Goal: Transaction & Acquisition: Purchase product/service

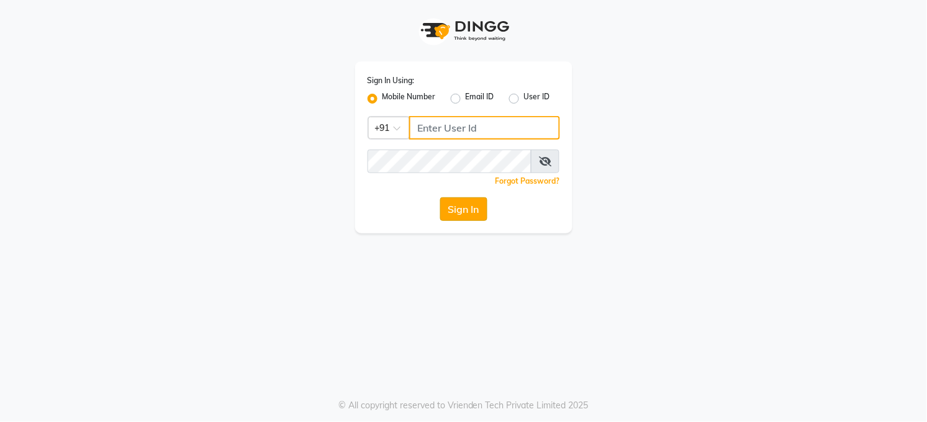
type input "7360007500"
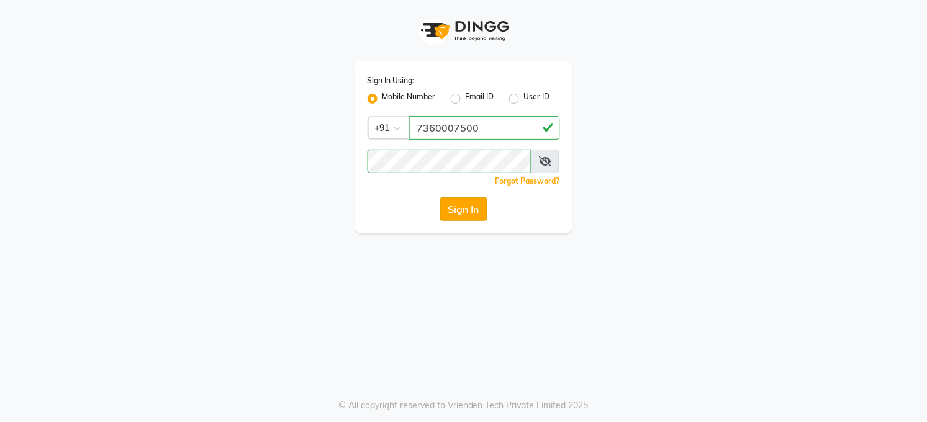
click at [458, 207] on button "Sign In" at bounding box center [463, 209] width 47 height 24
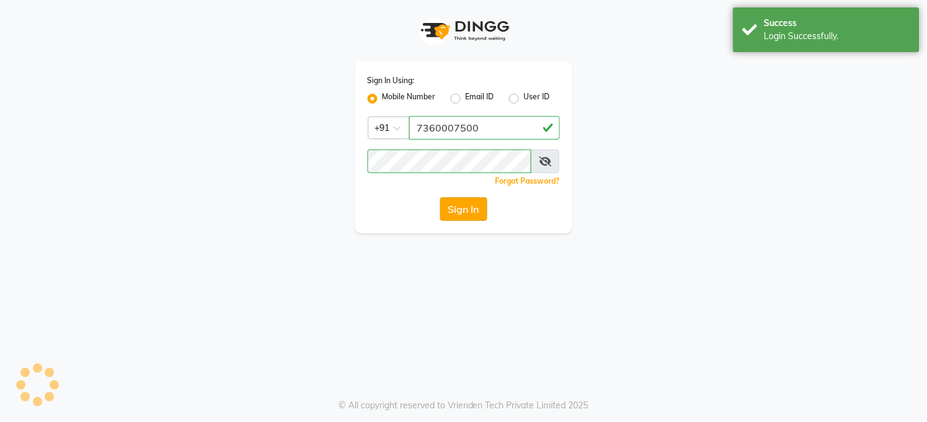
select select "service"
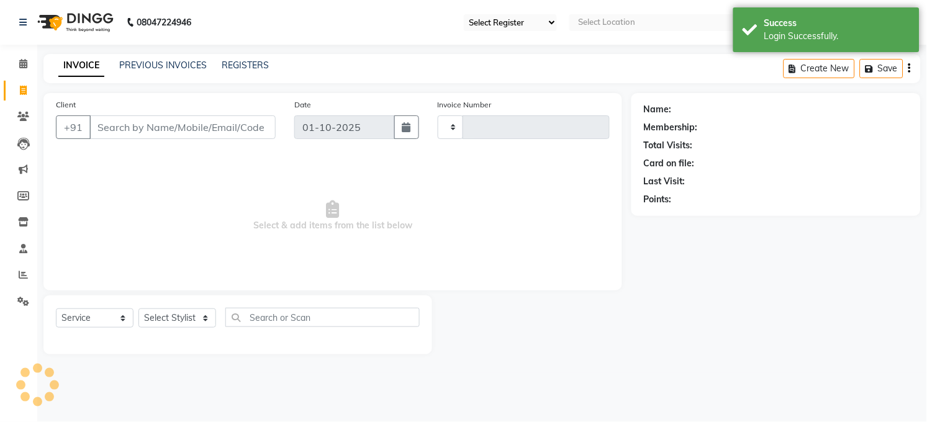
type input "3616"
select select "35"
select select "en"
select select "5748"
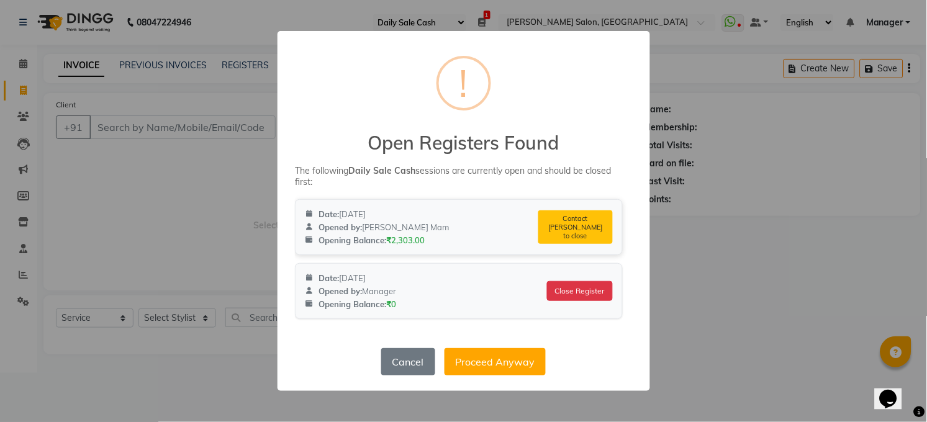
click at [583, 230] on div "Contact Neetu Mam to close" at bounding box center [575, 227] width 75 height 34
click at [566, 289] on button "Close Register" at bounding box center [579, 290] width 69 height 21
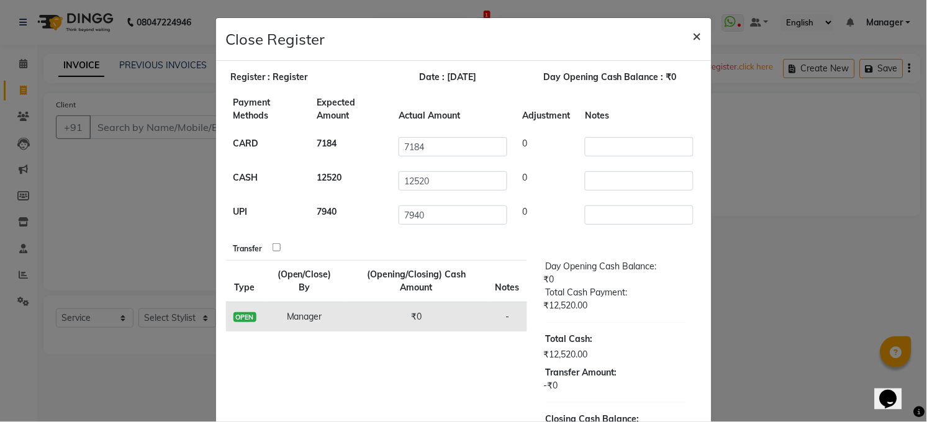
click at [693, 34] on span "×" at bounding box center [697, 35] width 9 height 19
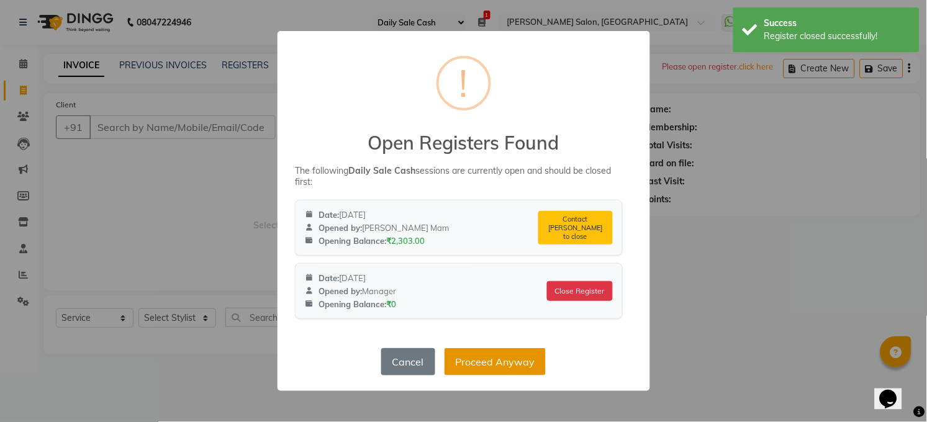
click at [520, 362] on button "Proceed Anyway" at bounding box center [495, 361] width 101 height 27
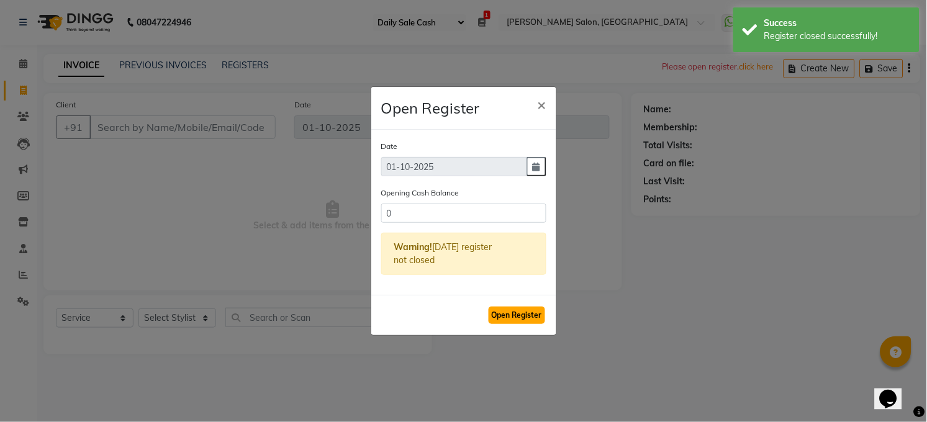
click at [520, 313] on button "Open Register" at bounding box center [517, 315] width 57 height 17
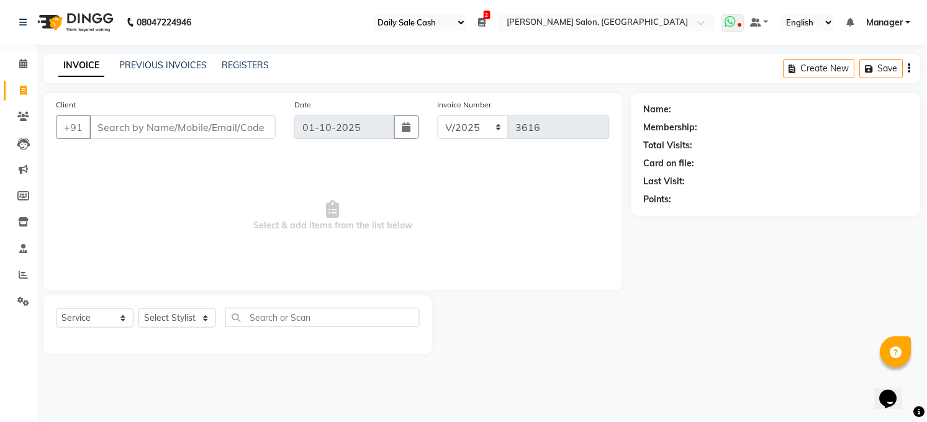
click at [730, 19] on icon at bounding box center [730, 22] width 11 height 12
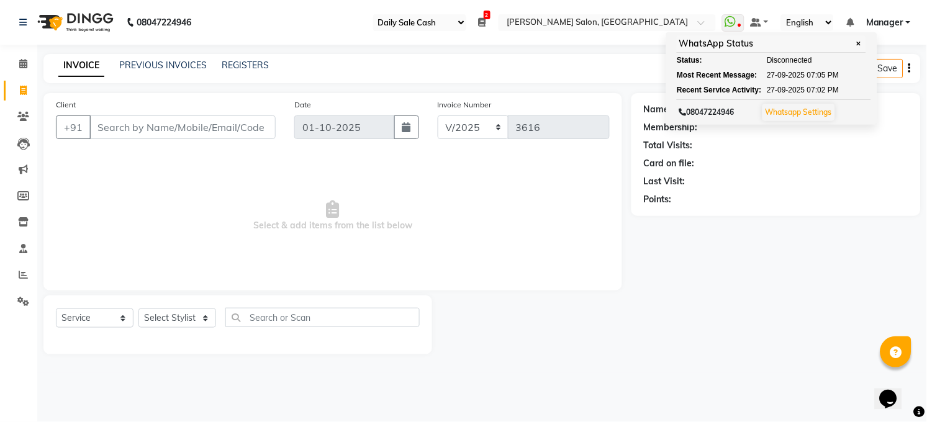
click at [486, 159] on span "Select & add items from the list below" at bounding box center [333, 216] width 554 height 124
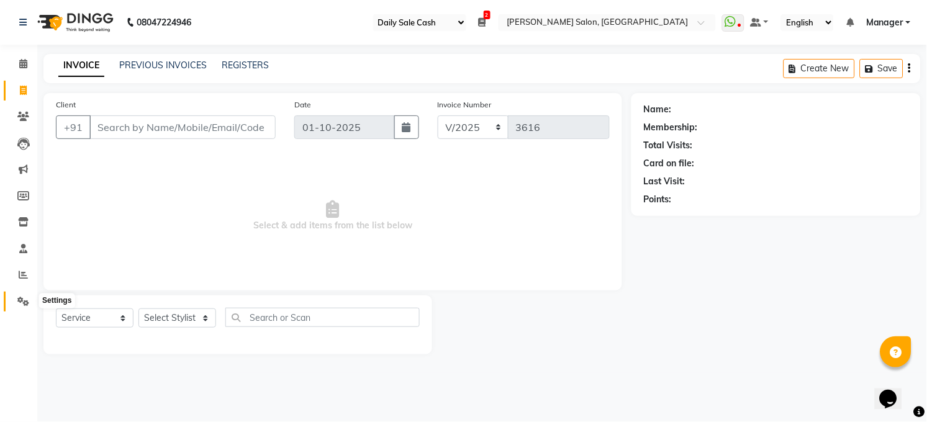
click at [22, 303] on icon at bounding box center [23, 301] width 12 height 9
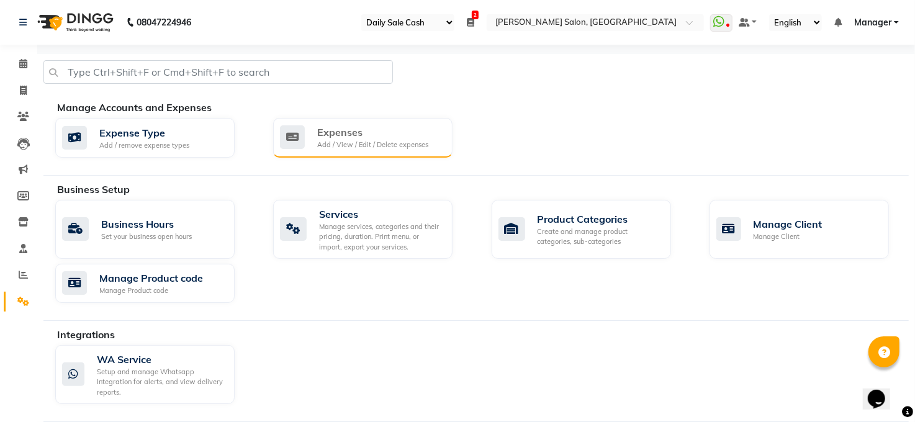
click at [361, 138] on div "Expenses" at bounding box center [372, 132] width 111 height 15
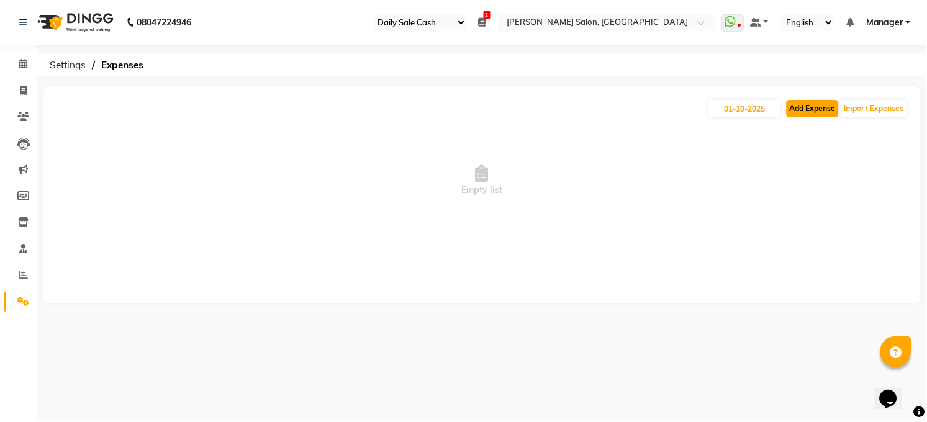
click at [829, 106] on button "Add Expense" at bounding box center [813, 108] width 52 height 17
select select "1"
select select "4703"
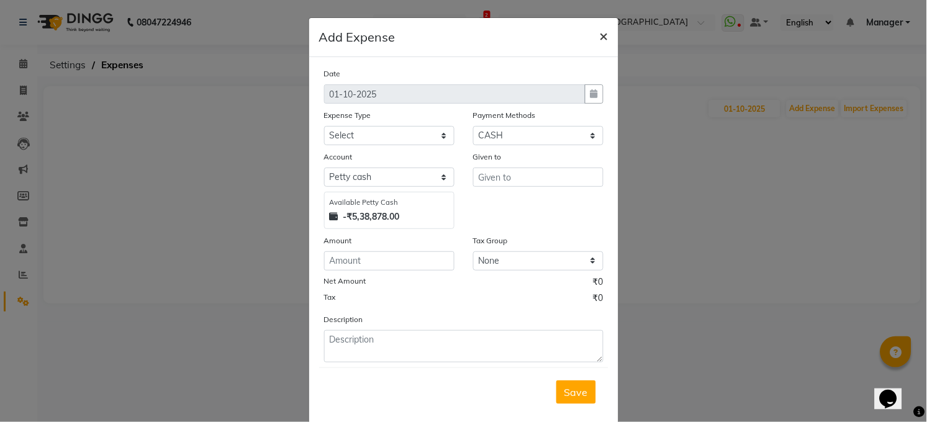
click at [600, 33] on span "×" at bounding box center [604, 35] width 9 height 19
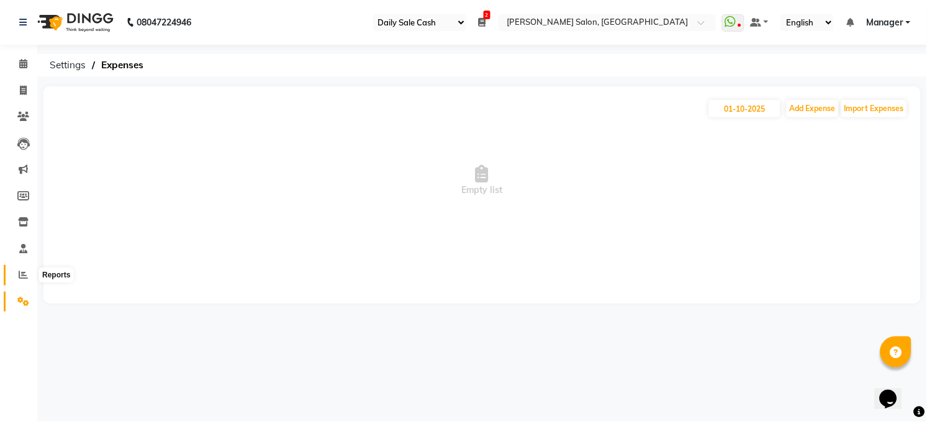
click at [20, 272] on icon at bounding box center [23, 274] width 9 height 9
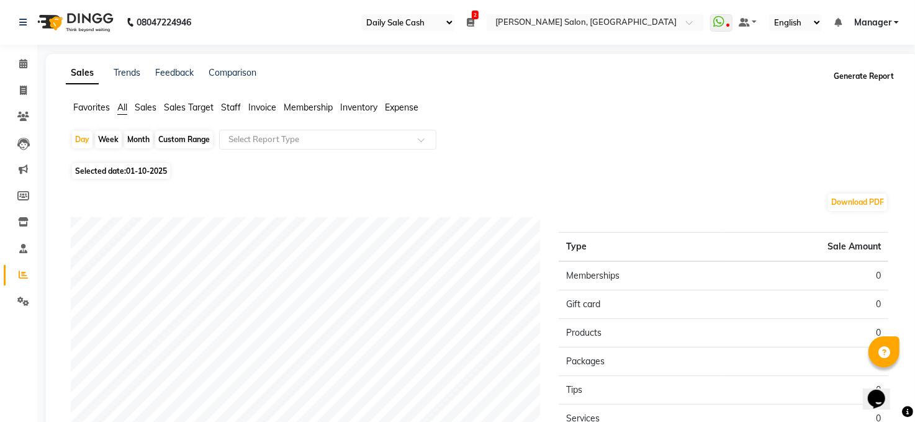
click at [871, 70] on button "Generate Report" at bounding box center [864, 76] width 66 height 17
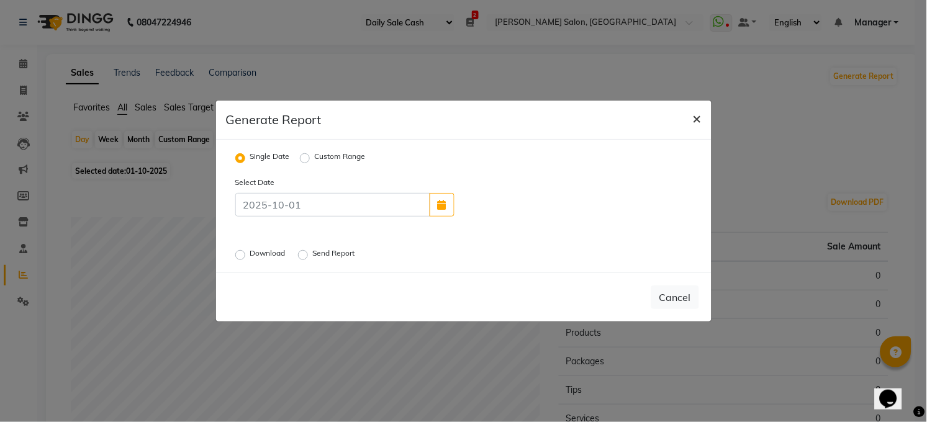
click at [695, 114] on span "×" at bounding box center [697, 118] width 9 height 19
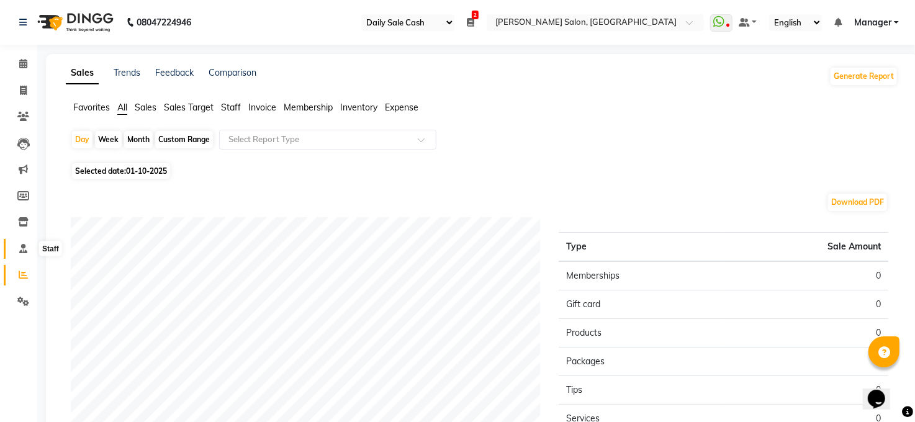
click at [25, 246] on icon at bounding box center [23, 248] width 8 height 9
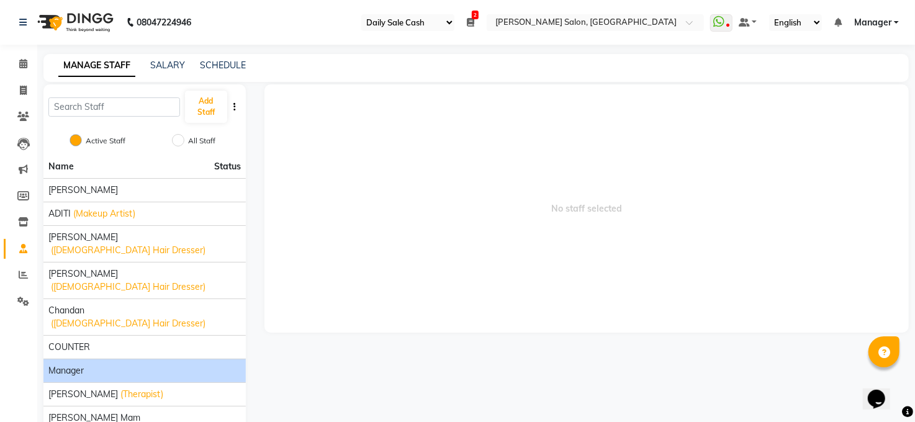
click at [87, 364] on div "Manager" at bounding box center [144, 370] width 192 height 13
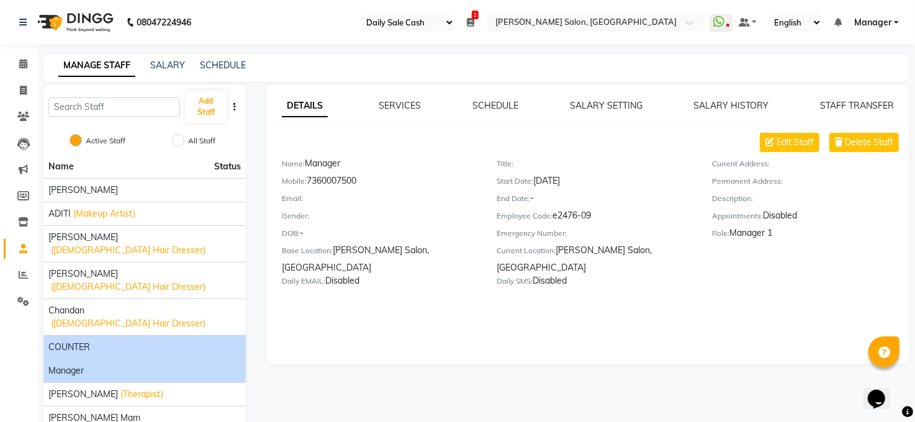
click at [97, 341] on div "COUNTER" at bounding box center [144, 347] width 192 height 13
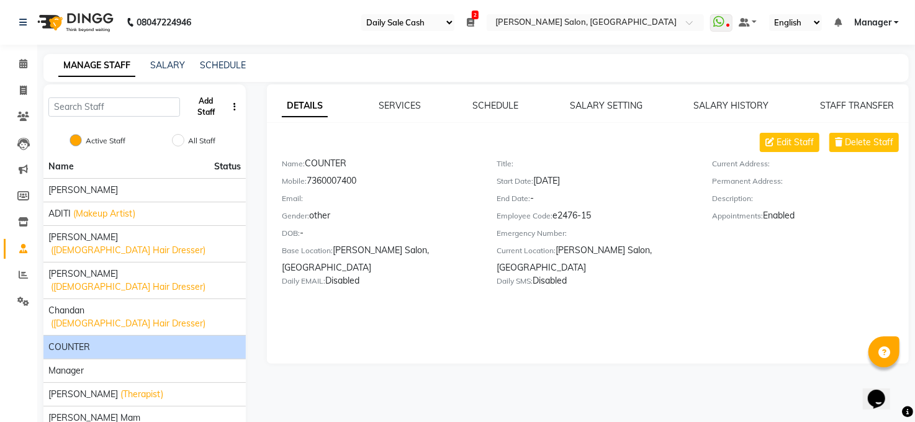
click at [201, 102] on button "Add Staff" at bounding box center [206, 107] width 43 height 32
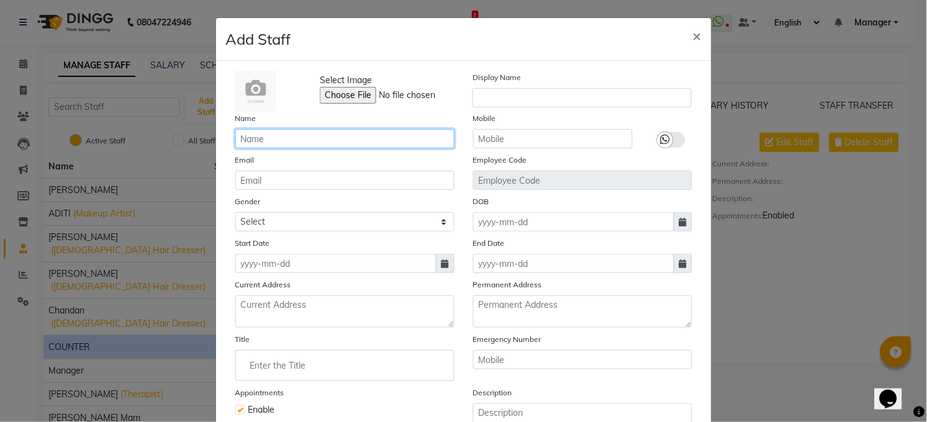
click at [249, 139] on input "text" at bounding box center [344, 138] width 219 height 19
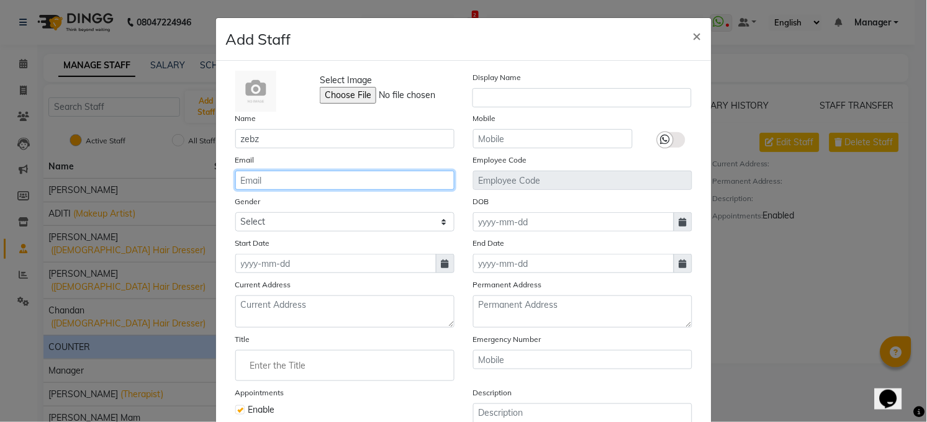
click at [273, 180] on input "email" at bounding box center [344, 180] width 219 height 19
click at [264, 124] on div "Name zebz" at bounding box center [345, 130] width 238 height 37
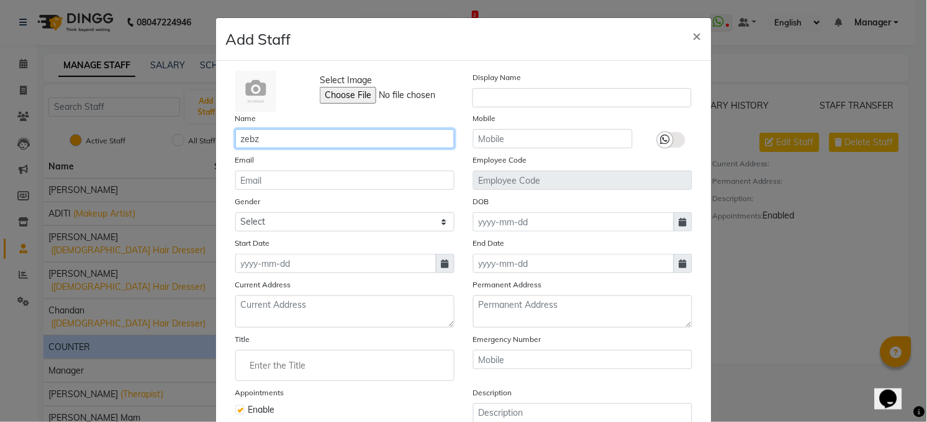
click at [264, 141] on input "zebz" at bounding box center [344, 138] width 219 height 19
type input "zeba"
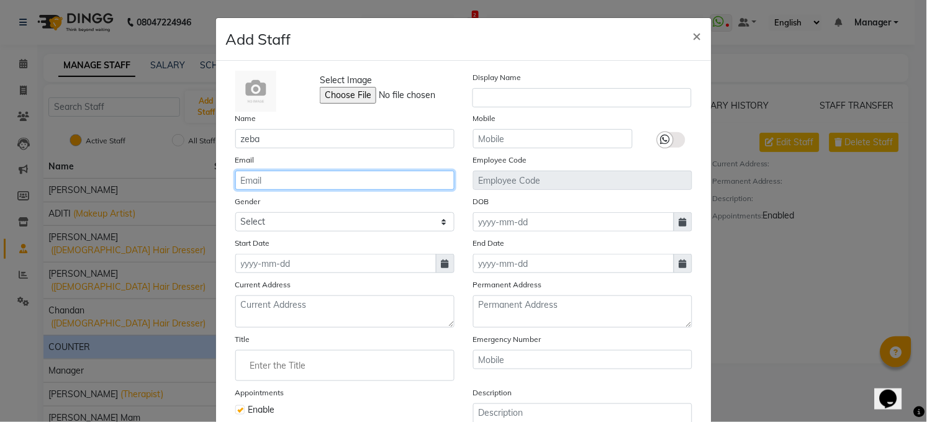
click at [260, 179] on input "email" at bounding box center [344, 180] width 219 height 19
type input "zebashadab2007@gmail.com"
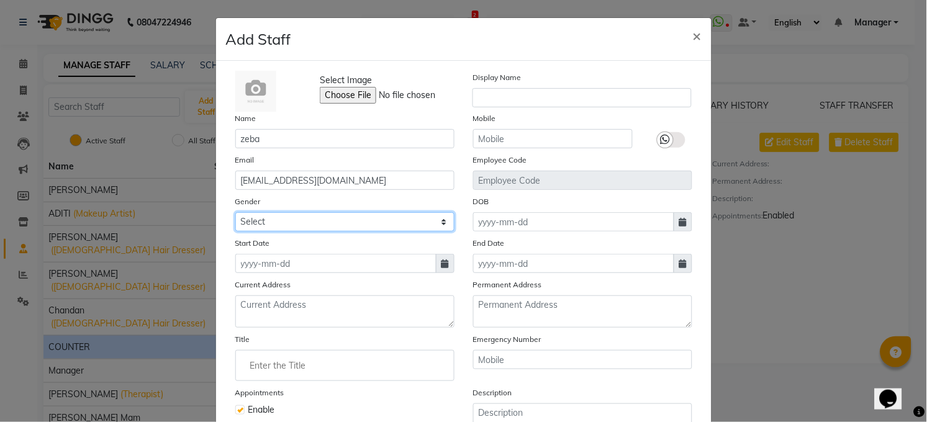
click at [251, 219] on select "Select Male Female Other Prefer Not To Say" at bounding box center [344, 221] width 219 height 19
select select "female"
click at [235, 212] on select "Select Male Female Other Prefer Not To Say" at bounding box center [344, 221] width 219 height 19
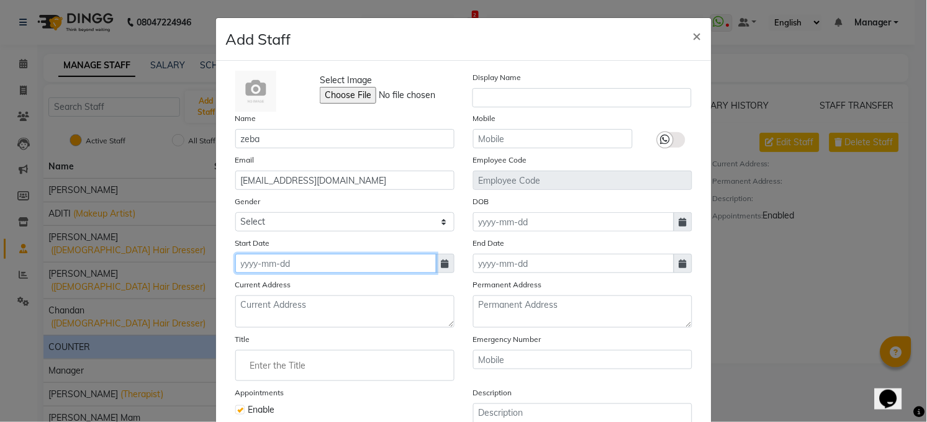
click at [262, 272] on input at bounding box center [335, 263] width 201 height 19
select select "10"
select select "2025"
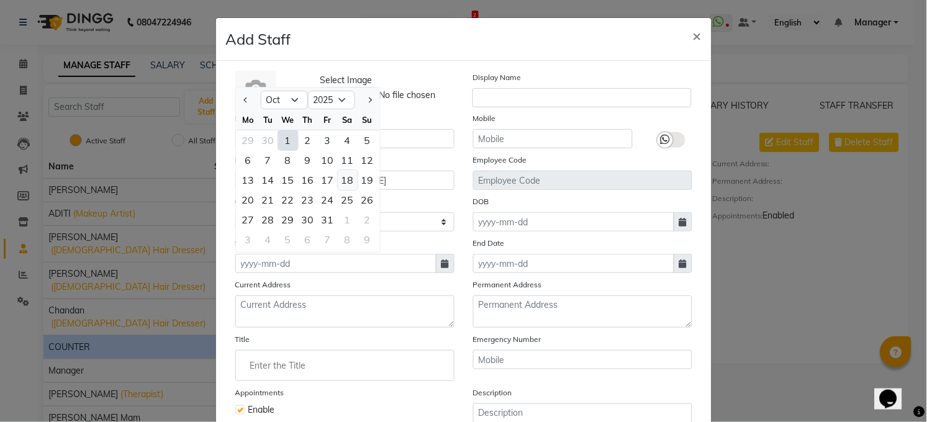
click at [340, 180] on div "18" at bounding box center [348, 180] width 20 height 20
type input "18-10-2025"
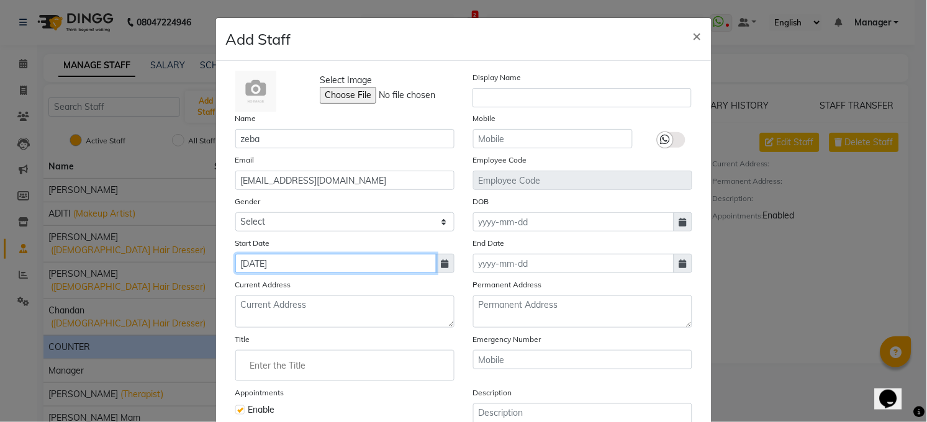
click at [291, 266] on input "18-10-2025" at bounding box center [335, 263] width 201 height 19
select select "10"
select select "2025"
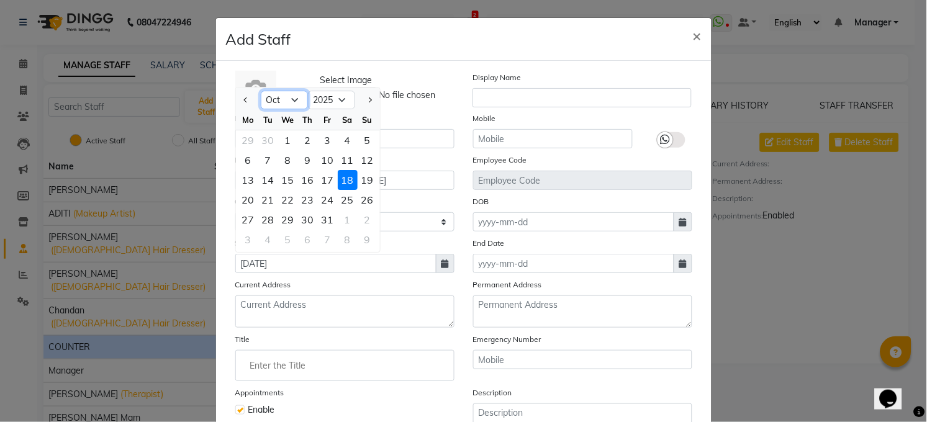
click at [287, 99] on select "Jan Feb Mar Apr May Jun Jul Aug Sep Oct Nov Dec" at bounding box center [284, 100] width 47 height 19
select select "9"
click at [261, 91] on select "Jan Feb Mar Apr May Jun Jul Aug Sep Oct Nov Dec" at bounding box center [284, 100] width 47 height 19
click at [305, 180] on div "18" at bounding box center [308, 180] width 20 height 20
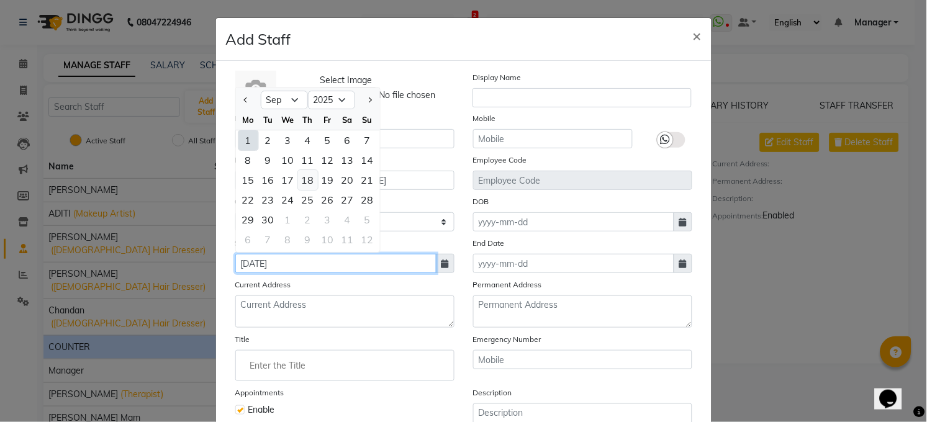
type input "18-09-2025"
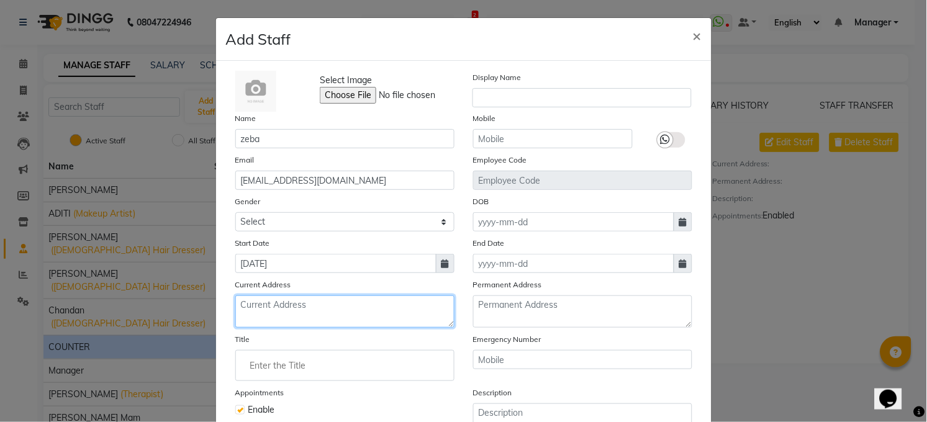
click at [305, 310] on textarea at bounding box center [344, 312] width 219 height 32
type textarea "bmp16 phulwari shrif"
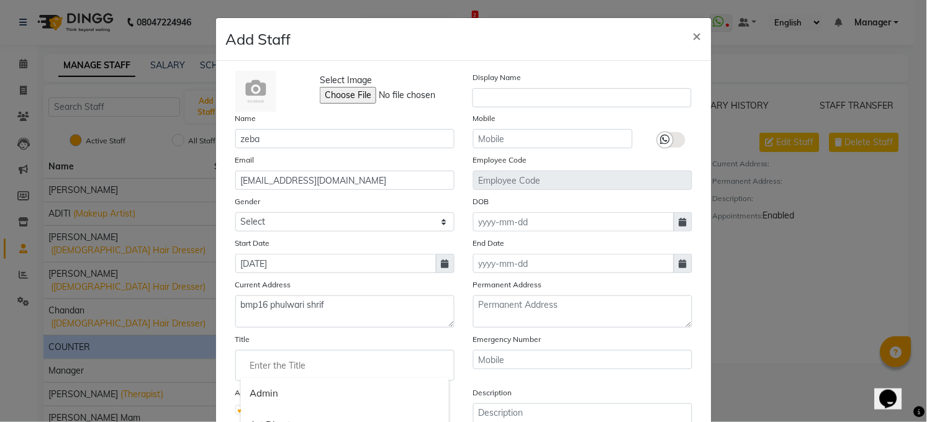
click at [302, 363] on input "Enter the Title" at bounding box center [345, 365] width 208 height 25
type input "manager"
click at [695, 34] on div at bounding box center [463, 211] width 927 height 422
click at [693, 35] on span "×" at bounding box center [697, 35] width 9 height 19
select select
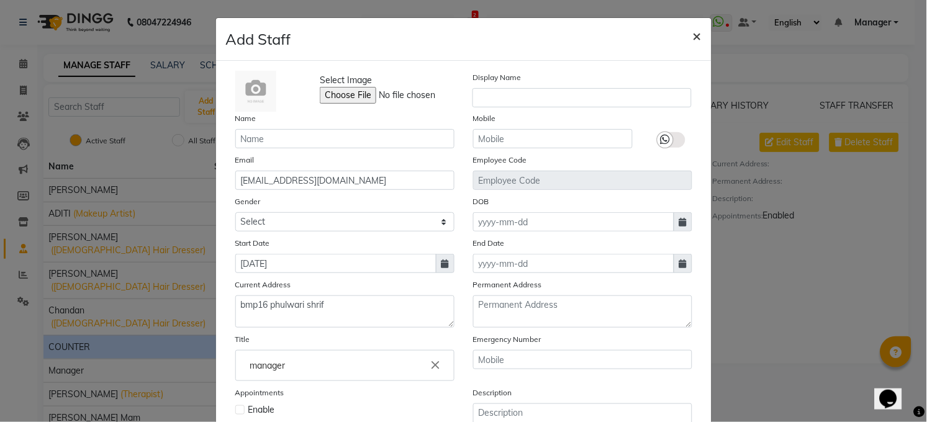
checkbox input "false"
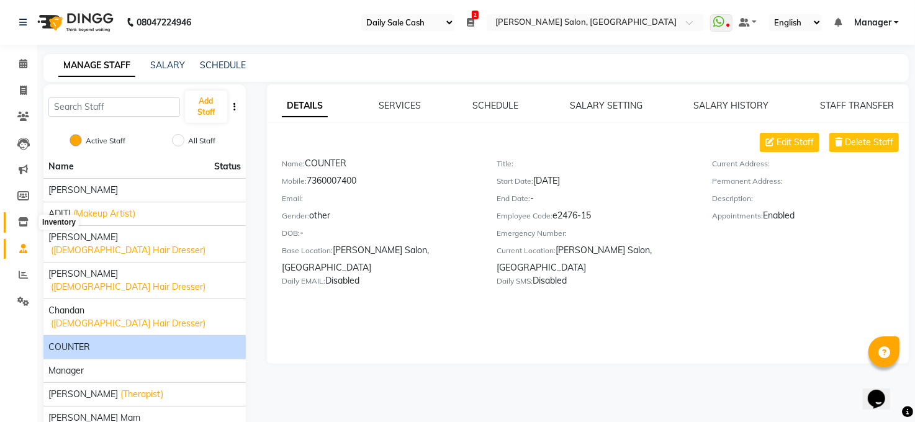
click at [21, 217] on icon at bounding box center [23, 221] width 11 height 9
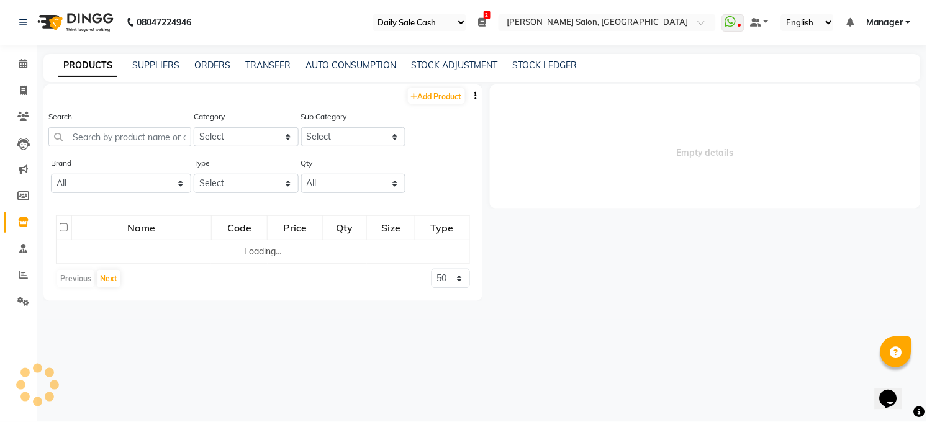
select select
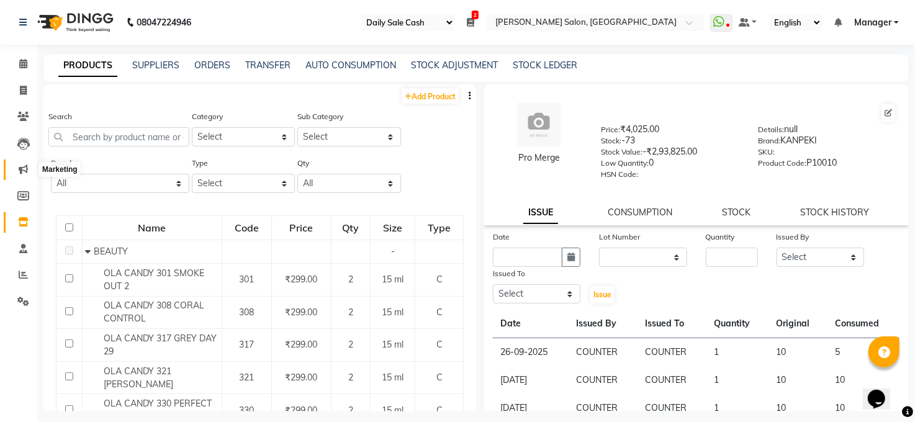
click at [22, 168] on icon at bounding box center [23, 169] width 9 height 9
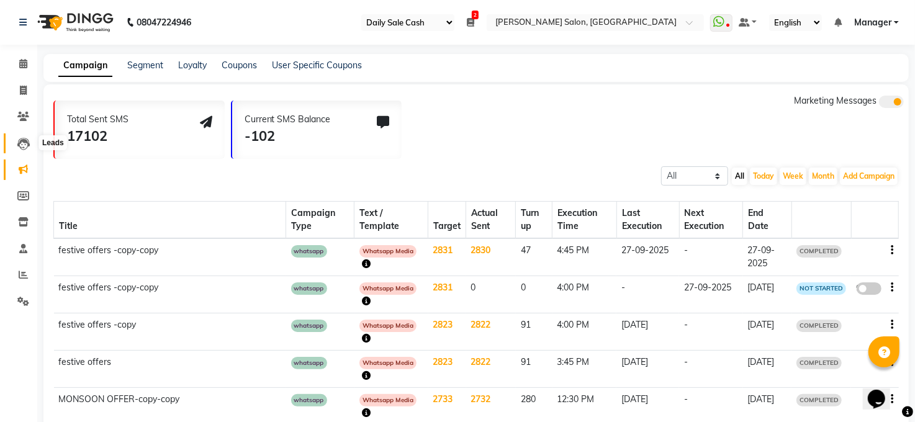
click at [21, 142] on icon at bounding box center [23, 144] width 12 height 12
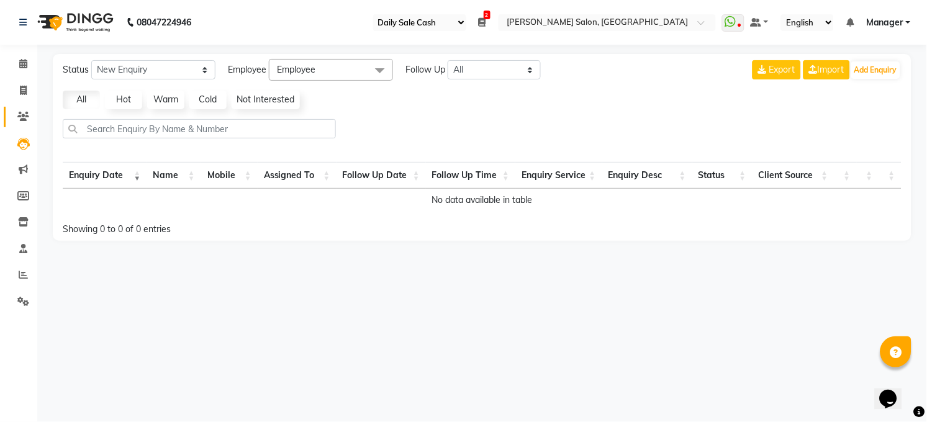
click at [20, 108] on link "Clients" at bounding box center [19, 117] width 30 height 20
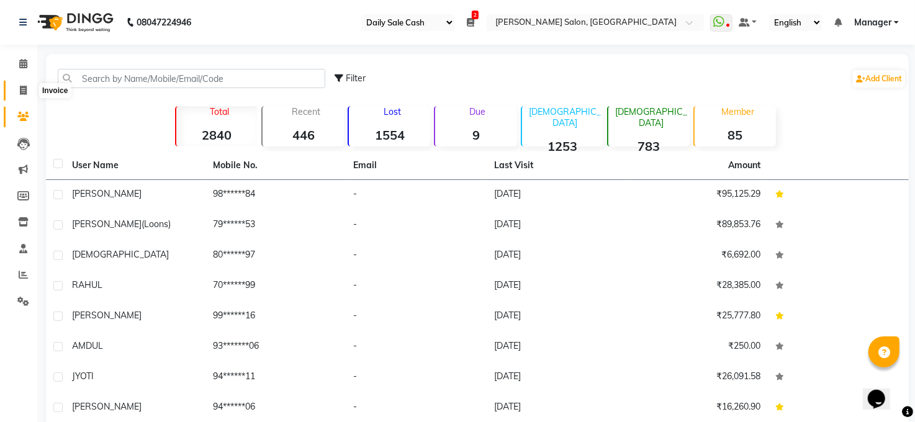
click at [21, 91] on icon at bounding box center [23, 90] width 7 height 9
select select "service"
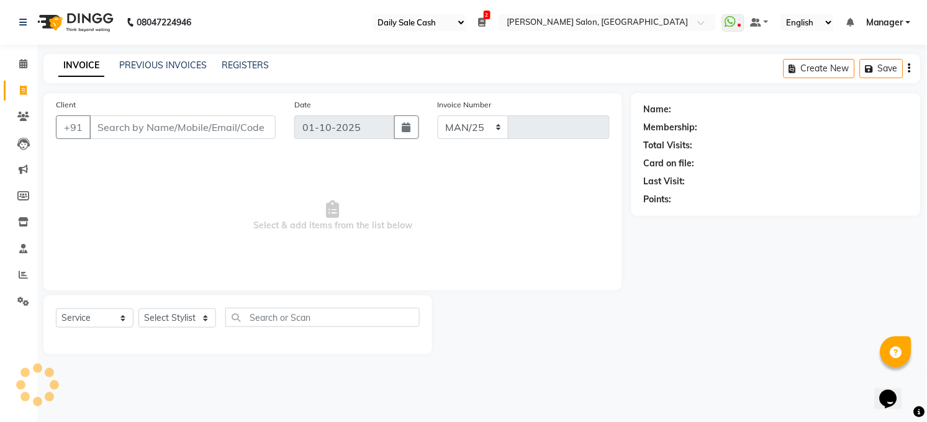
select select "5748"
type input "3616"
drag, startPoint x: 96, startPoint y: 100, endPoint x: 0, endPoint y: 448, distance: 361.2
click at [193, 316] on select "Select Stylist [PERSON_NAME] [PERSON_NAME] [PERSON_NAME] COUNTER Manager [PERSO…" at bounding box center [177, 318] width 78 height 19
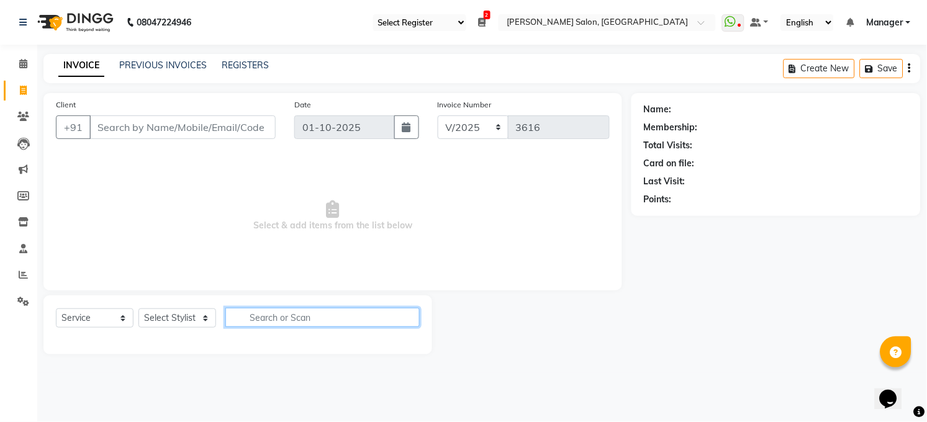
click at [249, 317] on input "text" at bounding box center [322, 317] width 194 height 19
type input "cut"
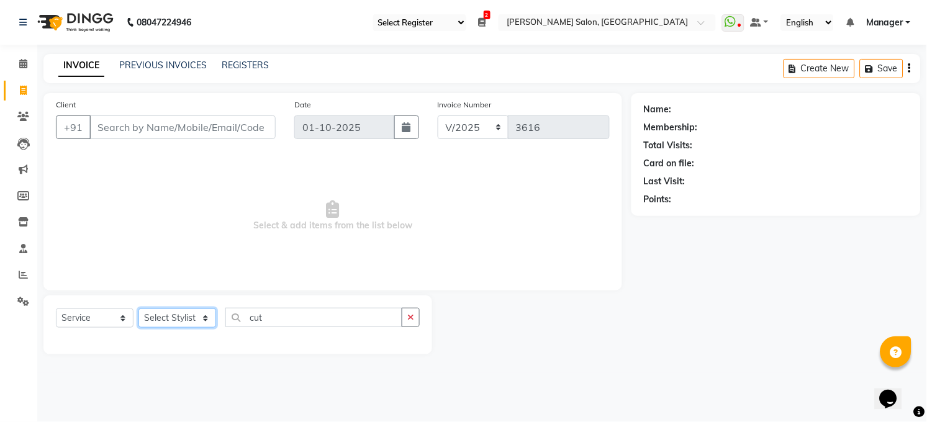
click at [201, 317] on select "Select Stylist [PERSON_NAME] [PERSON_NAME] [PERSON_NAME] COUNTER Manager [PERSO…" at bounding box center [177, 318] width 78 height 19
select select "40297"
click at [138, 309] on select "Select Stylist [PERSON_NAME] [PERSON_NAME] [PERSON_NAME] COUNTER Manager [PERSO…" at bounding box center [177, 318] width 78 height 19
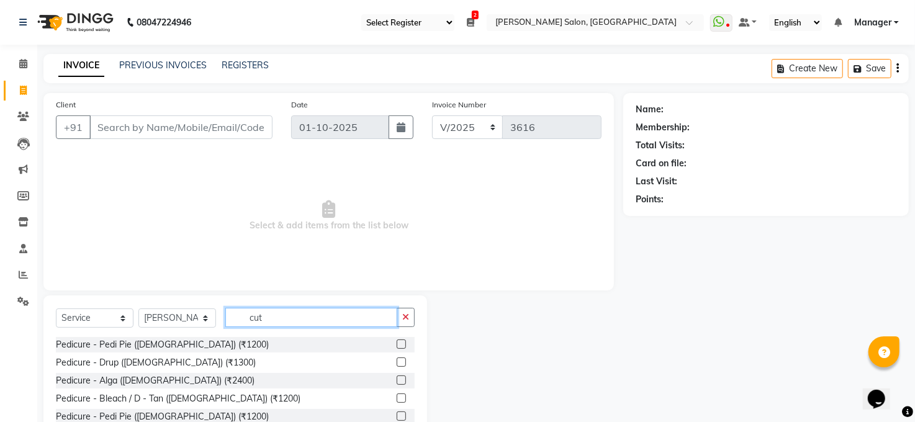
click at [296, 324] on input "cut" at bounding box center [311, 317] width 172 height 19
type input "c"
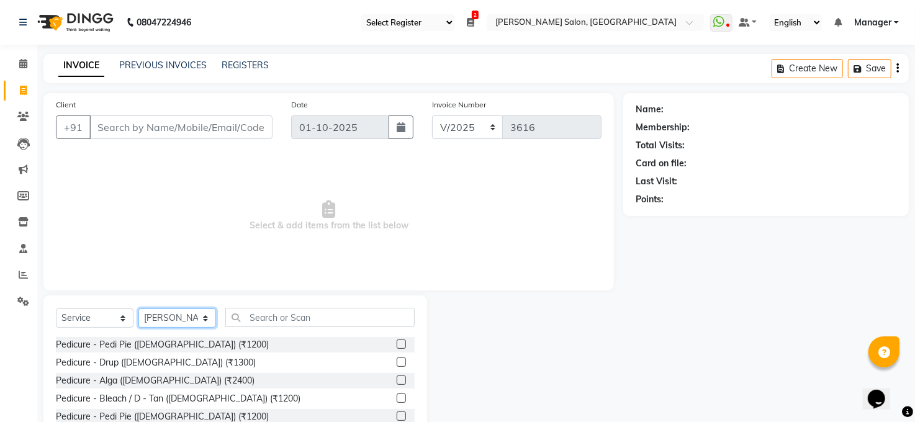
click at [202, 316] on select "Select Stylist [PERSON_NAME] [PERSON_NAME] [PERSON_NAME] COUNTER Manager [PERSO…" at bounding box center [177, 318] width 78 height 19
select select "40299"
click at [138, 309] on select "Select Stylist [PERSON_NAME] [PERSON_NAME] [PERSON_NAME] COUNTER Manager [PERSO…" at bounding box center [177, 318] width 78 height 19
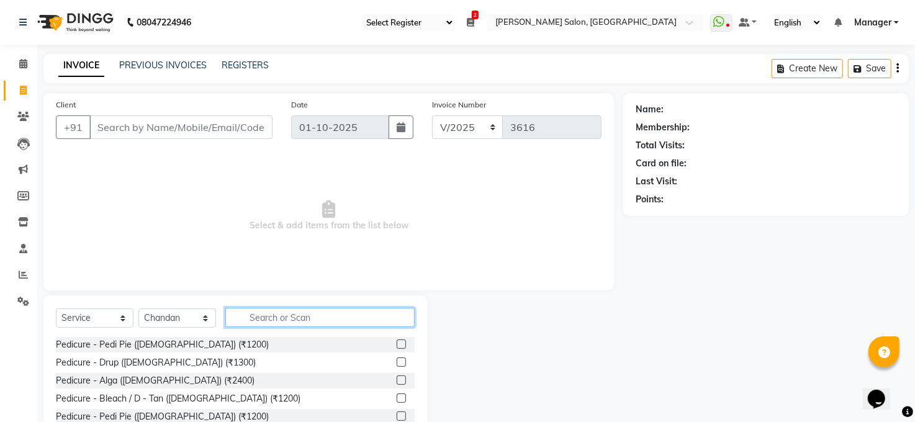
click at [298, 323] on input "text" at bounding box center [319, 317] width 189 height 19
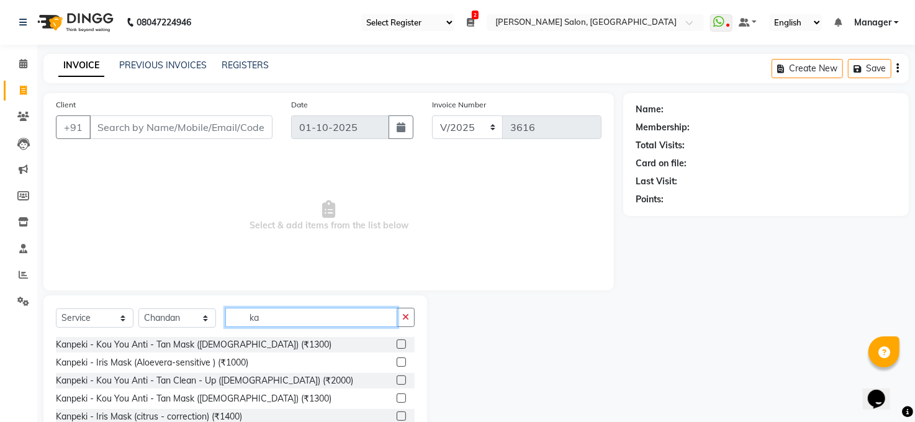
type input "k"
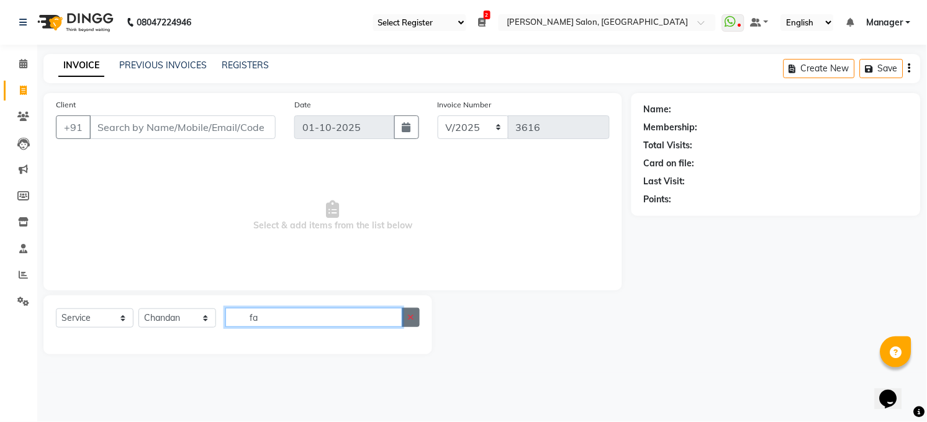
type input "f"
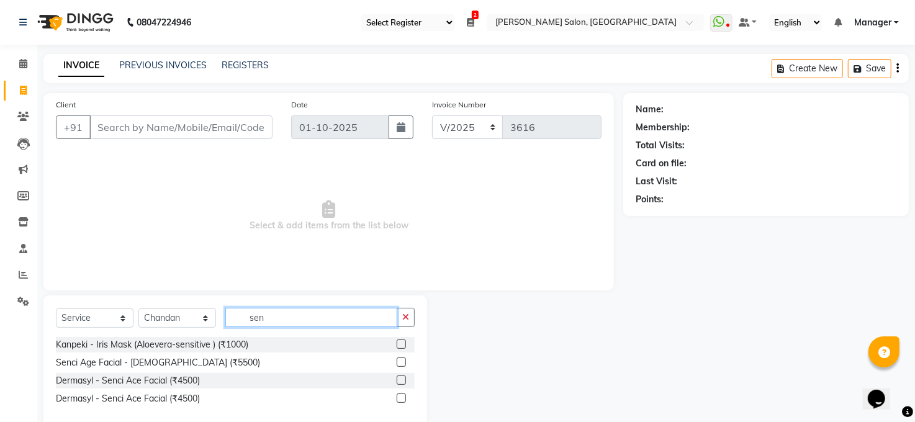
scroll to position [22, 0]
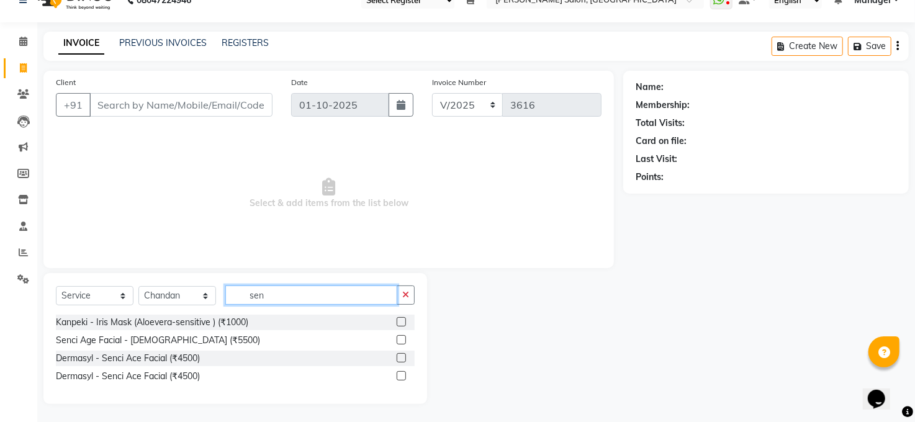
type input "sen"
click at [404, 377] on label at bounding box center [401, 375] width 9 height 9
click at [404, 377] on input "checkbox" at bounding box center [401, 377] width 8 height 8
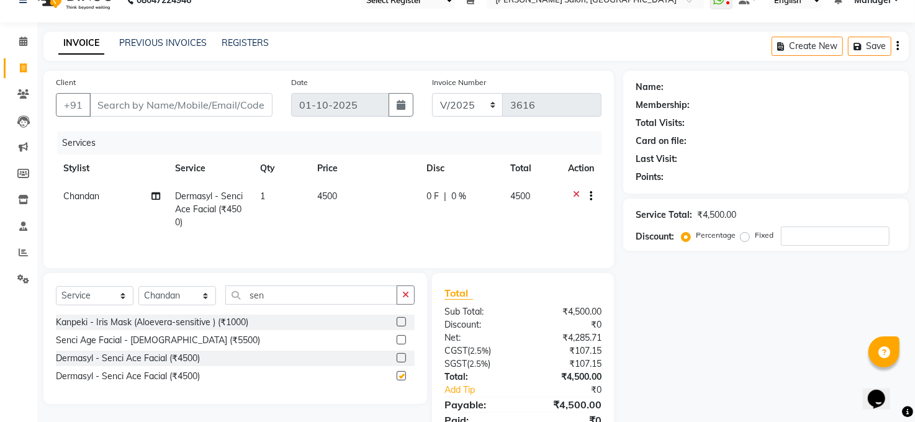
checkbox input "false"
click at [351, 295] on input "sen" at bounding box center [311, 295] width 172 height 19
type input "s"
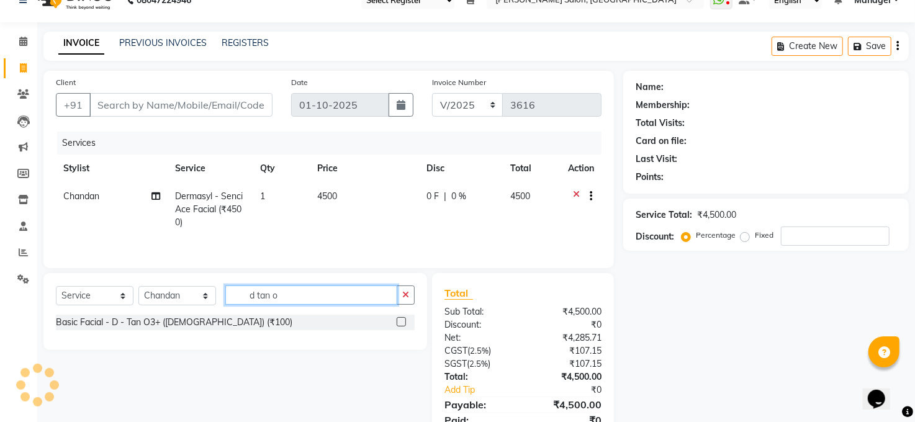
scroll to position [0, 0]
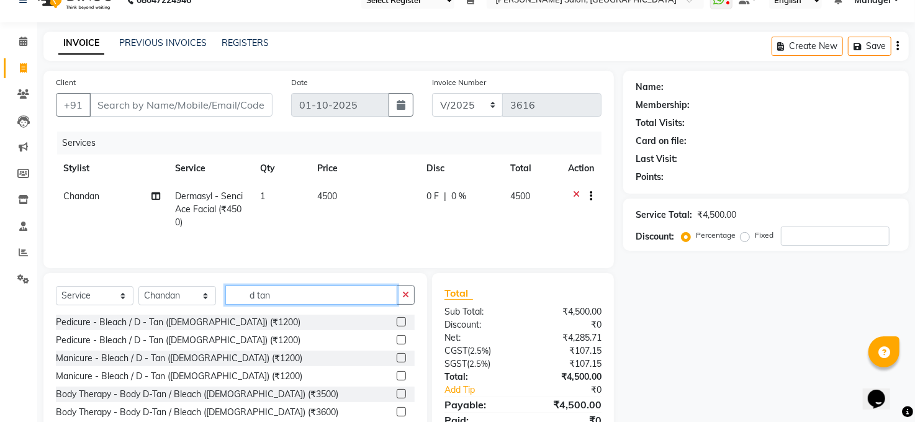
type input "d tan"
click at [397, 325] on label at bounding box center [401, 321] width 9 height 9
click at [397, 325] on input "checkbox" at bounding box center [401, 323] width 8 height 8
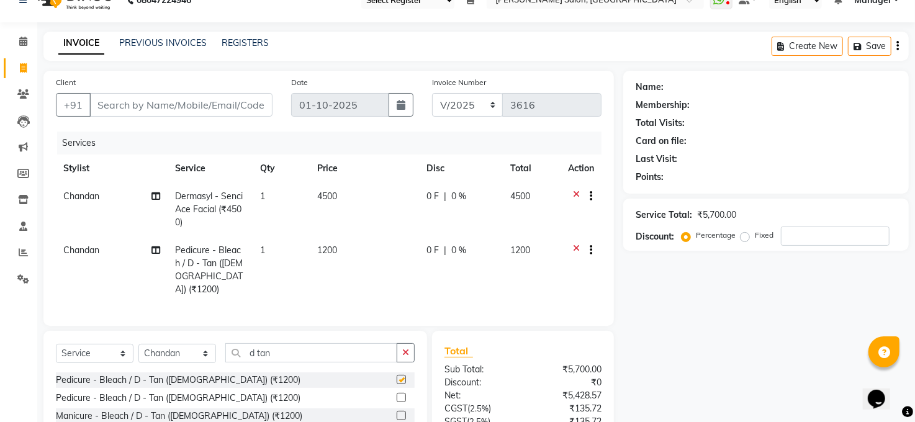
checkbox input "false"
click at [337, 247] on span "1200" at bounding box center [327, 250] width 20 height 11
select select "40299"
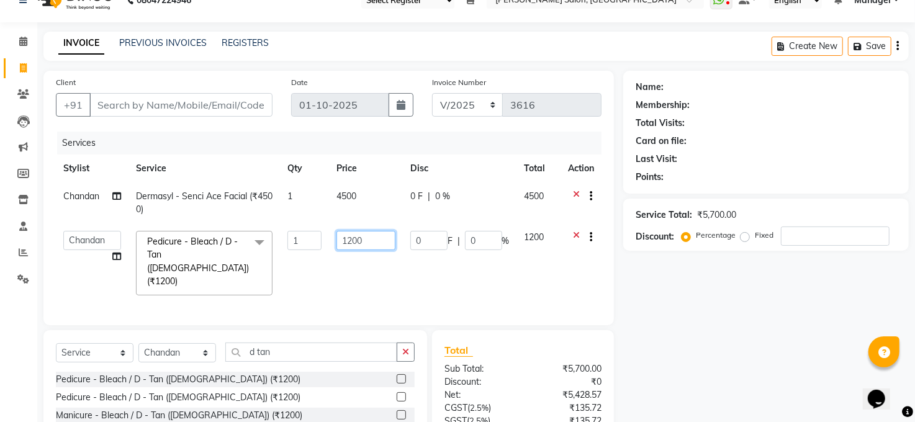
click at [372, 239] on input "1200" at bounding box center [366, 240] width 59 height 19
type input "1000"
click at [207, 340] on div "Select Service Product Membership Package Voucher Prepaid Gift Card Select Styl…" at bounding box center [235, 421] width 384 height 183
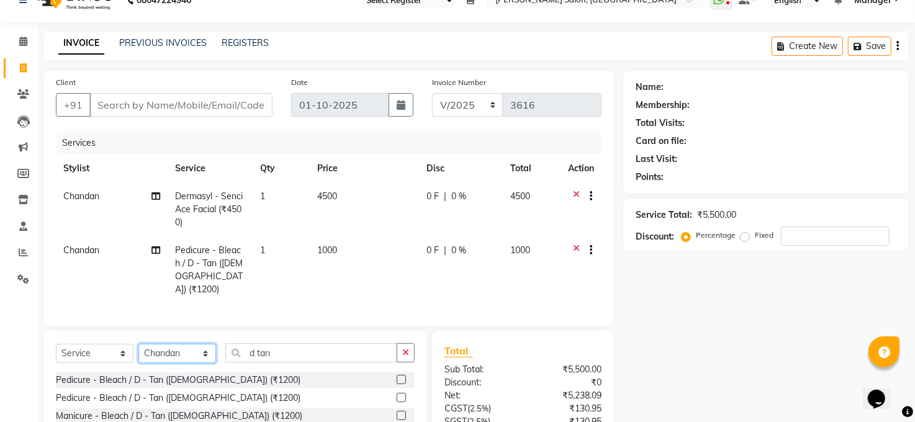
select select "41088"
click at [138, 344] on select "Select Stylist [PERSON_NAME] [PERSON_NAME] [PERSON_NAME] COUNTER Manager [PERSO…" at bounding box center [177, 353] width 78 height 19
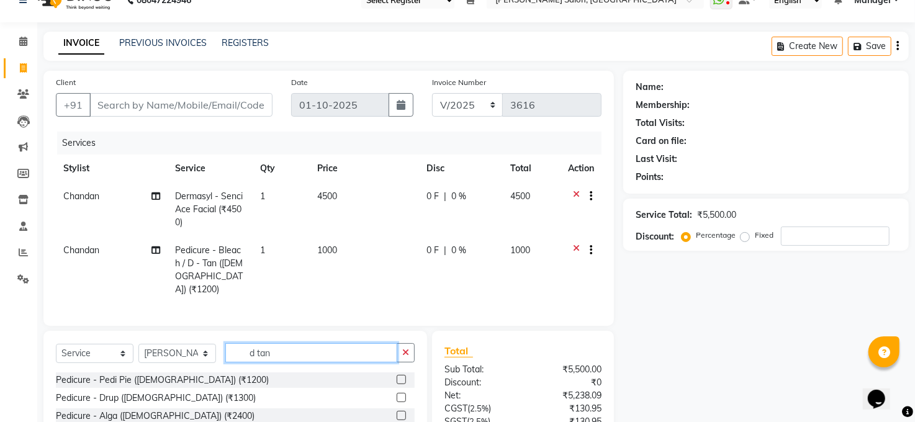
click at [286, 353] on input "d tan" at bounding box center [311, 352] width 172 height 19
type input "d"
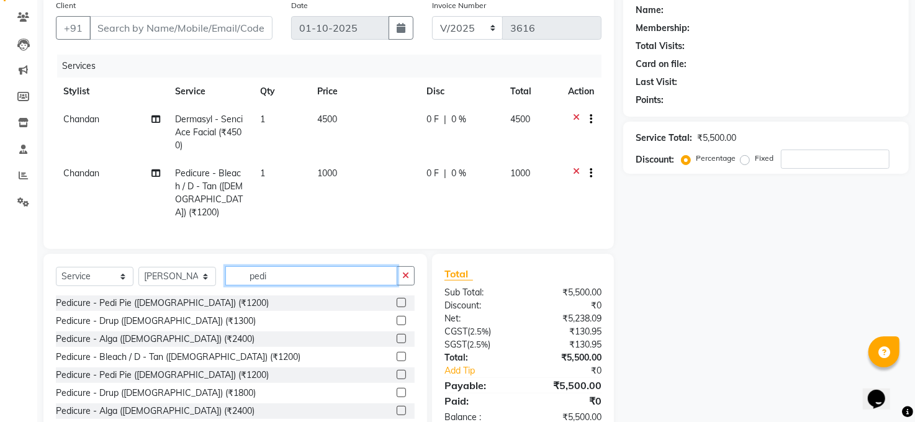
scroll to position [132, 0]
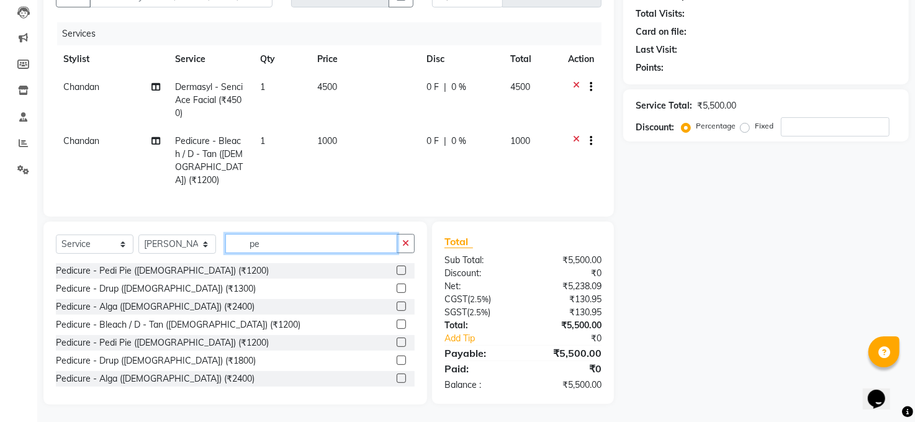
type input "p"
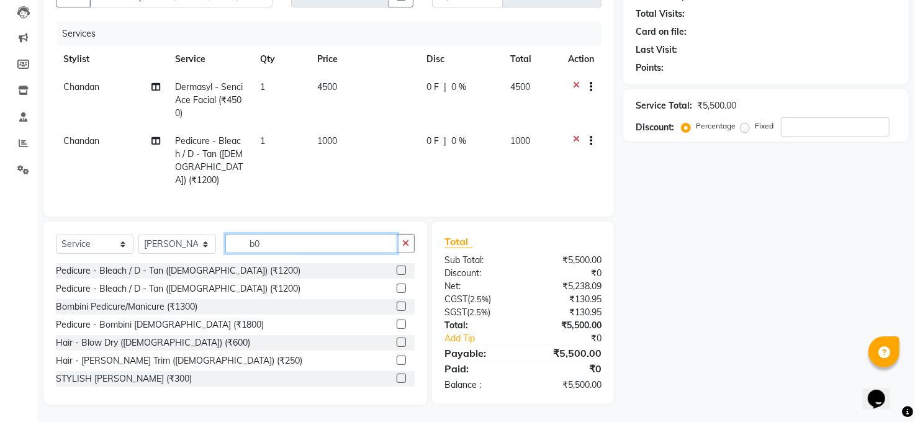
scroll to position [130, 0]
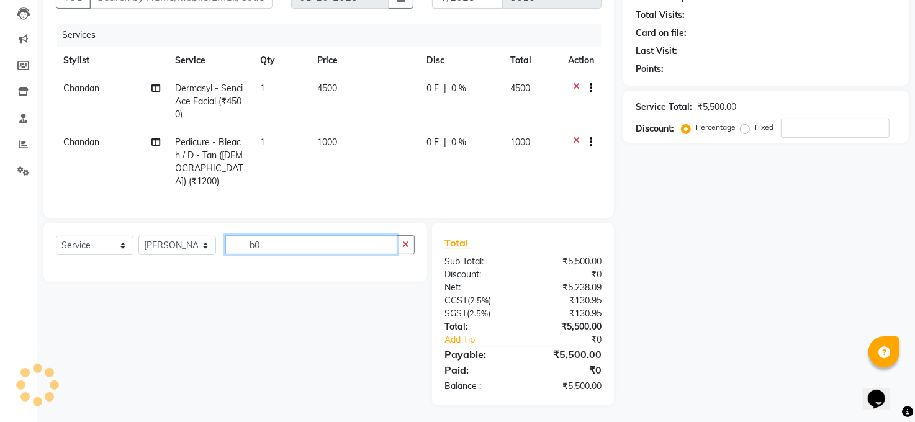
type input "b"
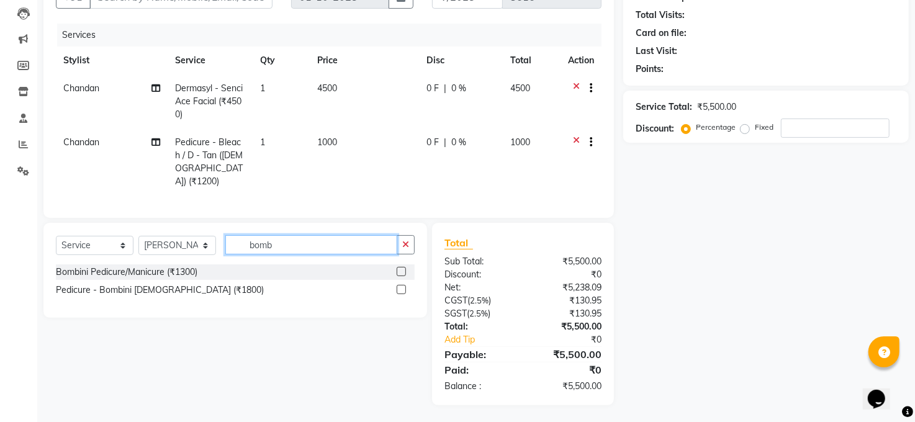
type input "bomb"
click at [400, 285] on label at bounding box center [401, 289] width 9 height 9
click at [400, 286] on input "checkbox" at bounding box center [401, 290] width 8 height 8
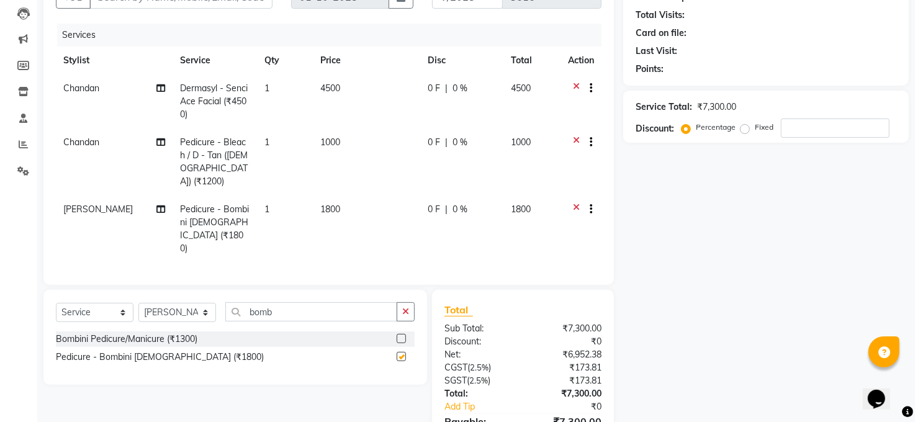
checkbox input "false"
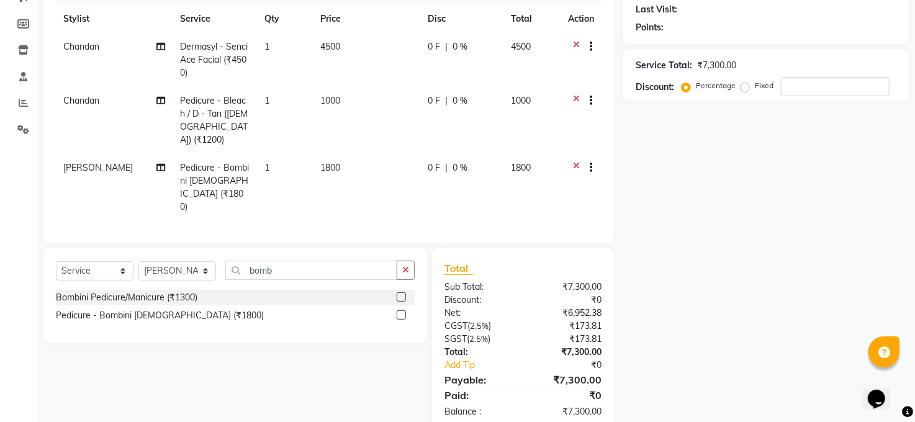
scroll to position [0, 0]
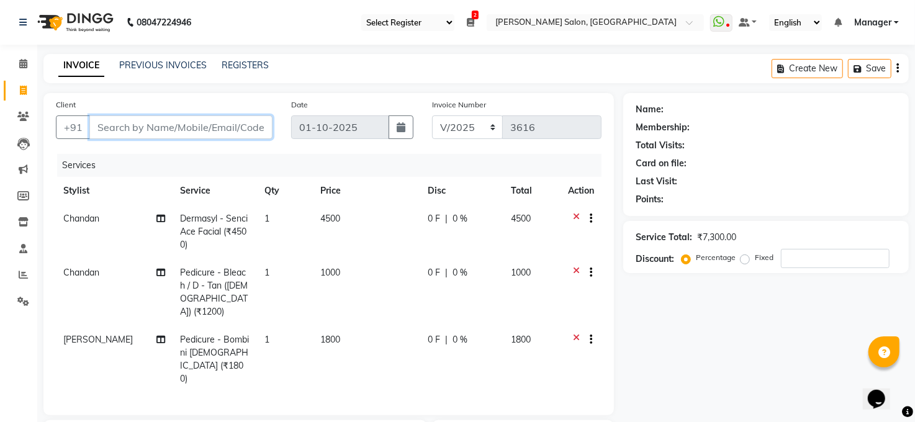
click at [207, 122] on input "Client" at bounding box center [180, 127] width 183 height 24
type input "7"
type input "0"
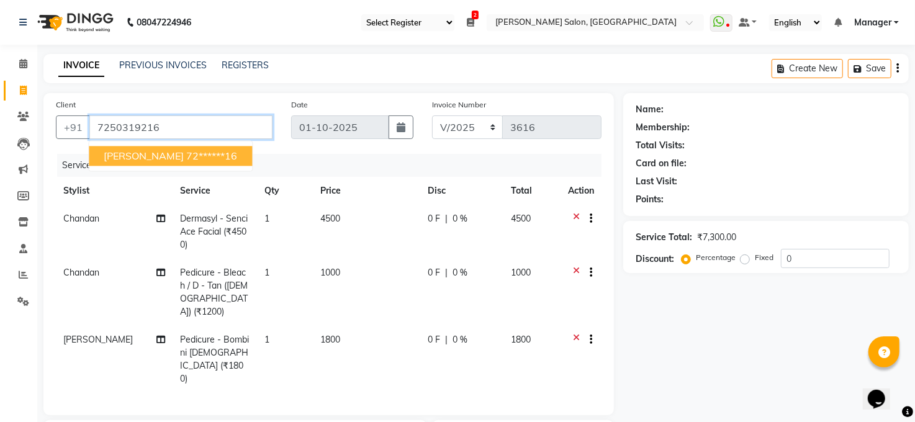
type input "7250319216"
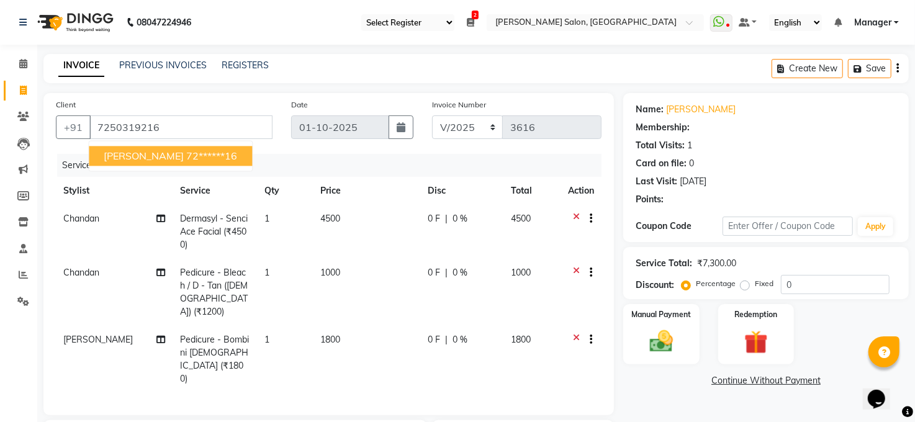
select select "1: Object"
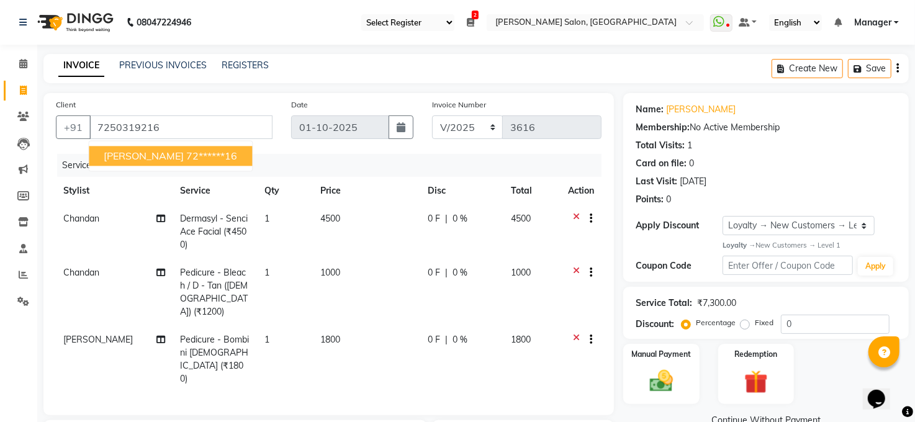
click at [114, 153] on span "RASHID EKBAAL" at bounding box center [144, 156] width 80 height 12
type input "72******16"
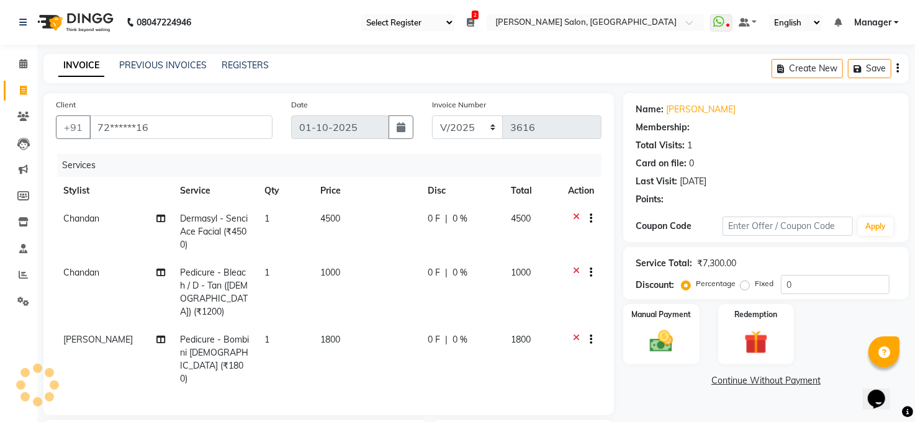
select select "1: Object"
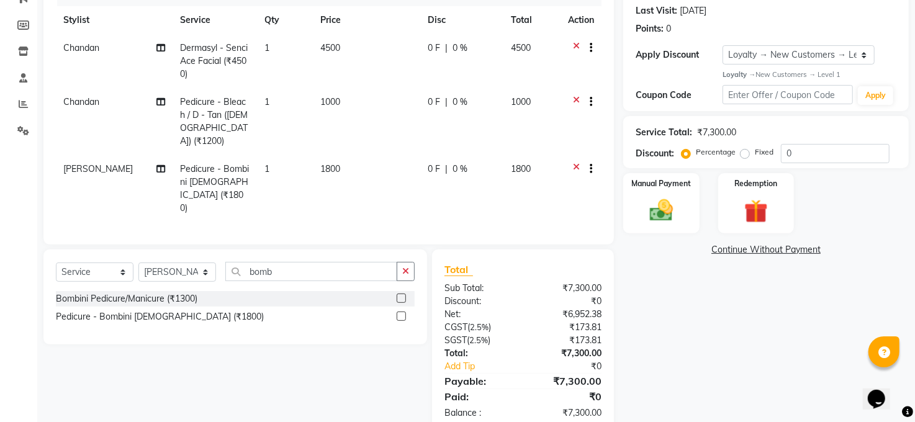
scroll to position [172, 0]
click at [661, 201] on img at bounding box center [661, 209] width 40 height 29
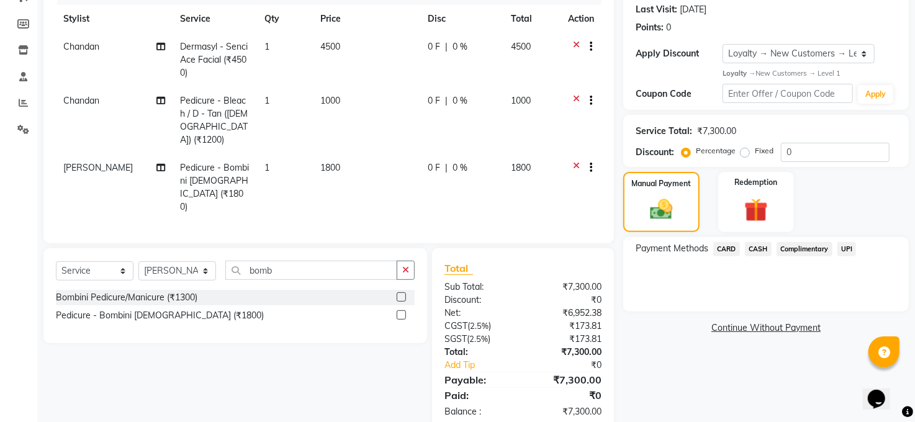
click at [843, 250] on span "UPI" at bounding box center [847, 249] width 19 height 14
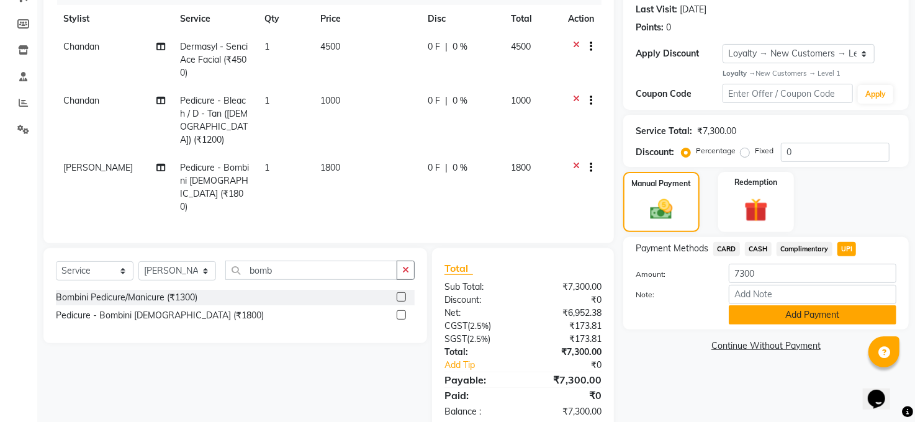
click at [813, 312] on button "Add Payment" at bounding box center [813, 314] width 168 height 19
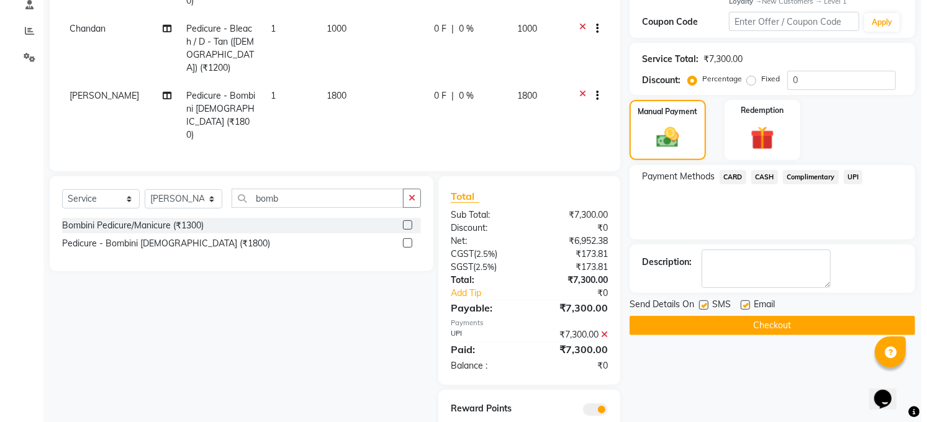
scroll to position [273, 0]
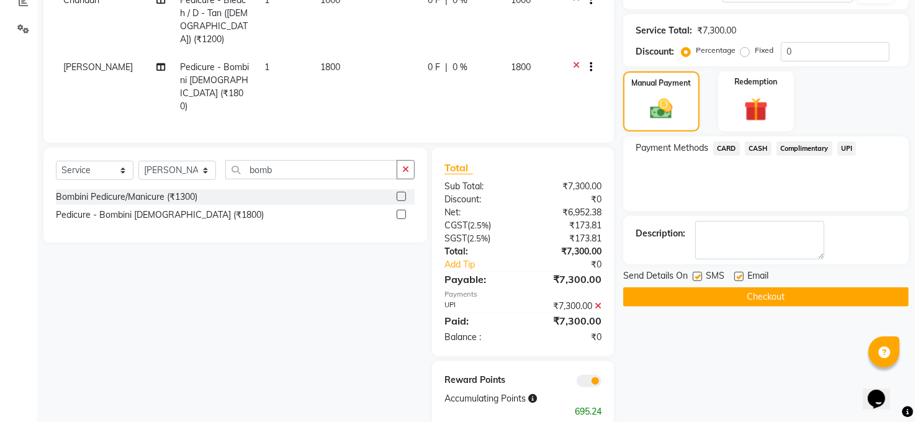
click at [595, 375] on span at bounding box center [589, 381] width 25 height 12
click at [602, 383] on input "checkbox" at bounding box center [602, 383] width 0 height 0
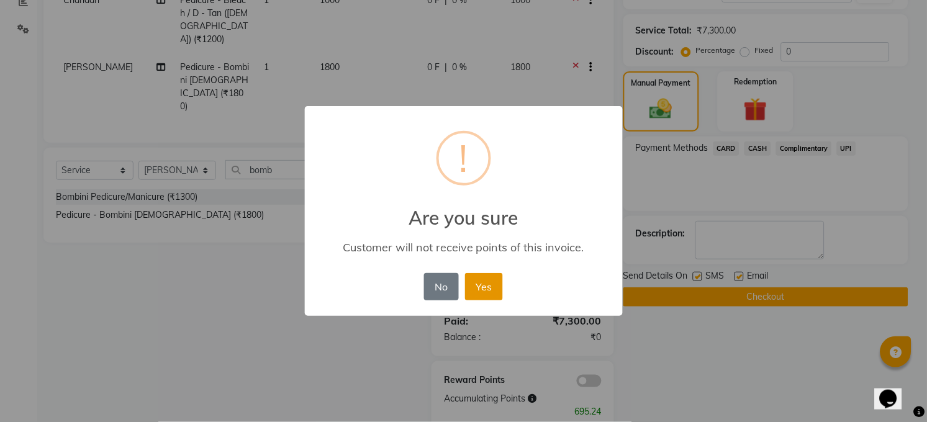
click at [480, 292] on button "Yes" at bounding box center [484, 286] width 38 height 27
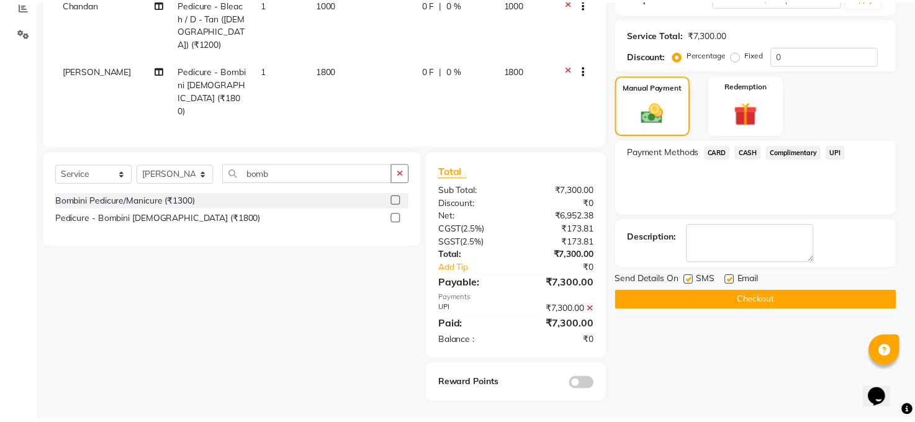
scroll to position [242, 0]
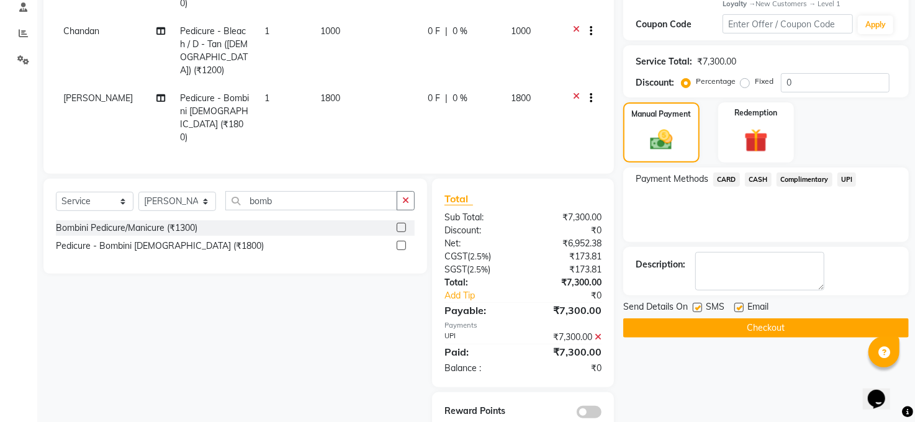
click at [776, 325] on button "Checkout" at bounding box center [766, 328] width 286 height 19
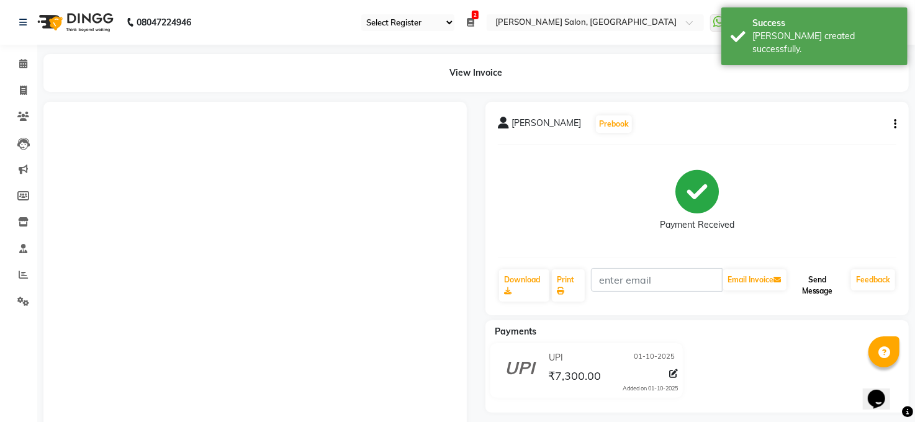
click at [826, 278] on button "Send Message" at bounding box center [817, 285] width 57 height 32
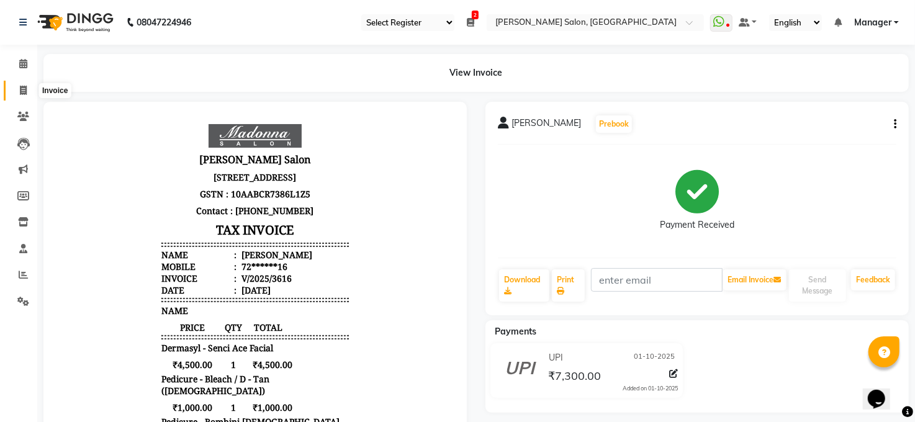
click at [21, 90] on icon at bounding box center [23, 90] width 7 height 9
select select "service"
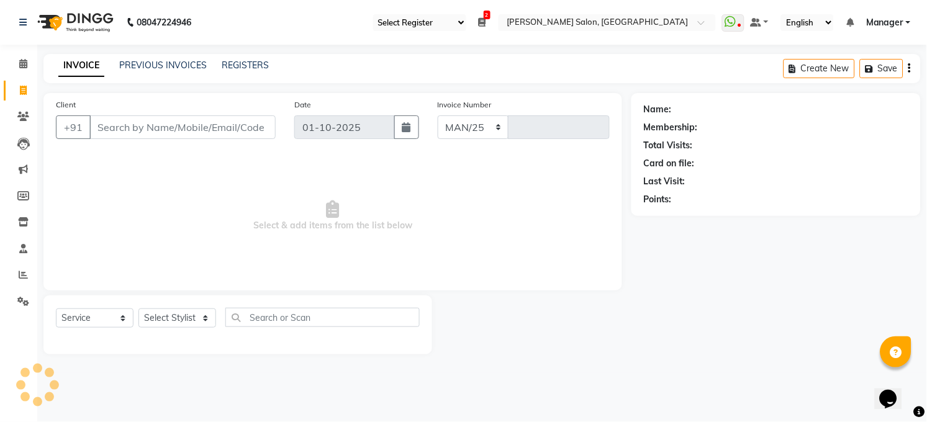
select select "5748"
type input "3617"
select select "35"
select select "5748"
select select "service"
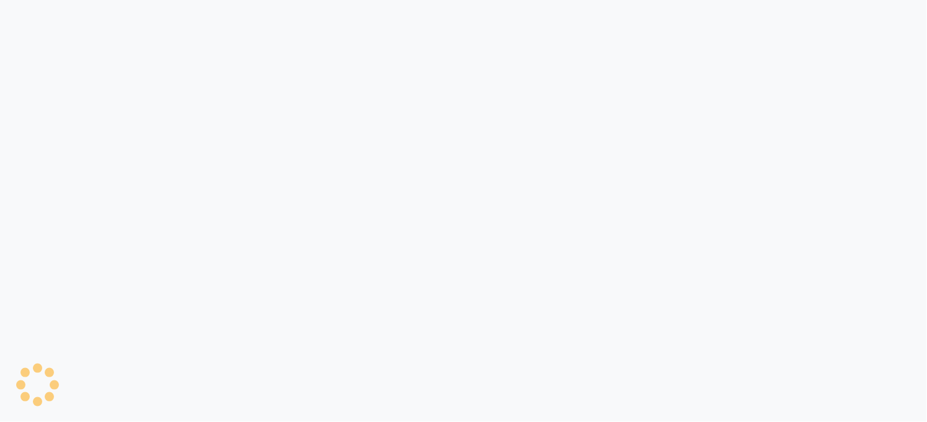
select select "35"
select select "service"
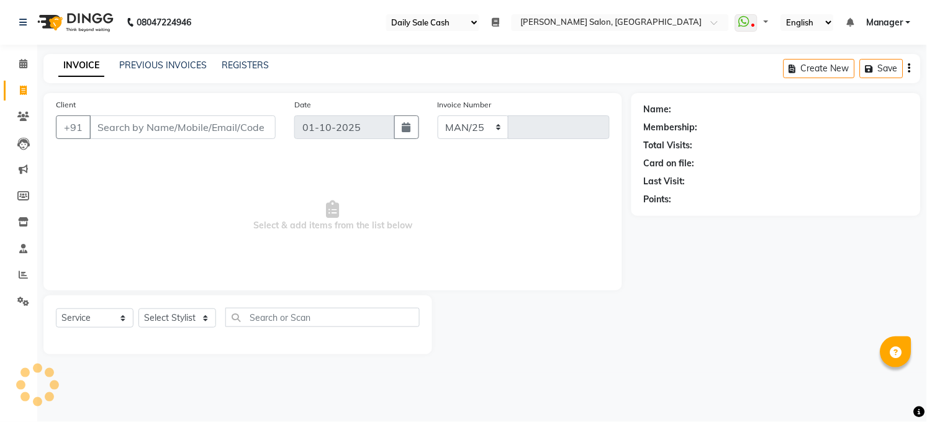
select select "5748"
type input "3616"
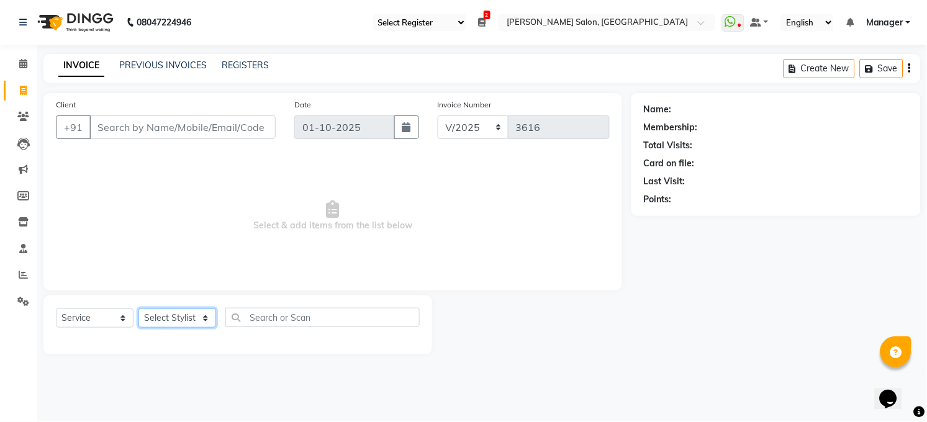
click at [199, 317] on select "Select Stylist [PERSON_NAME] [PERSON_NAME] [PERSON_NAME] COUNTER Manager [PERSO…" at bounding box center [177, 318] width 78 height 19
select select "40298"
click at [138, 309] on select "Select Stylist [PERSON_NAME] [PERSON_NAME] [PERSON_NAME] COUNTER Manager [PERSO…" at bounding box center [177, 318] width 78 height 19
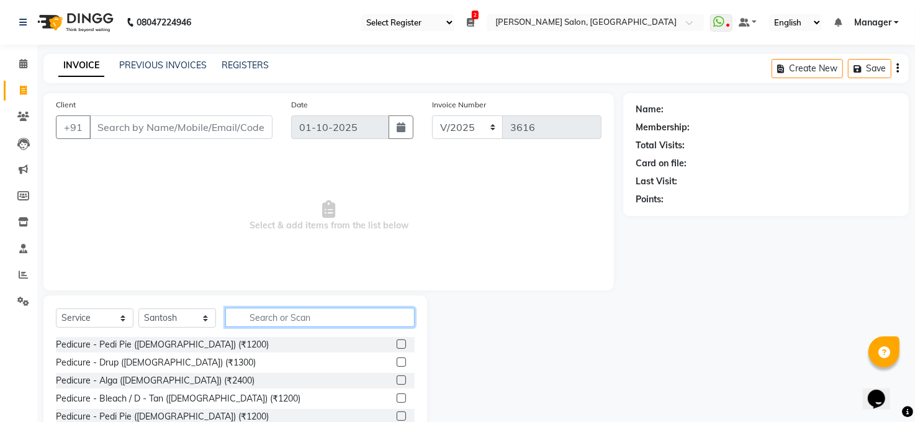
click at [265, 321] on input "text" at bounding box center [319, 317] width 189 height 19
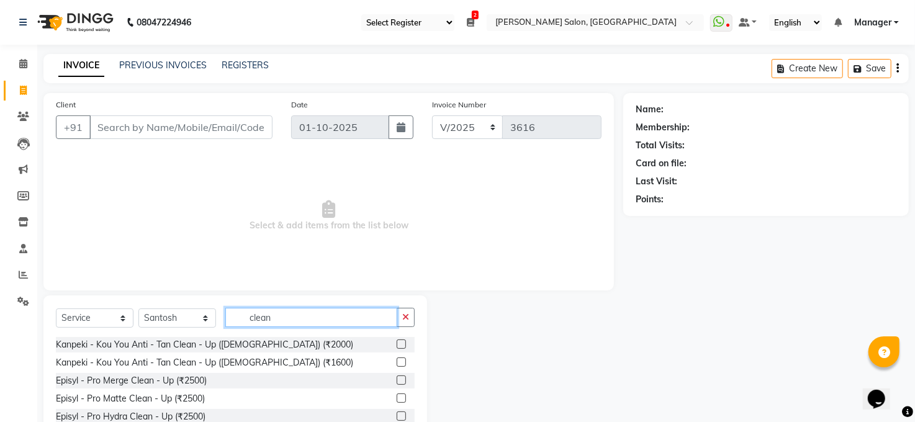
type input "clean"
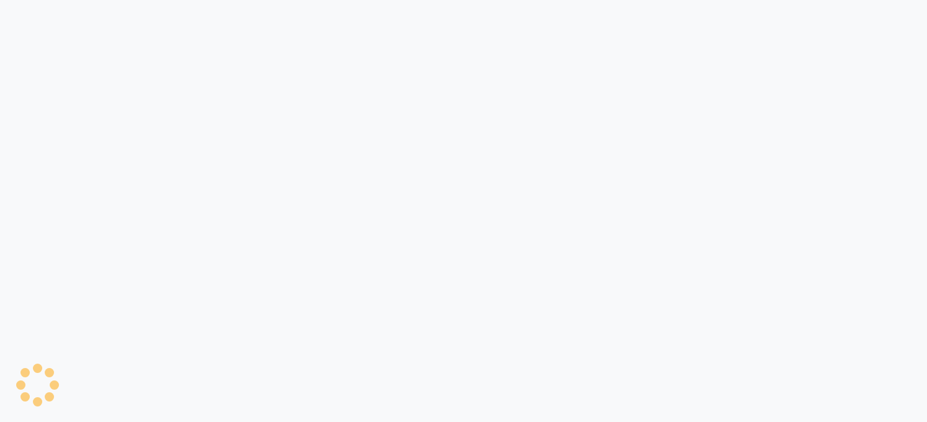
select select "35"
select select "service"
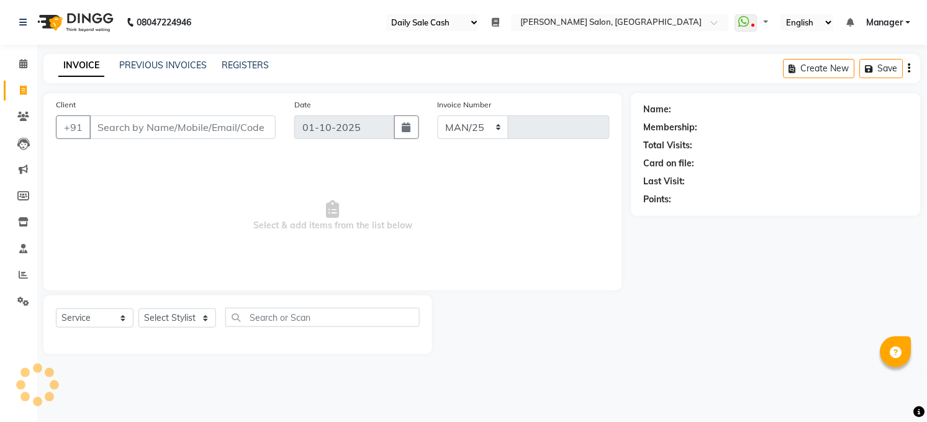
select select "5748"
type input "3617"
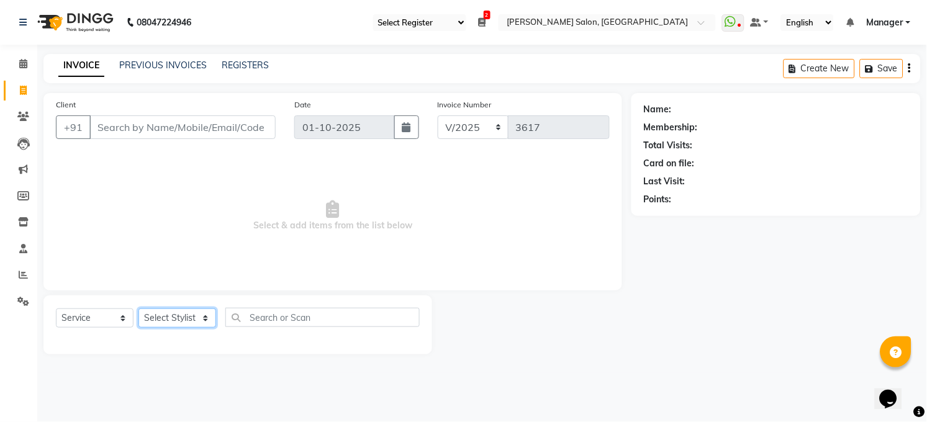
click at [162, 314] on select "Select Stylist [PERSON_NAME] [PERSON_NAME] [PERSON_NAME] COUNTER Manager [PERSO…" at bounding box center [177, 318] width 78 height 19
select select "40298"
click at [138, 309] on select "Select Stylist [PERSON_NAME] [PERSON_NAME] [PERSON_NAME] COUNTER Manager [PERSO…" at bounding box center [177, 318] width 78 height 19
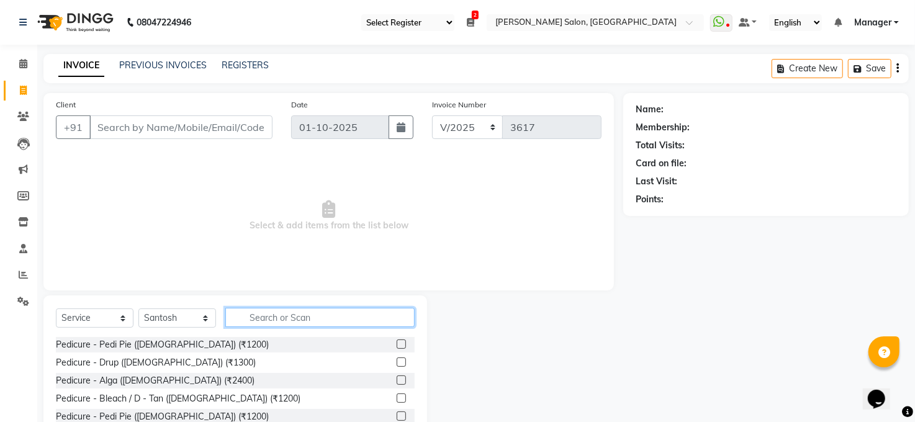
click at [268, 314] on input "text" at bounding box center [319, 317] width 189 height 19
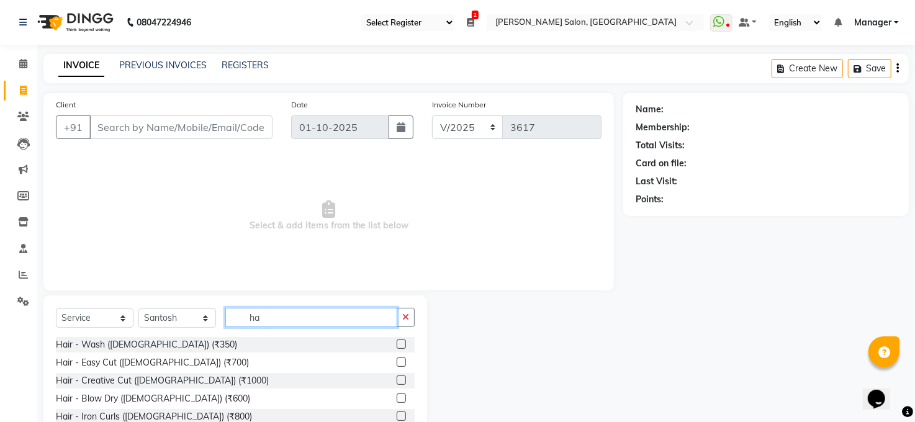
type input "h"
type input "cut"
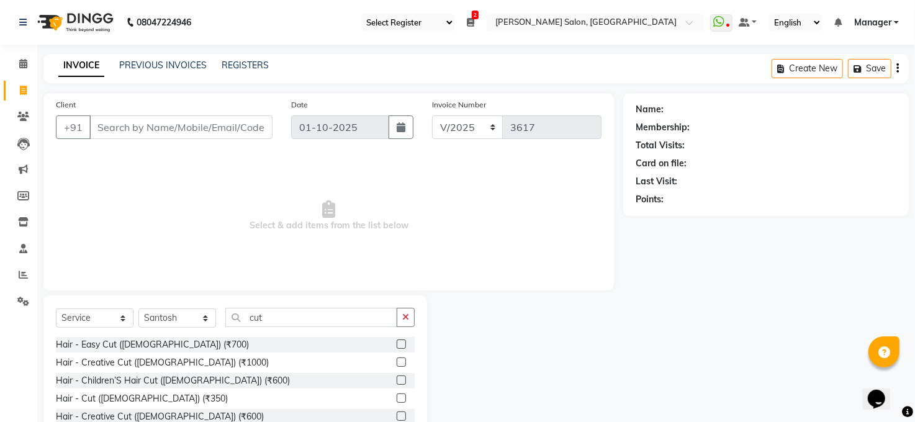
click at [397, 397] on label at bounding box center [401, 398] width 9 height 9
click at [397, 397] on input "checkbox" at bounding box center [401, 399] width 8 height 8
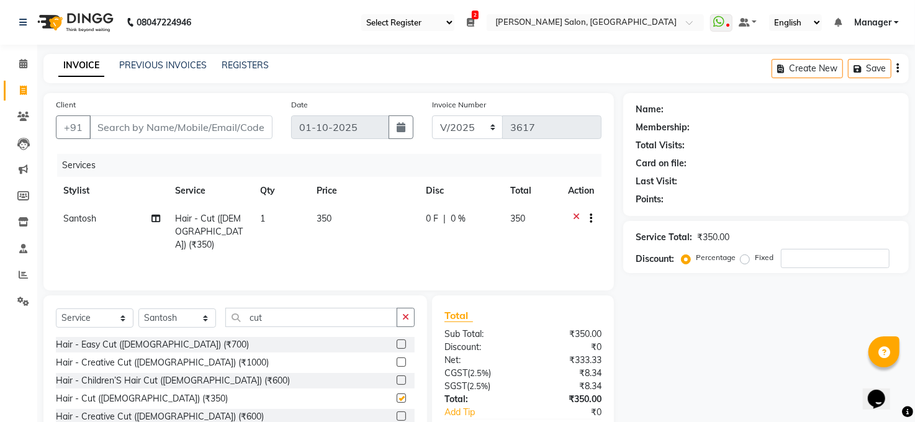
checkbox input "false"
click at [404, 314] on icon "button" at bounding box center [405, 317] width 7 height 9
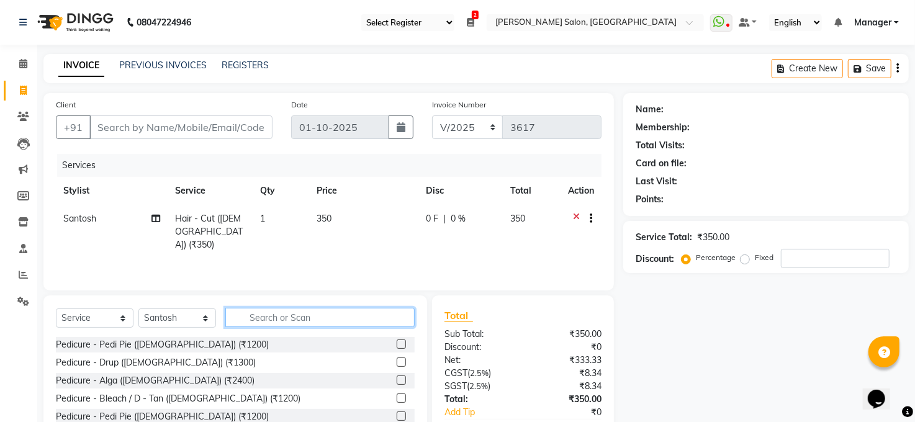
click at [311, 314] on input "text" at bounding box center [319, 317] width 189 height 19
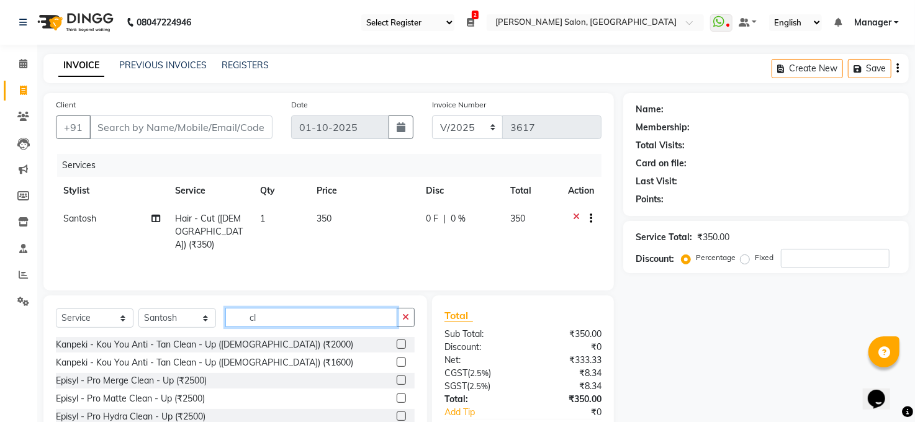
type input "cl"
click at [397, 382] on label at bounding box center [401, 380] width 9 height 9
click at [397, 382] on input "checkbox" at bounding box center [401, 381] width 8 height 8
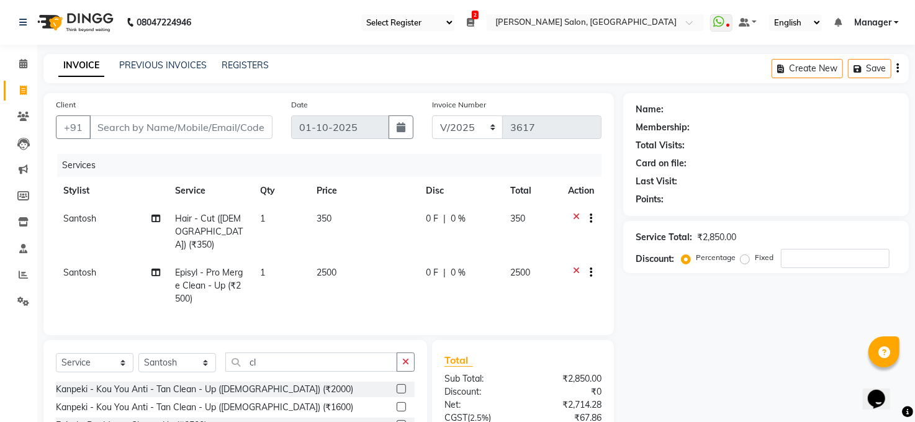
checkbox input "false"
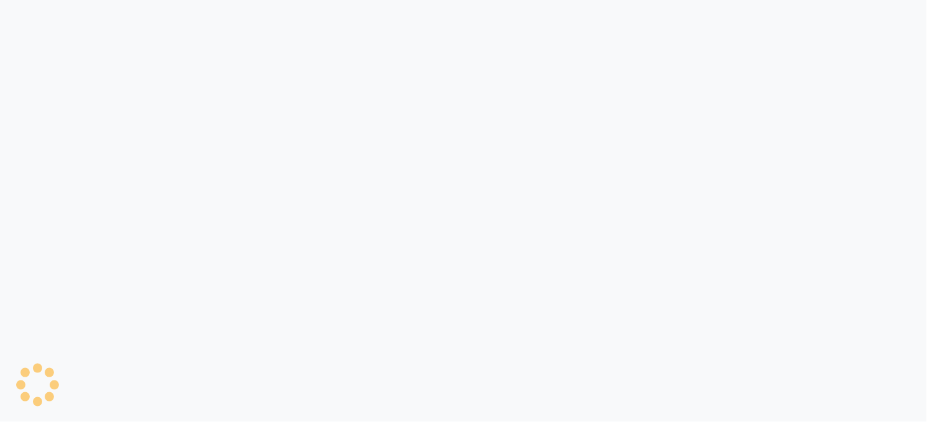
select select "service"
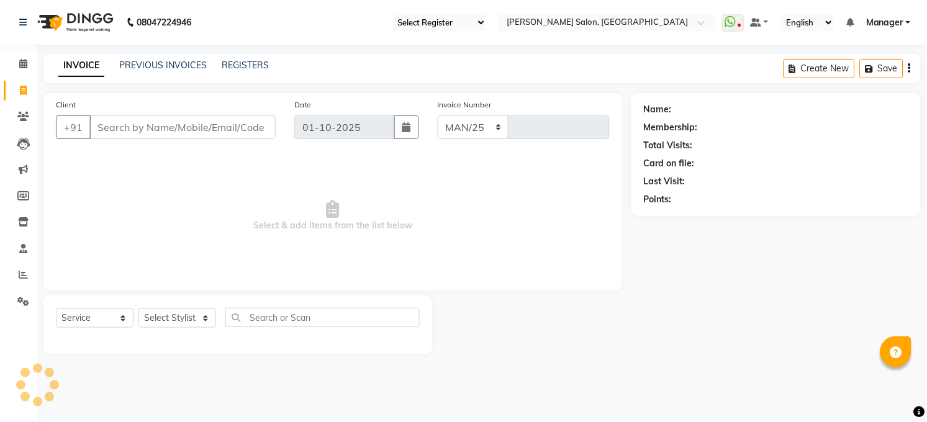
select select "5748"
type input "3617"
select select "35"
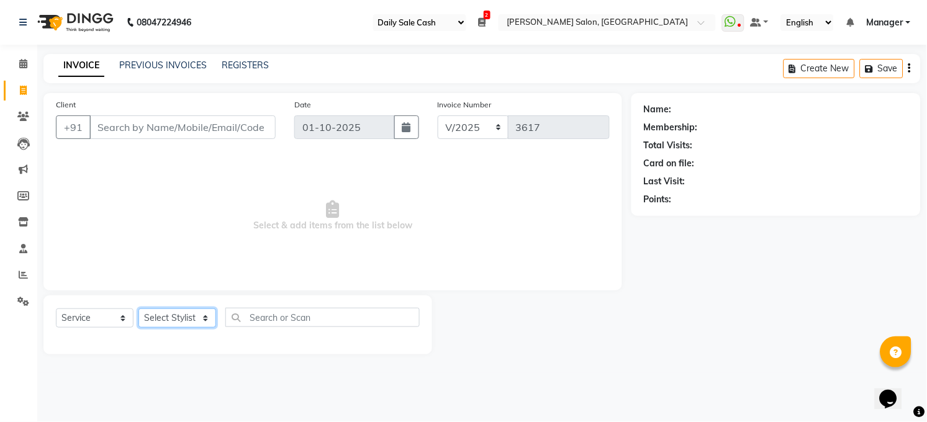
click at [200, 314] on select "Select Stylist [PERSON_NAME] [PERSON_NAME] [PERSON_NAME] COUNTER Manager [PERSO…" at bounding box center [177, 318] width 78 height 19
select select "61426"
click at [138, 309] on select "Select Stylist [PERSON_NAME] [PERSON_NAME] [PERSON_NAME] COUNTER Manager [PERSO…" at bounding box center [177, 318] width 78 height 19
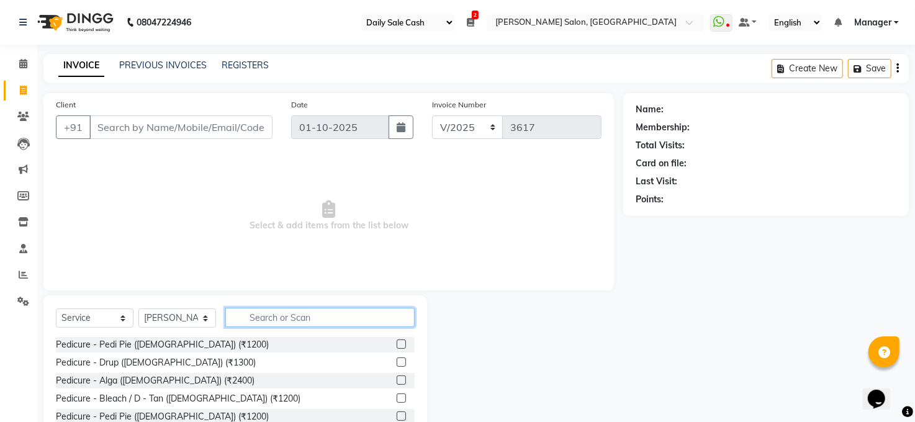
click at [269, 317] on input "text" at bounding box center [319, 317] width 189 height 19
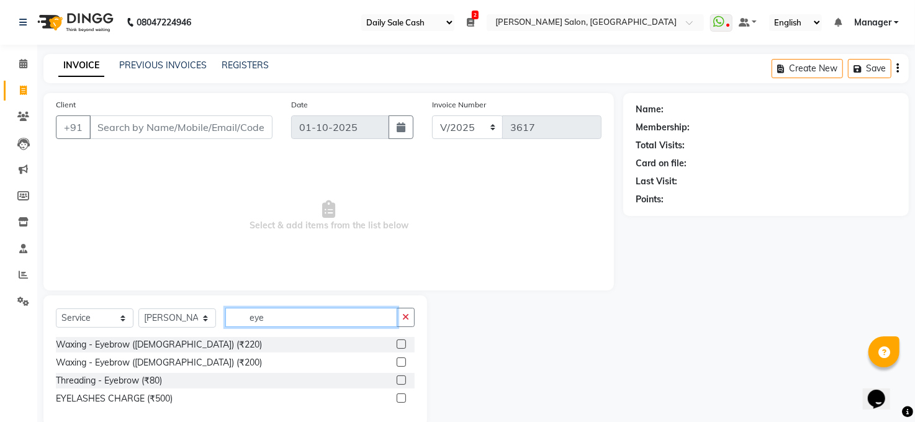
type input "eye"
click at [400, 377] on label at bounding box center [401, 380] width 9 height 9
click at [400, 377] on input "checkbox" at bounding box center [401, 381] width 8 height 8
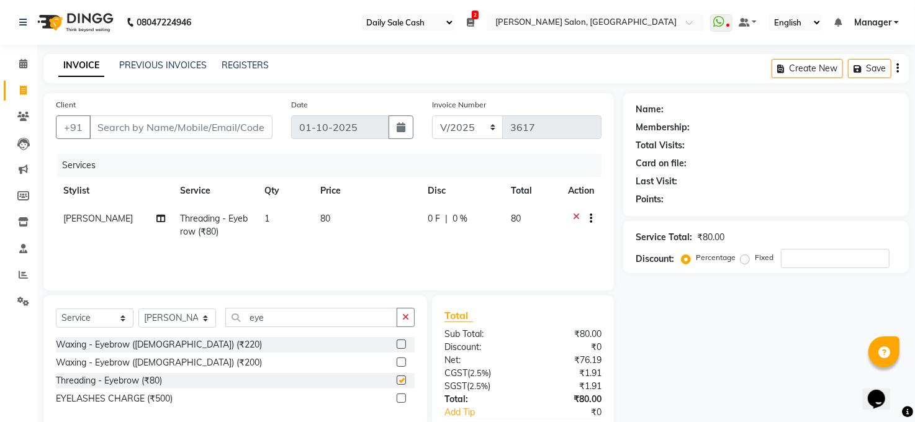
checkbox input "false"
click at [278, 313] on input "eye" at bounding box center [311, 317] width 172 height 19
type input "e"
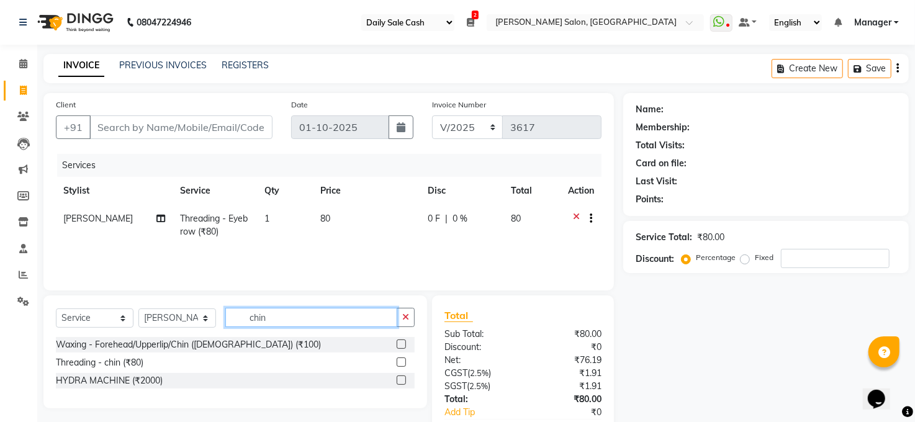
type input "chin"
click at [399, 346] on label at bounding box center [401, 344] width 9 height 9
click at [399, 346] on input "checkbox" at bounding box center [401, 345] width 8 height 8
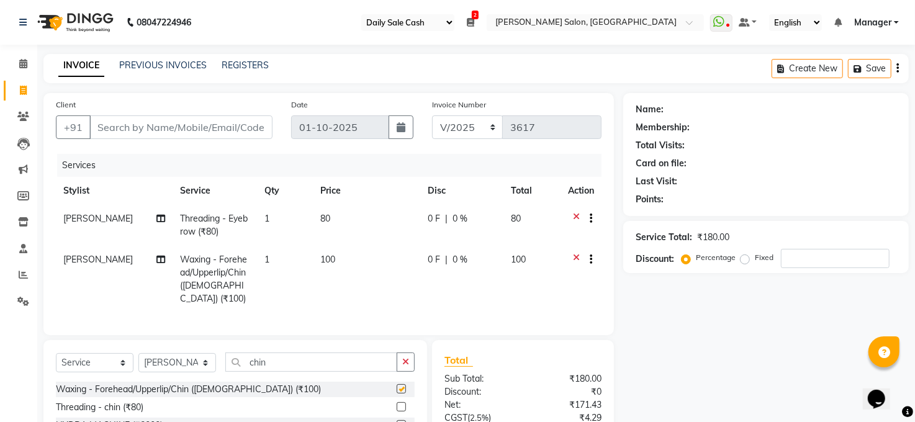
checkbox input "false"
click at [331, 350] on div "Select Service Product Membership Package Voucher Prepaid Gift Card Select Styl…" at bounding box center [235, 396] width 384 height 113
click at [334, 361] on input "chin" at bounding box center [311, 362] width 172 height 19
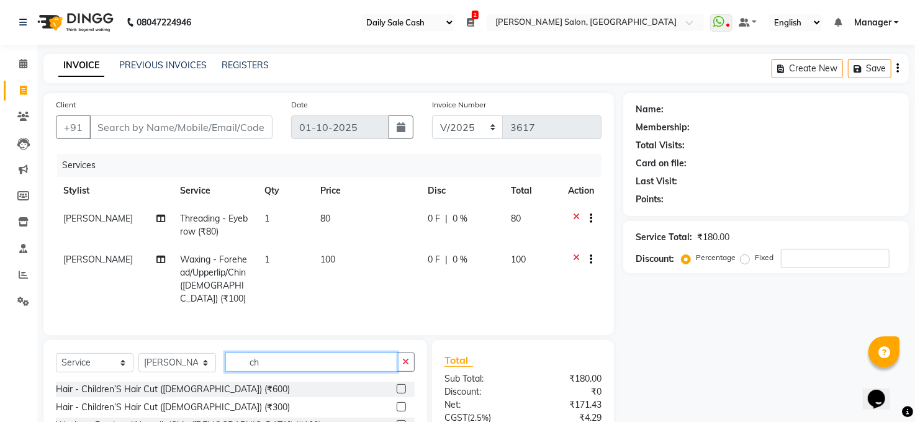
type input "c"
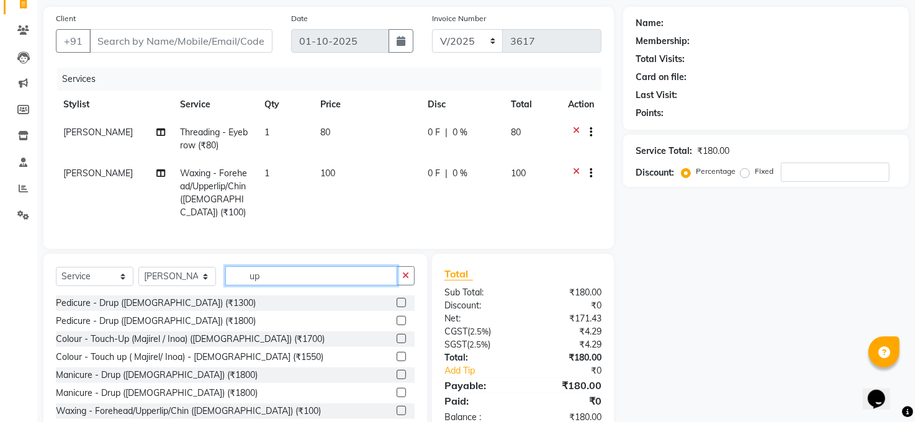
scroll to position [119, 0]
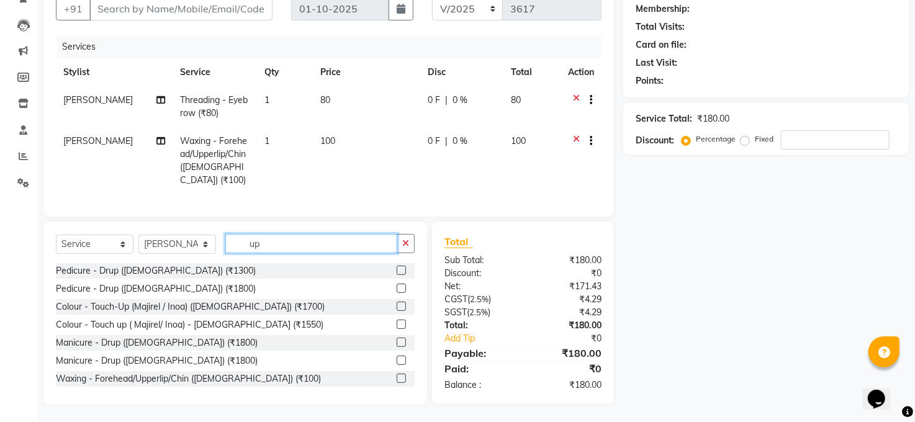
click at [274, 245] on input "up" at bounding box center [311, 243] width 172 height 19
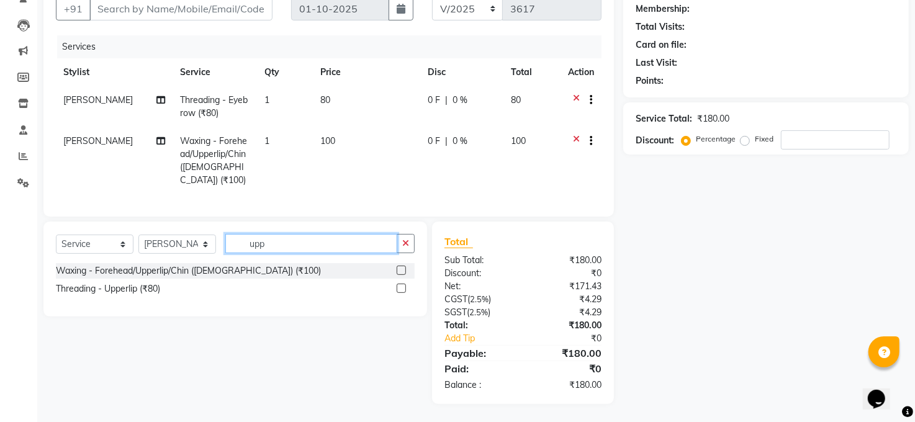
scroll to position [118, 0]
type input "upp"
click at [399, 267] on label at bounding box center [401, 270] width 9 height 9
click at [399, 268] on input "checkbox" at bounding box center [401, 272] width 8 height 8
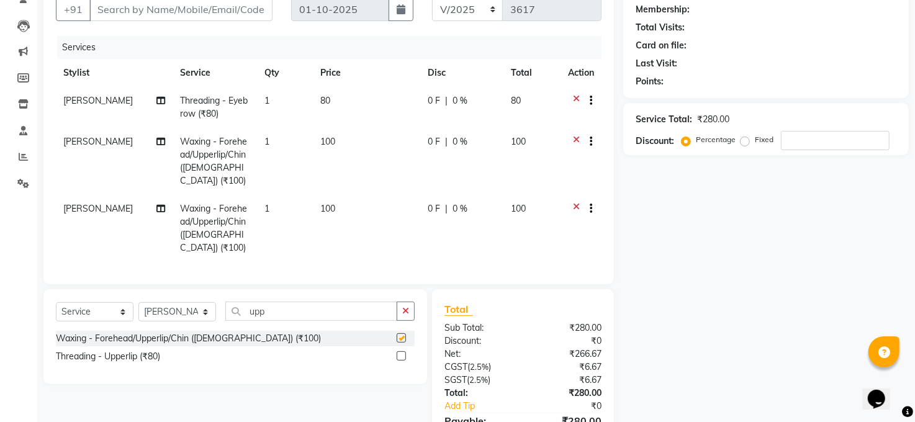
checkbox input "false"
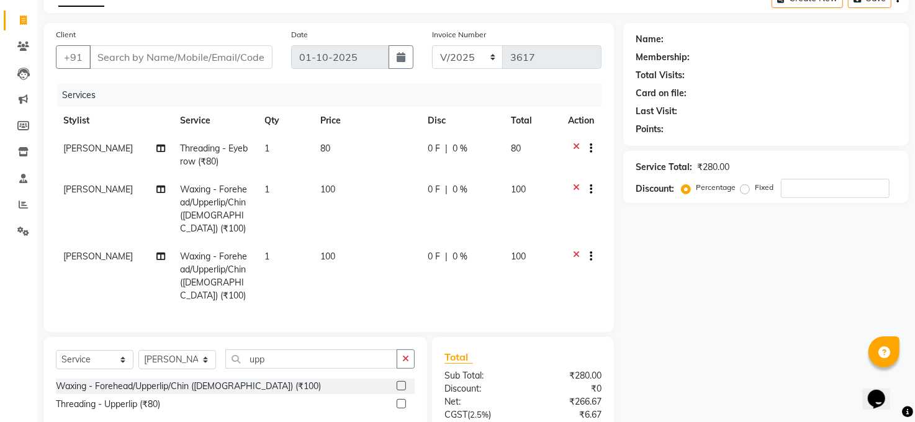
scroll to position [0, 0]
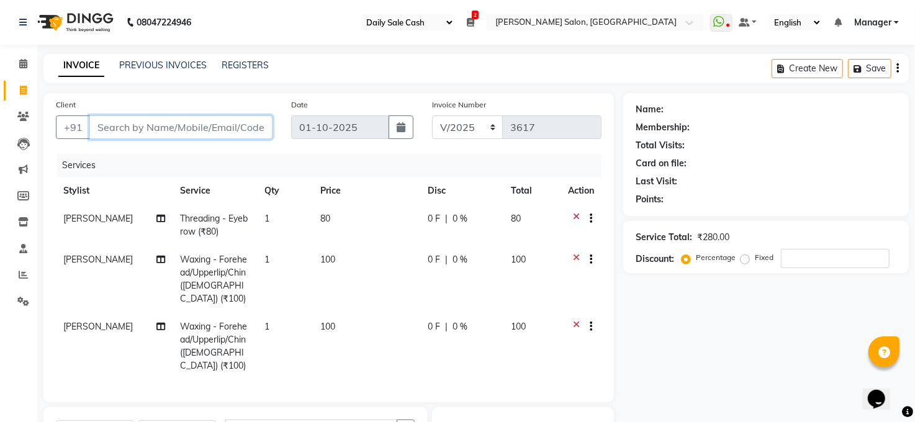
click at [191, 130] on input "Client" at bounding box center [180, 127] width 183 height 24
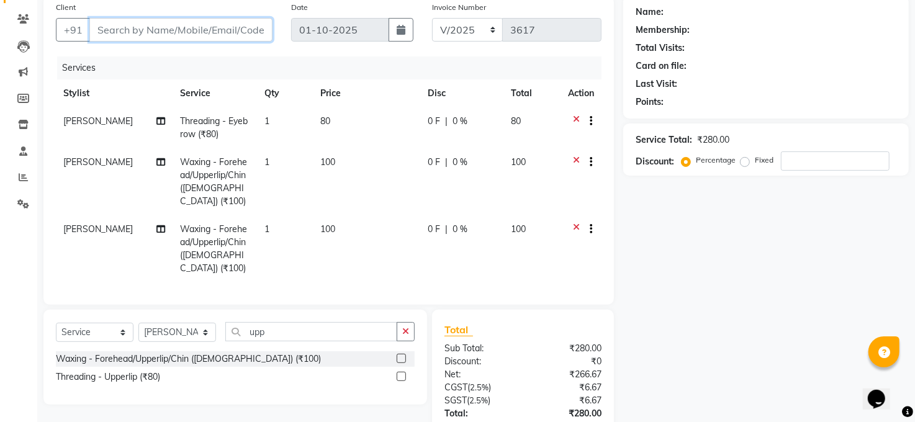
scroll to position [172, 0]
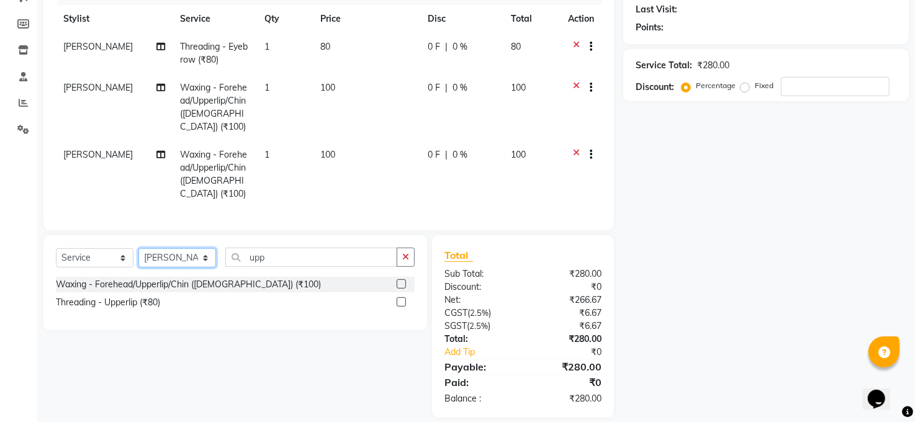
click at [205, 248] on select "Select Stylist [PERSON_NAME] [PERSON_NAME] [PERSON_NAME] COUNTER Manager [PERSO…" at bounding box center [177, 257] width 78 height 19
select select "60523"
click at [138, 248] on select "Select Stylist [PERSON_NAME] [PERSON_NAME] [PERSON_NAME] COUNTER Manager [PERSO…" at bounding box center [177, 257] width 78 height 19
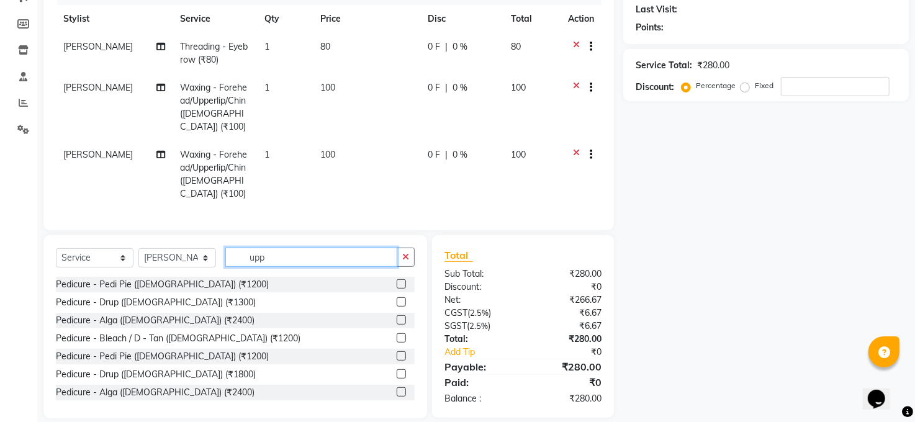
click at [266, 248] on input "upp" at bounding box center [311, 257] width 172 height 19
type input "u"
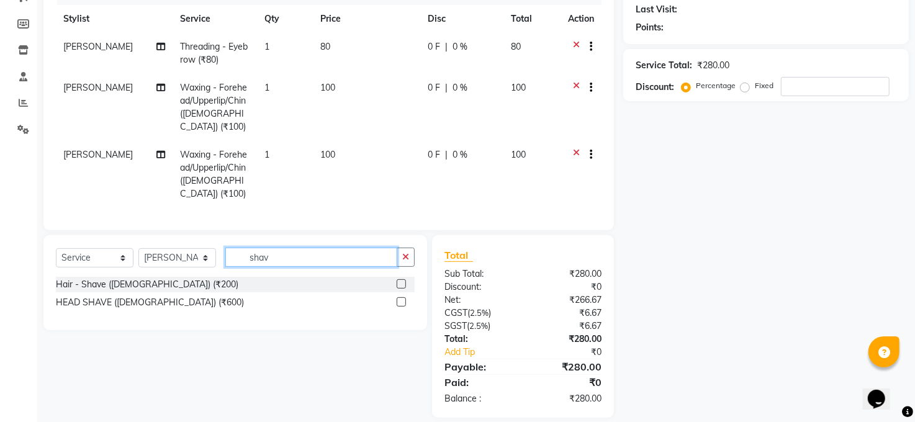
type input "shav"
click at [403, 279] on label at bounding box center [401, 283] width 9 height 9
click at [403, 281] on input "checkbox" at bounding box center [401, 285] width 8 height 8
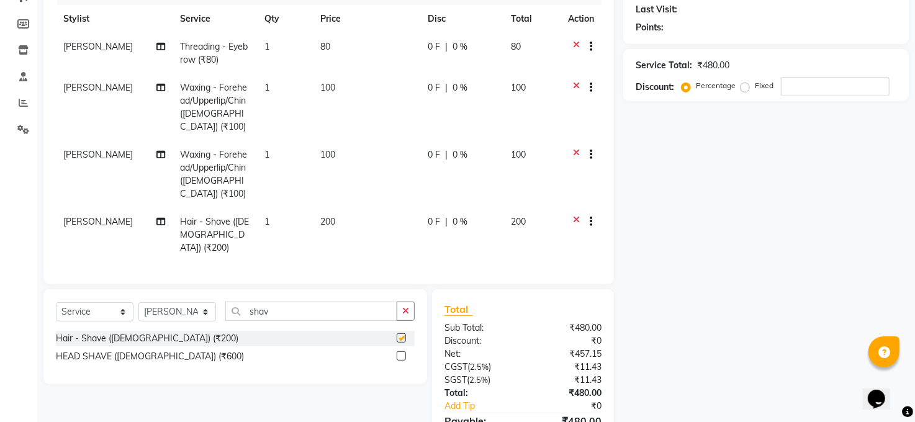
checkbox input "false"
click at [305, 302] on input "shav" at bounding box center [311, 311] width 172 height 19
type input "s"
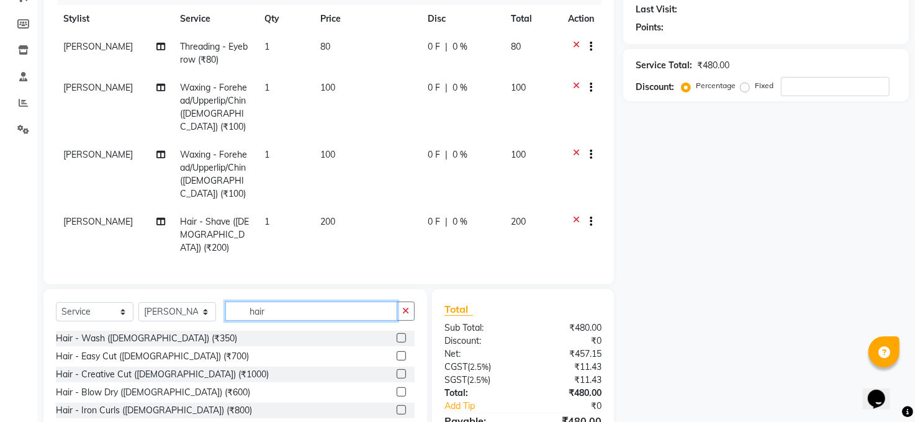
type input "hair"
click at [397, 333] on label at bounding box center [401, 337] width 9 height 9
click at [397, 335] on input "checkbox" at bounding box center [401, 339] width 8 height 8
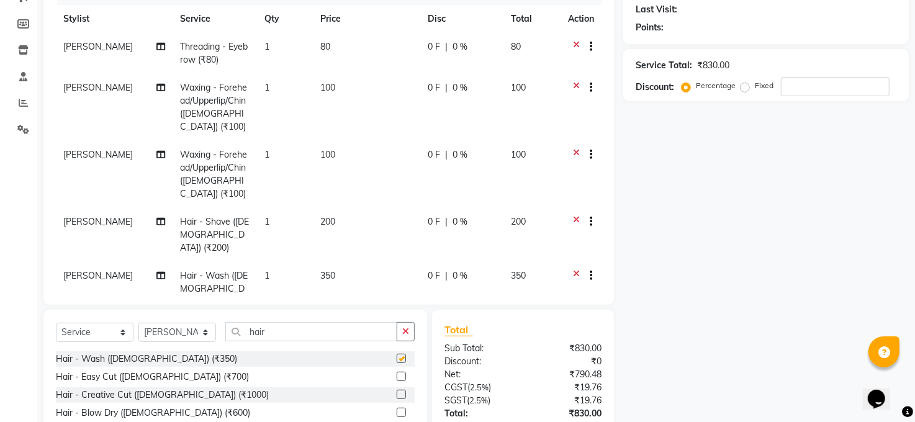
checkbox input "false"
click at [203, 326] on select "Select Stylist Abhay kumar ADITI ALTAF ANKITA Chandan COUNTER Manager Manish Ku…" at bounding box center [177, 332] width 78 height 19
select select "45734"
click at [138, 323] on select "Select Stylist Abhay kumar ADITI ALTAF ANKITA Chandan COUNTER Manager Manish Ku…" at bounding box center [177, 332] width 78 height 19
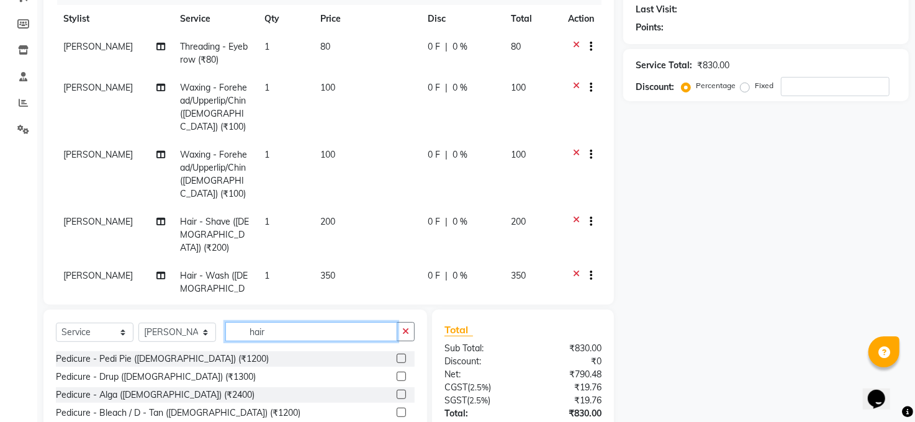
click at [289, 327] on input "hair" at bounding box center [311, 331] width 172 height 19
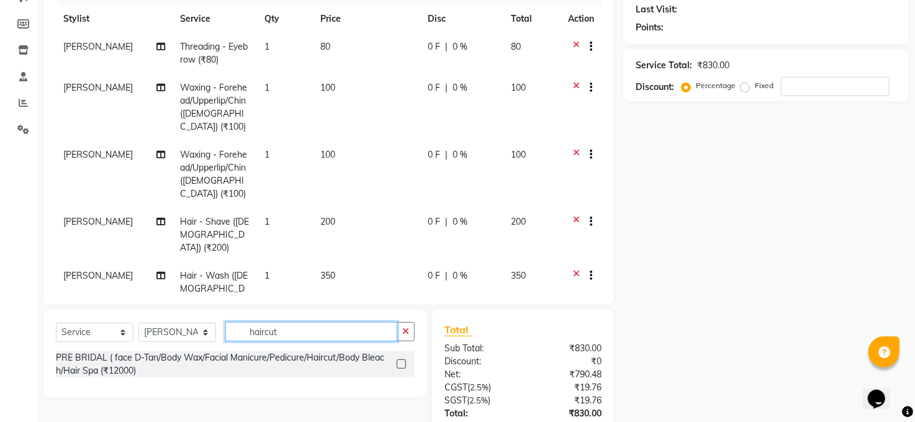
click at [320, 325] on input "haircut" at bounding box center [311, 331] width 172 height 19
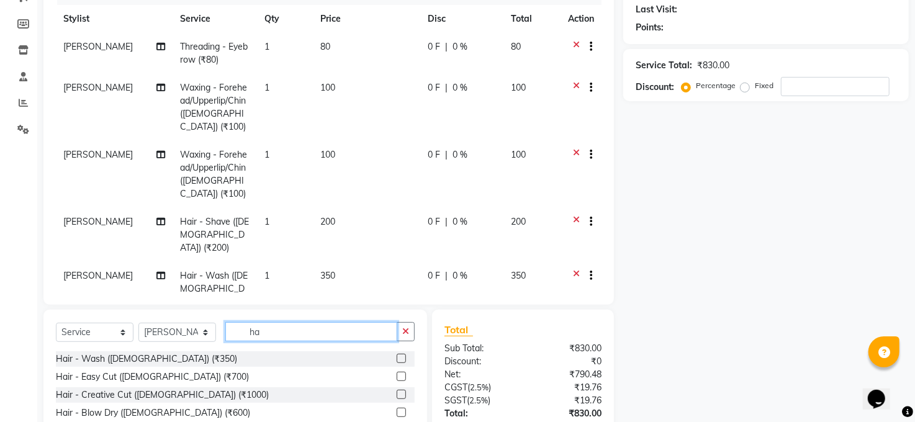
type input "h"
type input "cut"
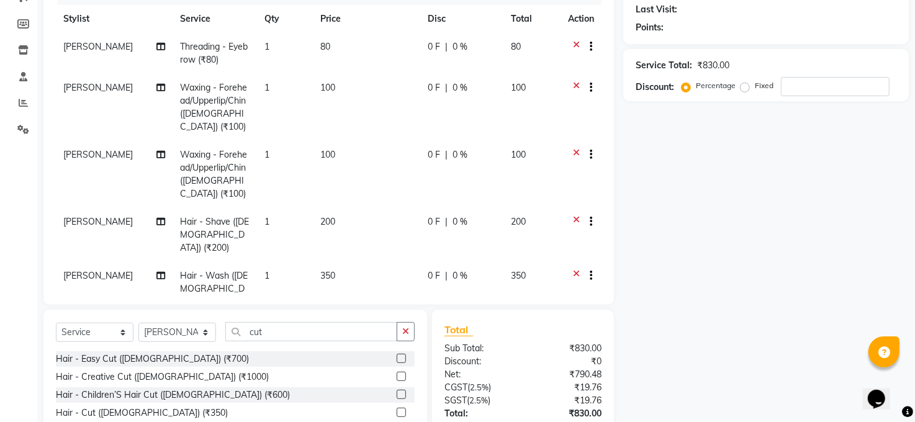
click at [397, 408] on label at bounding box center [401, 412] width 9 height 9
click at [397, 409] on input "checkbox" at bounding box center [401, 413] width 8 height 8
checkbox input "false"
click at [289, 334] on input "cut" at bounding box center [311, 331] width 172 height 19
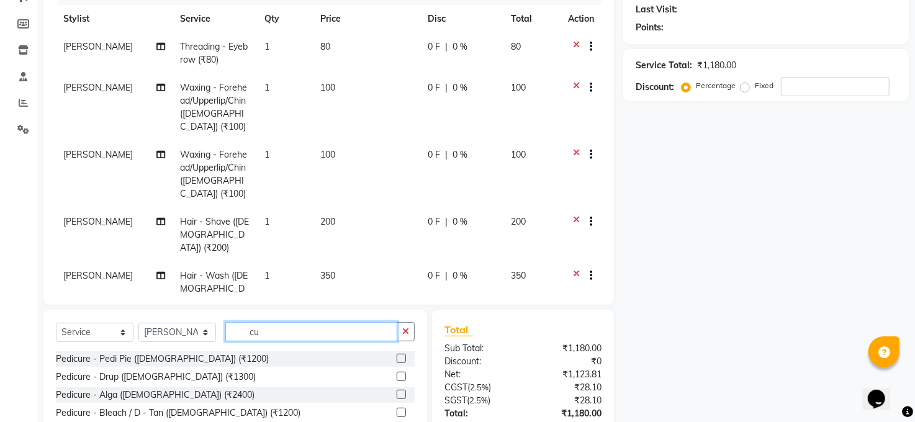
type input "c"
type input "hair"
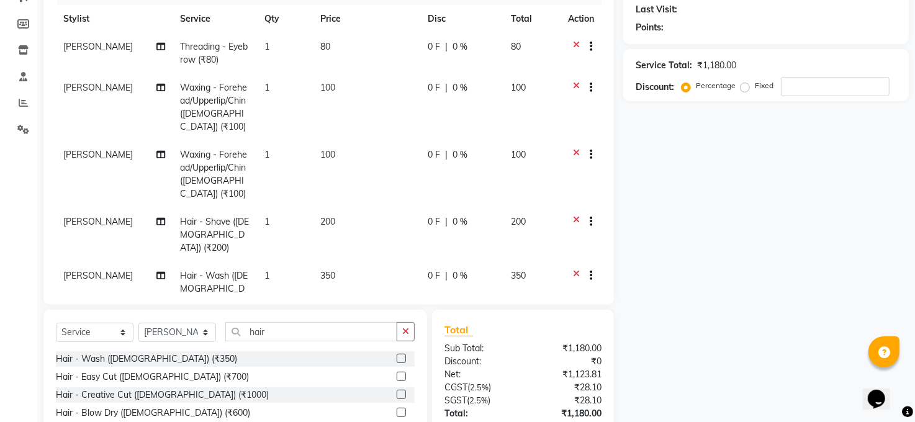
click at [397, 358] on label at bounding box center [401, 358] width 9 height 9
click at [397, 358] on input "checkbox" at bounding box center [401, 359] width 8 height 8
checkbox input "false"
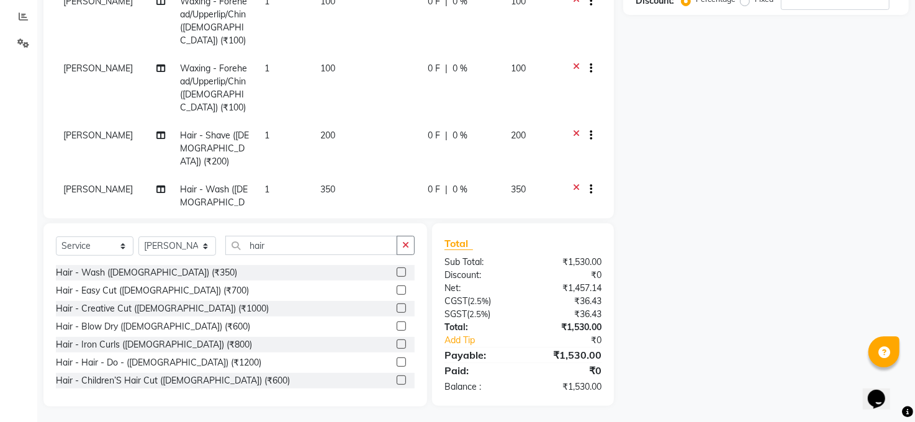
scroll to position [261, 0]
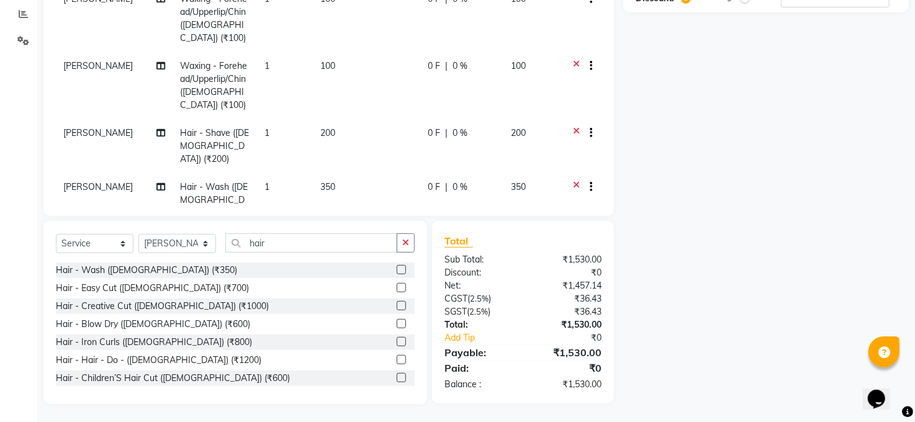
click at [68, 173] on td "[PERSON_NAME]" at bounding box center [114, 200] width 117 height 54
select select "60523"
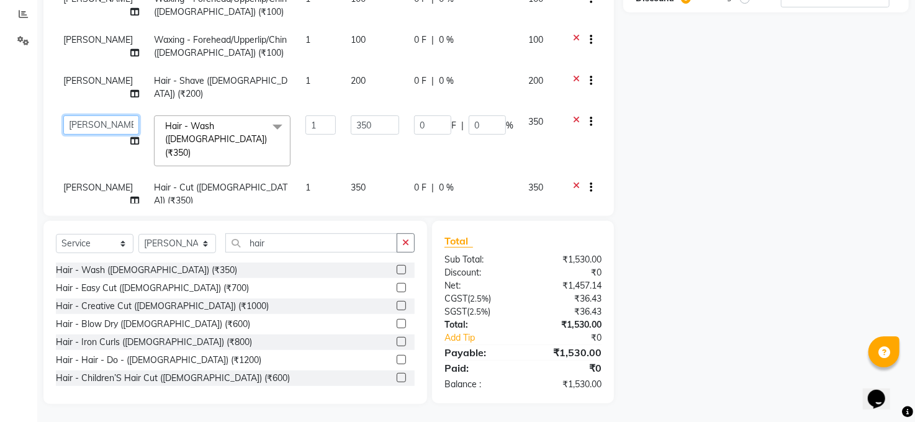
click at [76, 115] on select "Abhay kumar ADITI ALTAF ANKITA Chandan COUNTER Manager Manish Kumar Neetu Mam p…" at bounding box center [101, 124] width 76 height 19
select select "45734"
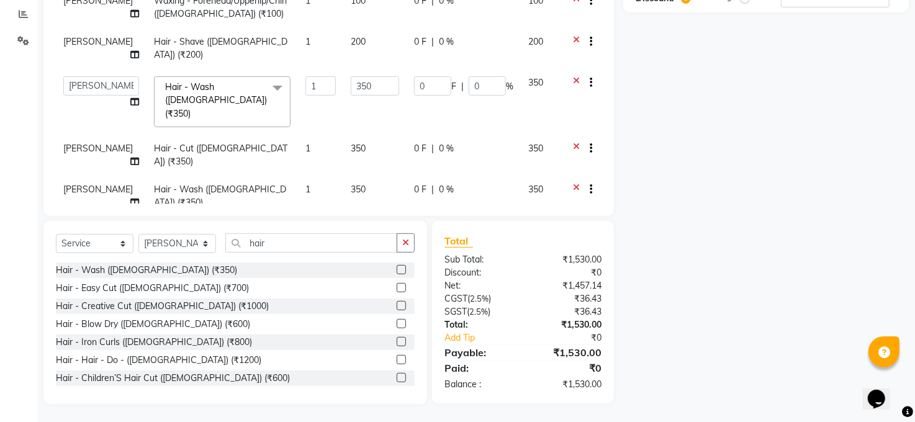
click at [573, 76] on icon at bounding box center [576, 84] width 7 height 16
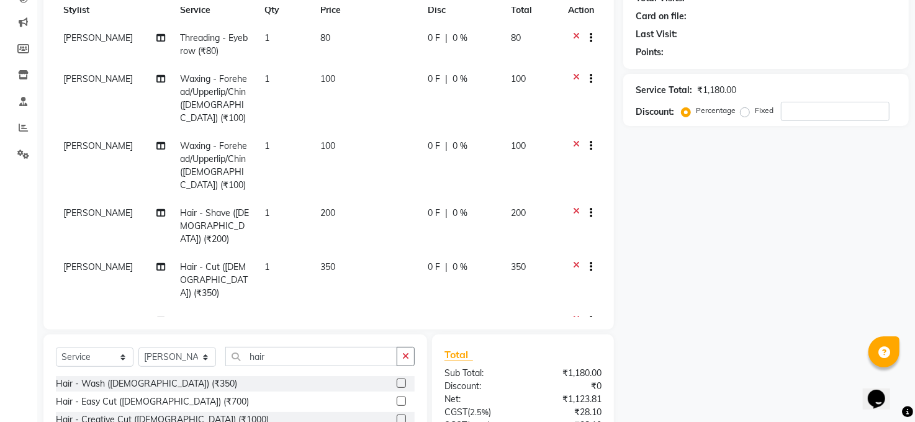
scroll to position [162, 0]
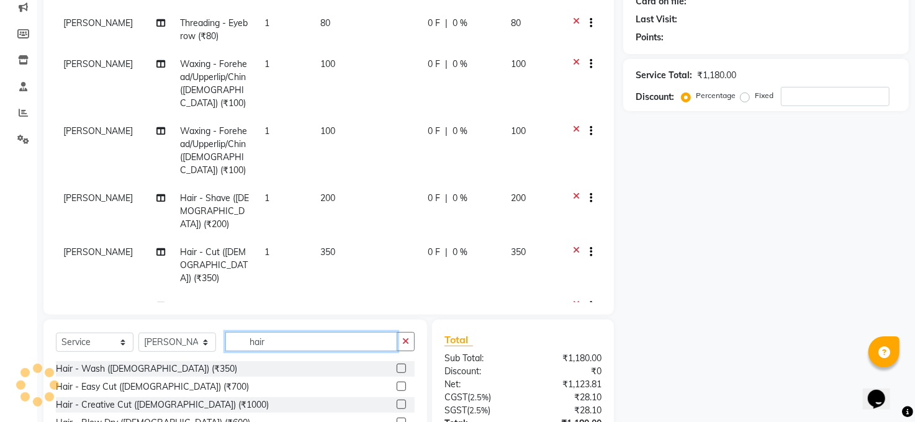
click at [302, 342] on input "hair" at bounding box center [311, 341] width 172 height 19
type input "h"
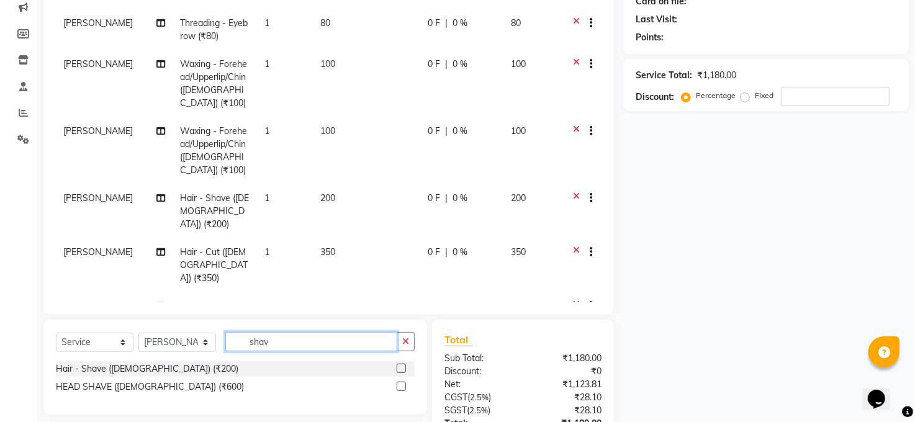
type input "shav"
click at [402, 368] on label at bounding box center [401, 368] width 9 height 9
click at [402, 368] on input "checkbox" at bounding box center [401, 369] width 8 height 8
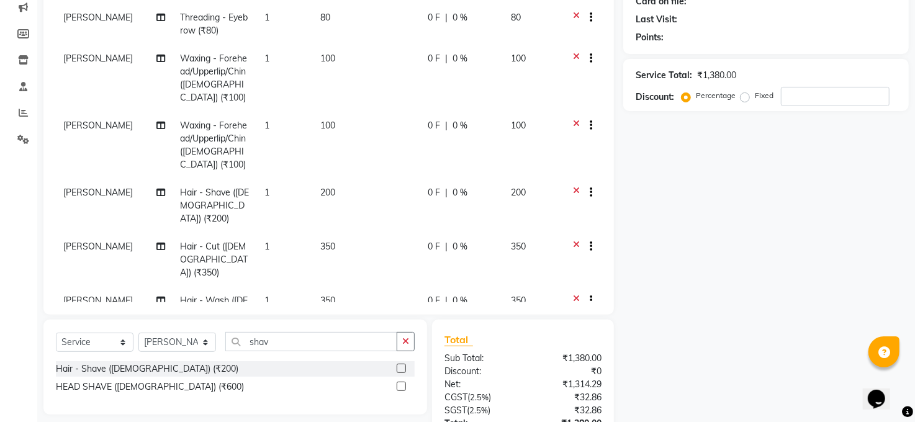
checkbox input "false"
click at [203, 340] on select "Select Stylist [PERSON_NAME] [PERSON_NAME] [PERSON_NAME] COUNTER Manager [PERSO…" at bounding box center [177, 342] width 78 height 19
select select "40298"
click at [138, 333] on select "Select Stylist [PERSON_NAME] [PERSON_NAME] [PERSON_NAME] COUNTER Manager [PERSO…" at bounding box center [177, 342] width 78 height 19
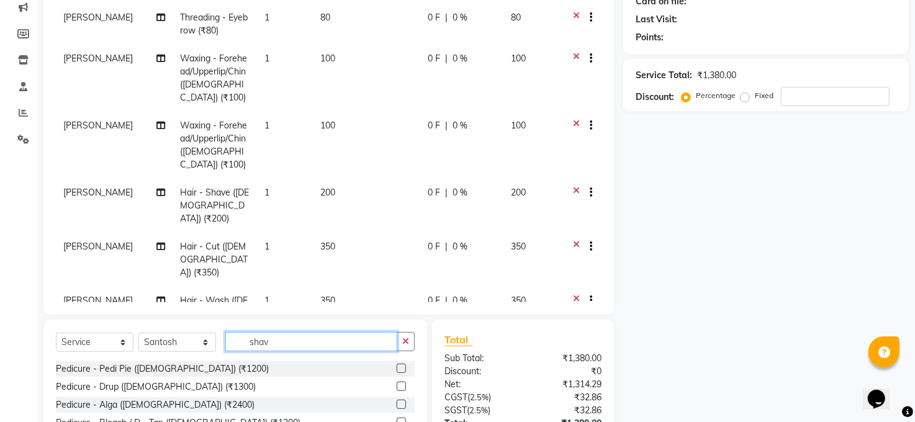
click at [304, 339] on input "shav" at bounding box center [311, 341] width 172 height 19
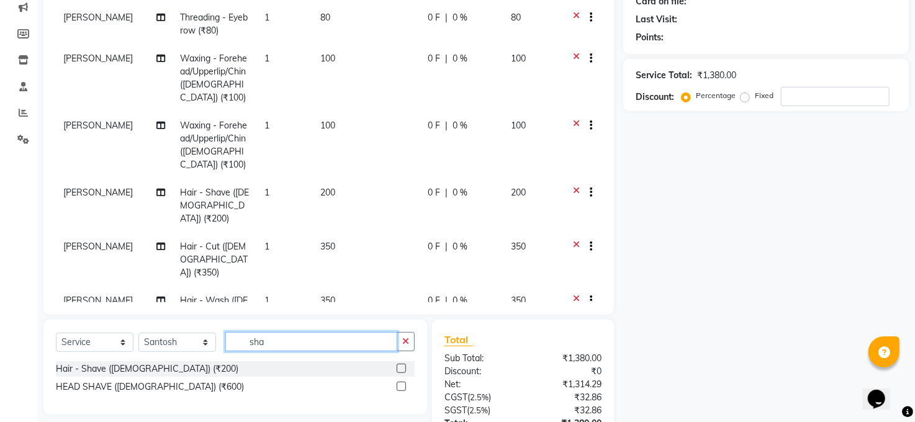
type input "sha"
click at [399, 368] on label at bounding box center [401, 368] width 9 height 9
click at [399, 368] on input "checkbox" at bounding box center [401, 369] width 8 height 8
click at [403, 368] on label at bounding box center [401, 368] width 9 height 9
click at [403, 368] on input "checkbox" at bounding box center [401, 369] width 8 height 8
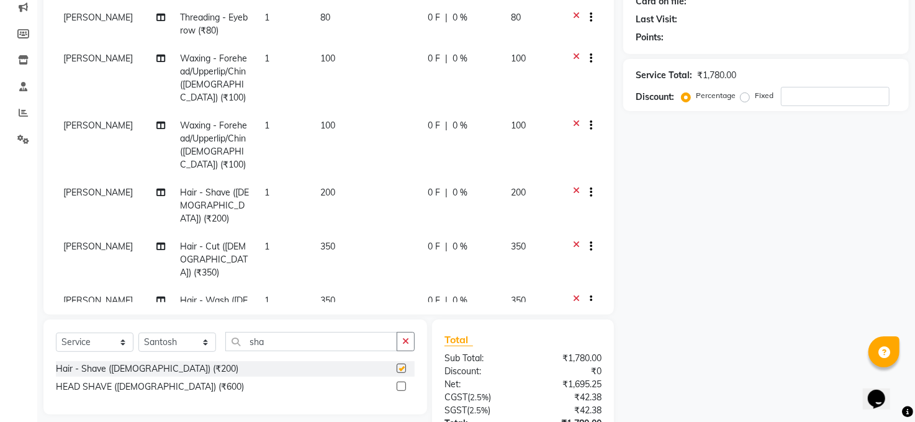
checkbox input "false"
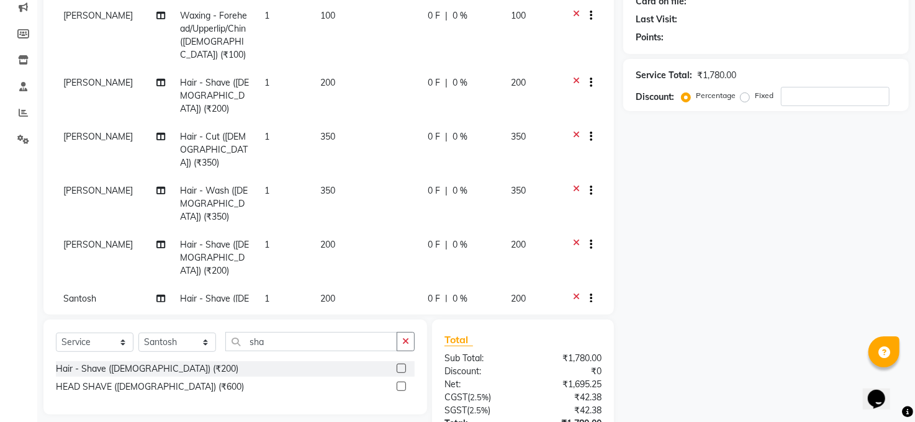
scroll to position [156, 0]
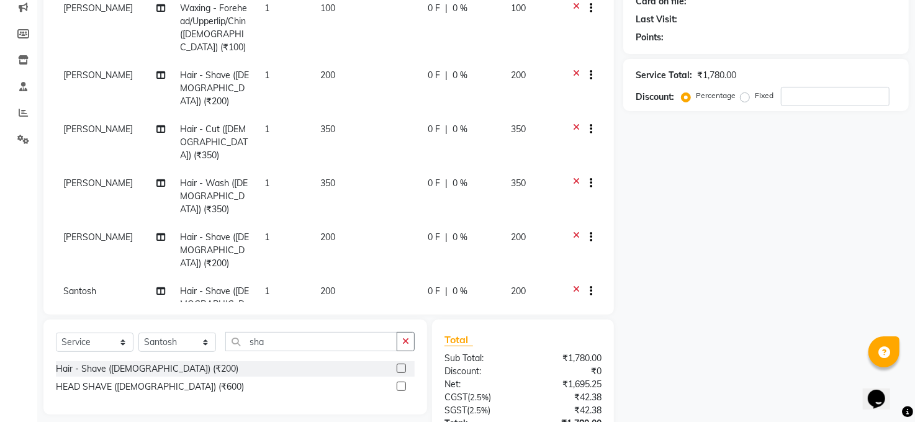
click at [573, 339] on icon at bounding box center [576, 347] width 7 height 16
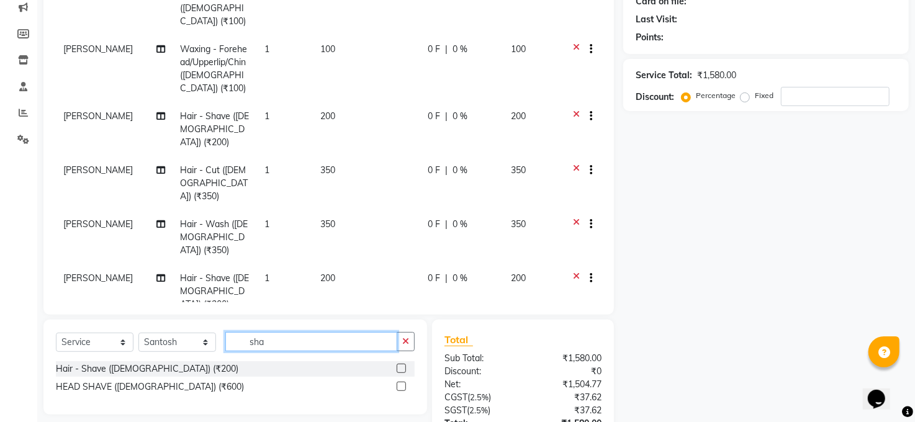
click at [338, 345] on input "sha" at bounding box center [311, 341] width 172 height 19
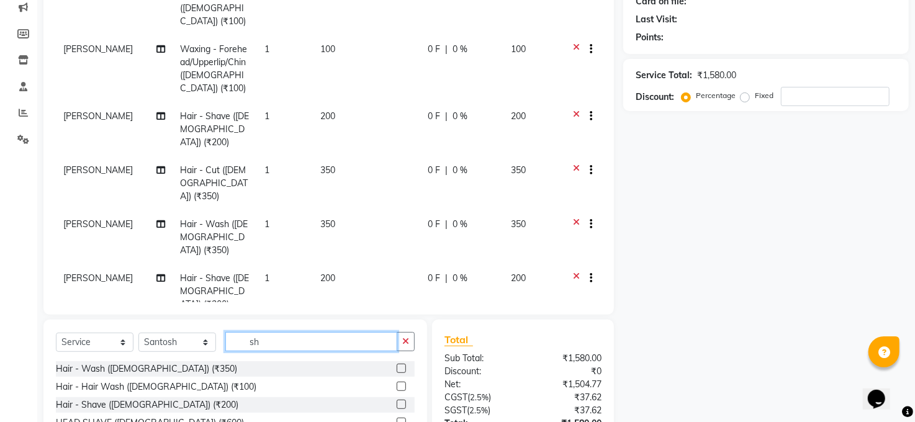
type input "s"
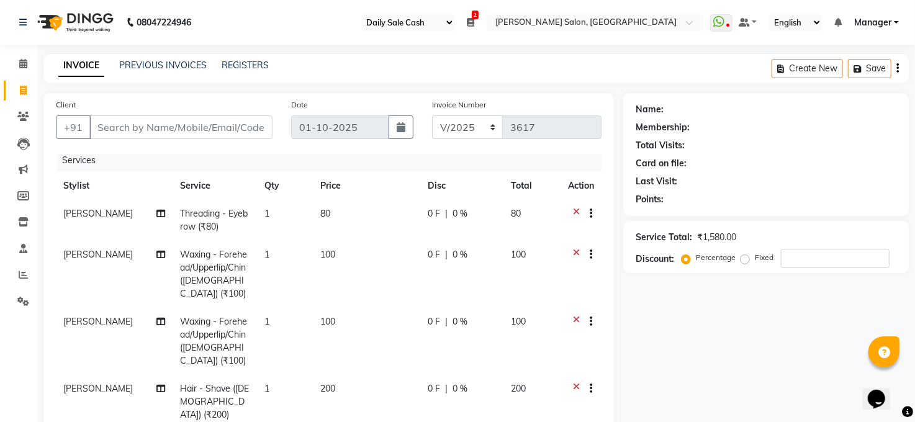
scroll to position [0, 0]
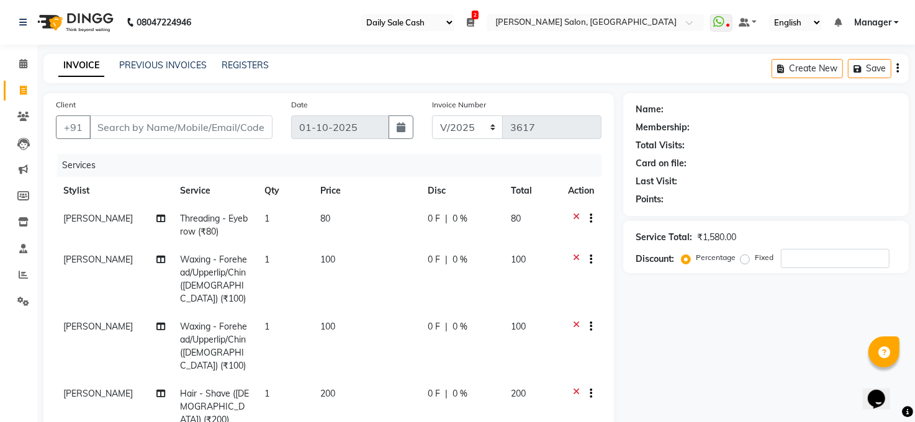
type input "hair"
click at [199, 120] on input "Client" at bounding box center [180, 127] width 183 height 24
type input "9"
type input "0"
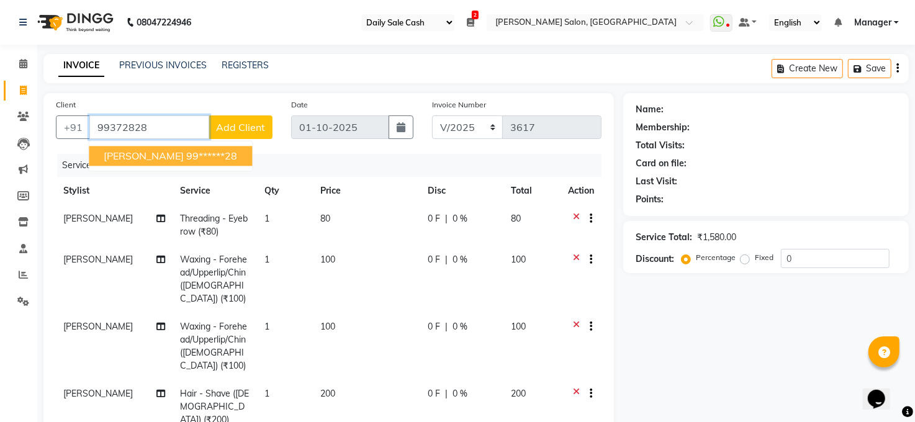
click at [128, 152] on span "Aarti Chaudhry" at bounding box center [144, 156] width 80 height 12
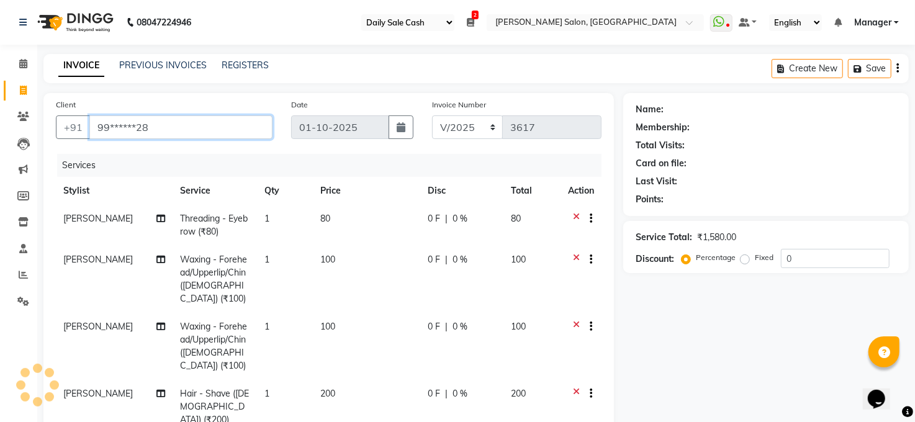
type input "99******28"
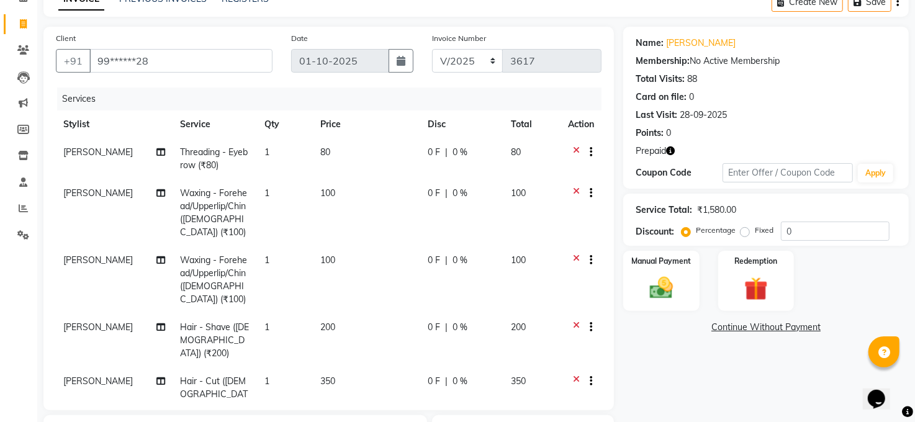
scroll to position [99, 0]
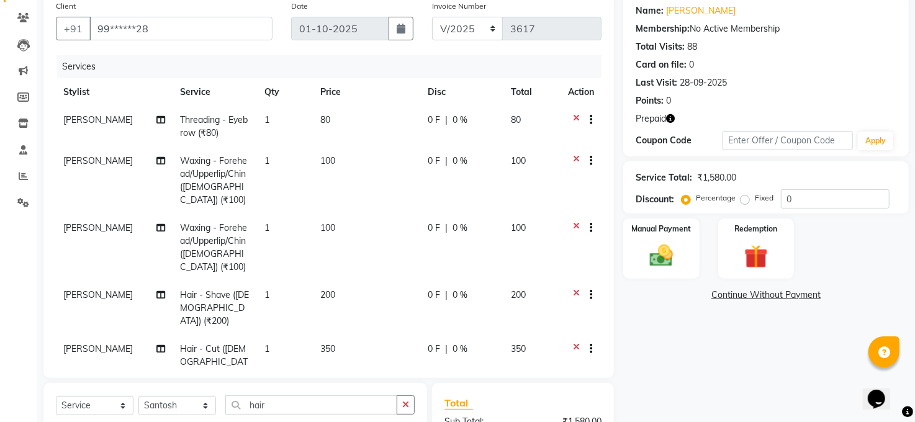
click at [671, 120] on icon "button" at bounding box center [670, 118] width 9 height 9
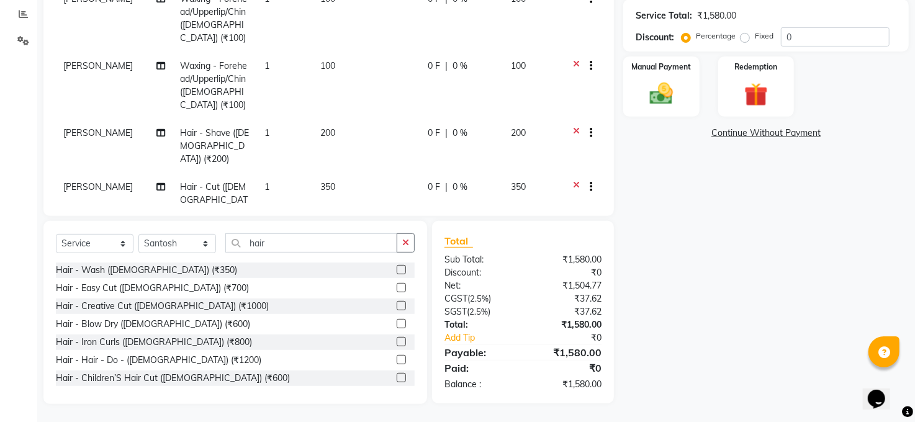
scroll to position [0, 0]
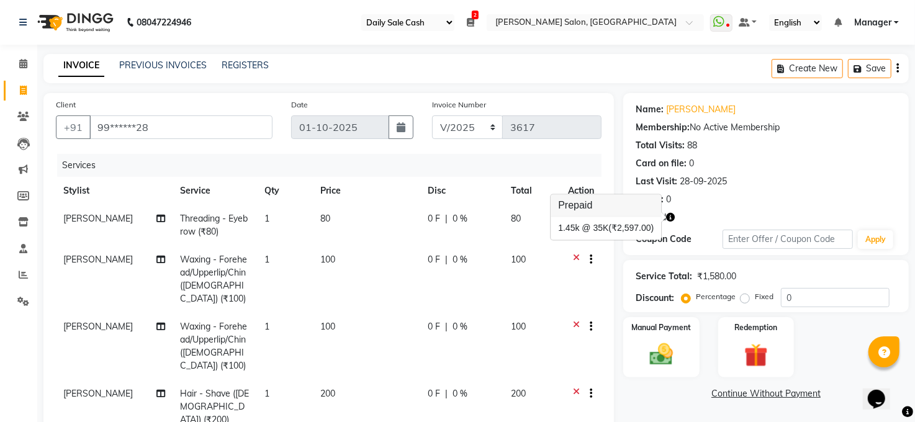
click at [622, 219] on div "1. 45k @ 35K (₹2,597.00)" at bounding box center [606, 228] width 111 height 23
click at [669, 209] on div "Name: Aarti Chaudhry Membership: No Active Membership Total Visits: 88 Card on …" at bounding box center [766, 174] width 286 height 162
click at [670, 217] on icon "button" at bounding box center [670, 217] width 9 height 9
click at [795, 237] on input "text" at bounding box center [788, 239] width 130 height 19
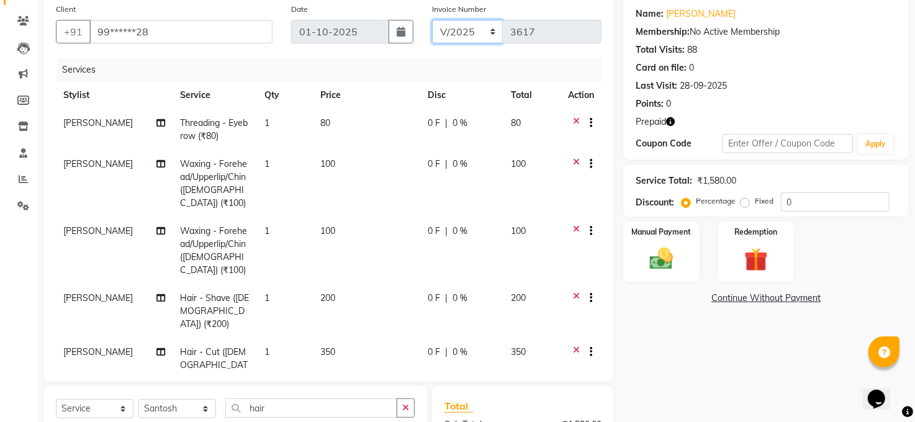
click at [461, 32] on select "MAN/25 MEMB/25 V/2025" at bounding box center [467, 32] width 71 height 24
select select "5824"
click at [432, 20] on select "MAN/25 MEMB/25 V/2025" at bounding box center [467, 32] width 71 height 24
type input "0236"
click at [739, 242] on div "Redemption" at bounding box center [756, 251] width 79 height 63
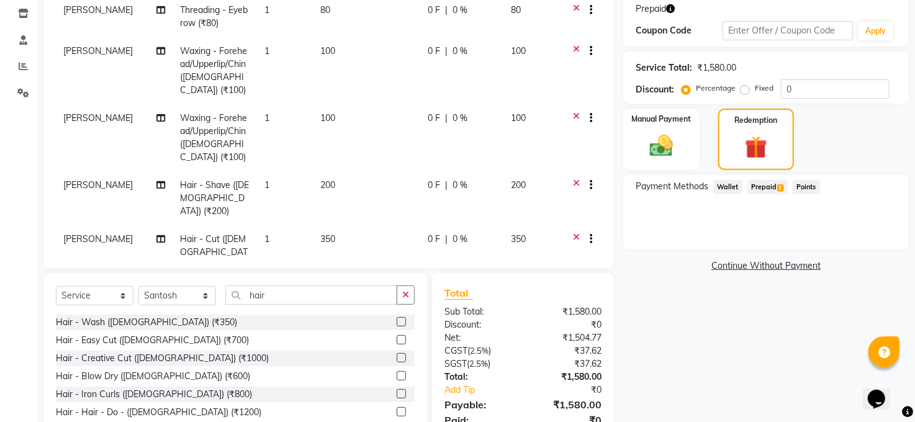
scroll to position [261, 0]
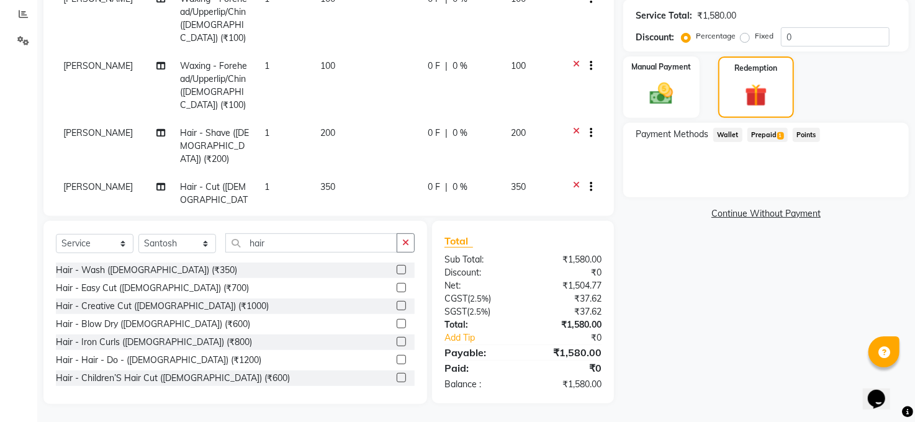
click at [771, 133] on span "Prepaid 1" at bounding box center [768, 135] width 40 height 14
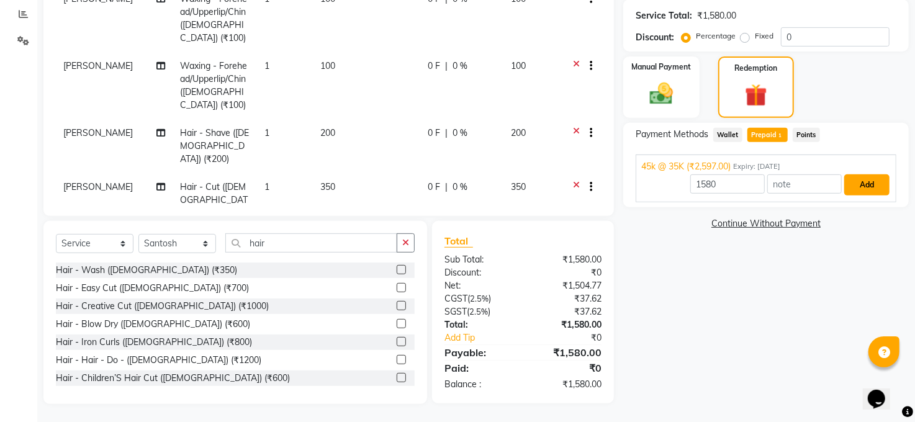
click at [875, 189] on button "Add" at bounding box center [866, 184] width 45 height 21
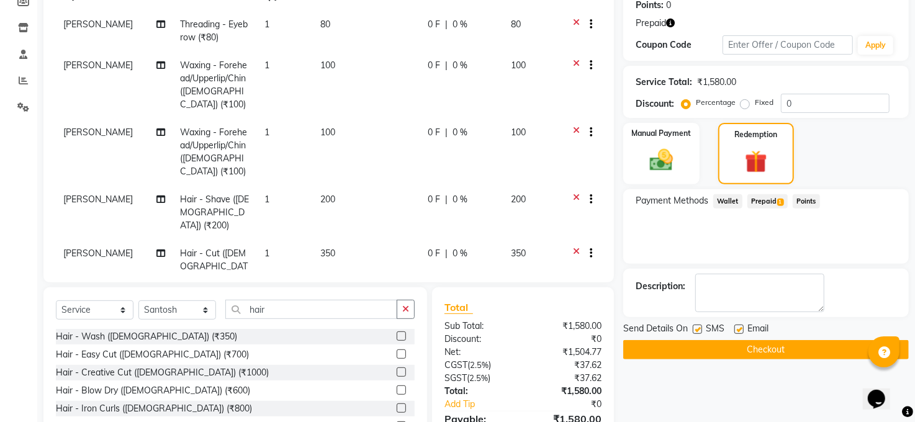
scroll to position [0, 0]
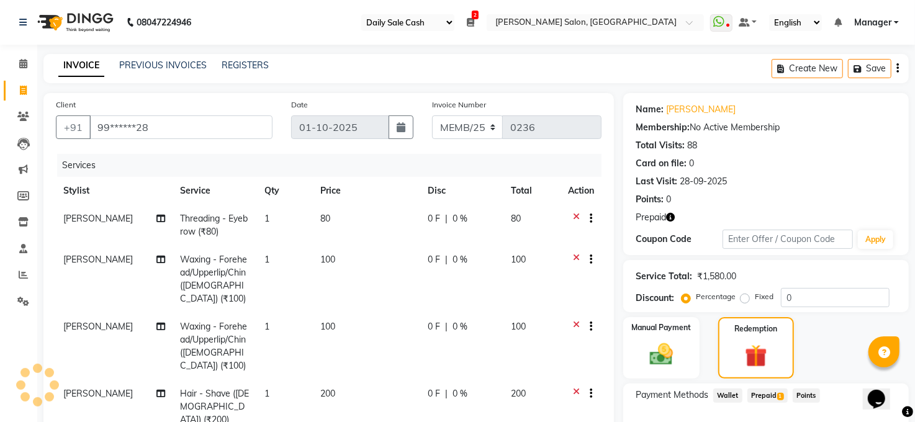
click at [671, 217] on icon "button" at bounding box center [670, 217] width 9 height 9
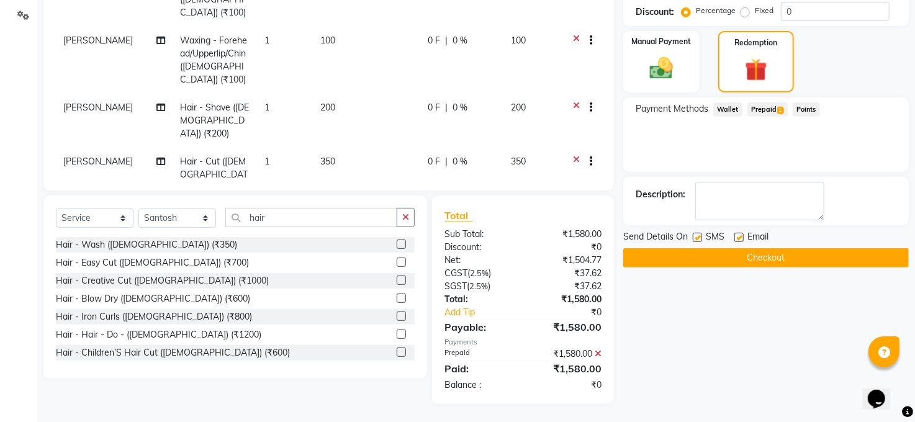
click at [735, 255] on button "Checkout" at bounding box center [766, 257] width 286 height 19
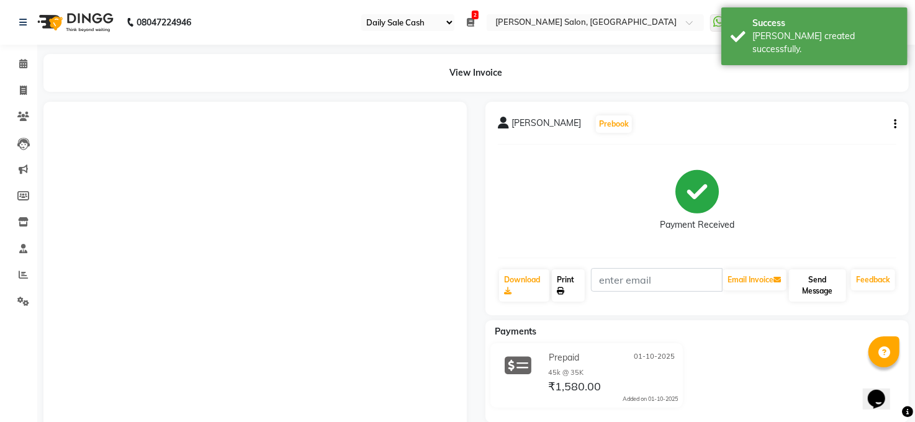
click at [564, 280] on link "Print" at bounding box center [568, 285] width 33 height 32
click at [815, 284] on button "Send Message" at bounding box center [817, 285] width 57 height 32
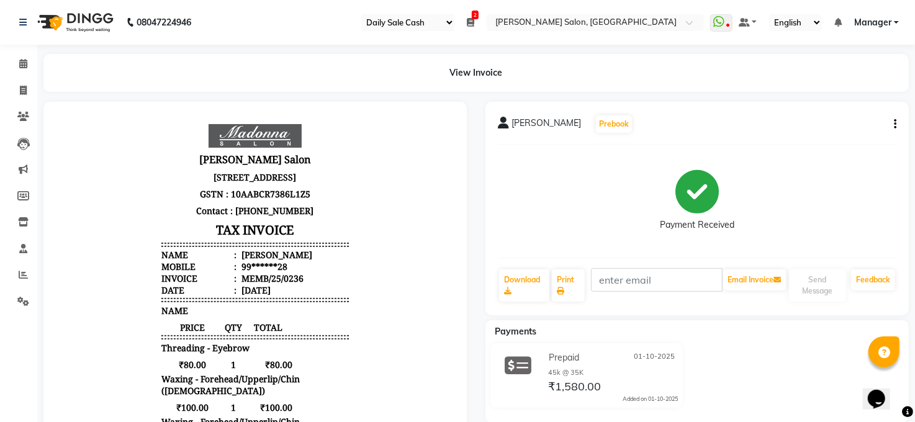
click at [892, 122] on button "button" at bounding box center [892, 124] width 7 height 13
click at [824, 132] on div "Edit Item Staff" at bounding box center [833, 132] width 85 height 16
select select
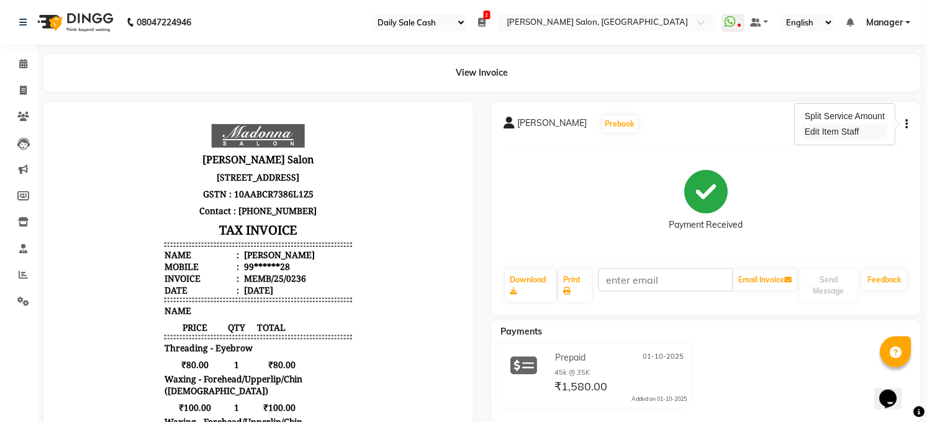
select select
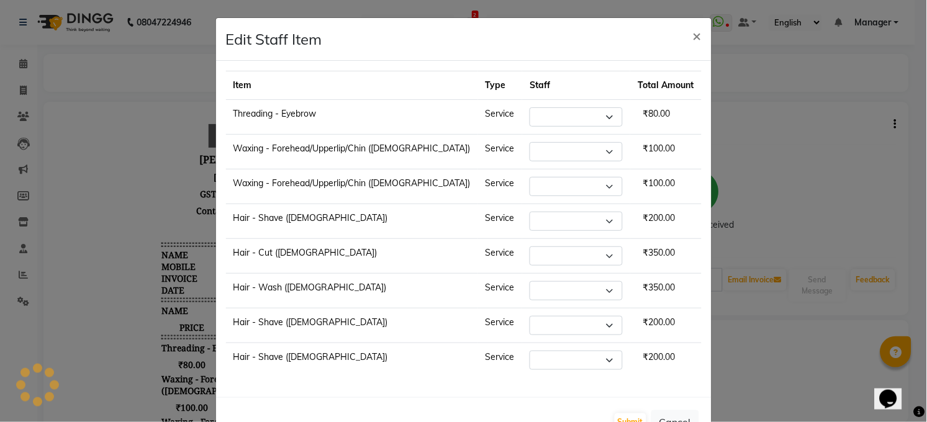
select select "61426"
select select "60523"
select select "45734"
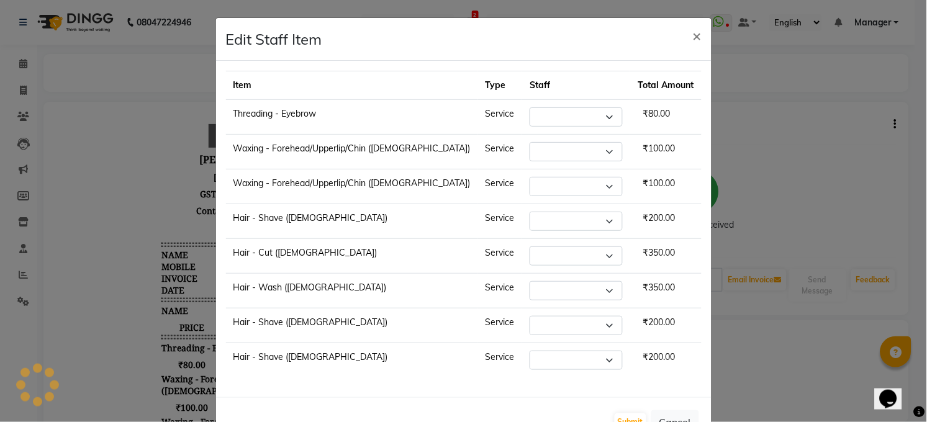
select select "45734"
select select "40298"
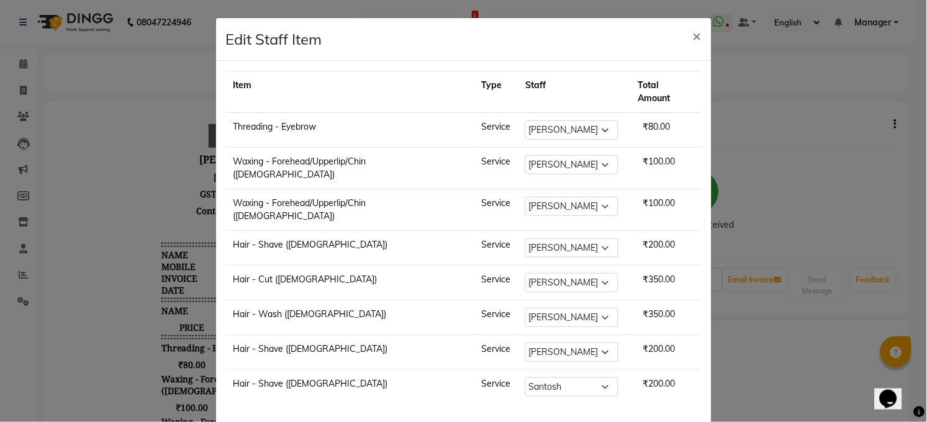
click at [271, 266] on td "Hair - Cut ([DEMOGRAPHIC_DATA])" at bounding box center [350, 283] width 248 height 35
click at [690, 33] on button "×" at bounding box center [697, 35] width 29 height 35
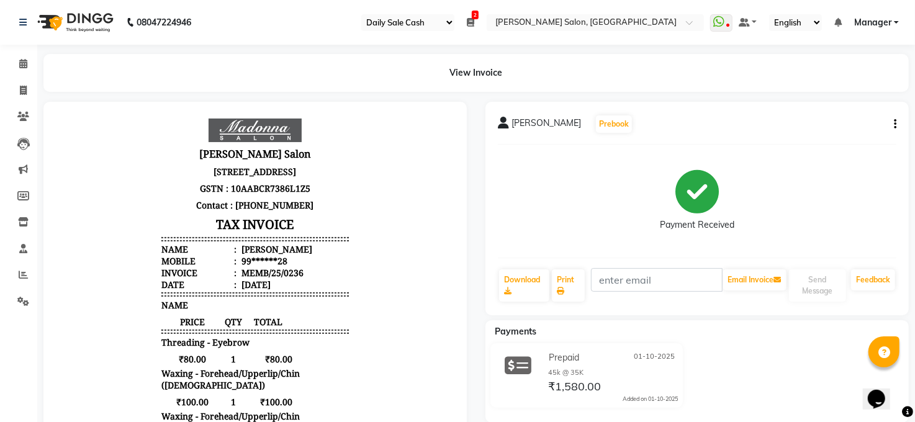
scroll to position [10, 0]
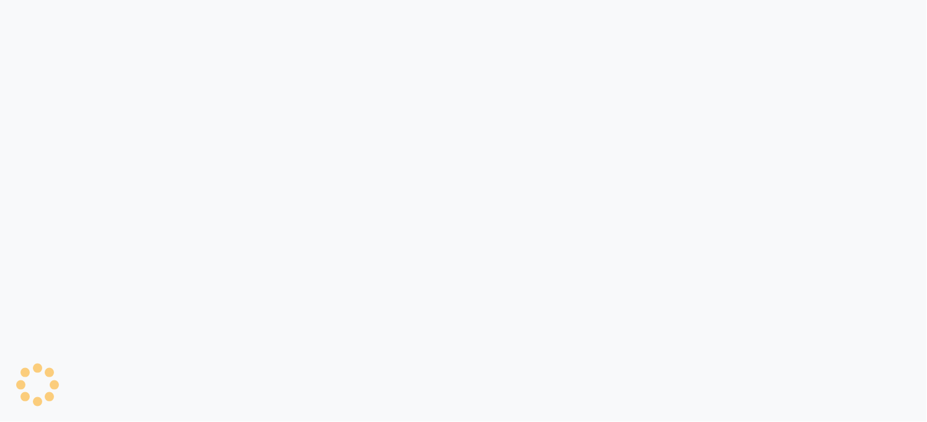
select select "35"
select select "service"
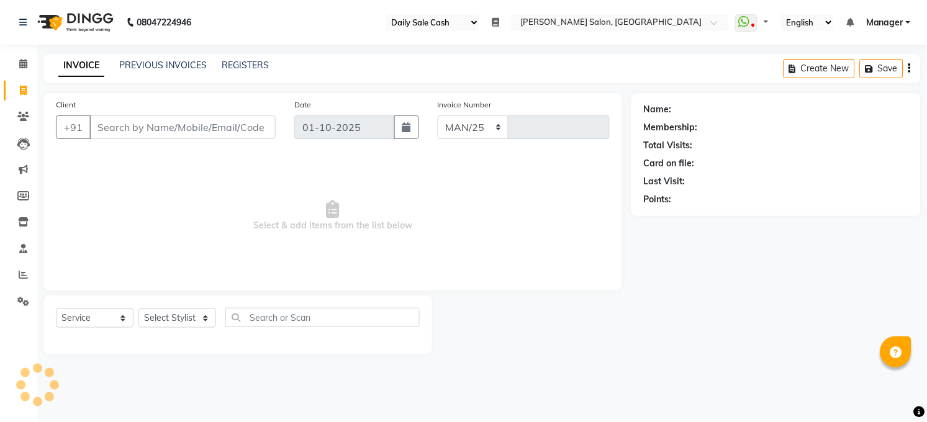
select select "5748"
type input "3617"
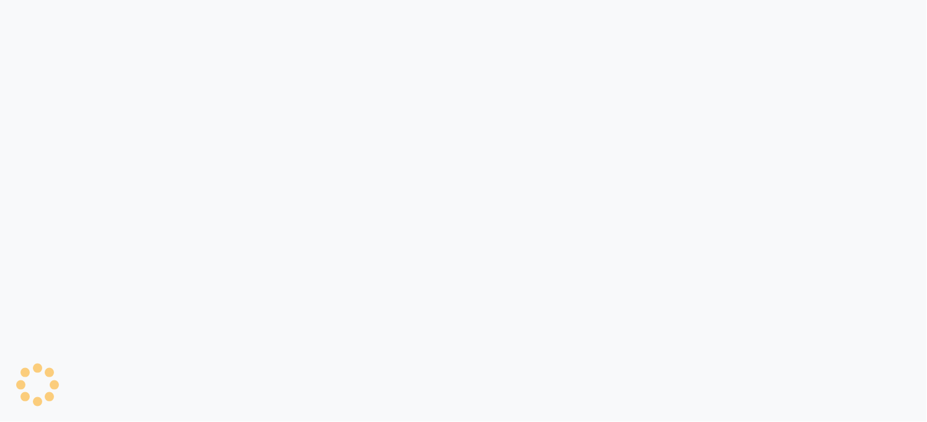
select select "35"
select select "service"
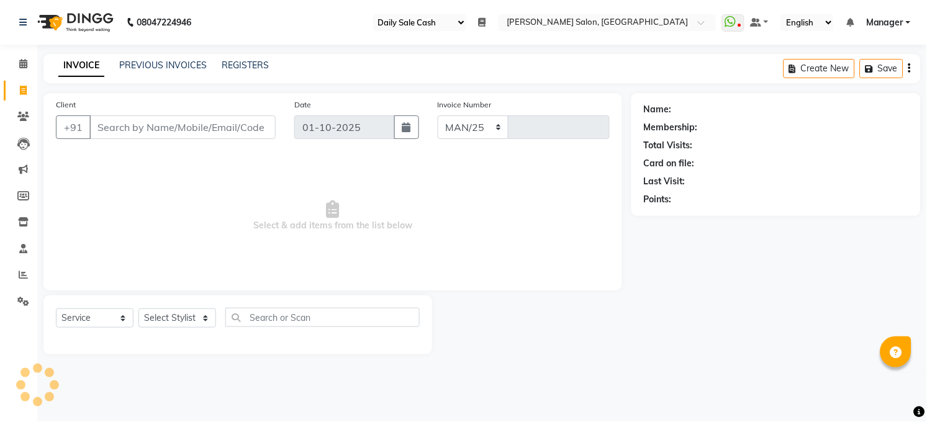
select select "5748"
type input "3617"
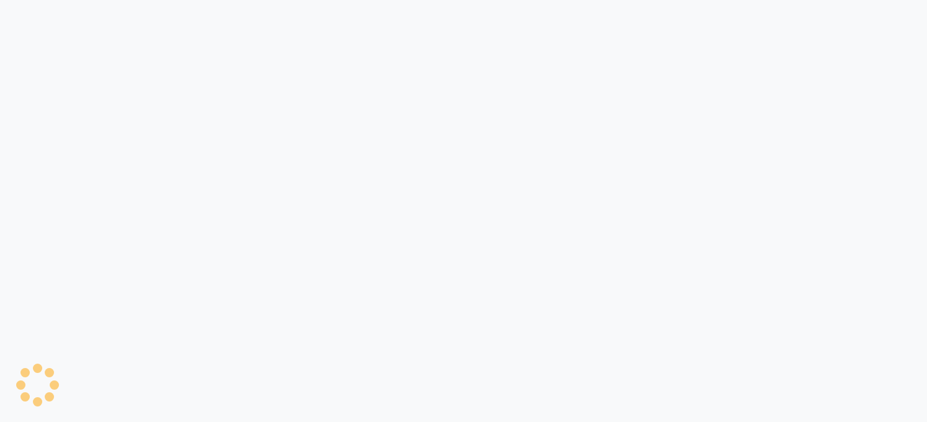
select select "35"
select select "service"
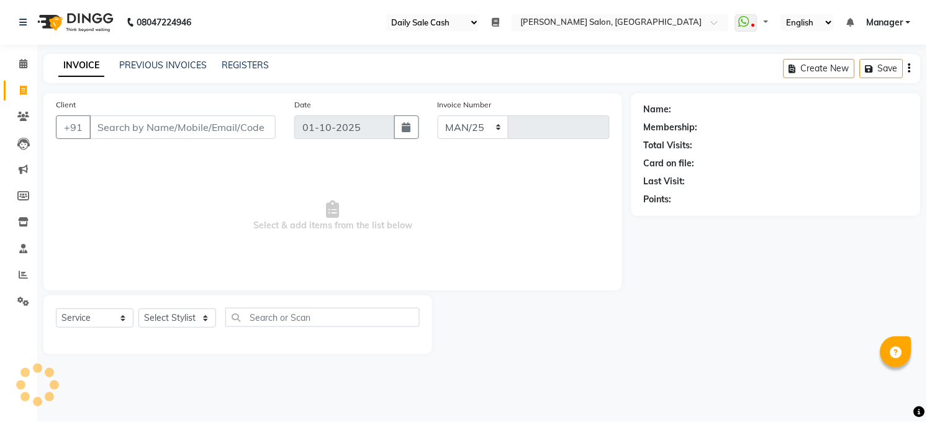
select select "5748"
type input "3617"
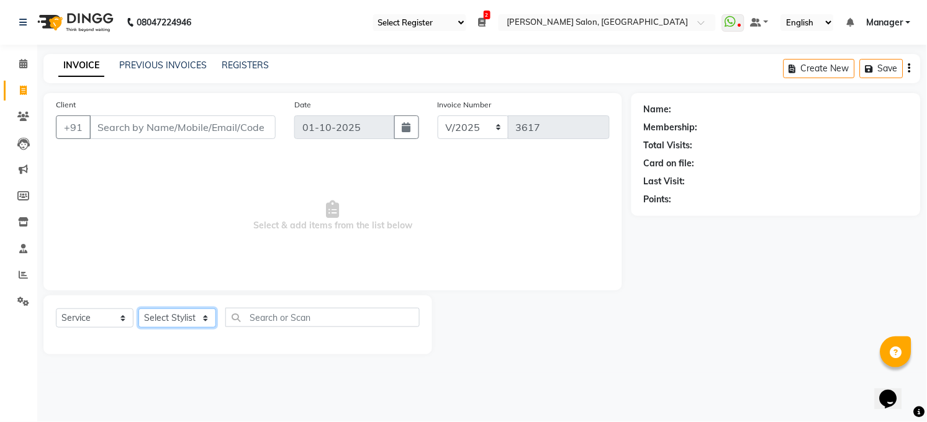
click at [187, 315] on select "Select Stylist [PERSON_NAME] [PERSON_NAME] [PERSON_NAME] COUNTER Manager [PERSO…" at bounding box center [177, 318] width 78 height 19
select select "45734"
click at [138, 309] on select "Select Stylist [PERSON_NAME] [PERSON_NAME] [PERSON_NAME] COUNTER Manager [PERSO…" at bounding box center [177, 318] width 78 height 19
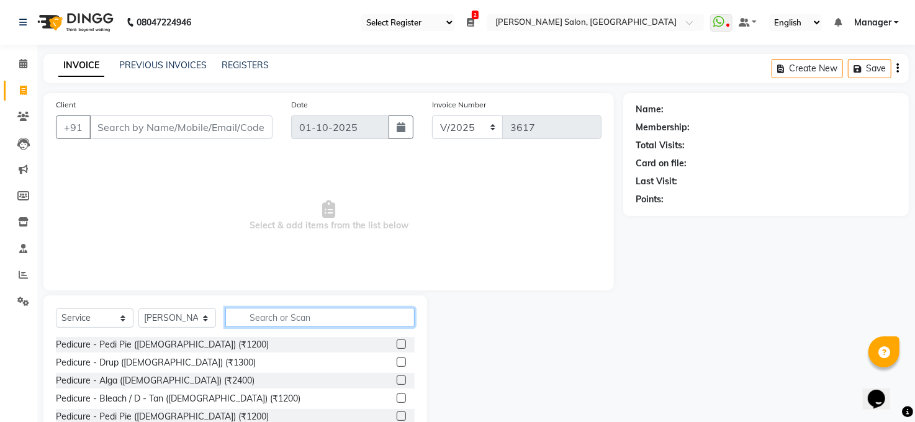
drag, startPoint x: 276, startPoint y: 310, endPoint x: 280, endPoint y: 333, distance: 22.7
click at [279, 330] on div "Select Service Product Membership Package Voucher Prepaid Gift Card Select Styl…" at bounding box center [235, 322] width 359 height 29
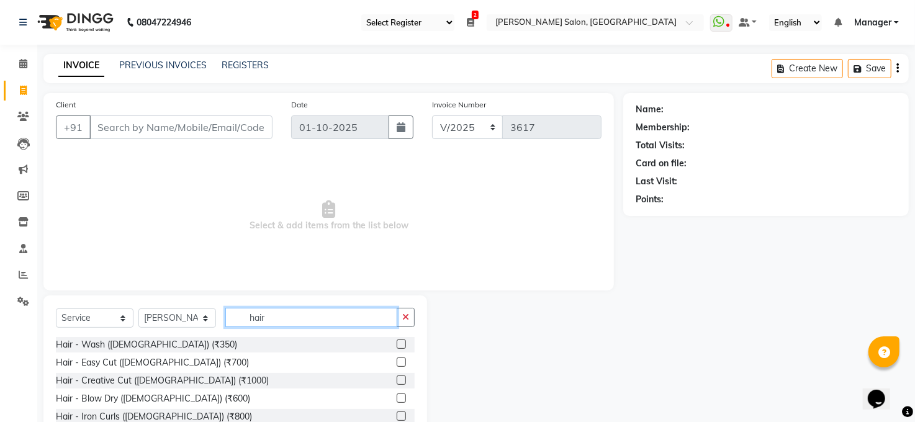
type input "hair"
click at [397, 346] on label at bounding box center [401, 344] width 9 height 9
click at [397, 346] on input "checkbox" at bounding box center [401, 345] width 8 height 8
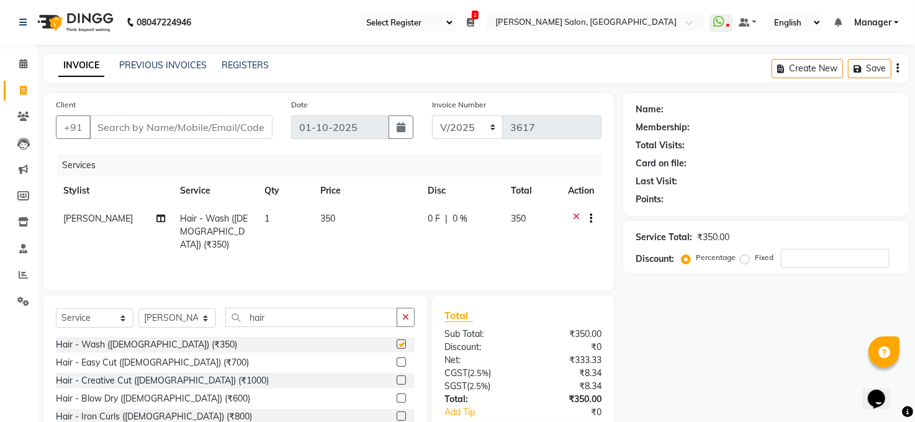
checkbox input "false"
click at [221, 124] on input "Client" at bounding box center [180, 127] width 183 height 24
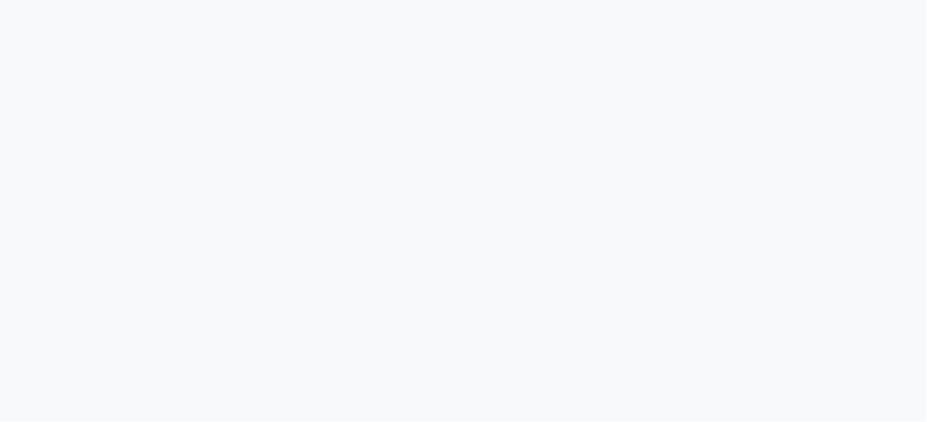
select select "35"
select select "service"
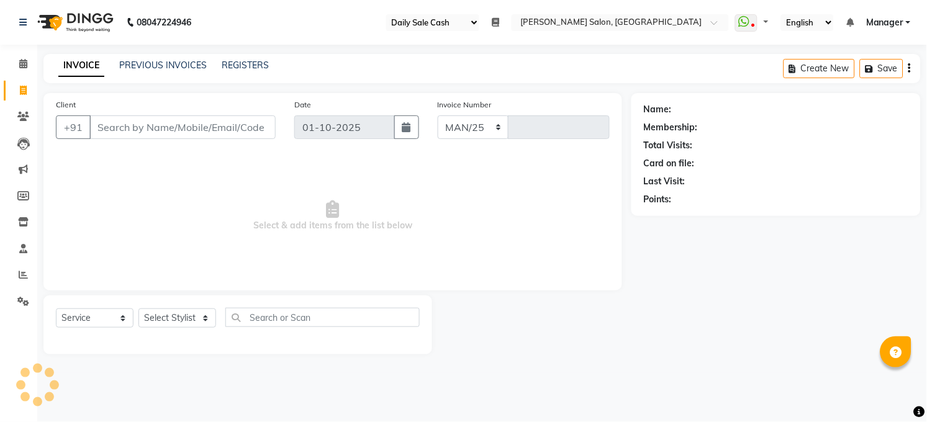
select select "5748"
type input "3617"
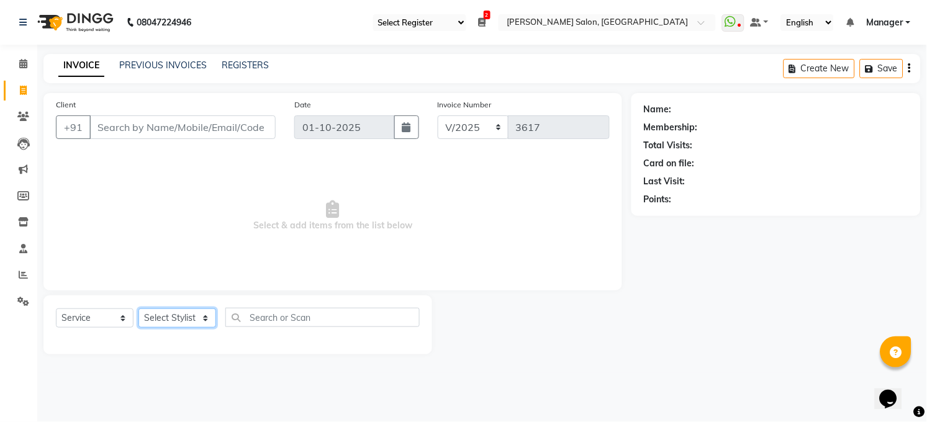
click at [174, 314] on select "Select Stylist [PERSON_NAME] [PERSON_NAME] [PERSON_NAME] COUNTER Manager [PERSO…" at bounding box center [177, 318] width 78 height 19
select select "40299"
click at [138, 309] on select "Select Stylist [PERSON_NAME] [PERSON_NAME] [PERSON_NAME] COUNTER Manager [PERSO…" at bounding box center [177, 318] width 78 height 19
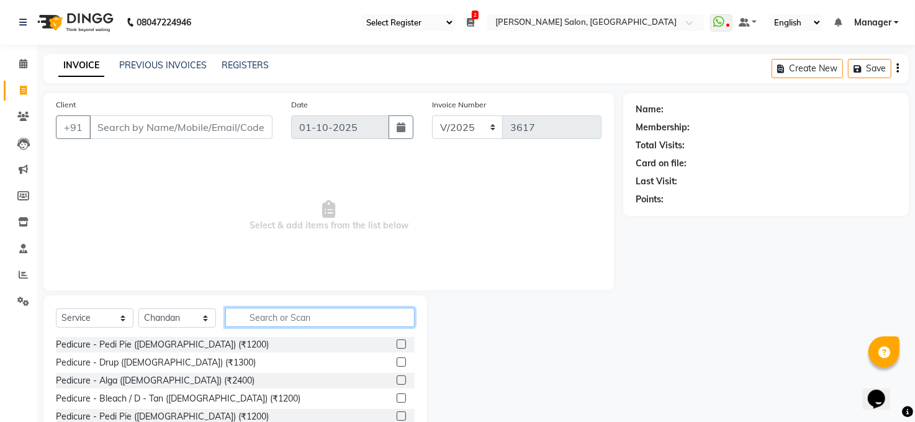
click at [282, 320] on input "text" at bounding box center [319, 317] width 189 height 19
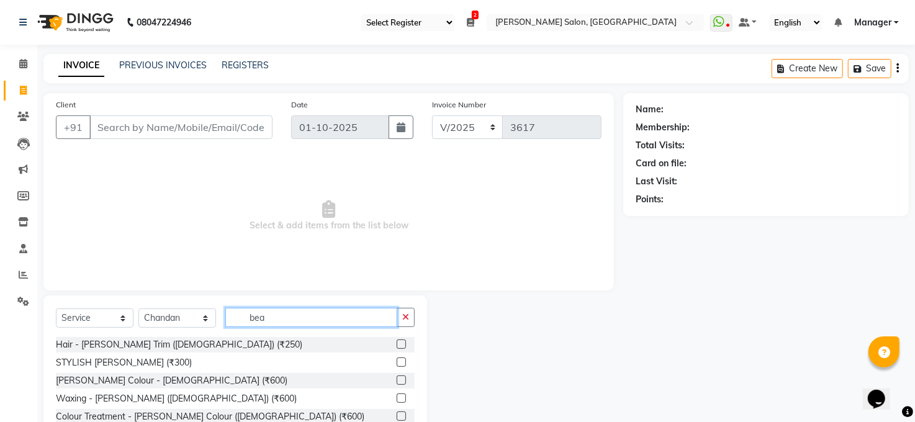
type input "bea"
click at [405, 345] on label at bounding box center [401, 344] width 9 height 9
click at [405, 345] on input "checkbox" at bounding box center [401, 345] width 8 height 8
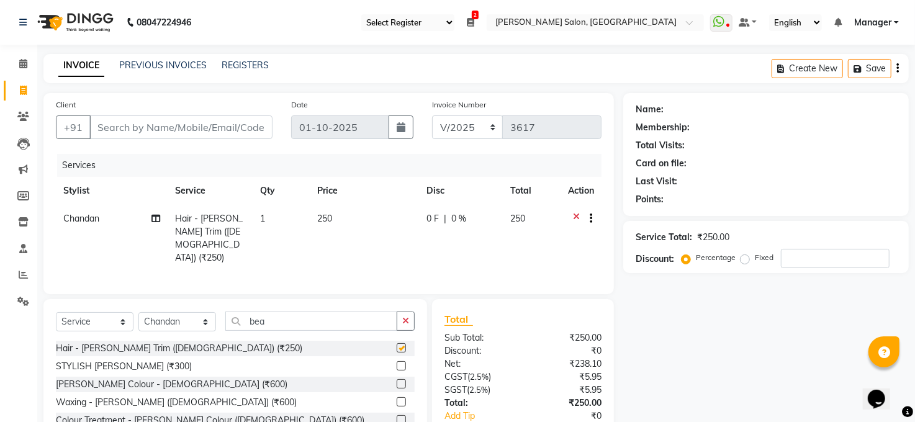
checkbox input "false"
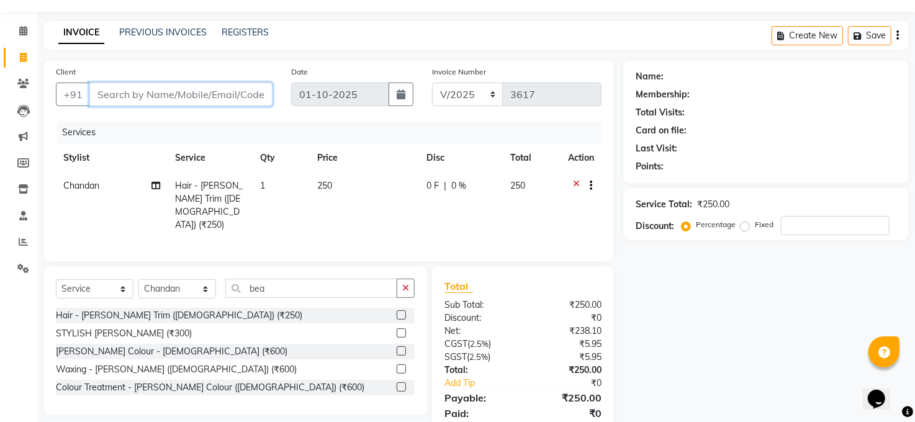
click at [119, 91] on input "Client" at bounding box center [180, 95] width 183 height 24
type input "9"
type input "0"
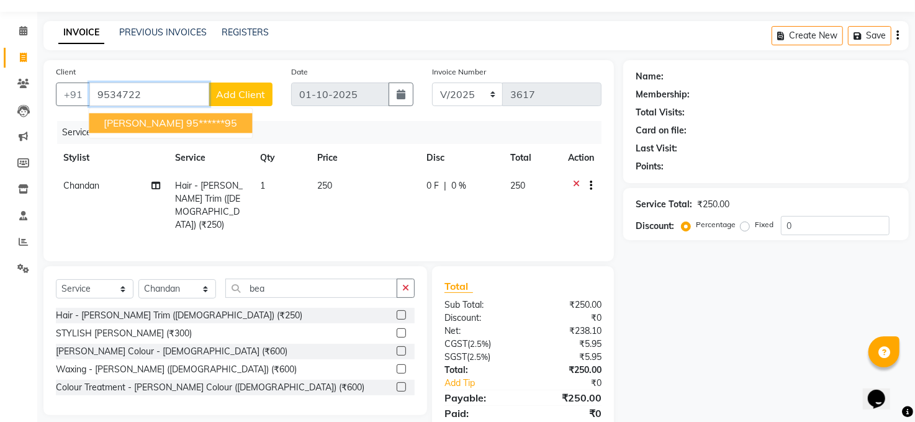
click at [186, 119] on ngb-highlight "95******95" at bounding box center [211, 123] width 51 height 12
type input "95******95"
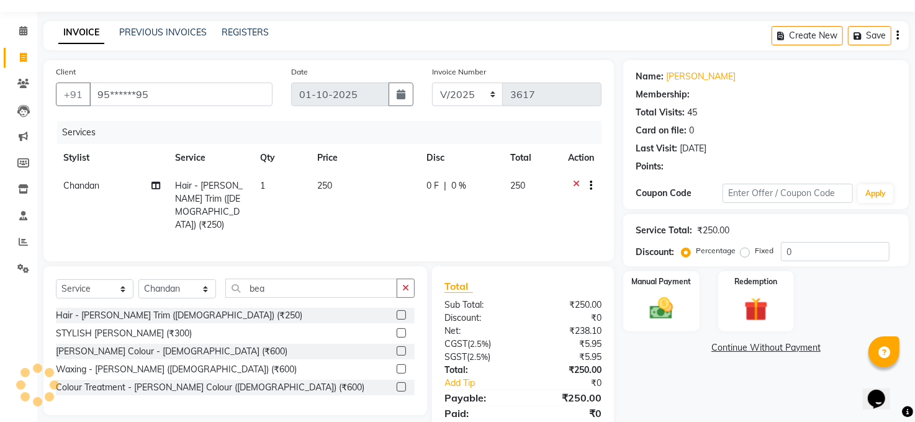
select select "1: Object"
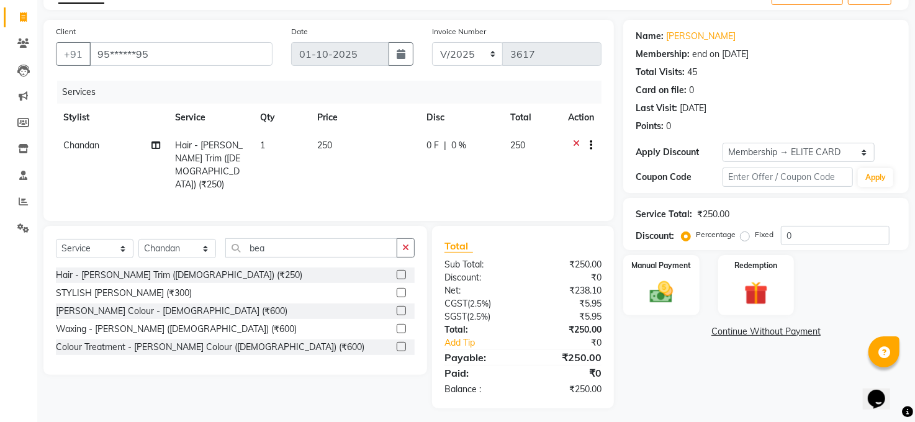
scroll to position [74, 0]
click at [676, 258] on label "Manual Payment" at bounding box center [662, 264] width 62 height 12
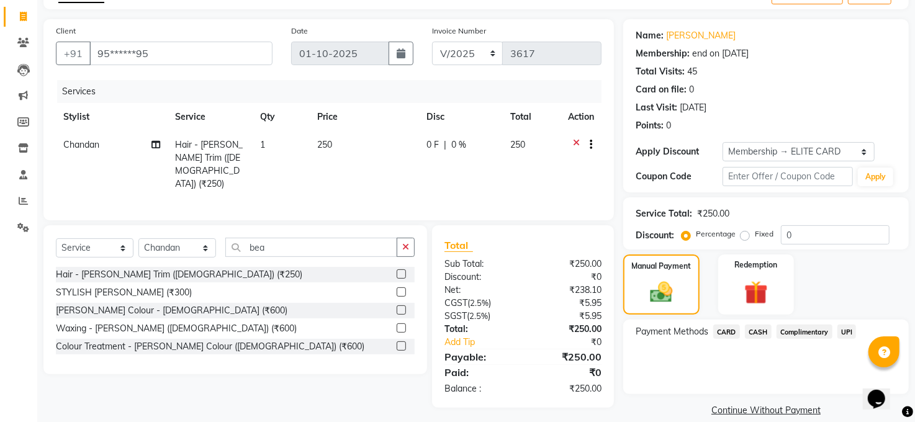
click at [754, 331] on span "CASH" at bounding box center [758, 332] width 27 height 14
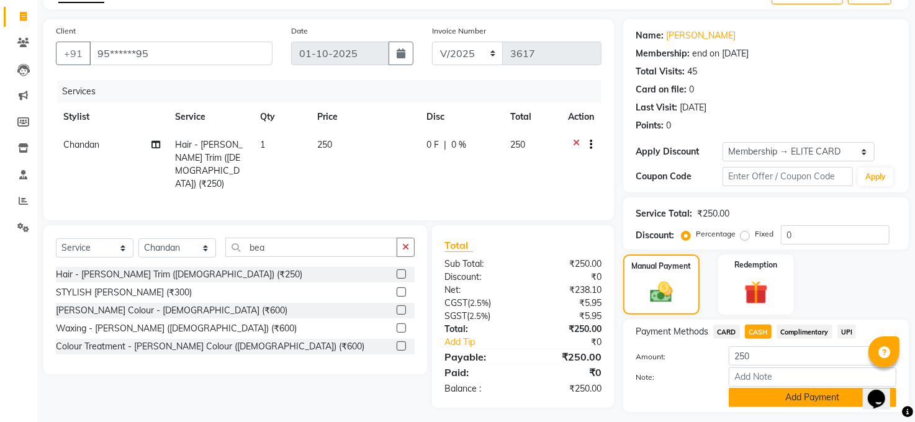
click at [811, 398] on button "Add Payment" at bounding box center [813, 397] width 168 height 19
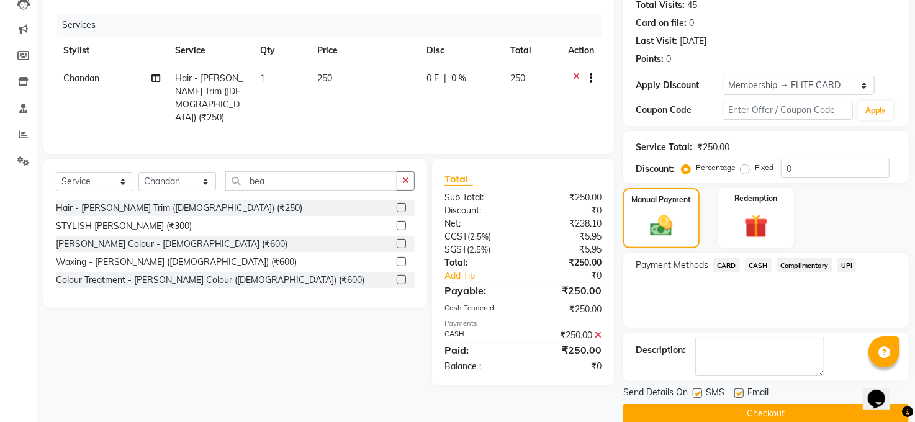
scroll to position [160, 0]
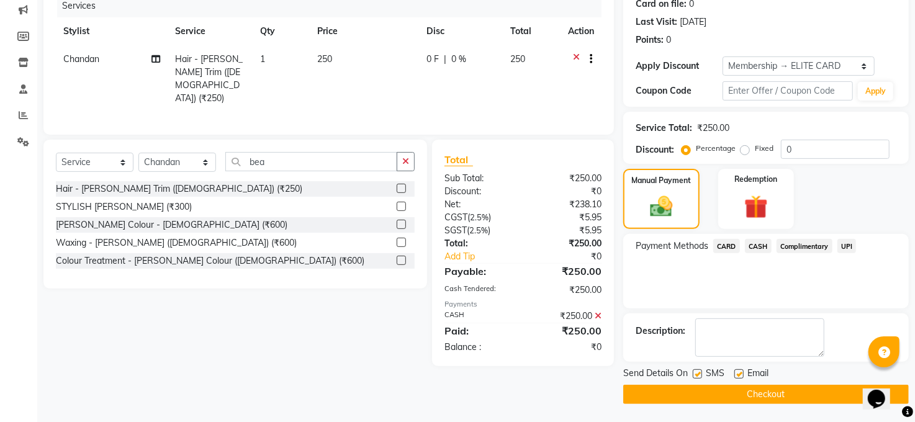
click at [762, 391] on button "Checkout" at bounding box center [766, 394] width 286 height 19
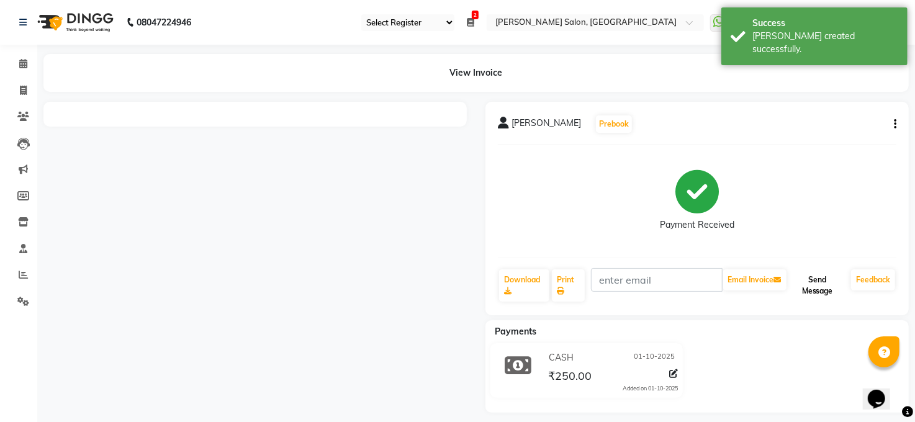
click at [820, 286] on button "Send Message" at bounding box center [817, 285] width 57 height 32
click at [820, 281] on button "Send Message" at bounding box center [817, 285] width 57 height 32
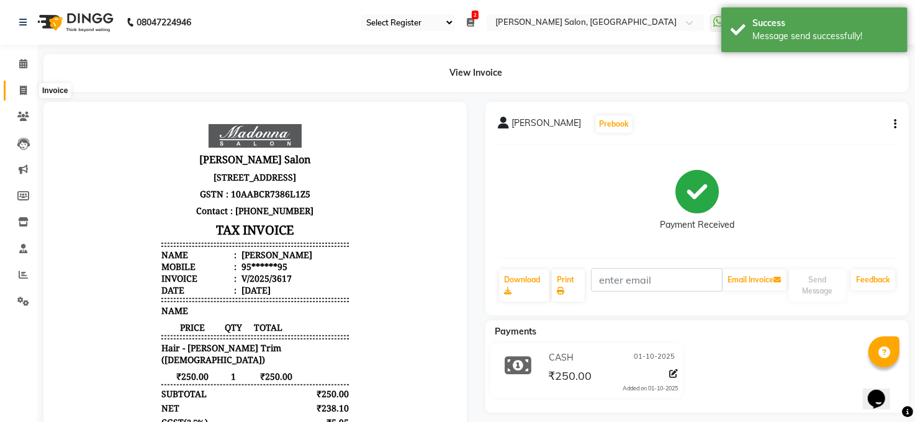
click at [20, 91] on icon at bounding box center [23, 90] width 7 height 9
select select "service"
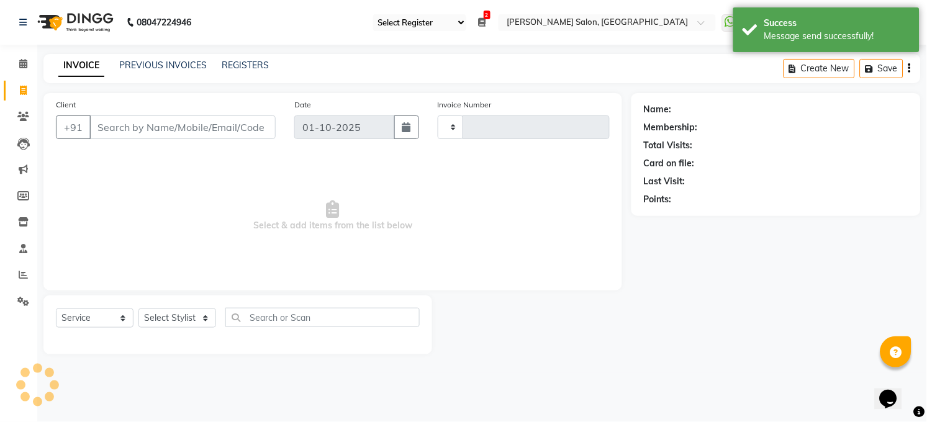
type input "3618"
select select "5748"
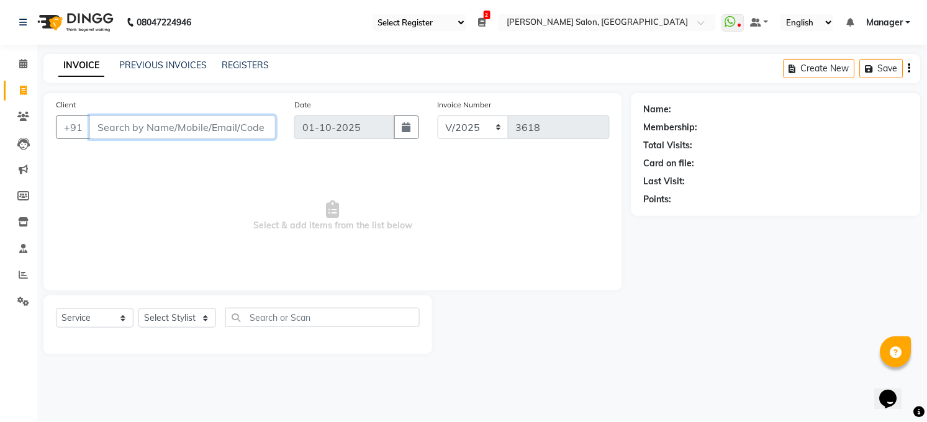
click at [103, 122] on input "Client" at bounding box center [182, 127] width 186 height 24
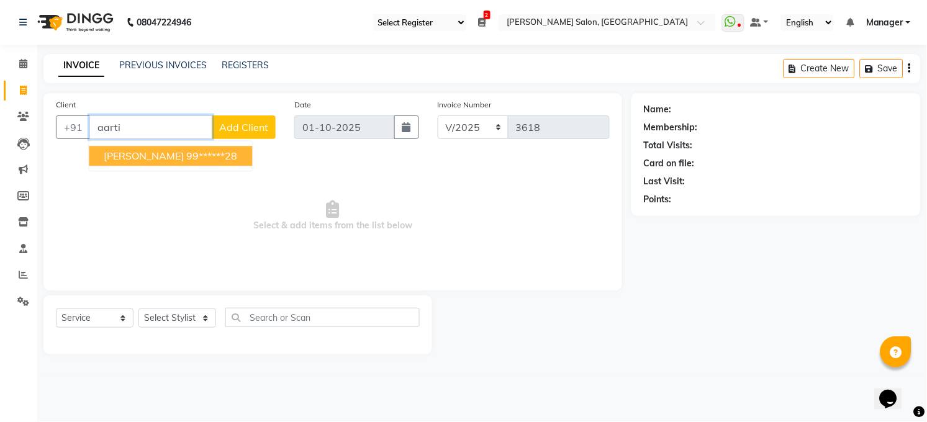
click at [169, 157] on span "Aarti Chaudhry" at bounding box center [144, 156] width 80 height 12
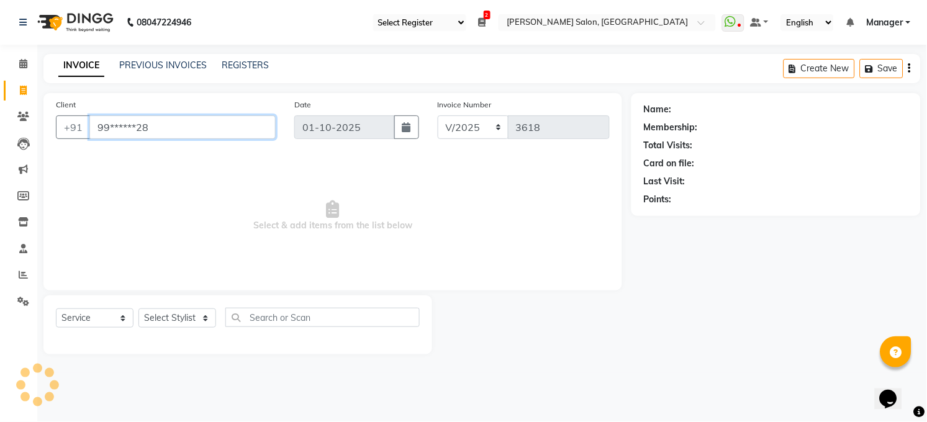
type input "99******28"
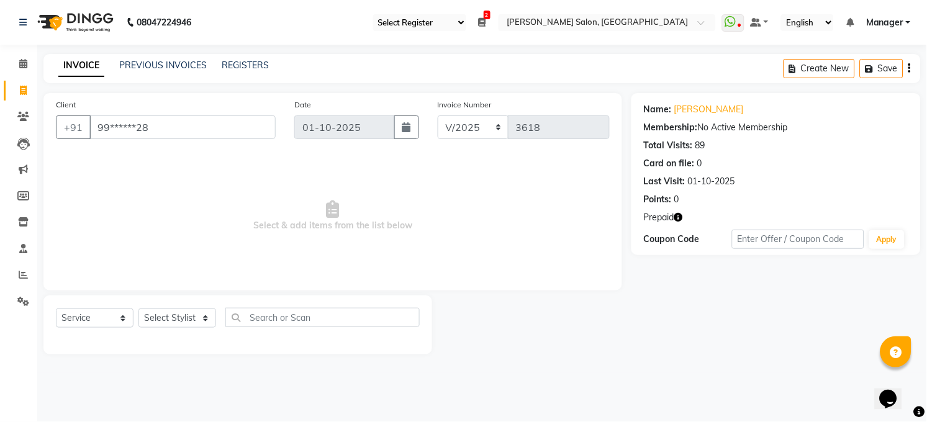
click at [664, 211] on span "Prepaid" at bounding box center [659, 217] width 30 height 13
click at [677, 213] on icon "button" at bounding box center [678, 217] width 9 height 9
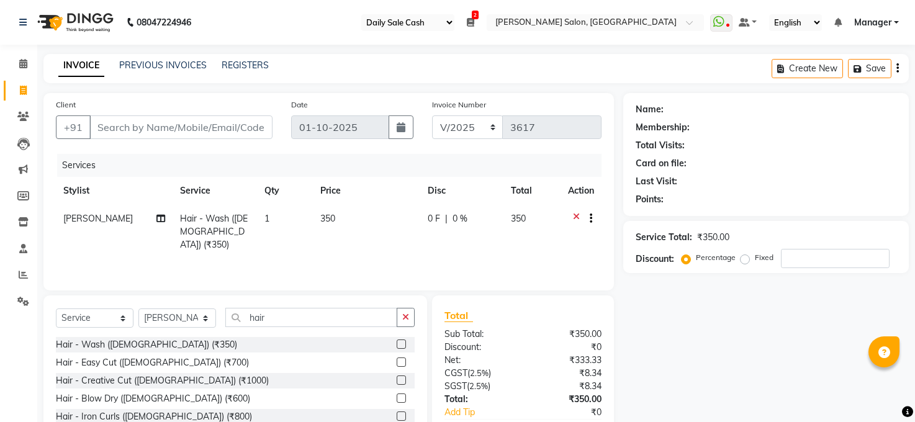
select select "35"
select select "5748"
select select "service"
click at [580, 213] on div at bounding box center [586, 220] width 12 height 16
click at [580, 215] on div at bounding box center [586, 220] width 12 height 16
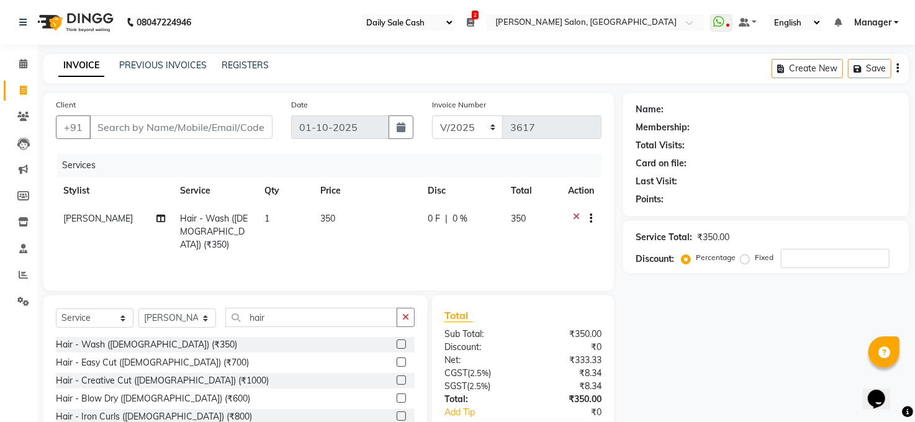
click at [574, 214] on icon at bounding box center [576, 220] width 7 height 16
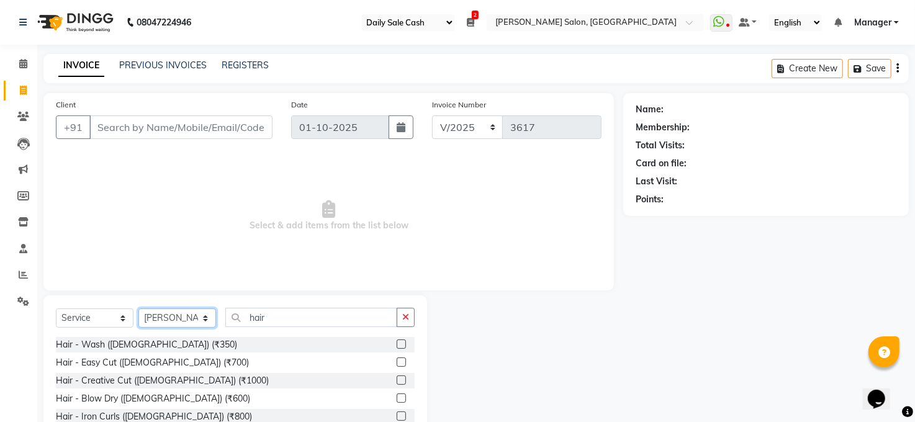
click at [205, 315] on select "Select Stylist [PERSON_NAME] [PERSON_NAME] [PERSON_NAME] COUNTER Manager [PERSO…" at bounding box center [177, 318] width 78 height 19
select select "60523"
click at [138, 309] on select "Select Stylist [PERSON_NAME] [PERSON_NAME] [PERSON_NAME] COUNTER Manager [PERSO…" at bounding box center [177, 318] width 78 height 19
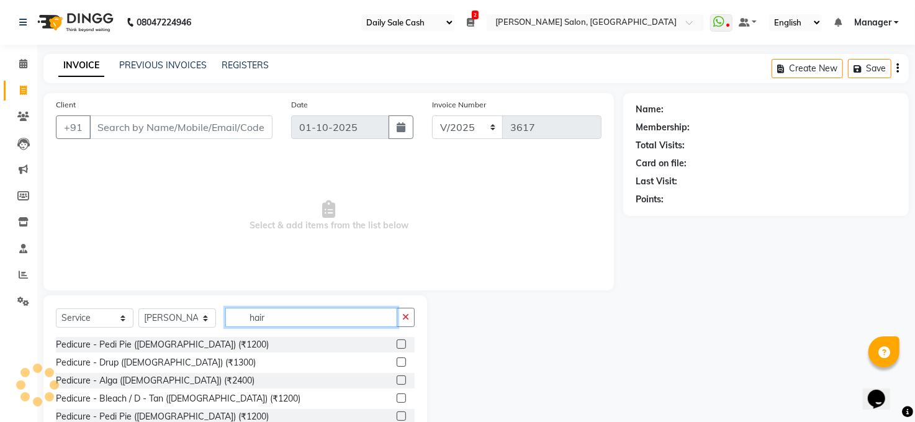
click at [301, 321] on input "hair" at bounding box center [311, 317] width 172 height 19
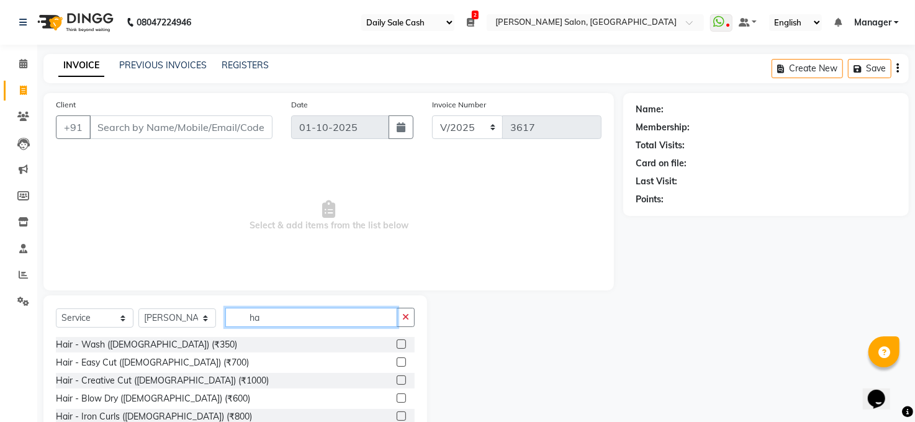
type input "h"
type input "head"
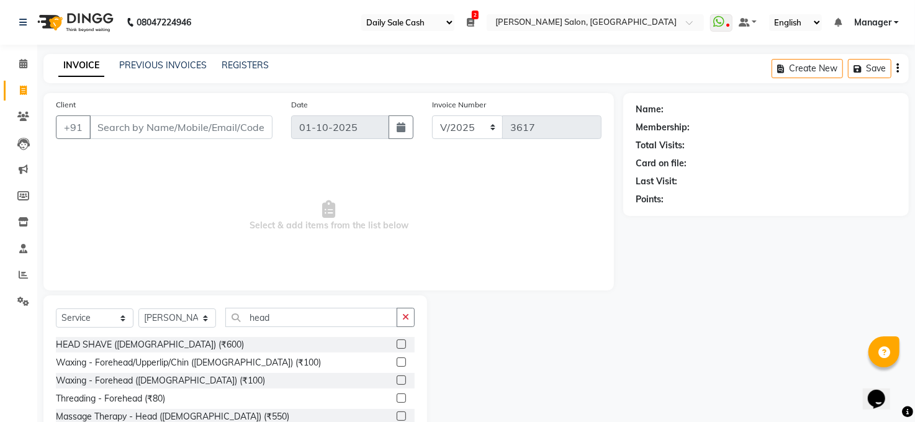
click at [400, 414] on label at bounding box center [401, 416] width 9 height 9
click at [400, 414] on input "checkbox" at bounding box center [401, 417] width 8 height 8
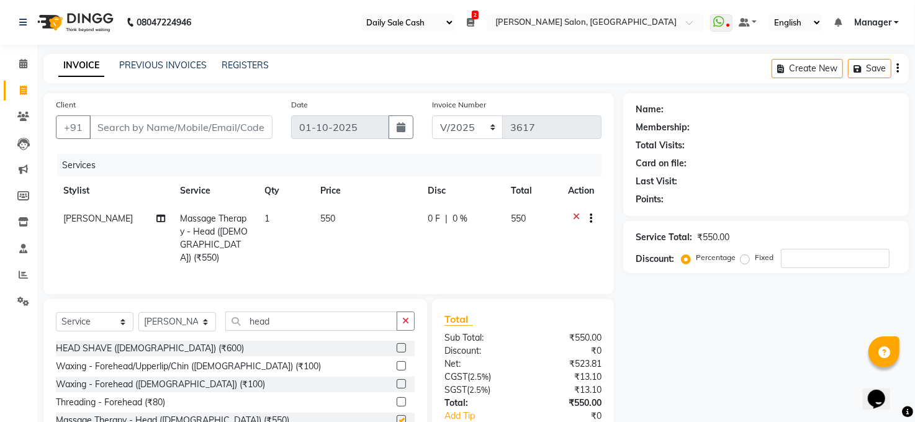
checkbox input "false"
click at [302, 325] on input "head" at bounding box center [311, 321] width 172 height 19
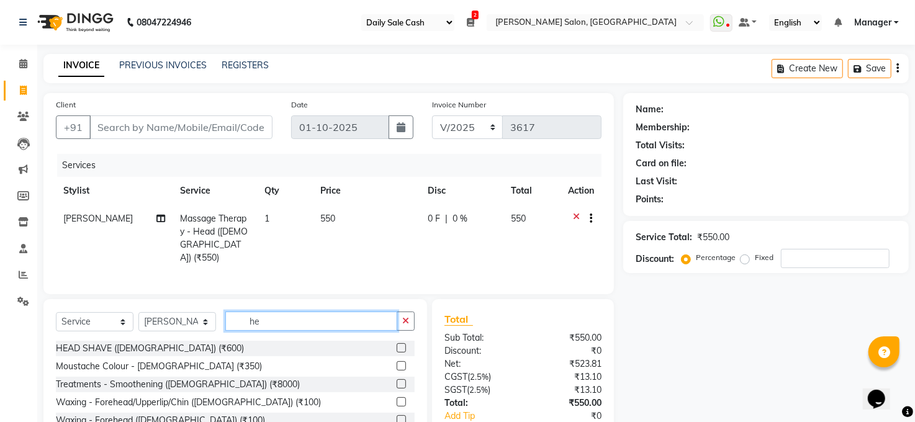
type input "h"
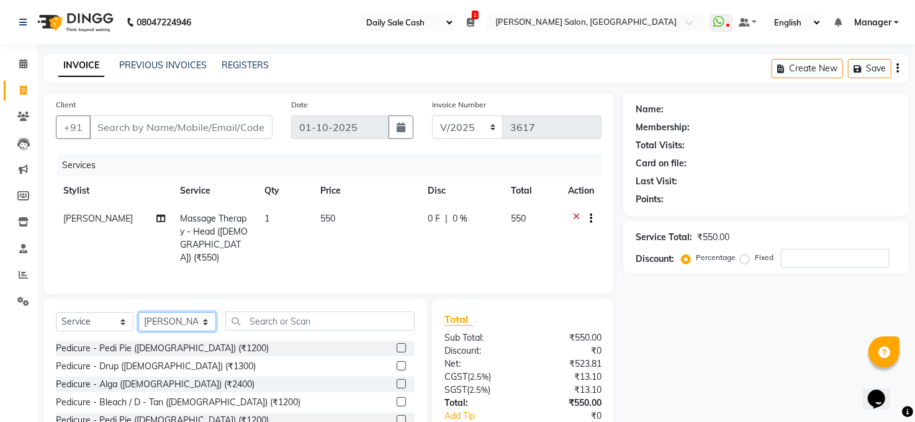
click at [206, 321] on select "Select Stylist [PERSON_NAME] [PERSON_NAME] [PERSON_NAME] COUNTER Manager [PERSO…" at bounding box center [177, 321] width 78 height 19
select select "40298"
click at [138, 312] on select "Select Stylist [PERSON_NAME] [PERSON_NAME] [PERSON_NAME] COUNTER Manager [PERSO…" at bounding box center [177, 321] width 78 height 19
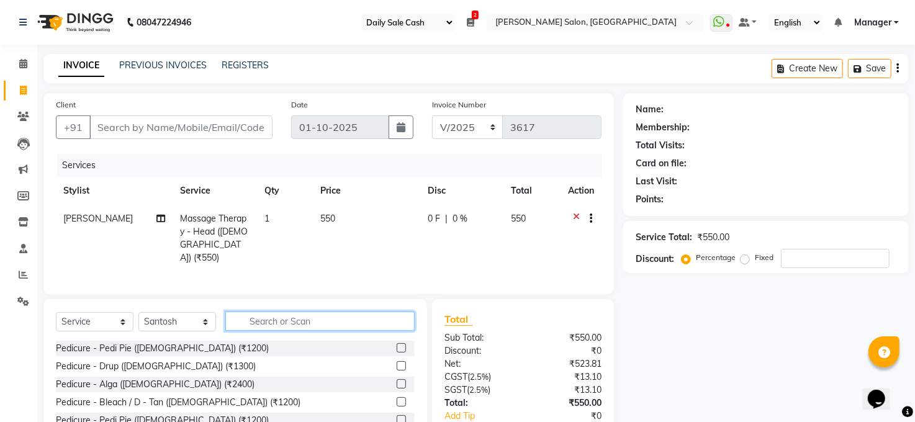
click at [273, 317] on input "text" at bounding box center [319, 321] width 189 height 19
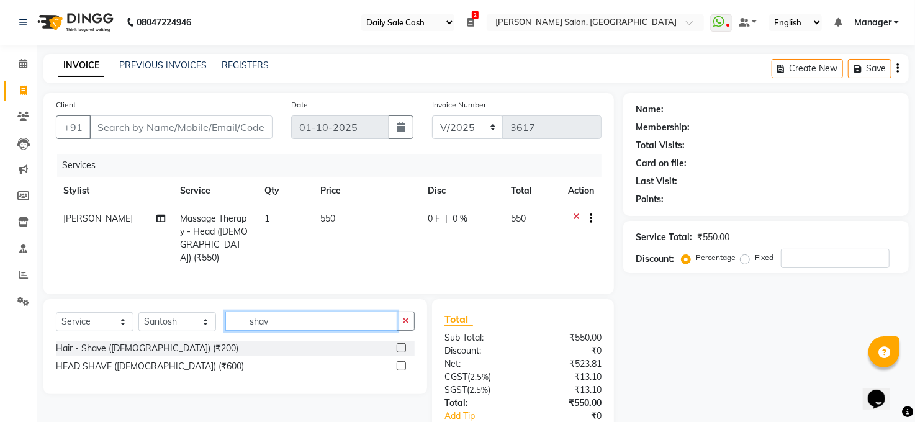
type input "shav"
click at [400, 345] on label at bounding box center [401, 347] width 9 height 9
click at [400, 345] on input "checkbox" at bounding box center [401, 349] width 8 height 8
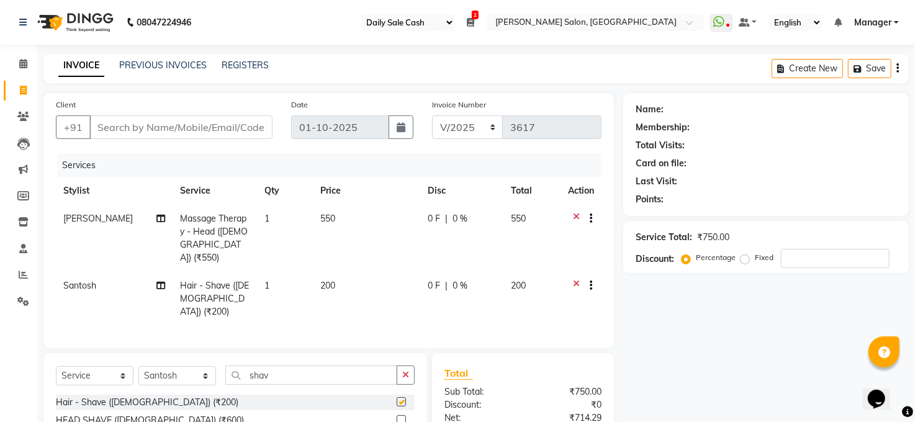
checkbox input "false"
click at [405, 371] on icon "button" at bounding box center [405, 375] width 7 height 9
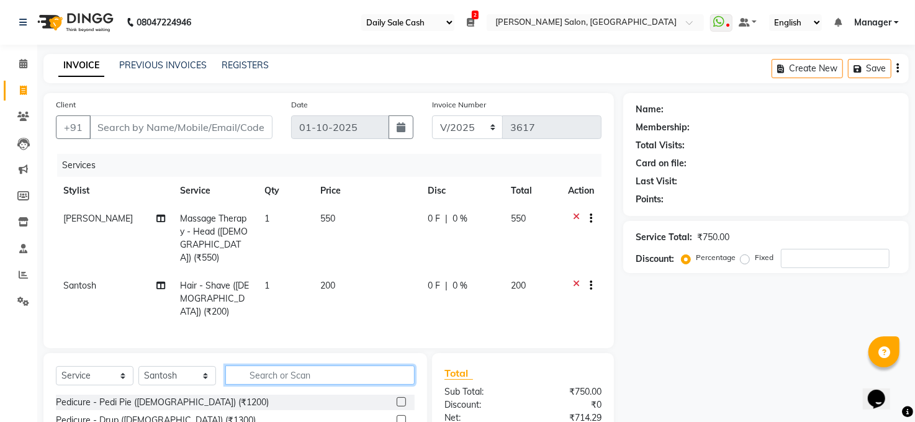
click at [319, 366] on input "text" at bounding box center [319, 375] width 189 height 19
type input "m"
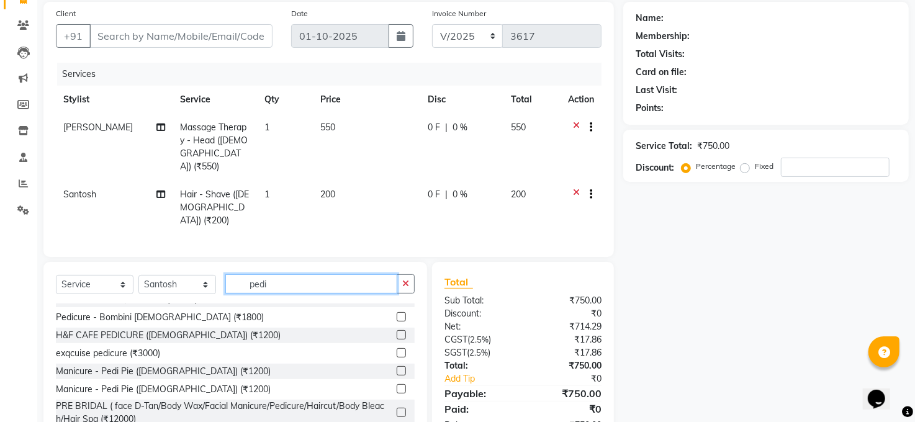
scroll to position [99, 0]
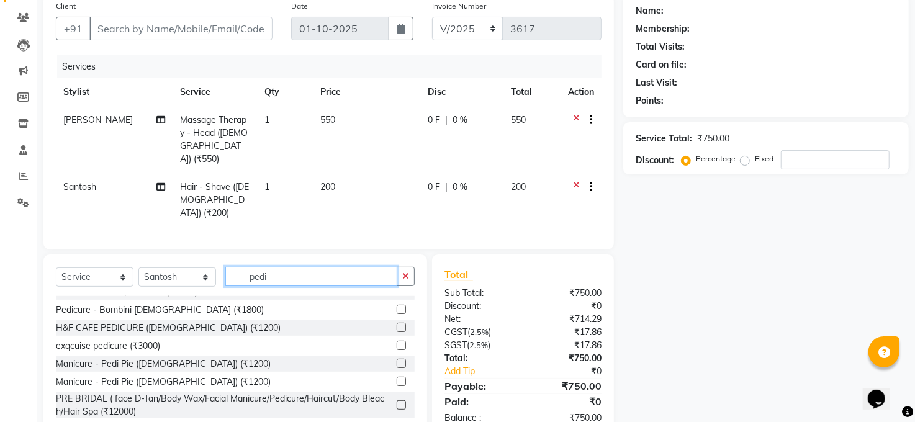
type input "pedi"
click at [397, 377] on label at bounding box center [401, 381] width 9 height 9
click at [397, 378] on input "checkbox" at bounding box center [401, 382] width 8 height 8
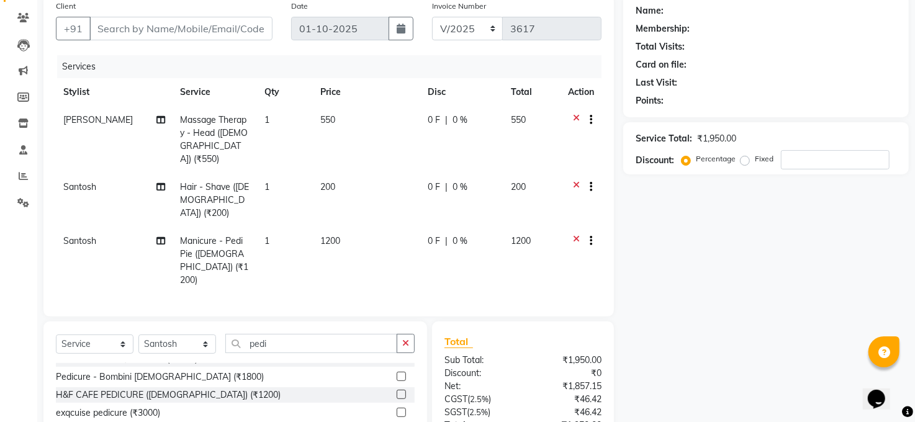
checkbox input "false"
click at [68, 235] on span "Santosh" at bounding box center [79, 240] width 33 height 11
select select "40298"
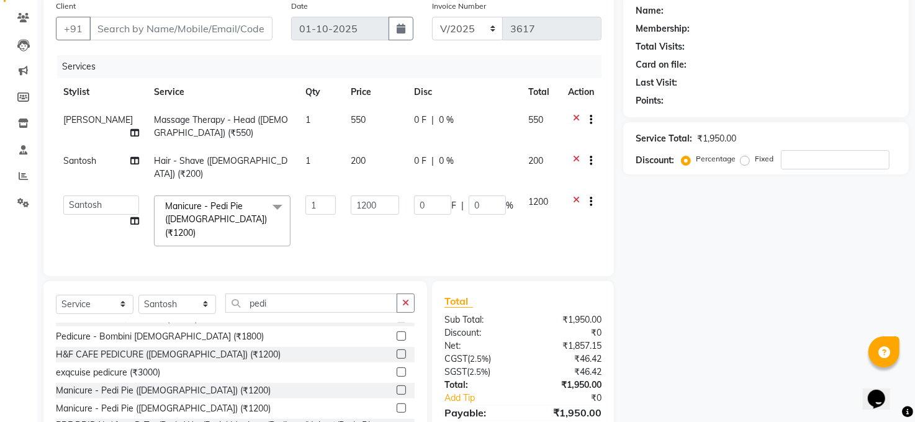
click at [86, 174] on td "Santosh" at bounding box center [101, 167] width 91 height 41
select select "40298"
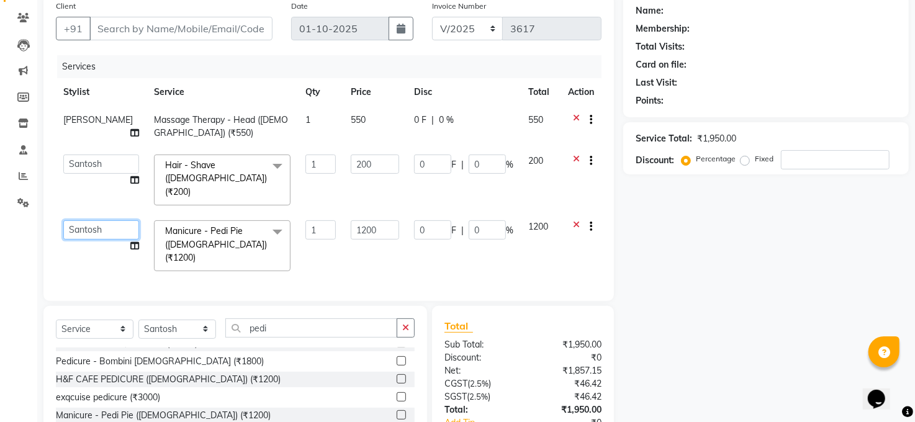
click at [89, 220] on select "Abhay kumar ADITI ALTAF ANKITA Chandan COUNTER Manager Manish Kumar Neetu Mam p…" at bounding box center [101, 229] width 76 height 19
select select "41088"
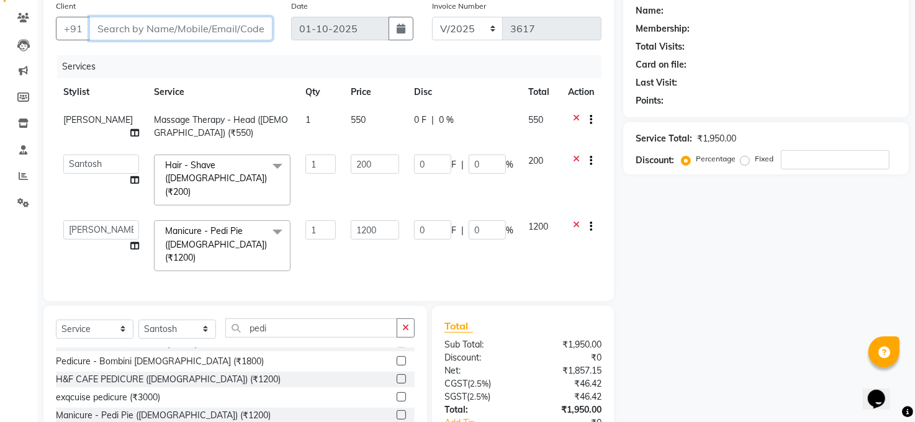
click at [178, 26] on input "Client" at bounding box center [180, 29] width 183 height 24
type input "7"
type input "0"
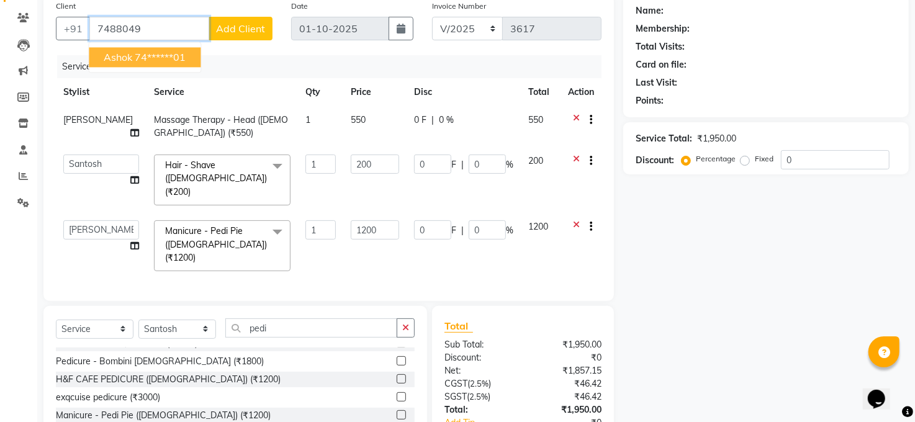
click at [148, 55] on ngb-highlight "74******01" at bounding box center [160, 57] width 51 height 12
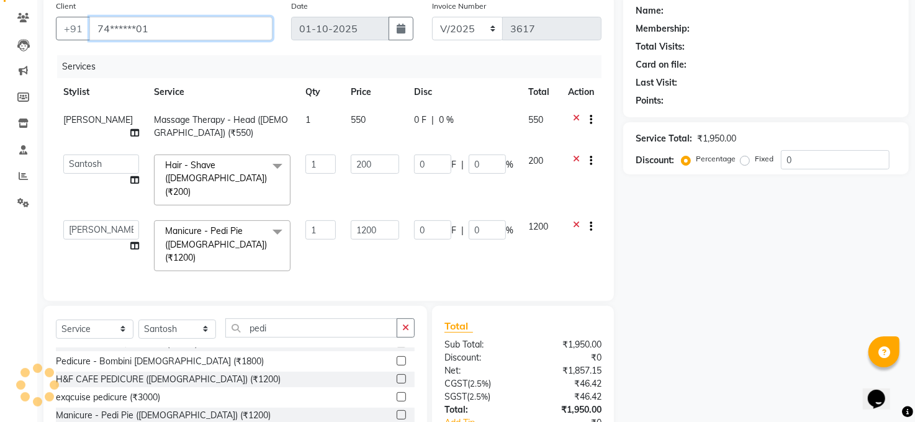
type input "74******01"
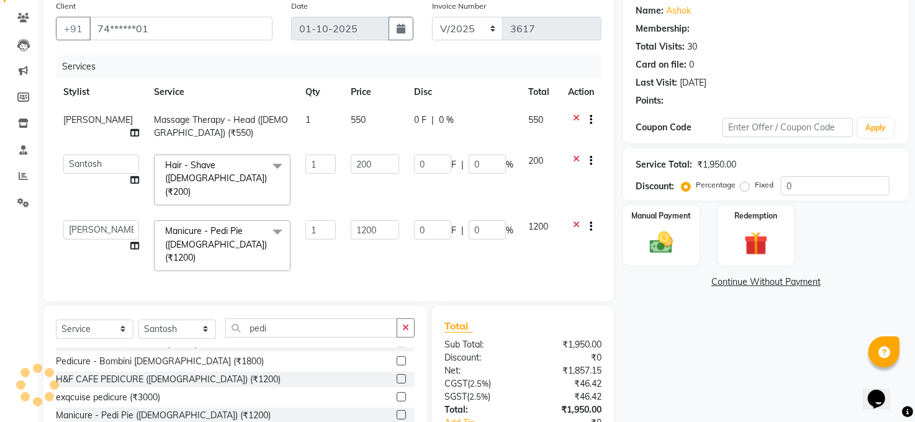
type input "40"
type input "20"
type input "240"
type input "20"
select select "1: Object"
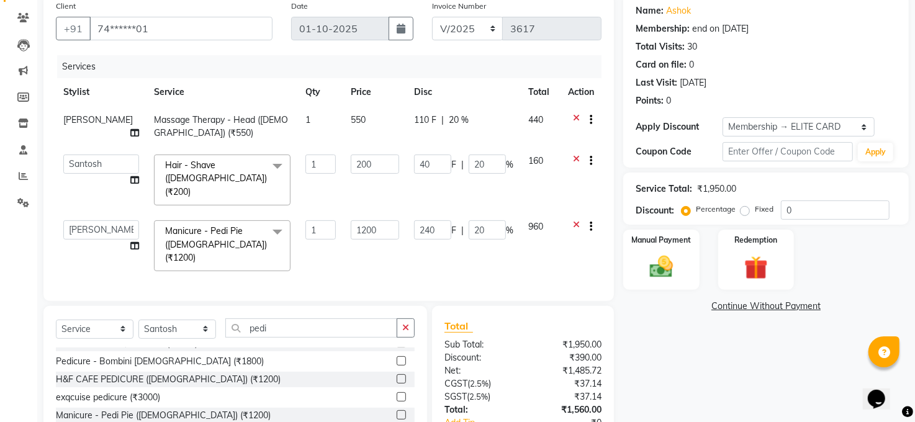
scroll to position [170, 0]
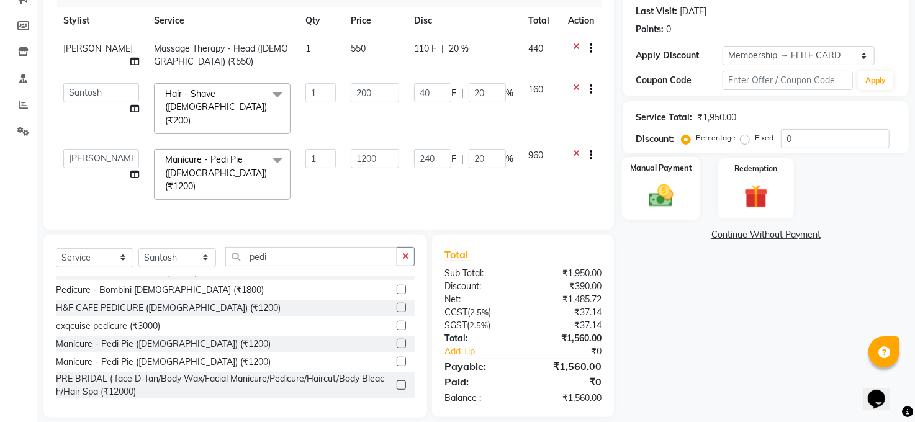
click at [665, 195] on img at bounding box center [661, 196] width 40 height 29
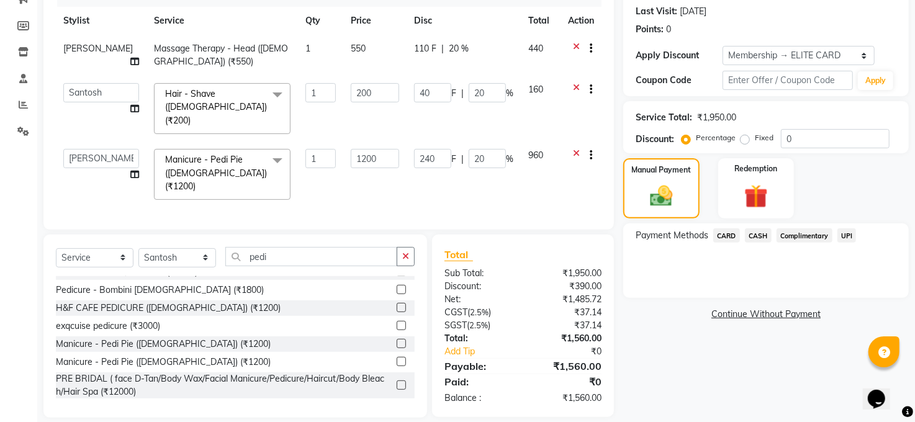
click at [736, 238] on span "CARD" at bounding box center [726, 235] width 27 height 14
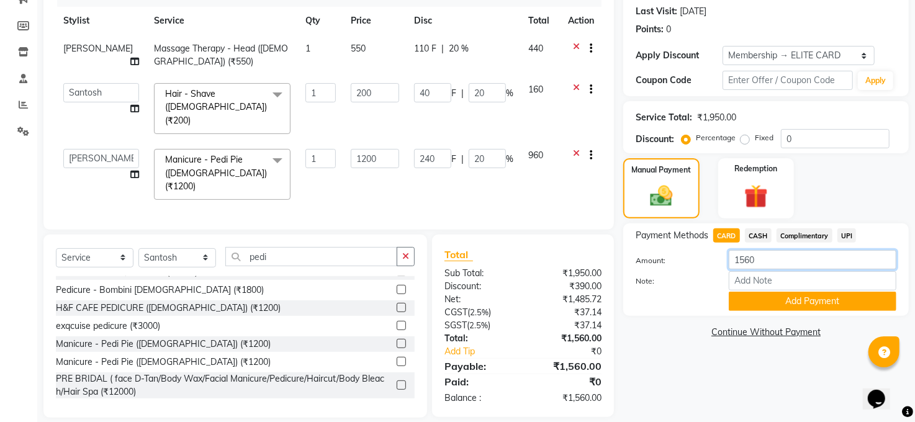
click at [766, 263] on input "1560" at bounding box center [813, 259] width 168 height 19
type input "1"
type input "500"
click at [778, 304] on button "Add Payment" at bounding box center [813, 301] width 168 height 19
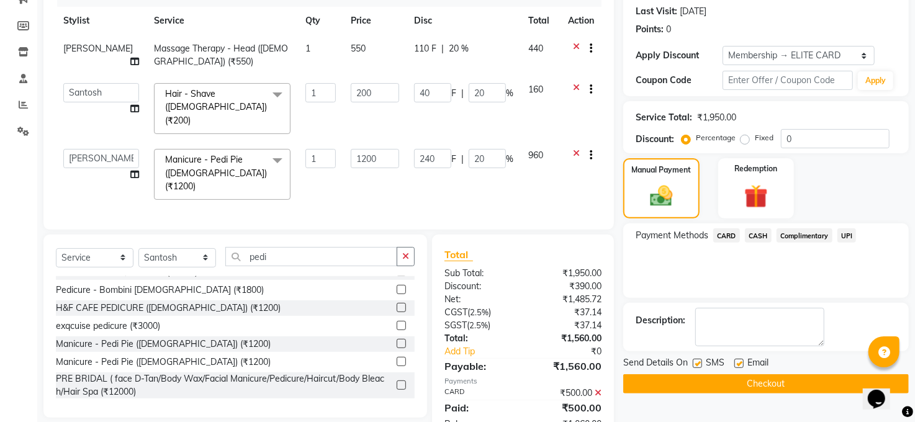
click at [764, 234] on span "CASH" at bounding box center [758, 235] width 27 height 14
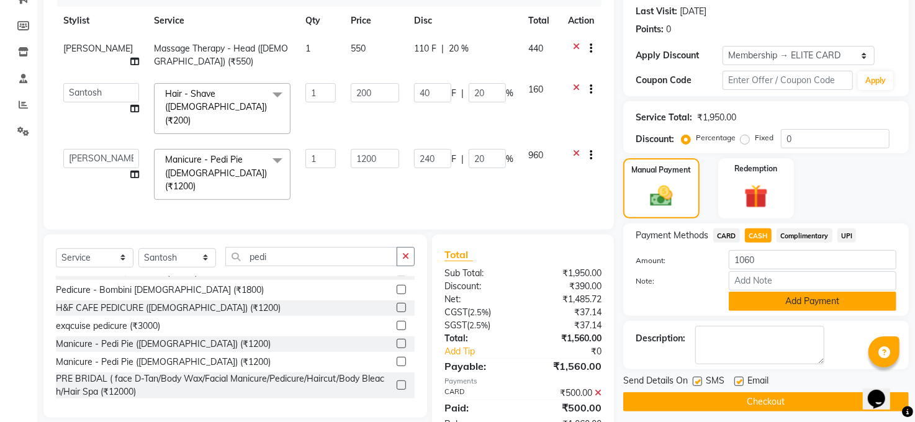
click at [795, 301] on button "Add Payment" at bounding box center [813, 301] width 168 height 19
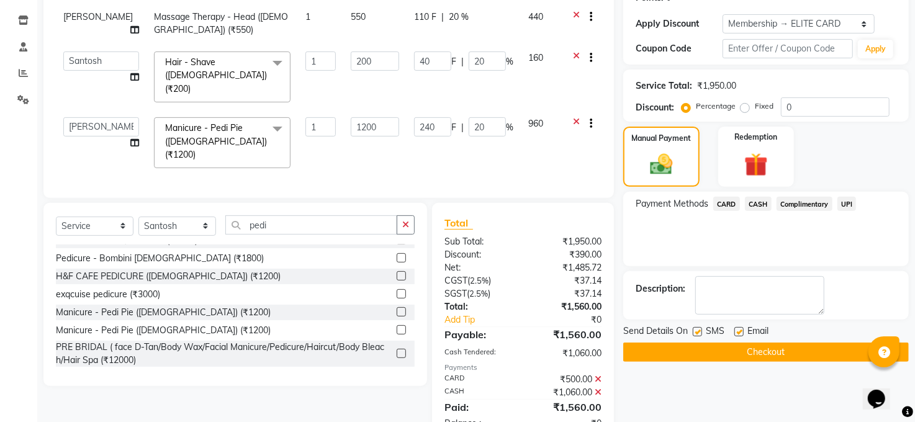
scroll to position [227, 0]
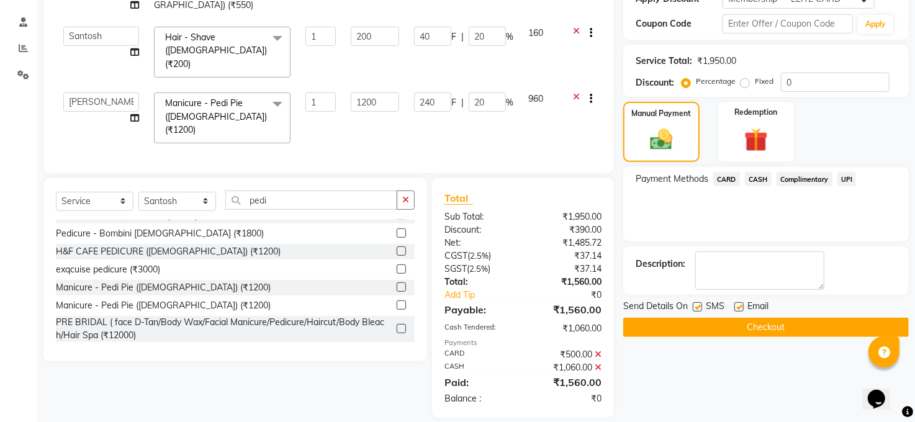
click at [748, 327] on button "Checkout" at bounding box center [766, 327] width 286 height 19
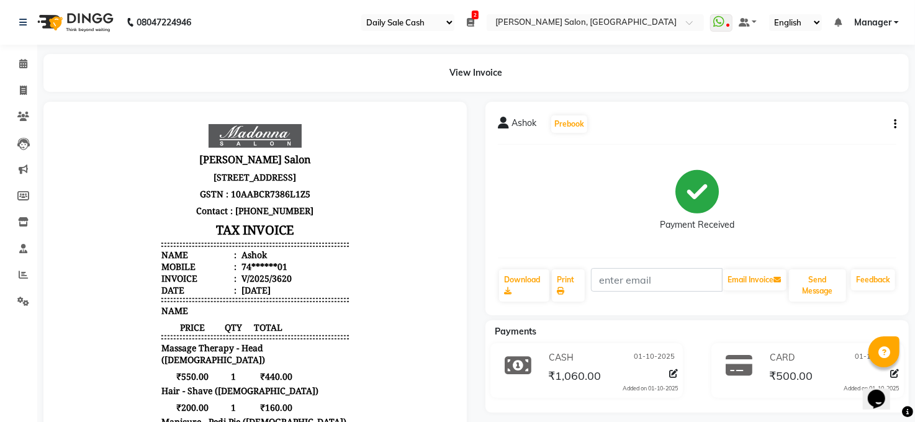
scroll to position [165, 0]
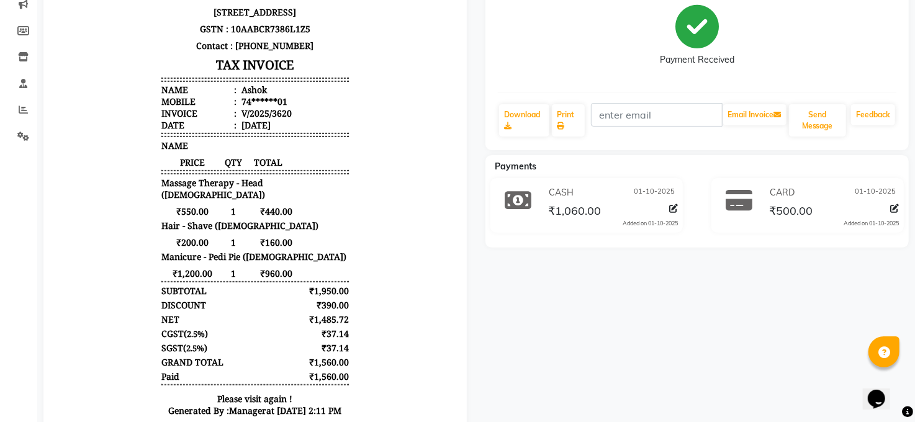
select select "service"
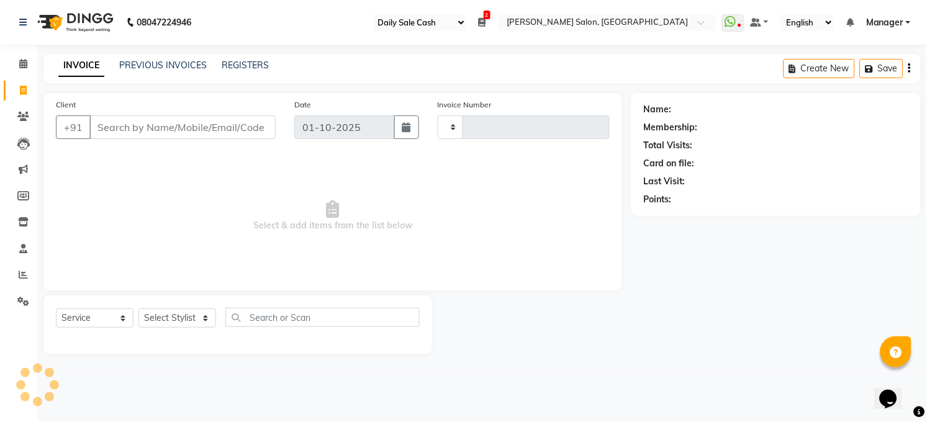
type input "3621"
select select "5748"
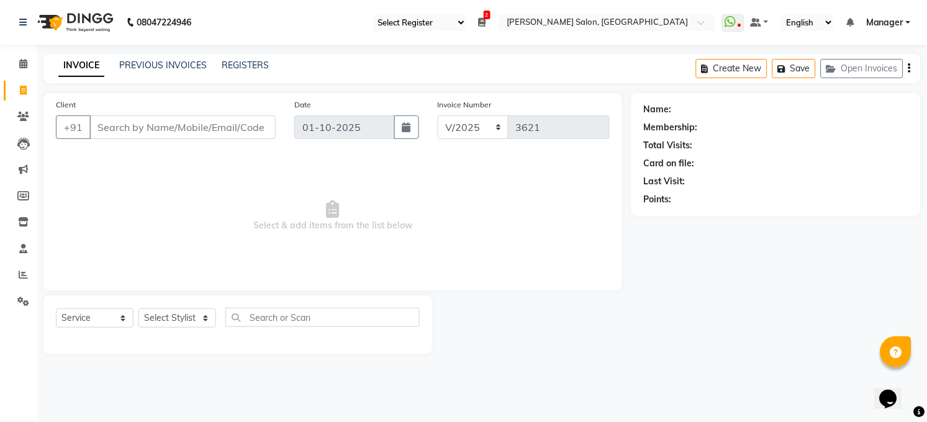
click at [70, 298] on div "Select Service Product Membership Package Voucher Prepaid Gift Card Select Styl…" at bounding box center [237, 325] width 389 height 59
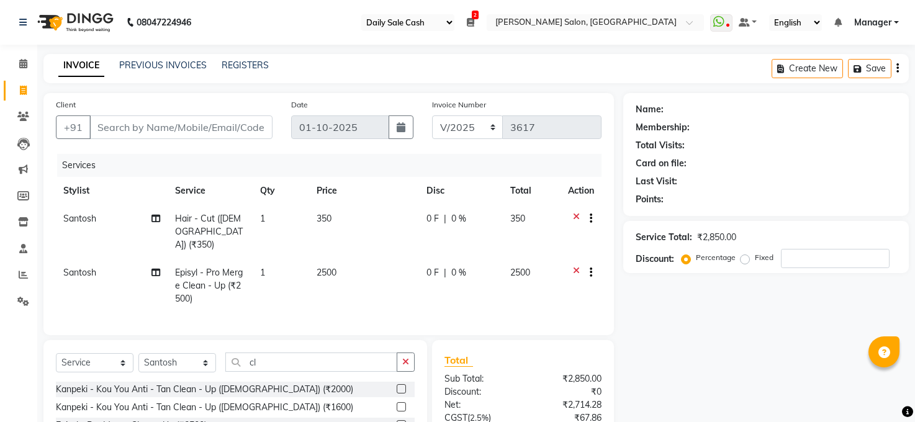
select select "35"
select select "5748"
select select "service"
select select "40298"
click at [347, 359] on input "cl" at bounding box center [311, 362] width 172 height 19
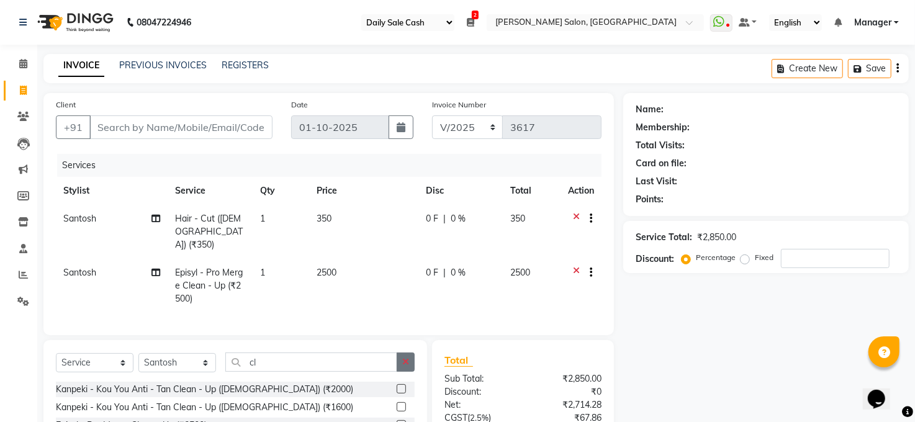
click at [402, 361] on icon "button" at bounding box center [405, 362] width 7 height 9
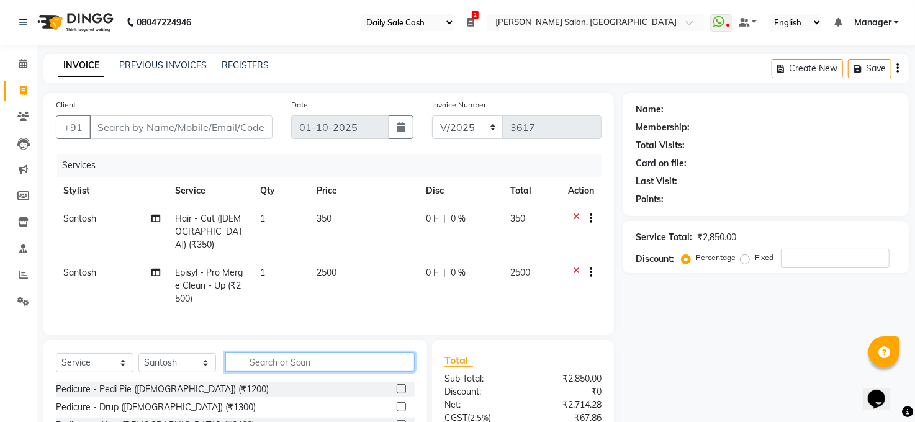
click at [311, 362] on input "text" at bounding box center [319, 362] width 189 height 19
type input "alga"
click at [397, 385] on label at bounding box center [401, 388] width 9 height 9
click at [397, 386] on input "checkbox" at bounding box center [401, 390] width 8 height 8
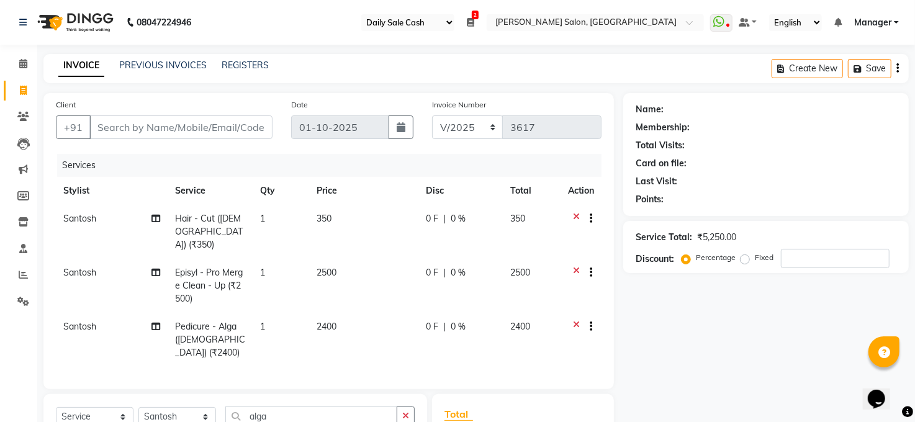
checkbox input "false"
click at [287, 407] on input "alga" at bounding box center [311, 416] width 172 height 19
type input "a"
click at [193, 407] on select "Select Stylist [PERSON_NAME] [PERSON_NAME] [PERSON_NAME] COUNTER Manager [PERSO…" at bounding box center [177, 416] width 78 height 19
select select "40297"
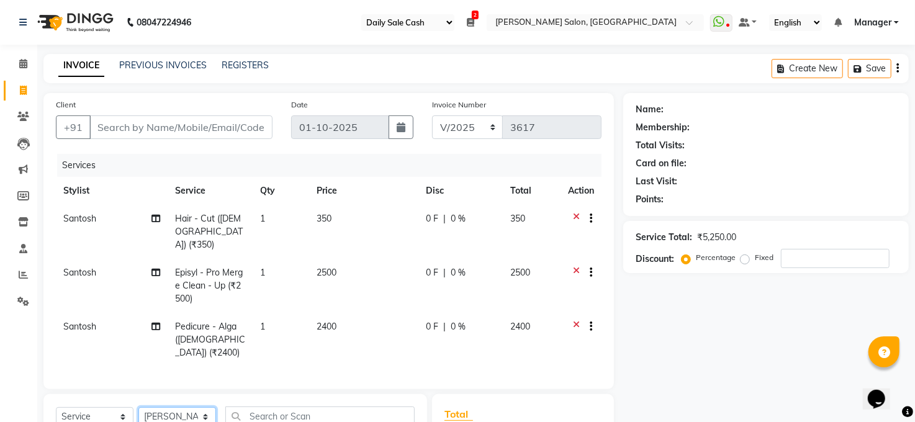
click at [138, 407] on select "Select Stylist [PERSON_NAME] [PERSON_NAME] [PERSON_NAME] COUNTER Manager [PERSO…" at bounding box center [177, 416] width 78 height 19
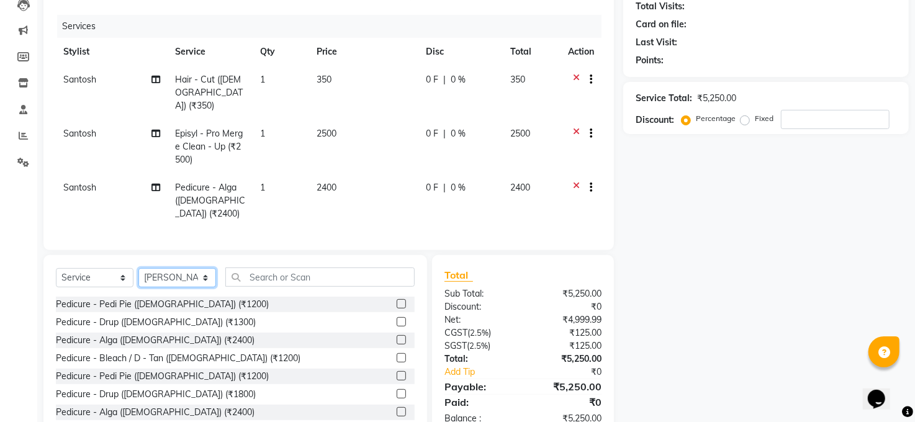
scroll to position [159, 0]
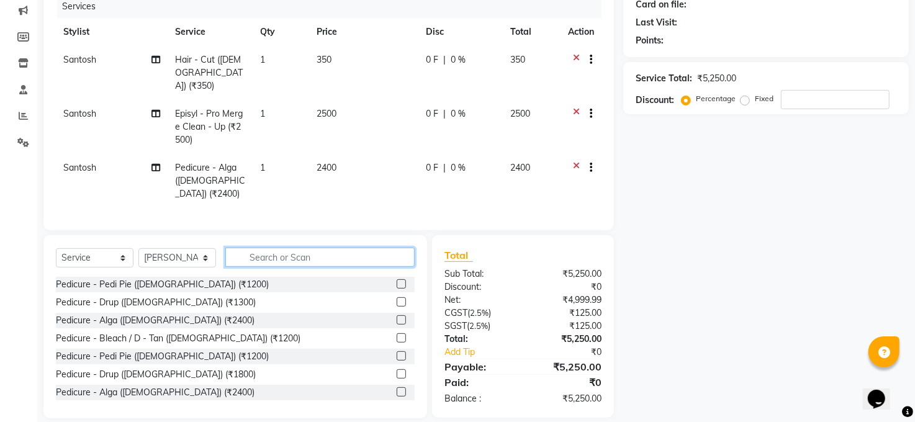
click at [337, 248] on input "text" at bounding box center [319, 257] width 189 height 19
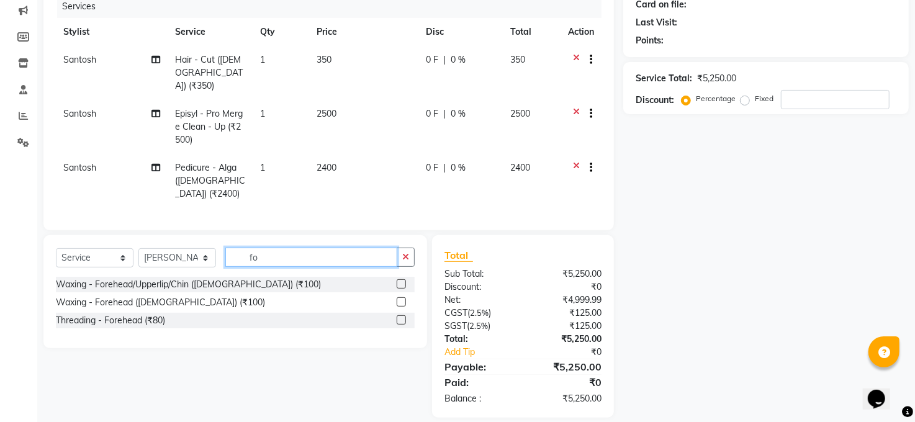
scroll to position [158, 0]
type input "for"
click at [404, 280] on label at bounding box center [401, 284] width 9 height 9
click at [404, 281] on input "checkbox" at bounding box center [401, 285] width 8 height 8
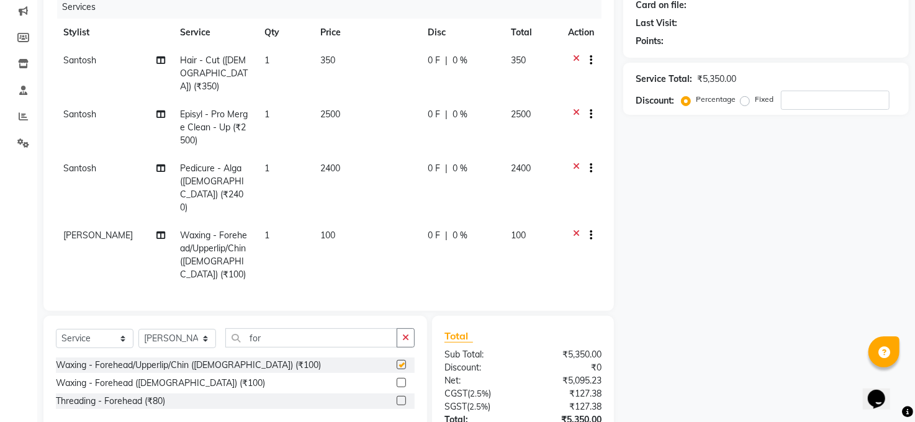
checkbox input "false"
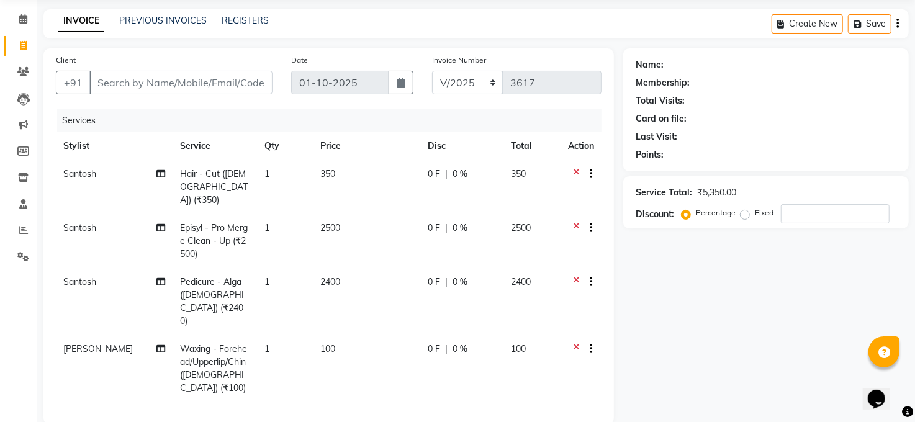
scroll to position [0, 0]
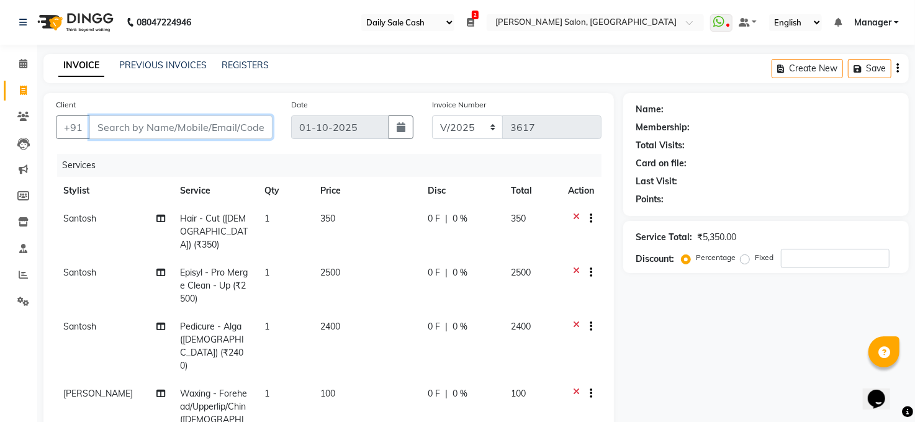
click at [188, 120] on input "Client" at bounding box center [180, 127] width 183 height 24
type input "9"
type input "0"
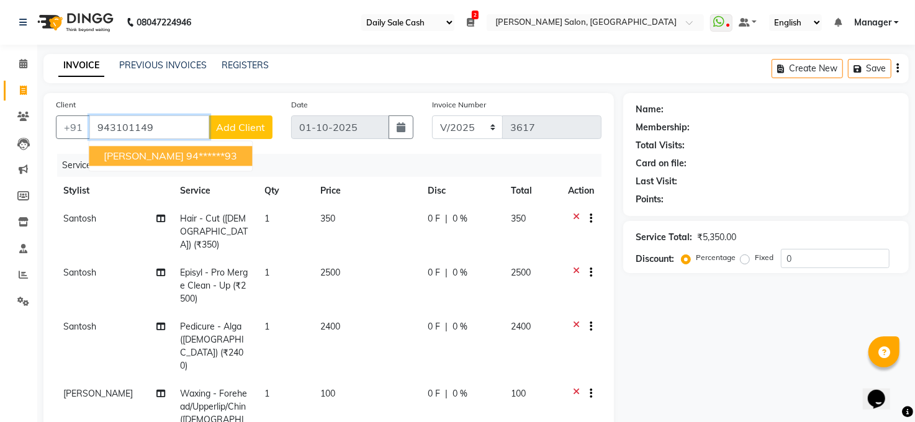
click at [142, 153] on span "Amit Kumar Agarwal" at bounding box center [144, 156] width 80 height 12
type input "94******93"
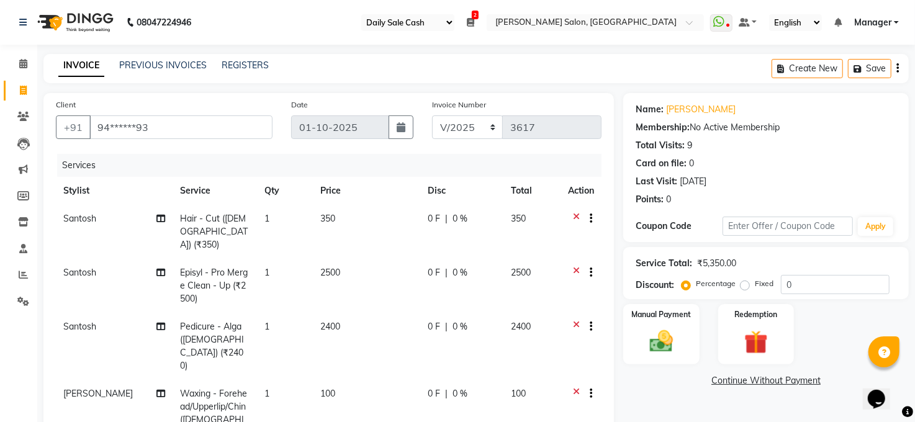
click at [76, 321] on span "Santosh" at bounding box center [79, 326] width 33 height 11
select select "40298"
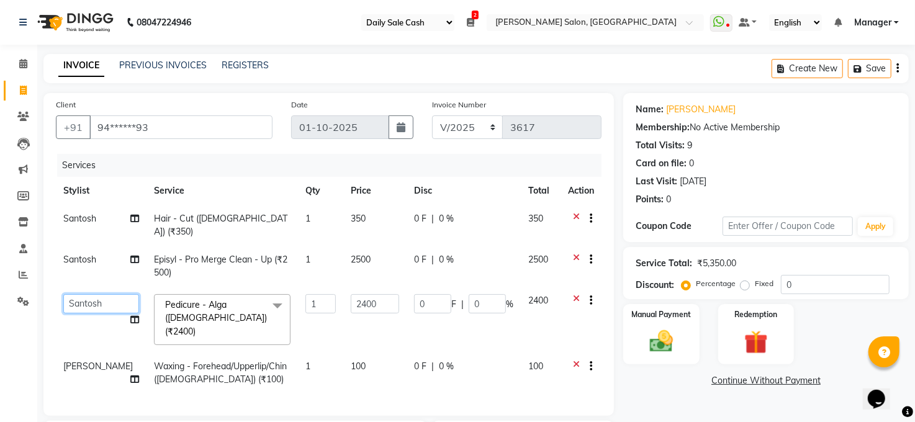
click at [84, 294] on select "Abhay kumar ADITI ALTAF ANKITA Chandan COUNTER Manager Manish Kumar Neetu Mam p…" at bounding box center [101, 303] width 76 height 19
select select "41088"
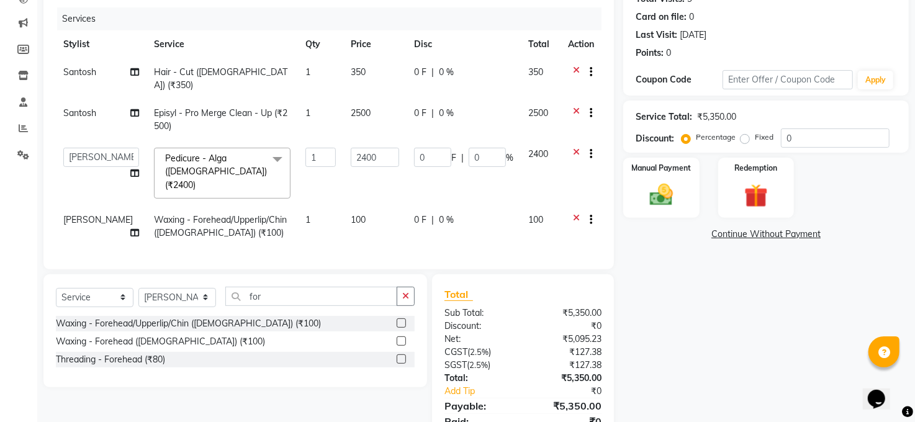
scroll to position [188, 0]
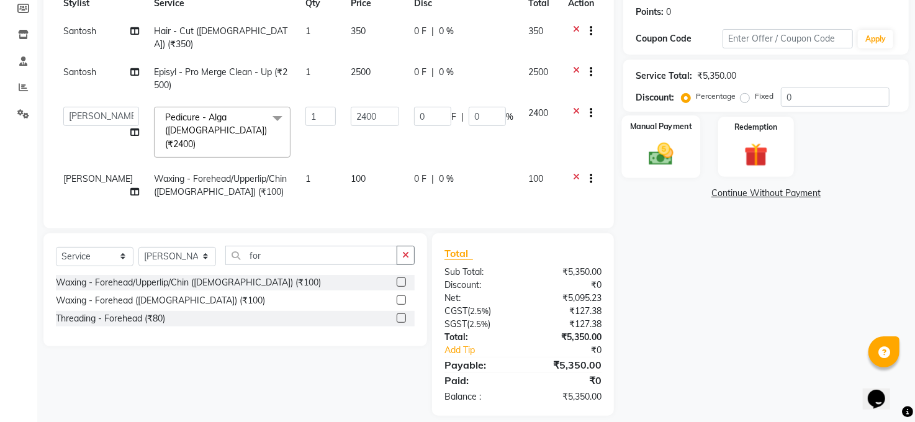
click at [659, 142] on img at bounding box center [661, 154] width 40 height 29
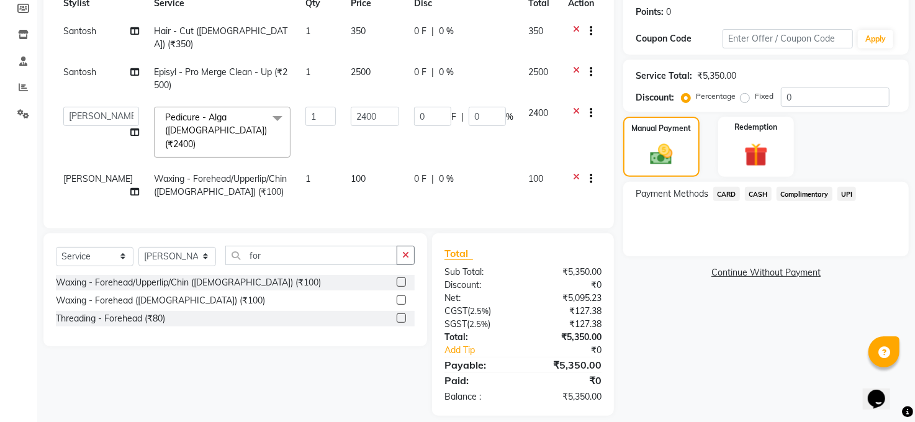
click at [849, 193] on span "UPI" at bounding box center [847, 194] width 19 height 14
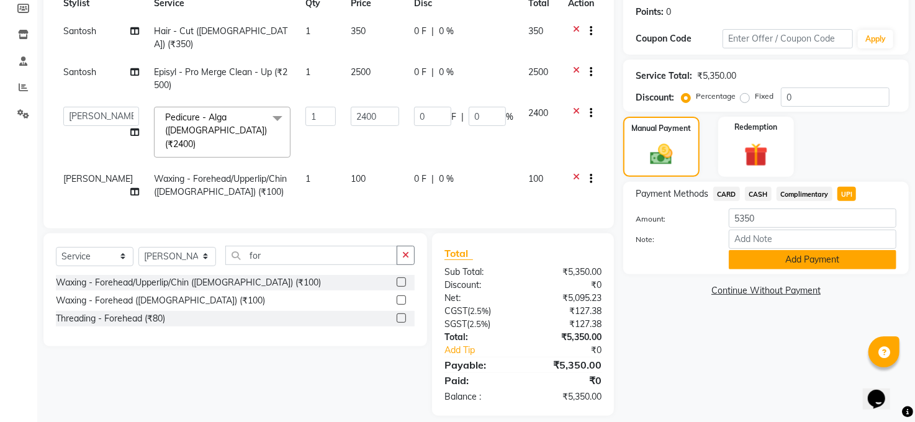
click at [822, 259] on button "Add Payment" at bounding box center [813, 259] width 168 height 19
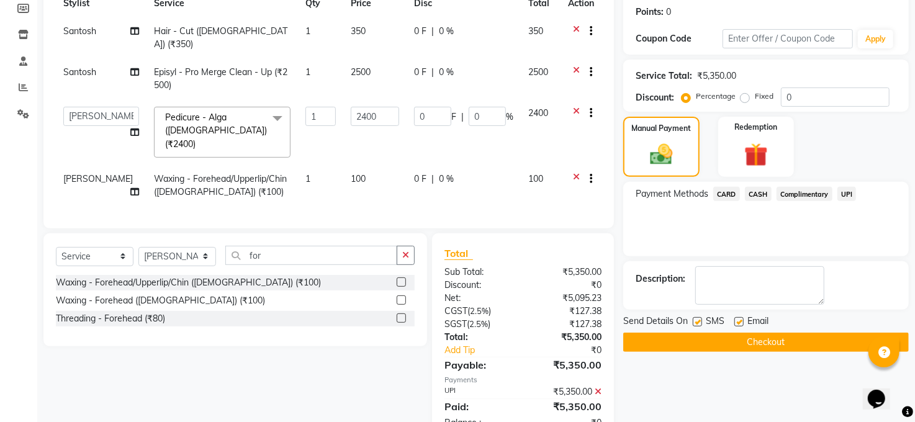
click at [749, 343] on button "Checkout" at bounding box center [766, 342] width 286 height 19
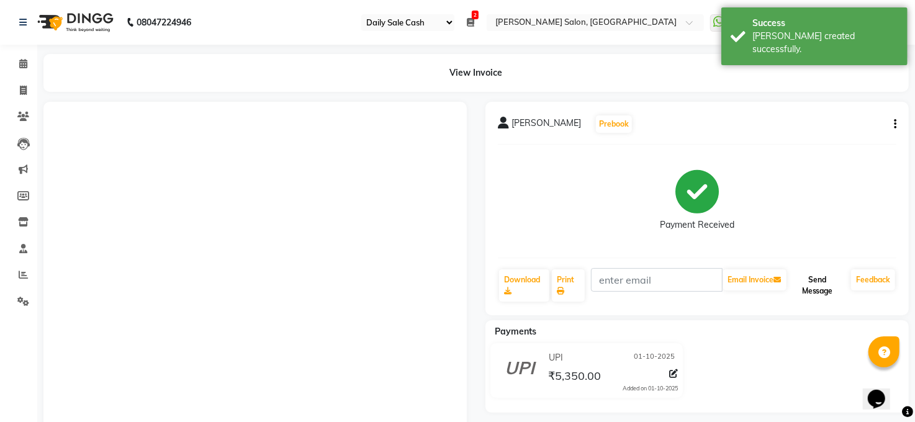
click at [814, 276] on button "Send Message" at bounding box center [817, 285] width 57 height 32
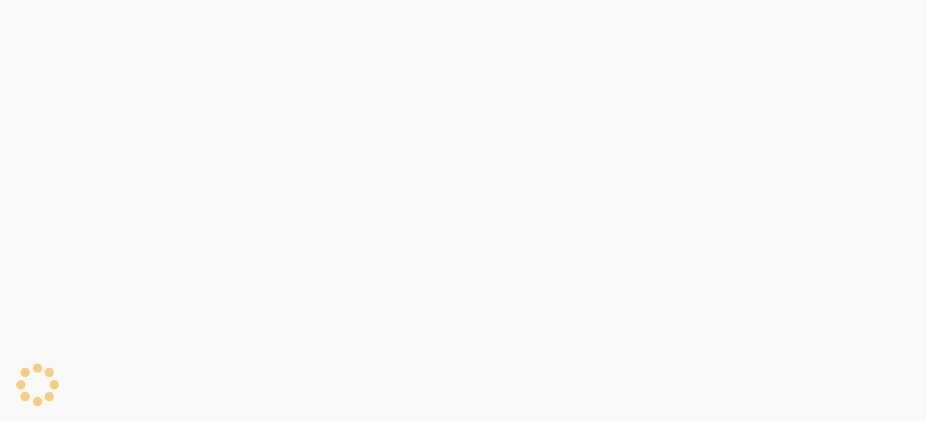
select select "35"
select select "5748"
select select "service"
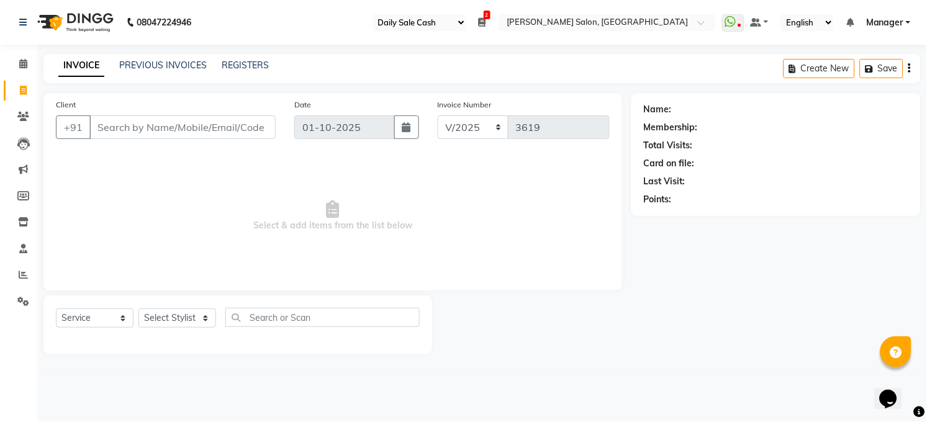
click at [155, 308] on div "Select Service Product Membership Package Voucher Prepaid Gift Card Select Styl…" at bounding box center [238, 322] width 364 height 29
click at [155, 312] on select "Select Stylist [PERSON_NAME] [PERSON_NAME] [PERSON_NAME] COUNTER Manager [PERSO…" at bounding box center [177, 318] width 78 height 19
select select "40298"
click at [138, 309] on select "Select Stylist [PERSON_NAME] [PERSON_NAME] [PERSON_NAME] COUNTER Manager [PERSO…" at bounding box center [177, 318] width 78 height 19
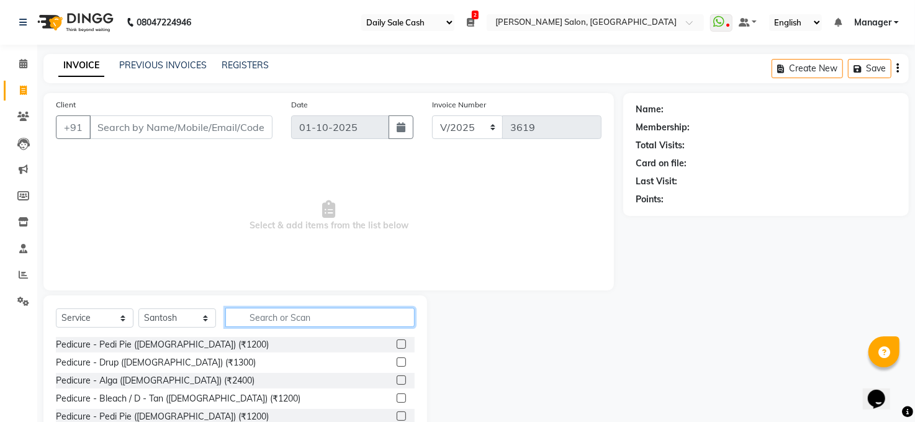
click at [272, 321] on input "text" at bounding box center [319, 317] width 189 height 19
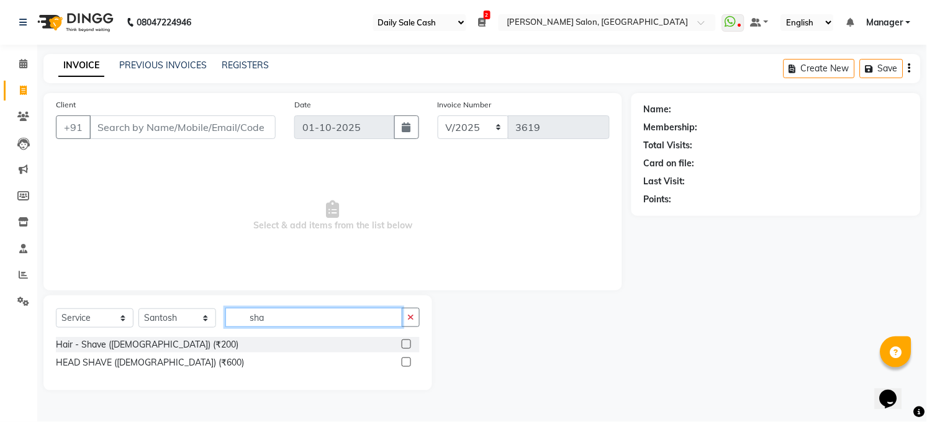
type input "sha"
click at [406, 346] on label at bounding box center [406, 344] width 9 height 9
click at [406, 346] on input "checkbox" at bounding box center [406, 345] width 8 height 8
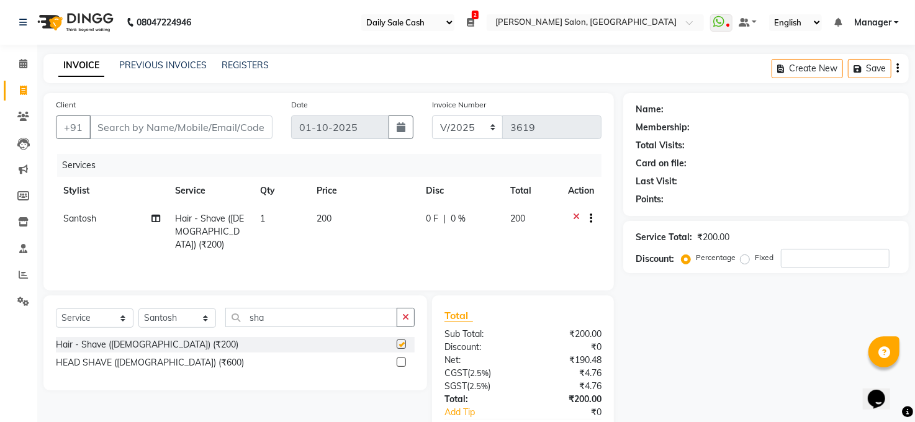
checkbox input "false"
click at [230, 129] on input "Client" at bounding box center [180, 127] width 183 height 24
type input "9"
type input "0"
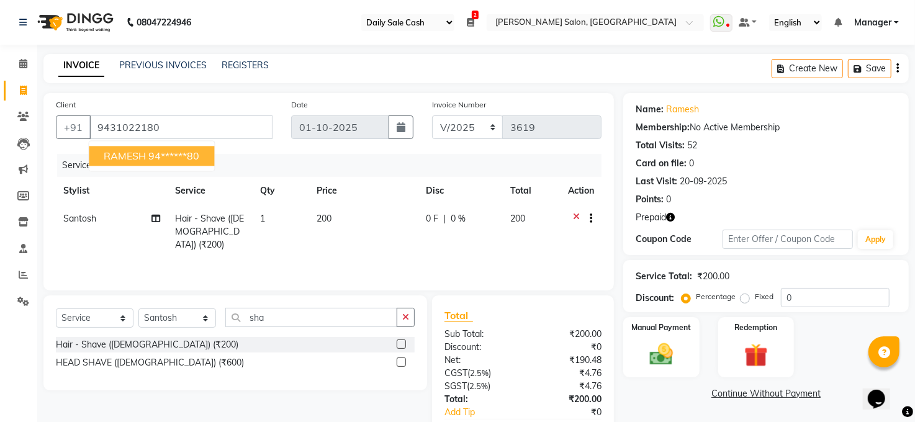
click at [139, 155] on span "RAMESH" at bounding box center [125, 156] width 42 height 12
type input "94******80"
click at [671, 238] on div "Coupon Code" at bounding box center [679, 239] width 87 height 13
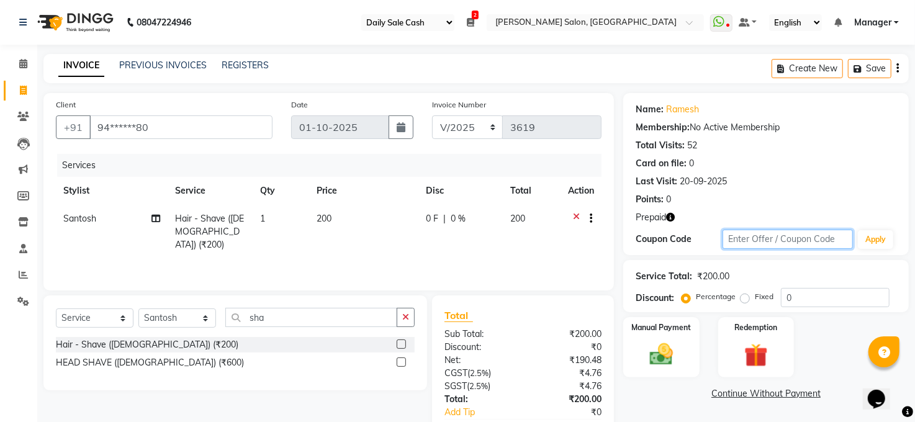
click at [754, 239] on input "text" at bounding box center [788, 239] width 130 height 19
click at [492, 129] on select "MAN/25 MEMB/25 V/2025" at bounding box center [467, 127] width 71 height 24
click at [432, 115] on select "MAN/25 MEMB/25 V/2025" at bounding box center [467, 127] width 71 height 24
click at [494, 123] on select "MAN/25 MEMB/25 V/2025" at bounding box center [467, 127] width 71 height 24
select select "5865"
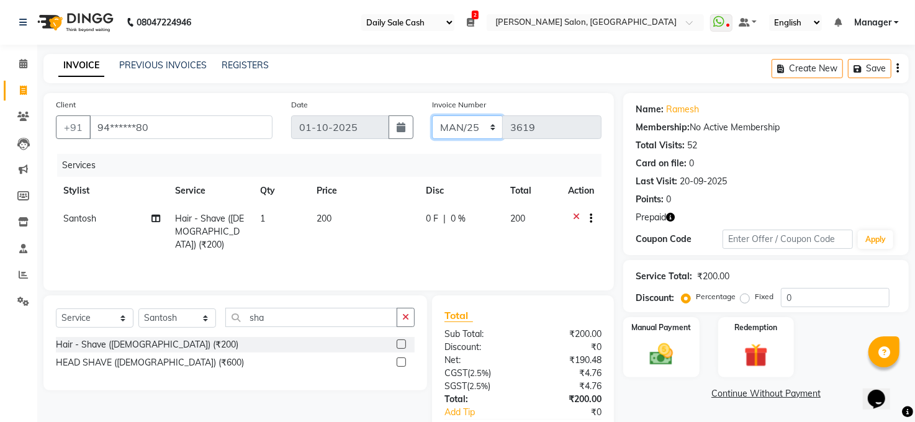
click at [432, 115] on select "MAN/25 MEMB/25 V/2025" at bounding box center [467, 127] width 71 height 24
type input "0201"
click at [486, 129] on select "MAN/25 MEMB/25 V/2025" at bounding box center [467, 127] width 71 height 24
select select "5824"
click at [432, 115] on select "MAN/25 MEMB/25 V/2025" at bounding box center [467, 127] width 71 height 24
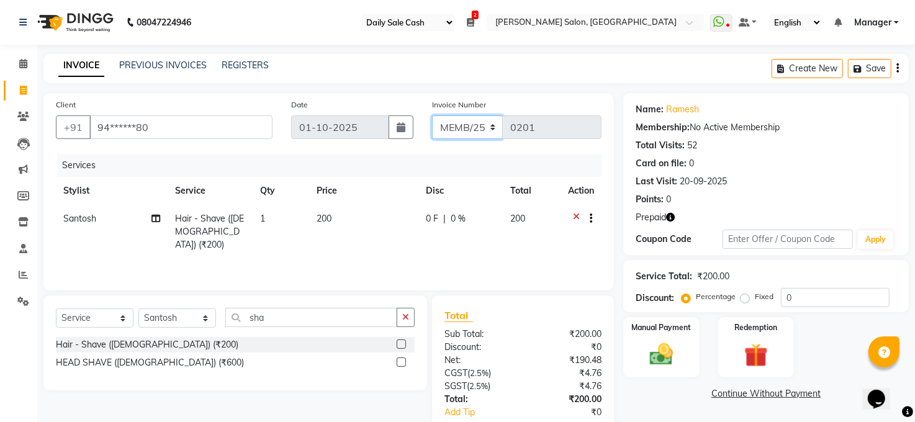
type input "0237"
click at [649, 217] on span "Prepaid" at bounding box center [651, 217] width 30 height 13
click at [674, 215] on icon "button" at bounding box center [670, 217] width 9 height 9
click at [626, 230] on span "(₹32,846.00)" at bounding box center [629, 229] width 50 height 10
click at [671, 217] on icon "button" at bounding box center [670, 217] width 9 height 9
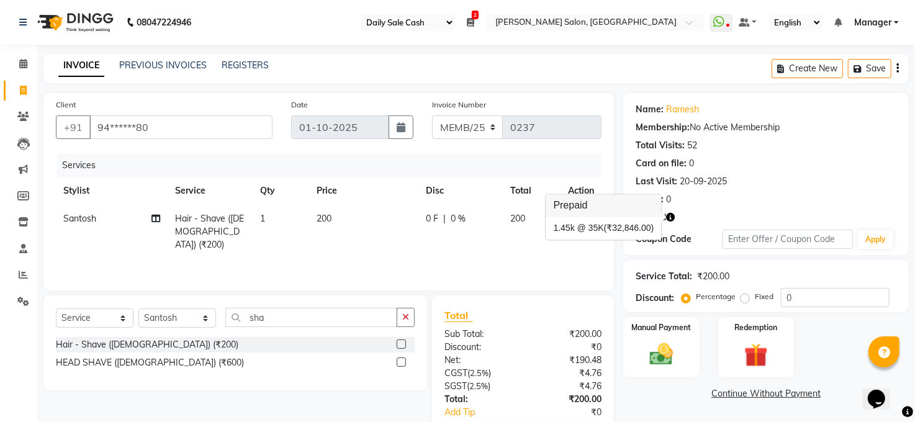
click at [609, 232] on span "(₹32,846.00)" at bounding box center [629, 229] width 50 height 10
click at [669, 213] on icon "button" at bounding box center [670, 217] width 9 height 9
click at [569, 232] on div "1. 45k @ 35K (₹32,846.00)" at bounding box center [604, 228] width 101 height 13
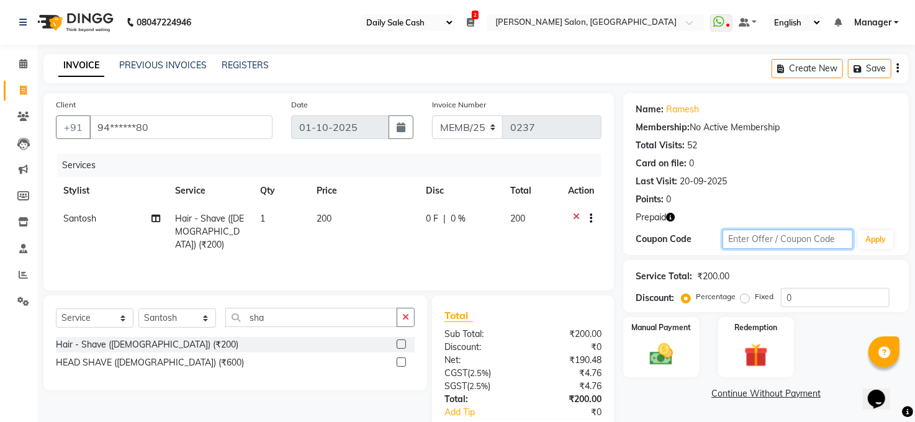
click at [756, 238] on input "text" at bounding box center [788, 239] width 130 height 19
click at [452, 125] on select "MAN/25 MEMB/25 V/2025" at bounding box center [467, 127] width 71 height 24
click at [568, 61] on div "INVOICE PREVIOUS INVOICES REGISTERS Create New Save" at bounding box center [476, 68] width 866 height 29
click at [163, 127] on input "94******80" at bounding box center [180, 127] width 183 height 24
click at [62, 61] on link "INVOICE" at bounding box center [81, 66] width 46 height 22
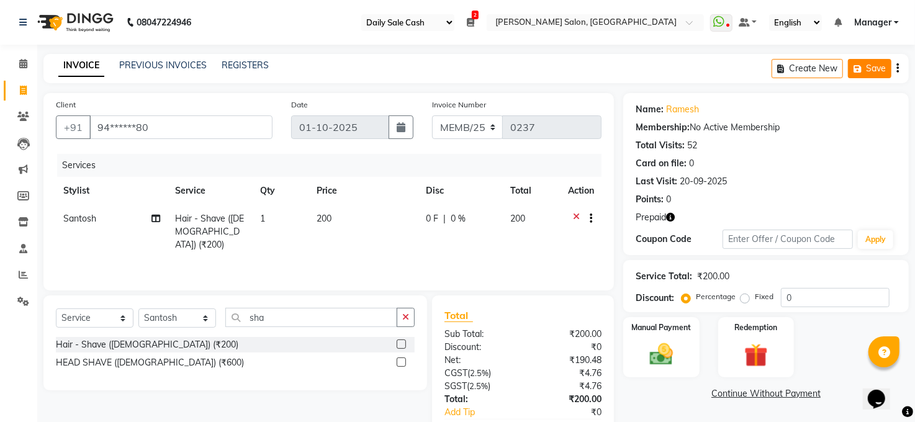
click at [875, 66] on button "Save" at bounding box center [869, 68] width 43 height 19
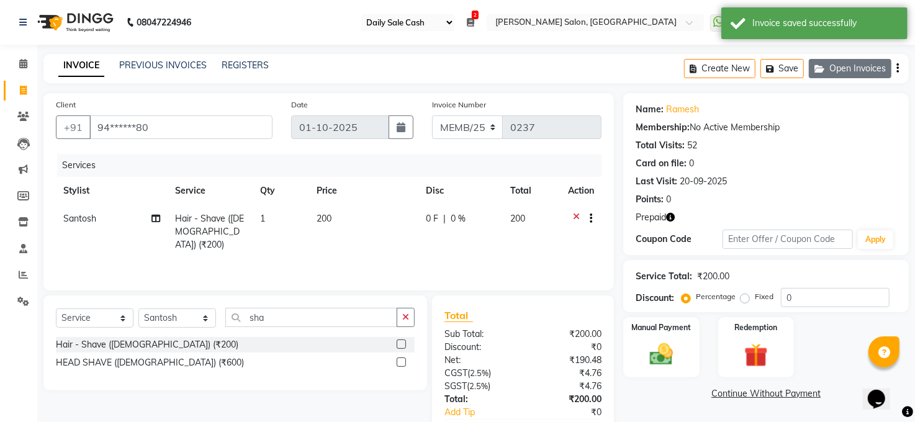
click at [861, 68] on button "Open Invoices" at bounding box center [850, 68] width 83 height 19
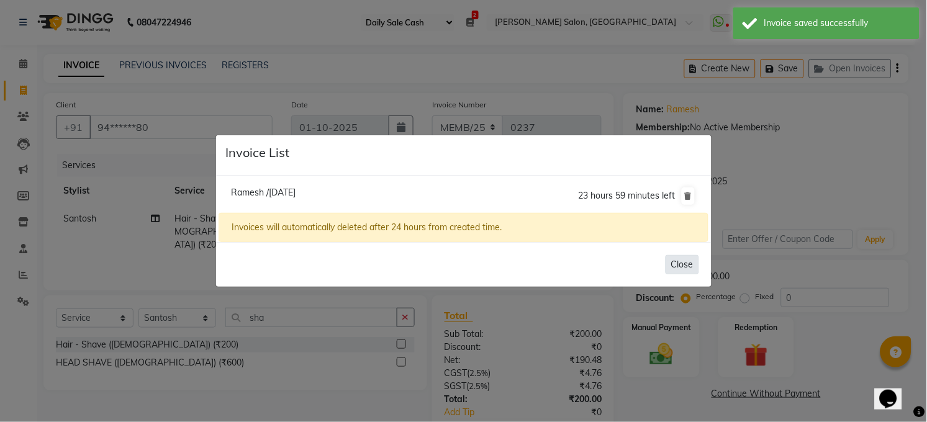
click at [687, 265] on button "Close" at bounding box center [683, 264] width 34 height 19
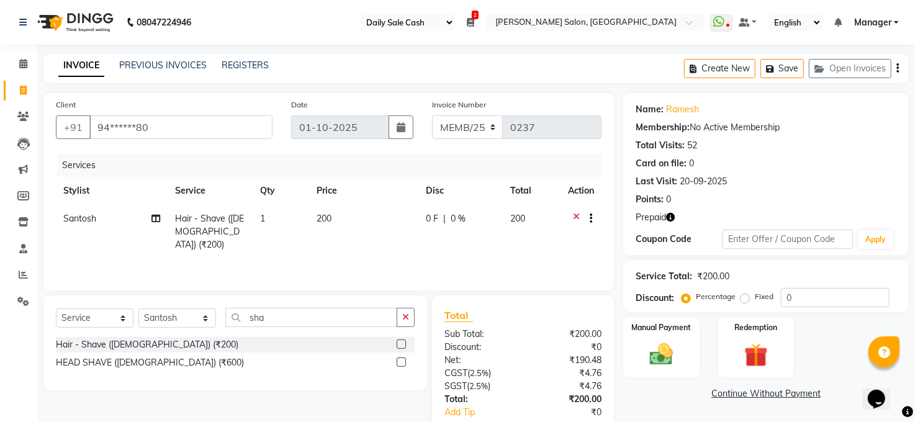
click at [673, 219] on icon "button" at bounding box center [670, 217] width 9 height 9
click at [768, 356] on img at bounding box center [756, 356] width 40 height 30
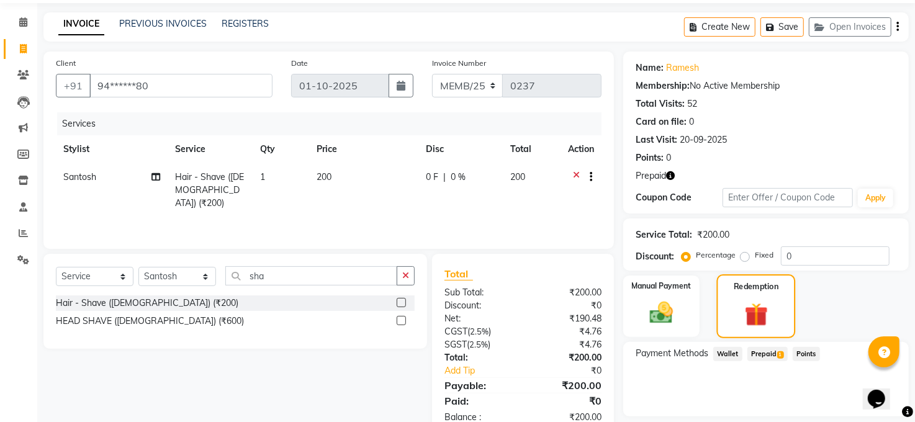
scroll to position [78, 0]
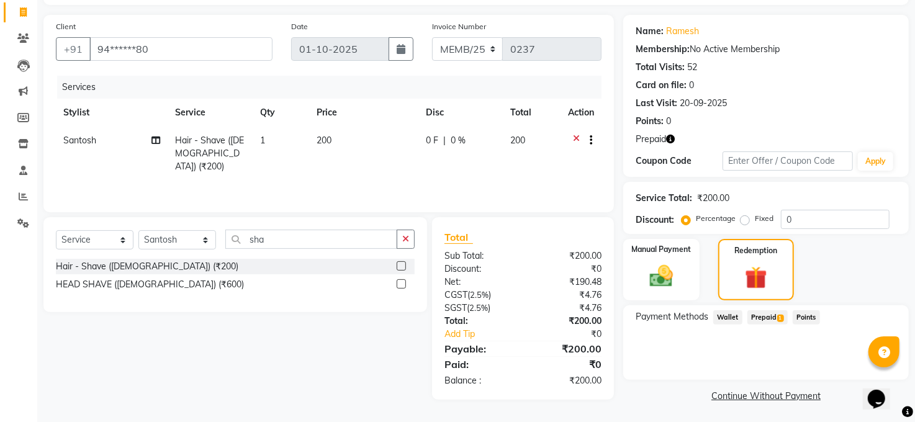
click at [768, 307] on div "Payment Methods Wallet Prepaid 1 Points" at bounding box center [766, 342] width 286 height 75
click at [768, 313] on span "Prepaid 1" at bounding box center [768, 317] width 40 height 14
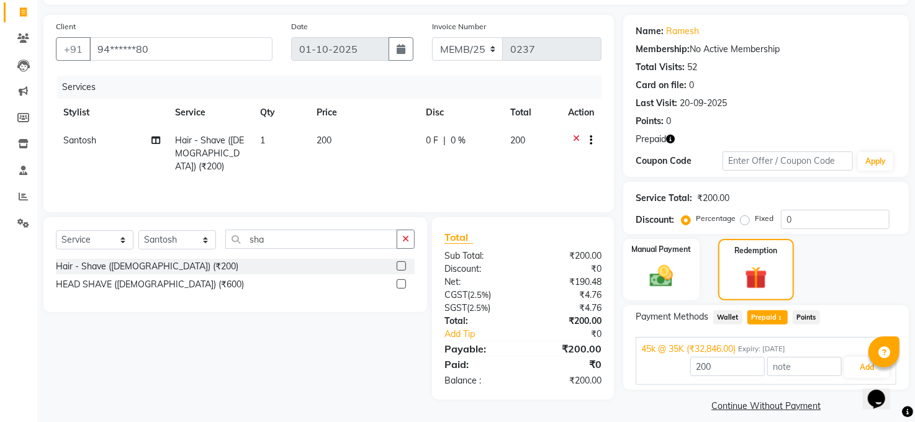
scroll to position [89, 0]
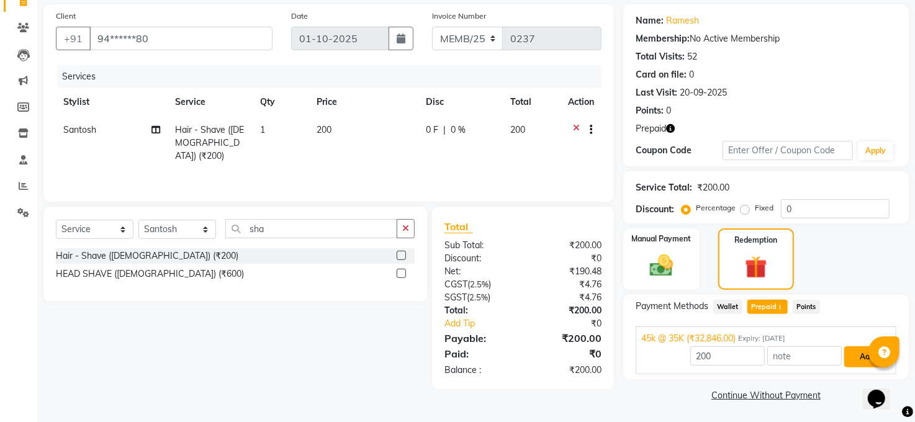
click at [867, 359] on button "Add" at bounding box center [866, 356] width 45 height 21
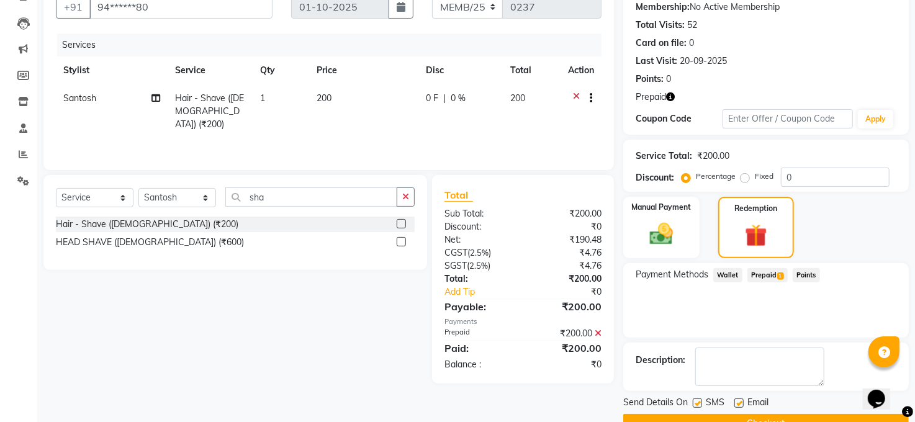
scroll to position [149, 0]
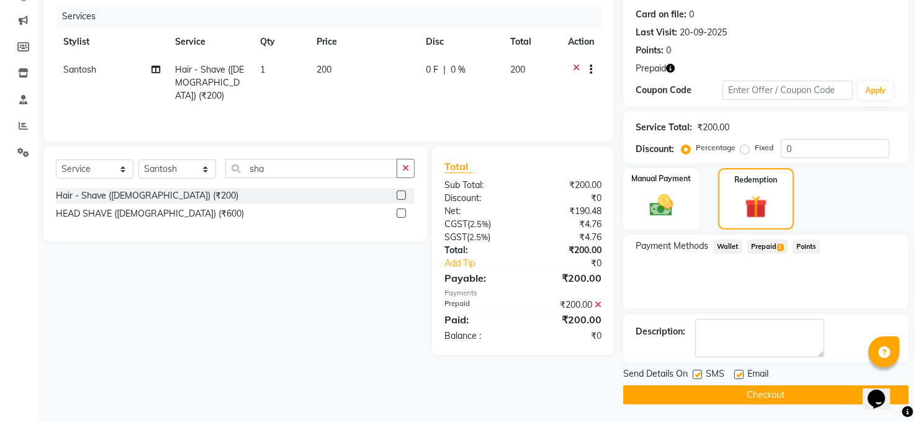
click at [714, 394] on button "Checkout" at bounding box center [766, 395] width 286 height 19
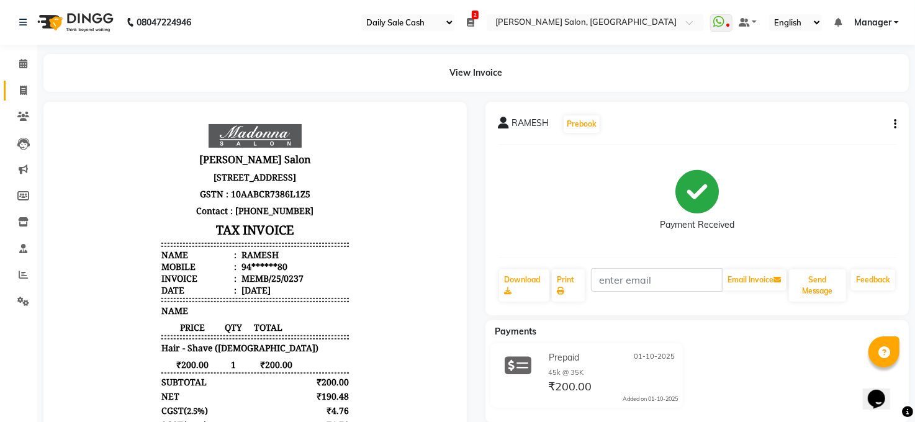
click at [20, 89] on icon at bounding box center [23, 90] width 7 height 9
select select "service"
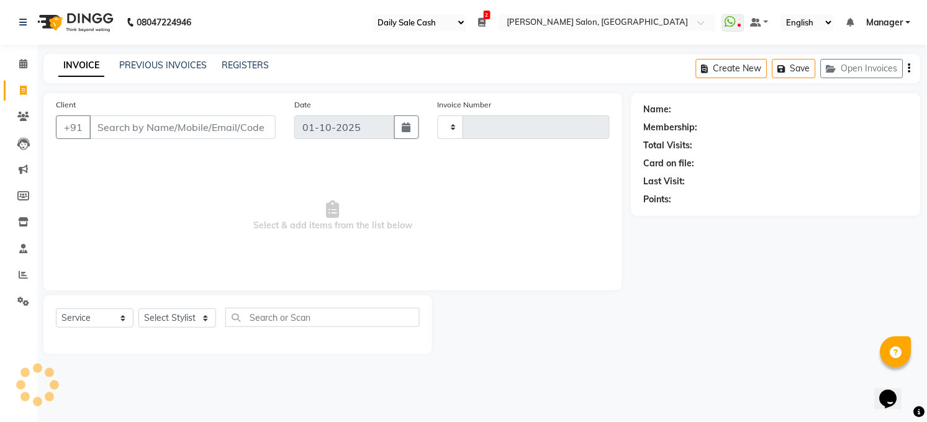
type input "3619"
select select "5748"
click at [209, 315] on select "Select Stylist" at bounding box center [177, 318] width 78 height 19
select select "61426"
click at [138, 309] on select "Select Stylist Abhay kumar ADITI ALTAF ANKITA Chandan COUNTER Manager Manish Ku…" at bounding box center [177, 318] width 78 height 19
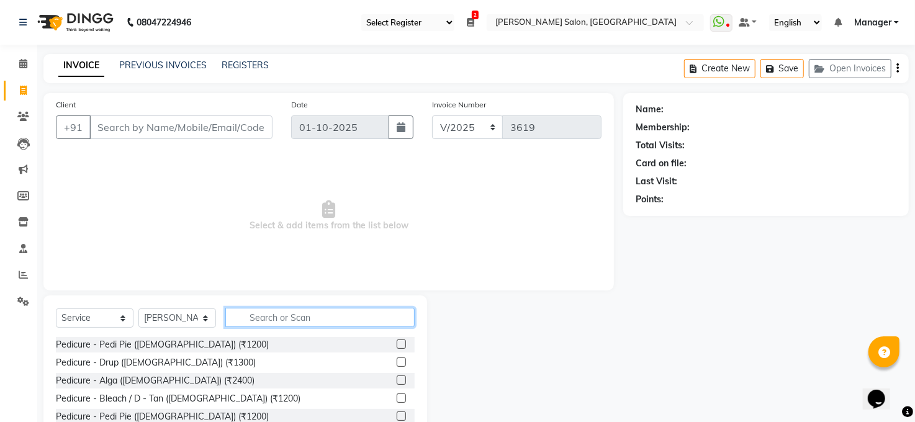
click at [297, 323] on input "text" at bounding box center [319, 317] width 189 height 19
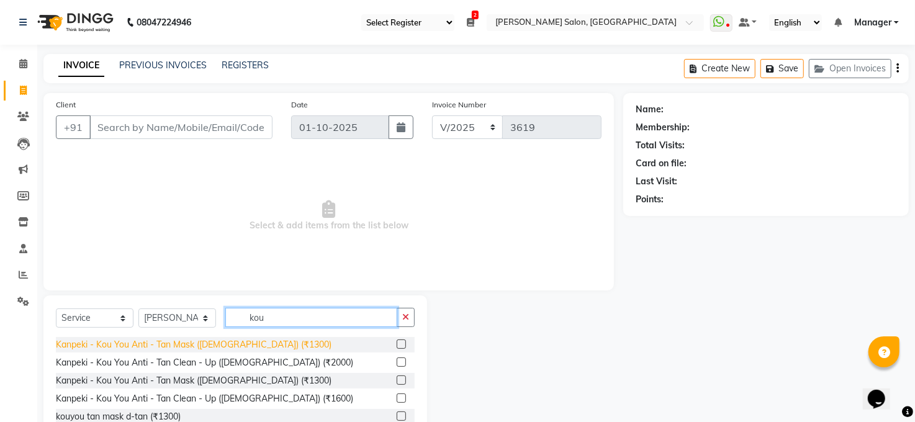
type input "kou"
click at [235, 343] on div "Kanpeki - Kou You Anti - Tan Mask ([DEMOGRAPHIC_DATA]) (₹1300)" at bounding box center [194, 344] width 276 height 13
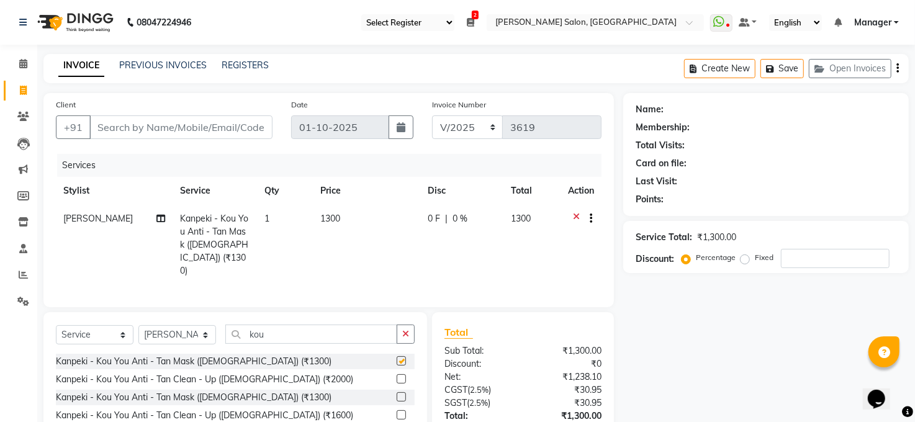
checkbox input "false"
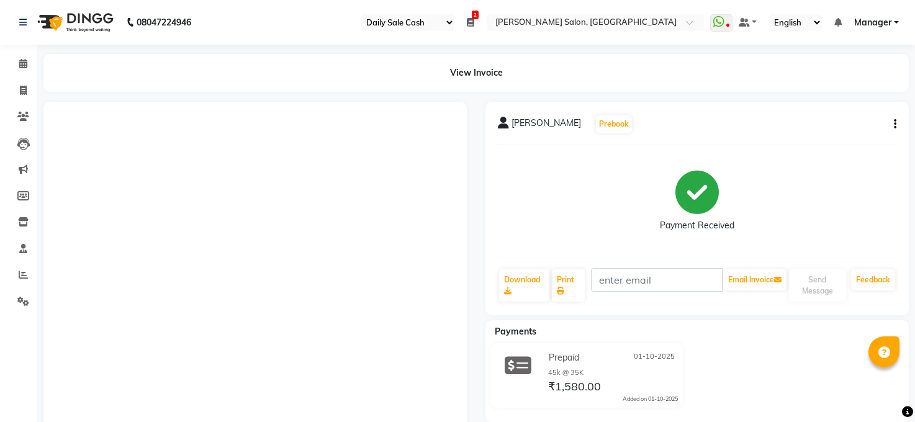
select select "35"
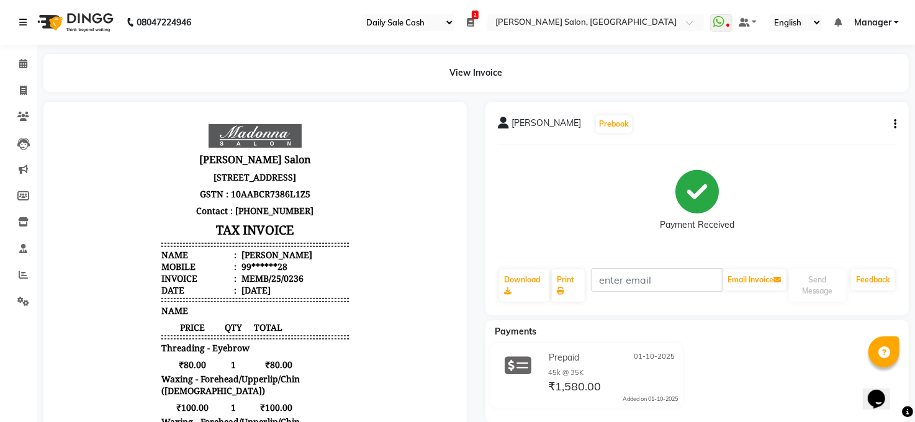
scroll to position [10, 0]
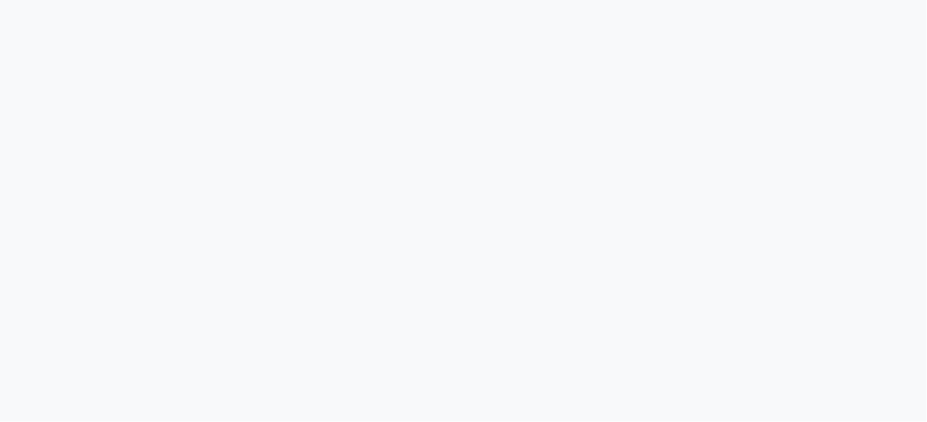
select select "35"
select select "service"
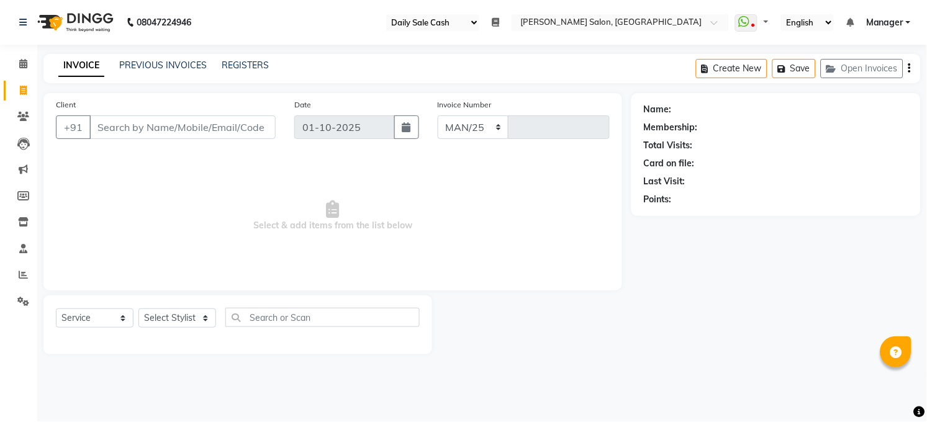
select select "5748"
type input "3619"
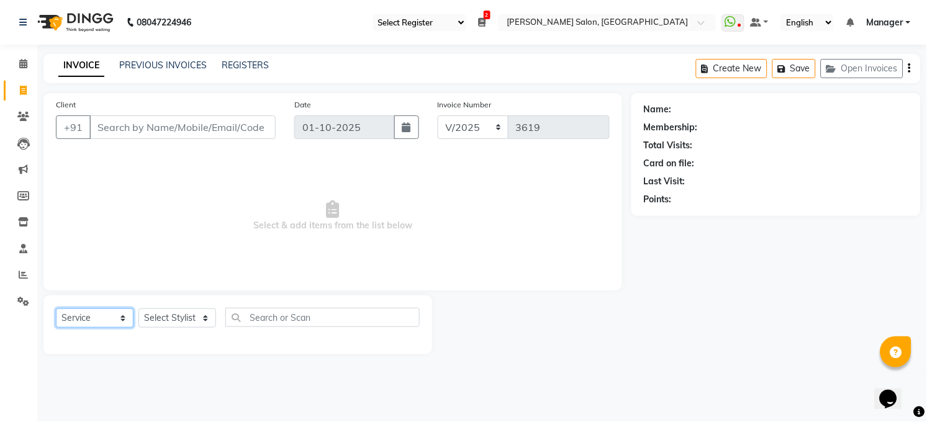
click at [119, 314] on select "Select Service Product Membership Package Voucher Prepaid Gift Card" at bounding box center [95, 318] width 78 height 19
click at [173, 311] on select "Select Stylist [PERSON_NAME] [PERSON_NAME] [PERSON_NAME] COUNTER Manager [PERSO…" at bounding box center [177, 318] width 78 height 19
select select "40299"
click at [138, 309] on select "Select Stylist [PERSON_NAME] [PERSON_NAME] [PERSON_NAME] COUNTER Manager [PERSO…" at bounding box center [177, 318] width 78 height 19
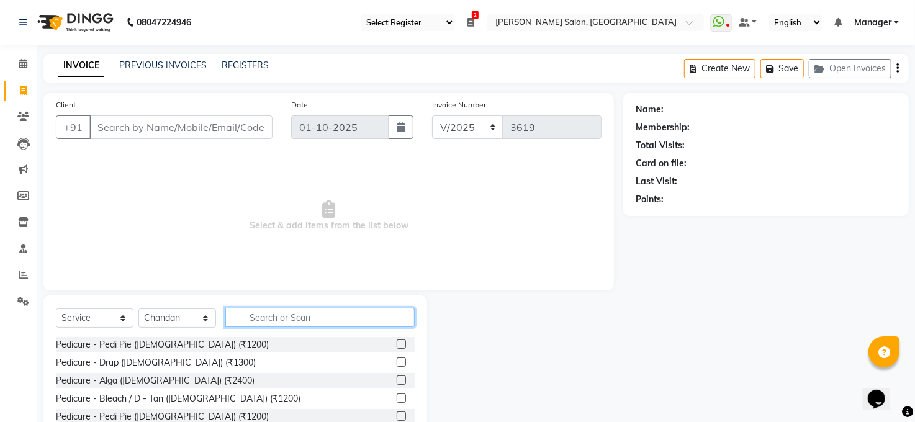
click at [267, 312] on input "text" at bounding box center [319, 317] width 189 height 19
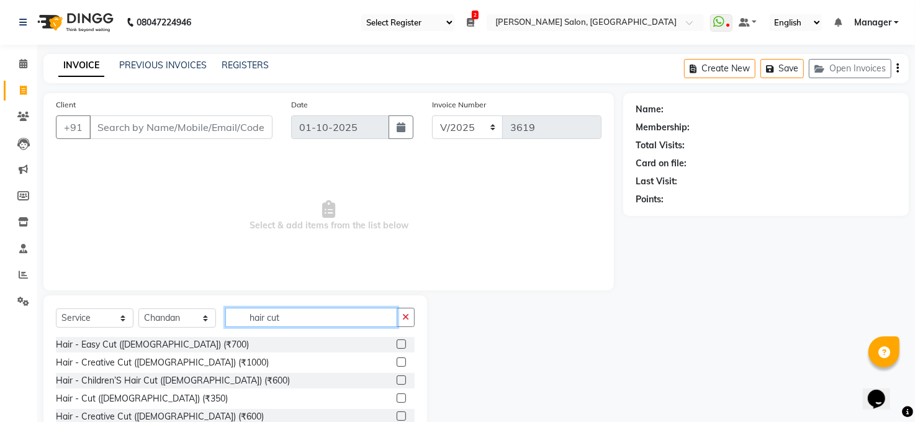
type input "hair cut"
click at [397, 397] on label at bounding box center [401, 398] width 9 height 9
click at [397, 397] on input "checkbox" at bounding box center [401, 399] width 8 height 8
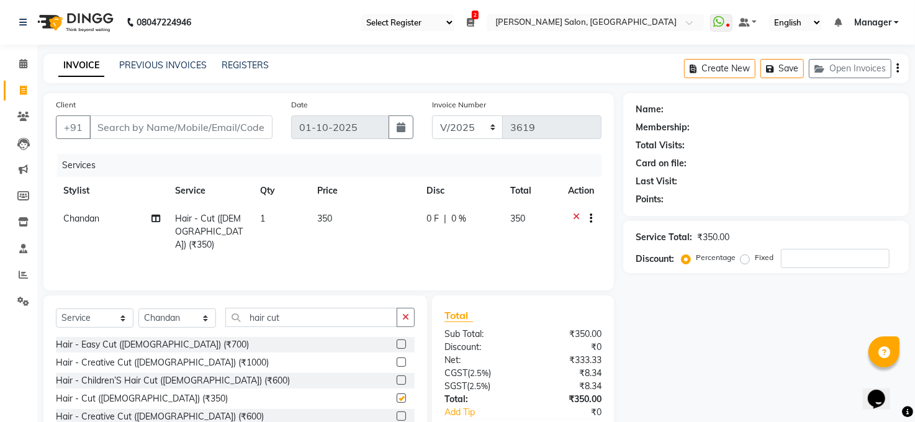
checkbox input "false"
click at [305, 307] on div "Select Service Product Membership Package Voucher Prepaid Gift Card Select Styl…" at bounding box center [235, 387] width 384 height 183
click at [302, 320] on input "hair cut" at bounding box center [311, 317] width 172 height 19
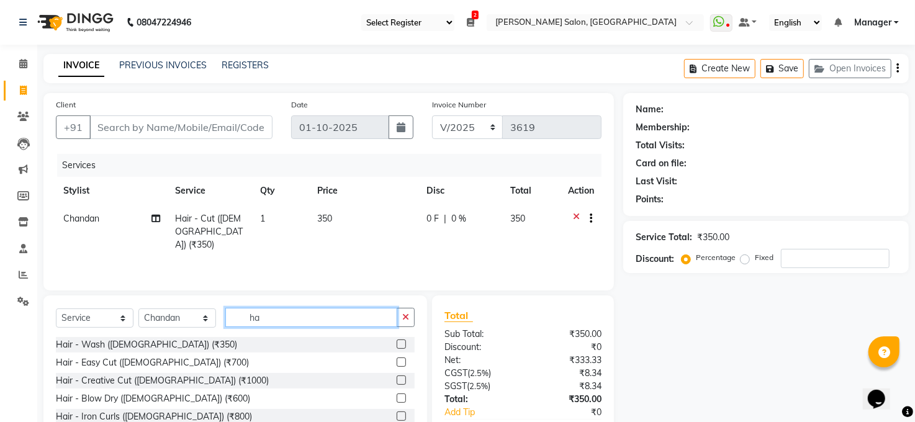
type input "h"
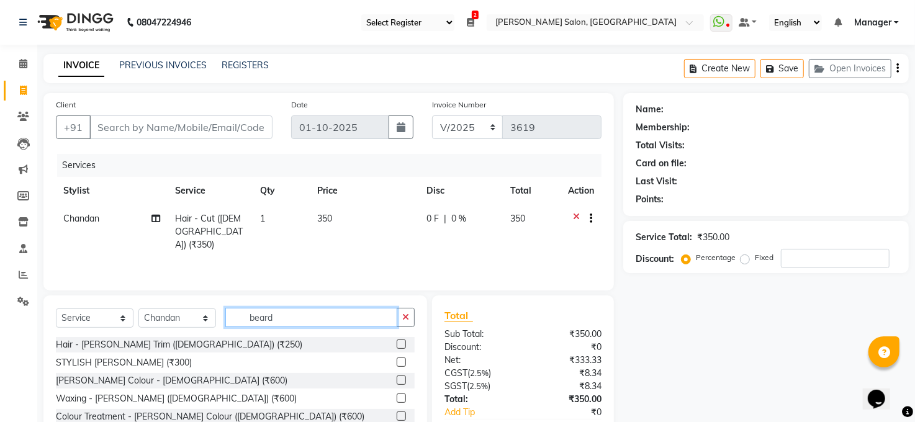
type input "beard"
click at [403, 343] on label at bounding box center [401, 344] width 9 height 9
click at [403, 343] on input "checkbox" at bounding box center [401, 345] width 8 height 8
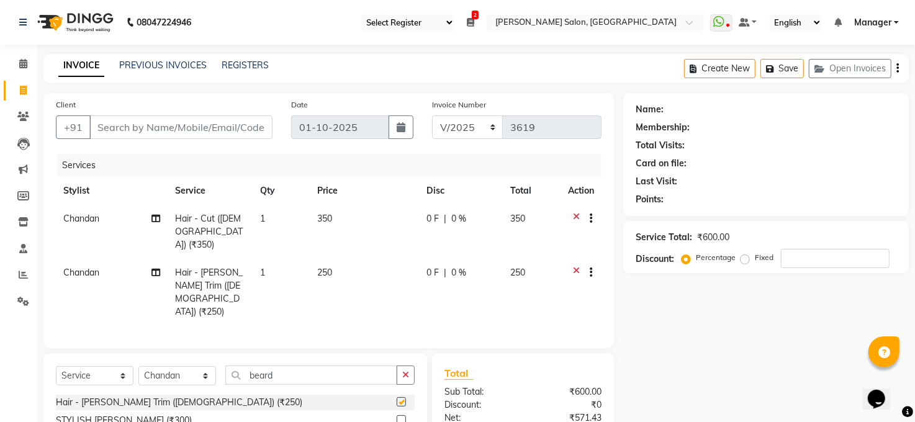
checkbox input "false"
click at [266, 366] on input "beard" at bounding box center [311, 375] width 172 height 19
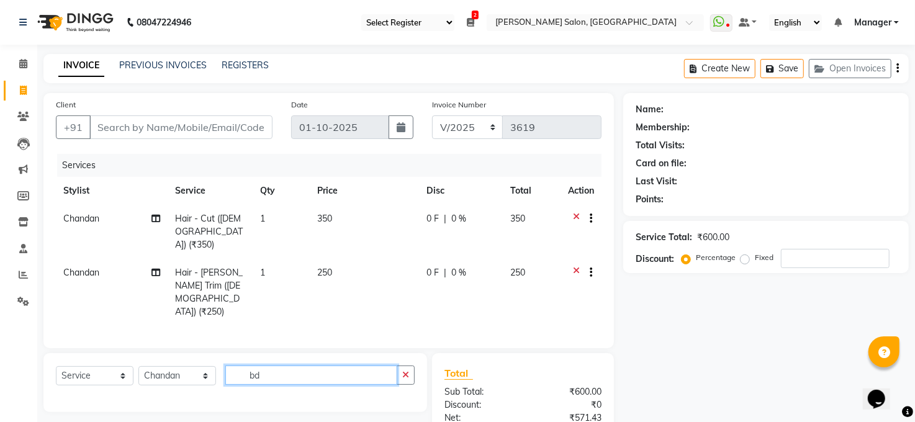
type input "d"
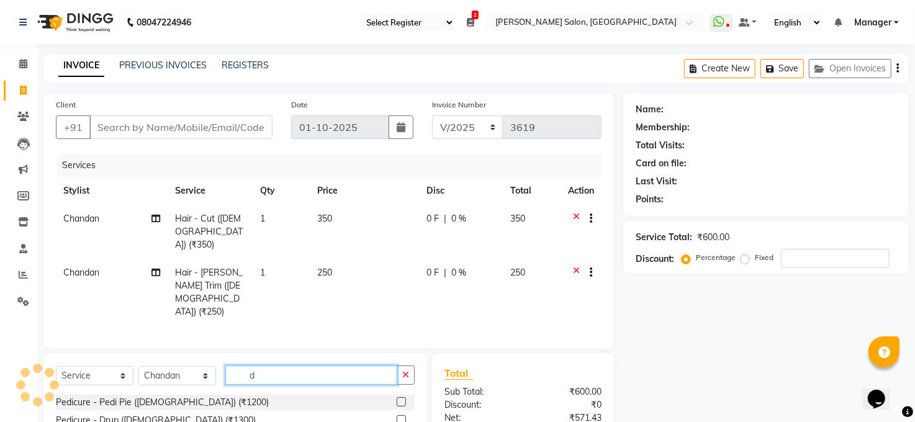
click at [266, 366] on input "d" at bounding box center [311, 375] width 172 height 19
type input "chin"
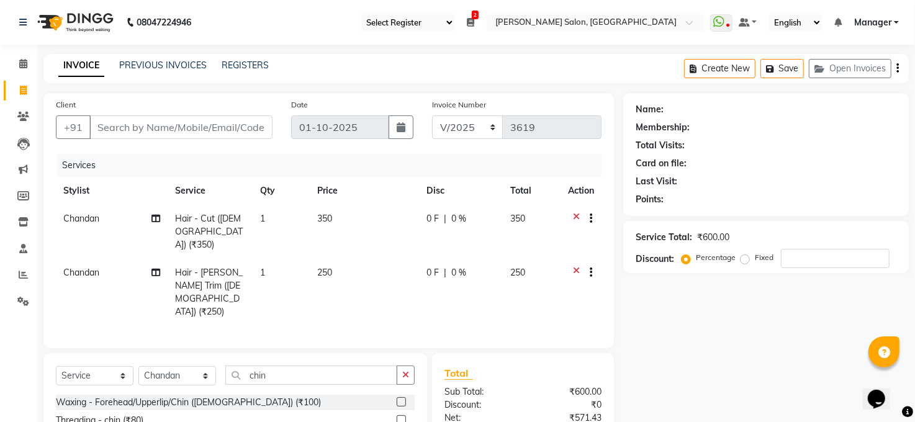
click at [400, 397] on label at bounding box center [401, 401] width 9 height 9
click at [400, 399] on input "checkbox" at bounding box center [401, 403] width 8 height 8
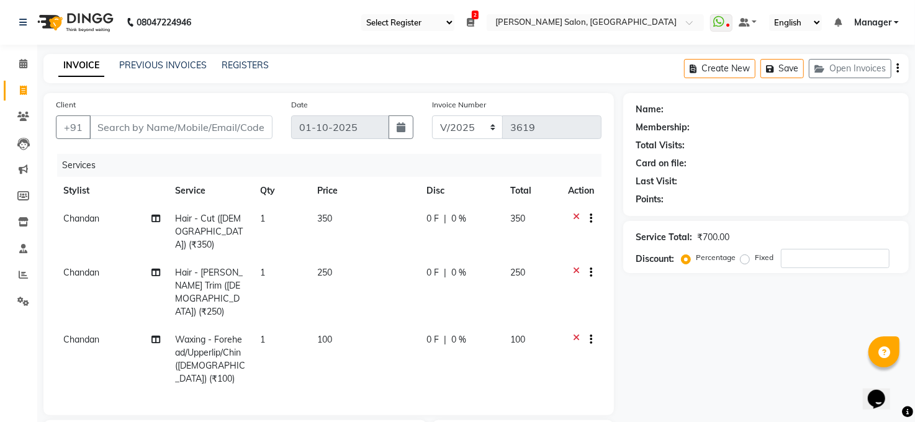
checkbox input "false"
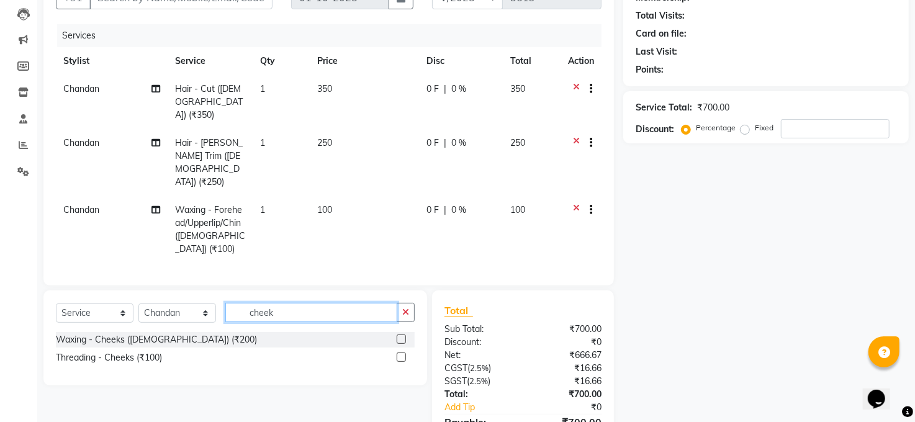
scroll to position [158, 0]
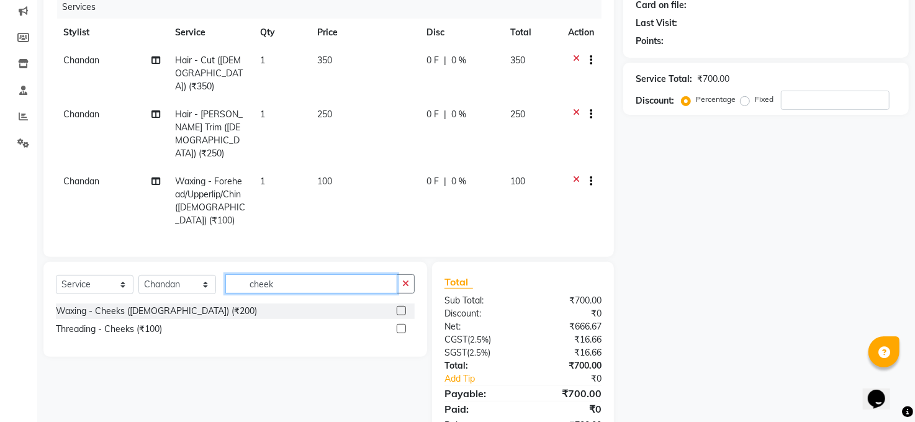
type input "cheek"
click at [398, 306] on label at bounding box center [401, 310] width 9 height 9
click at [398, 307] on input "checkbox" at bounding box center [401, 311] width 8 height 8
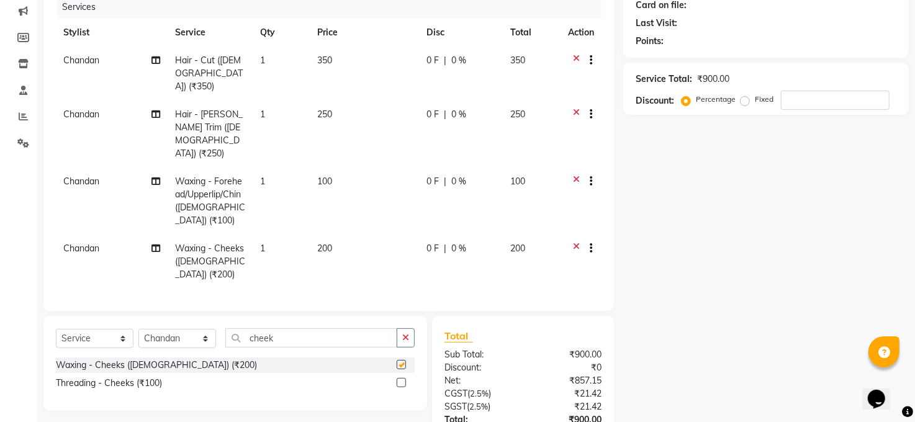
checkbox input "false"
click at [574, 175] on icon at bounding box center [576, 183] width 7 height 16
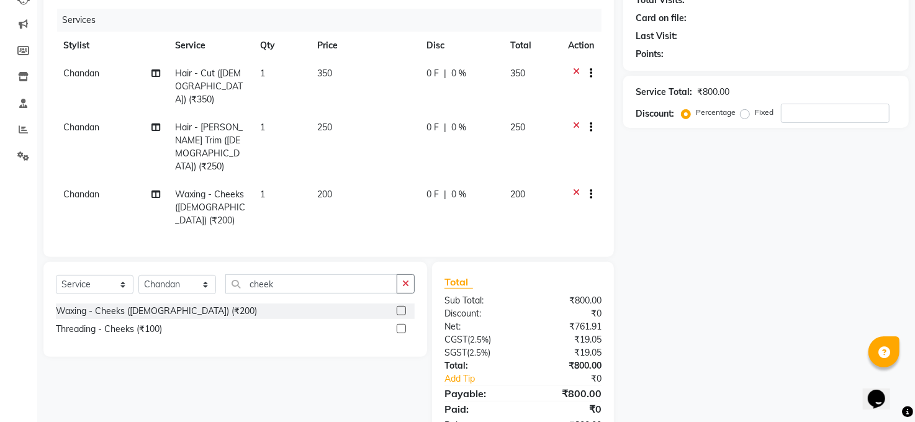
scroll to position [0, 0]
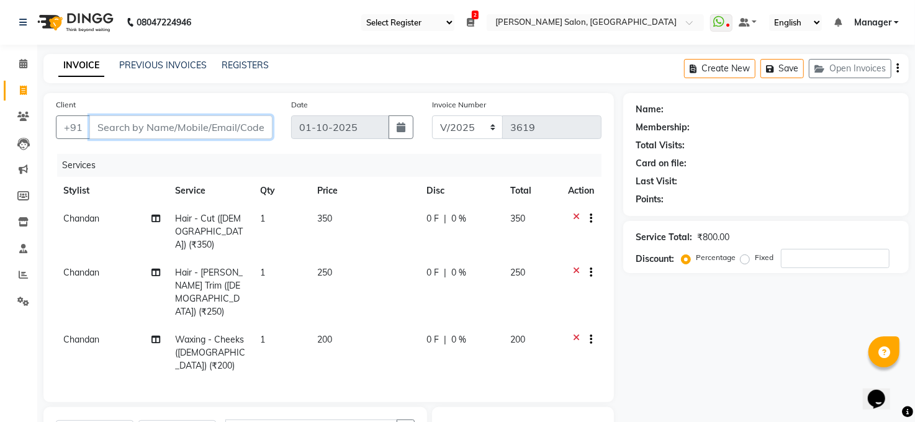
click at [115, 124] on input "Client" at bounding box center [180, 127] width 183 height 24
click at [123, 123] on input "Client" at bounding box center [180, 127] width 183 height 24
type input "9"
type input "0"
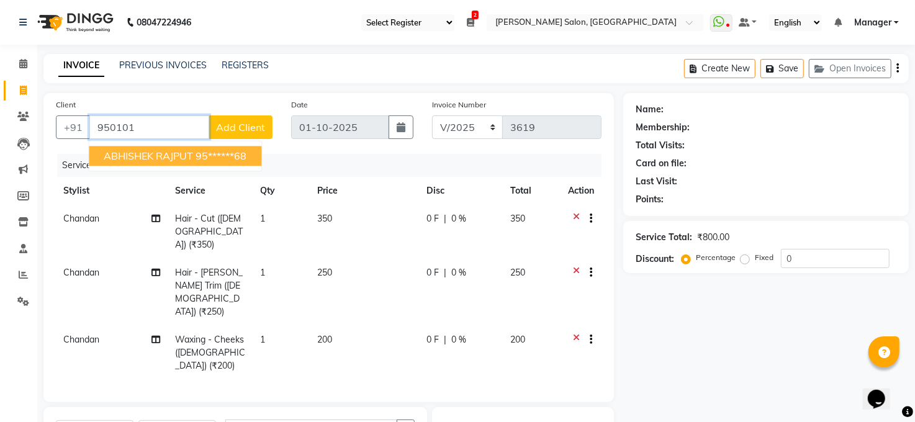
click at [129, 155] on span "ABHISHEK RAJPUT" at bounding box center [148, 156] width 89 height 12
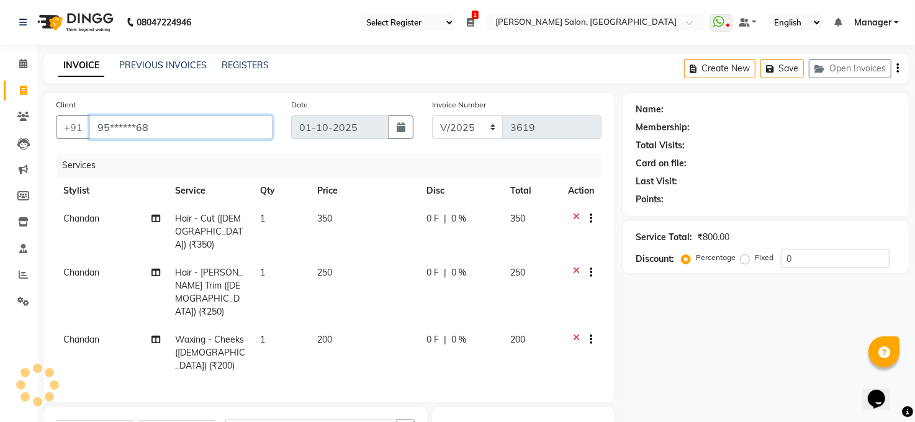
type input "95******68"
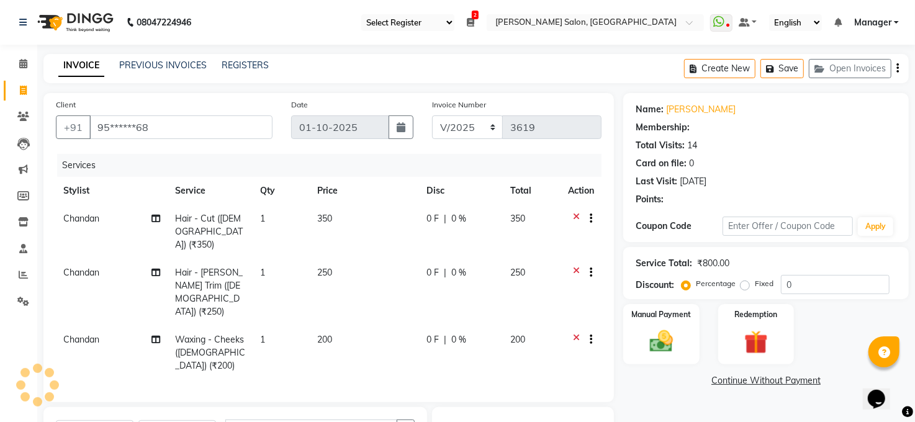
select select "1: Object"
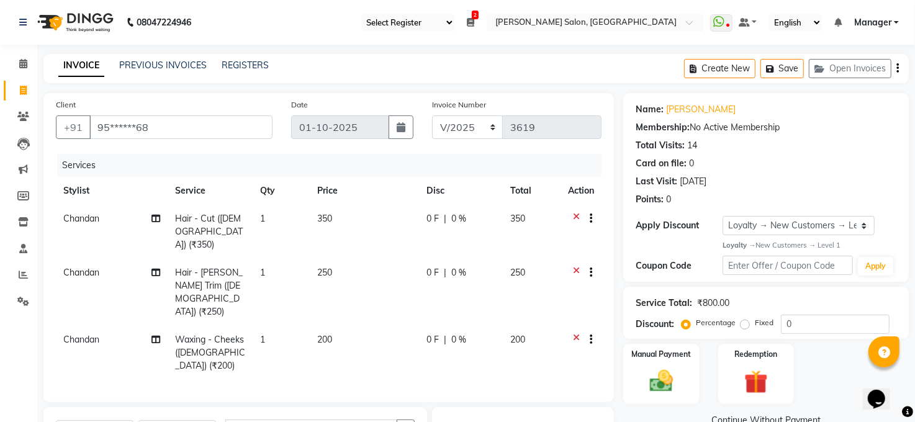
scroll to position [33, 0]
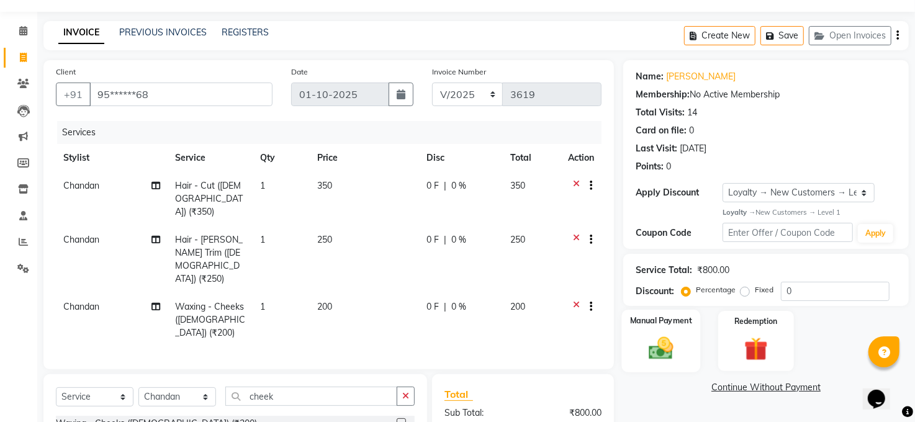
click at [660, 354] on img at bounding box center [661, 348] width 40 height 29
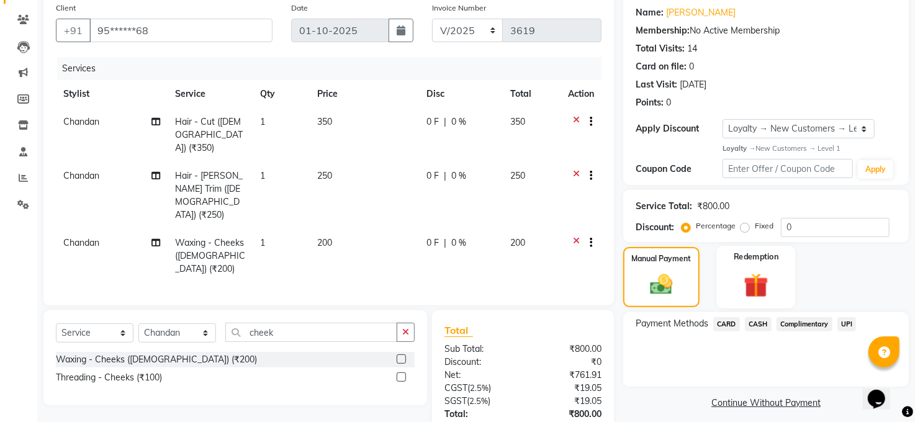
scroll to position [145, 0]
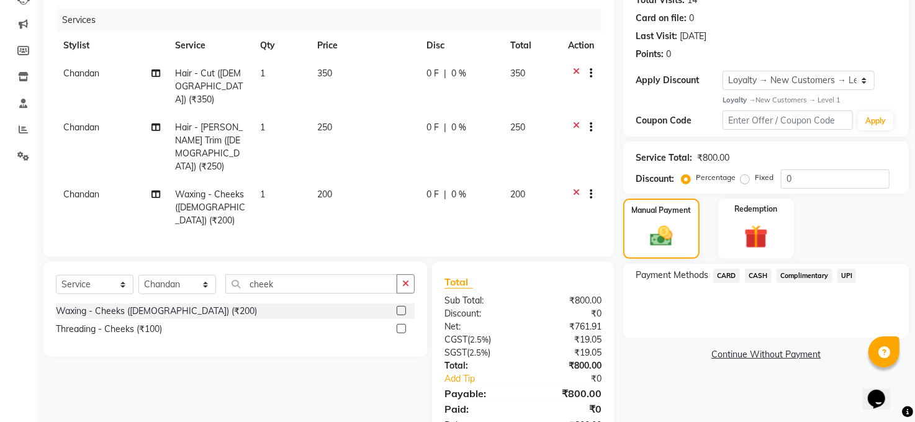
click at [726, 273] on span "CARD" at bounding box center [726, 276] width 27 height 14
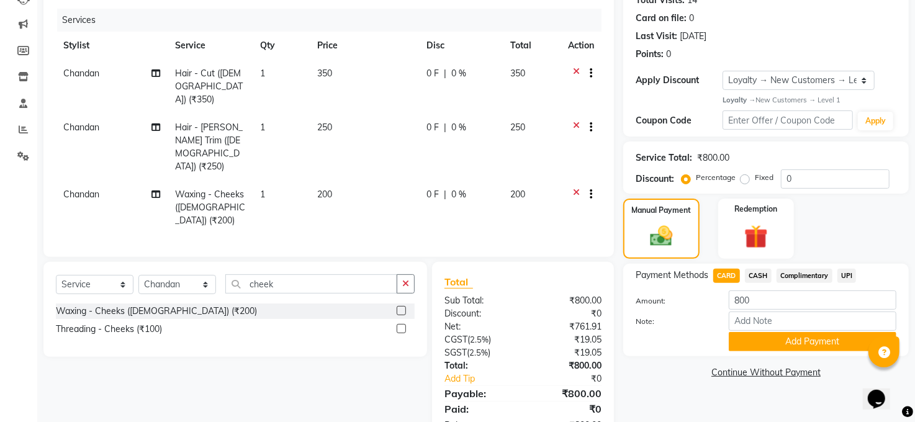
click at [755, 179] on label "Fixed" at bounding box center [764, 177] width 19 height 11
click at [743, 179] on input "Fixed" at bounding box center [747, 177] width 9 height 9
radio input "true"
click at [802, 174] on input "0" at bounding box center [835, 179] width 109 height 19
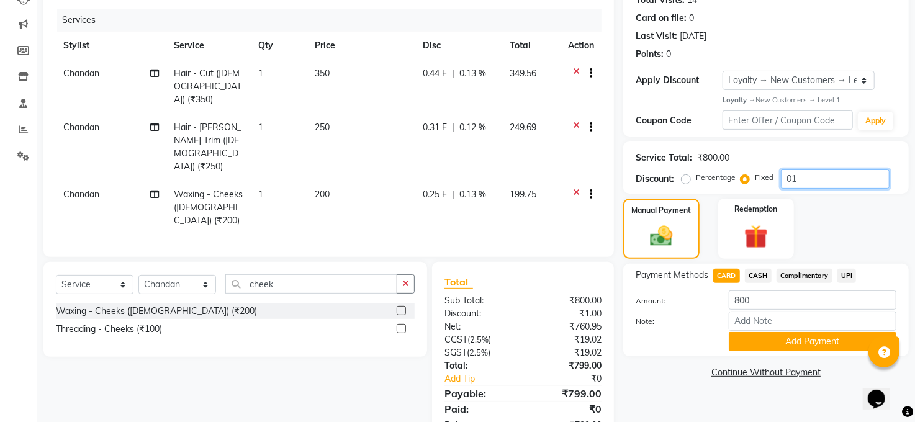
type input "0"
click at [804, 173] on input "10" at bounding box center [835, 179] width 109 height 19
type input "10"
click at [673, 229] on img at bounding box center [662, 236] width 38 height 27
click at [696, 181] on label "Percentage" at bounding box center [716, 177] width 40 height 11
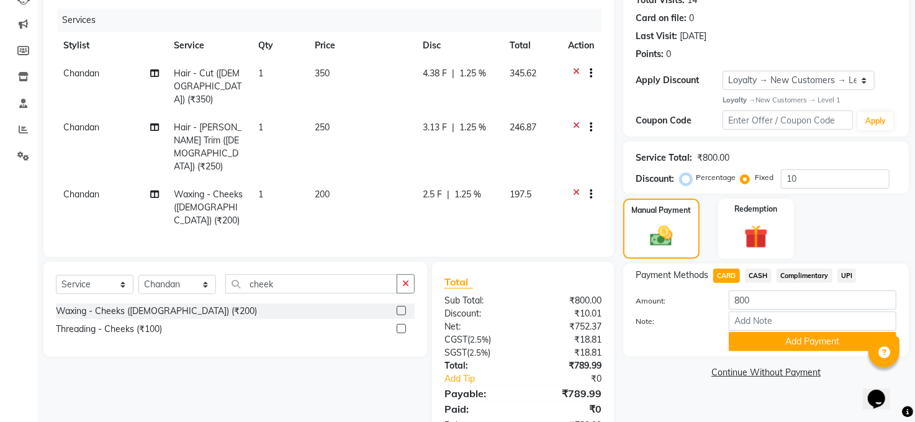
click at [687, 181] on input "Percentage" at bounding box center [688, 177] width 9 height 9
radio input "true"
click at [809, 339] on button "Add Payment" at bounding box center [813, 341] width 168 height 19
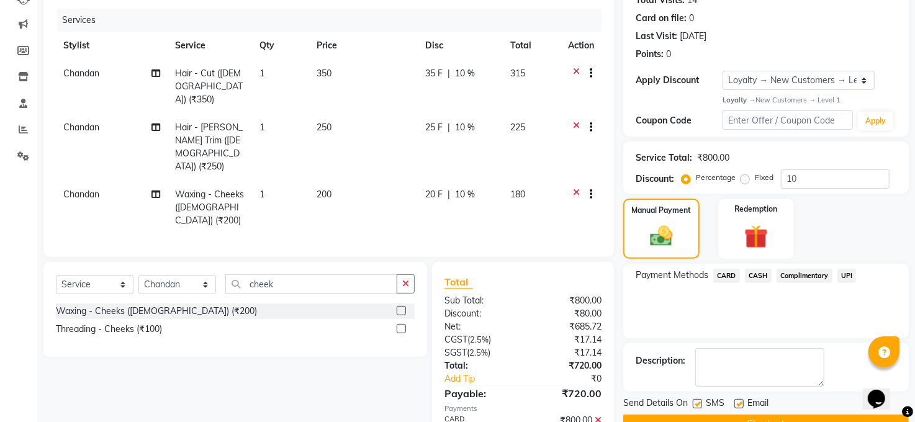
click at [722, 269] on span "CARD" at bounding box center [726, 276] width 27 height 14
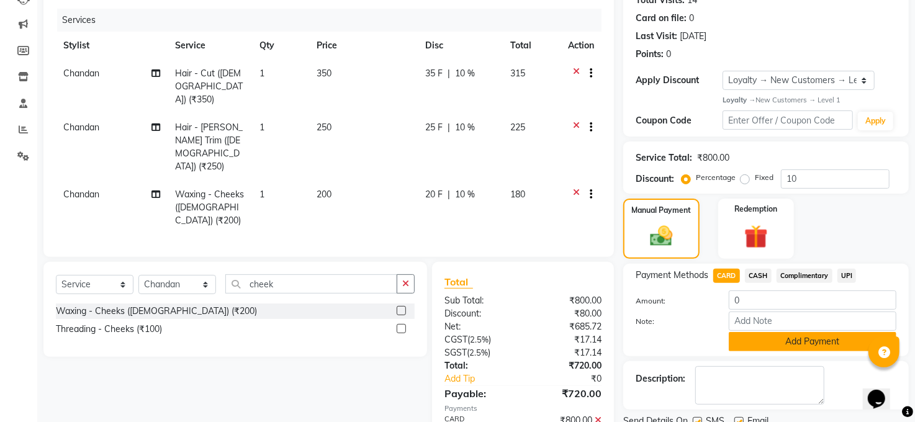
click at [803, 343] on button "Add Payment" at bounding box center [813, 341] width 168 height 19
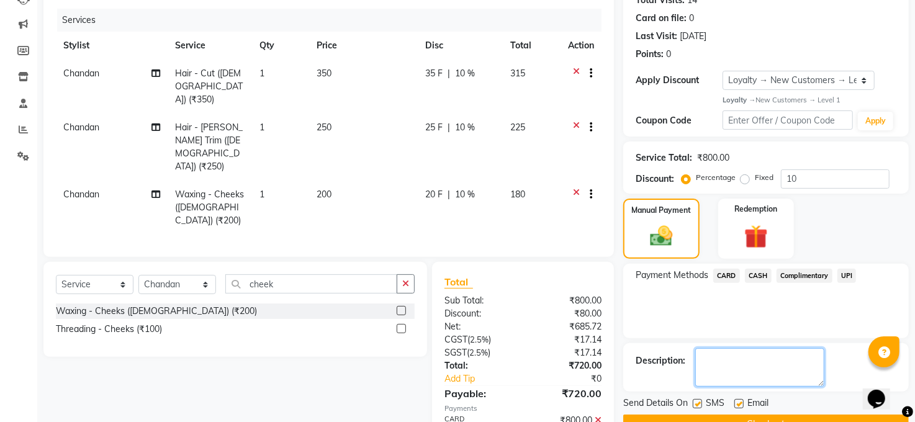
click at [782, 376] on textarea at bounding box center [759, 367] width 129 height 38
click at [730, 275] on span "CARD" at bounding box center [726, 276] width 27 height 14
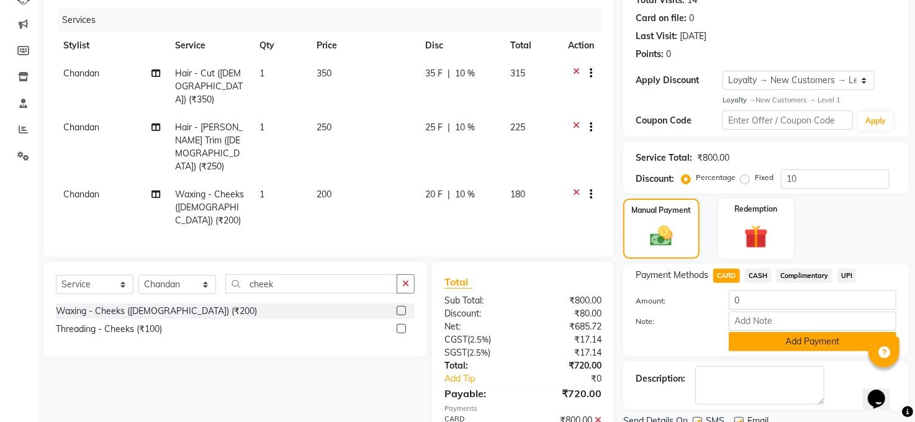
click at [790, 345] on button "Add Payment" at bounding box center [813, 341] width 168 height 19
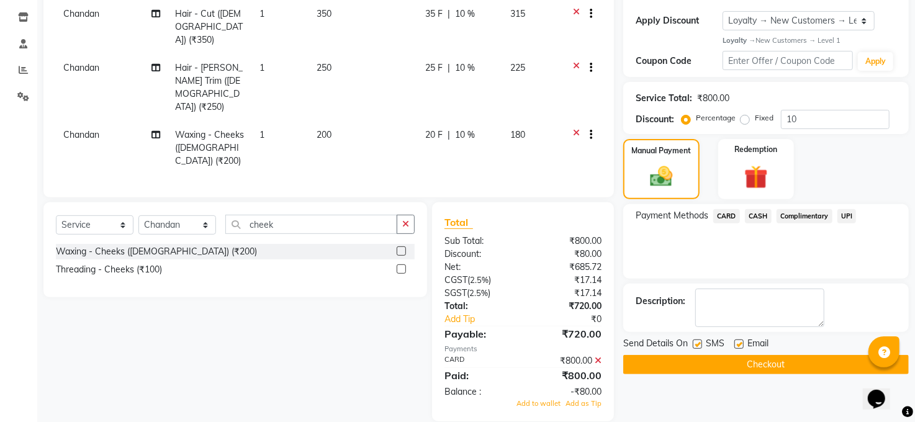
scroll to position [212, 0]
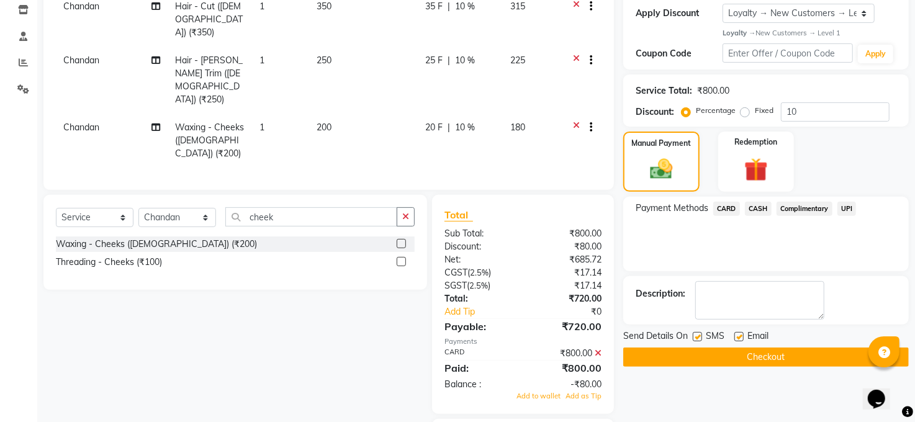
click at [762, 355] on button "Checkout" at bounding box center [766, 357] width 286 height 19
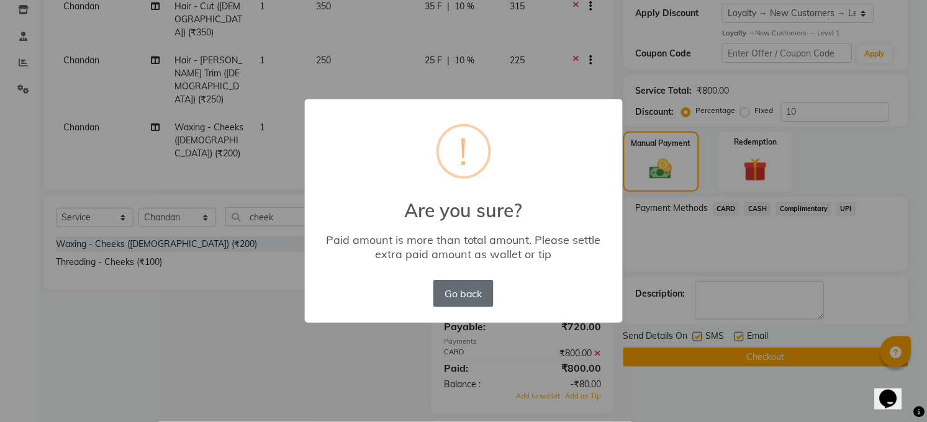
click at [457, 287] on button "Go back" at bounding box center [463, 293] width 60 height 27
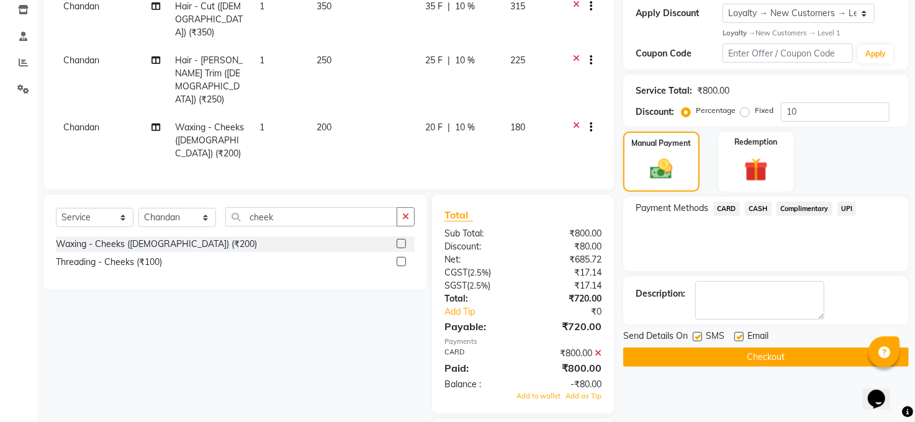
click at [725, 208] on span "CARD" at bounding box center [726, 209] width 27 height 14
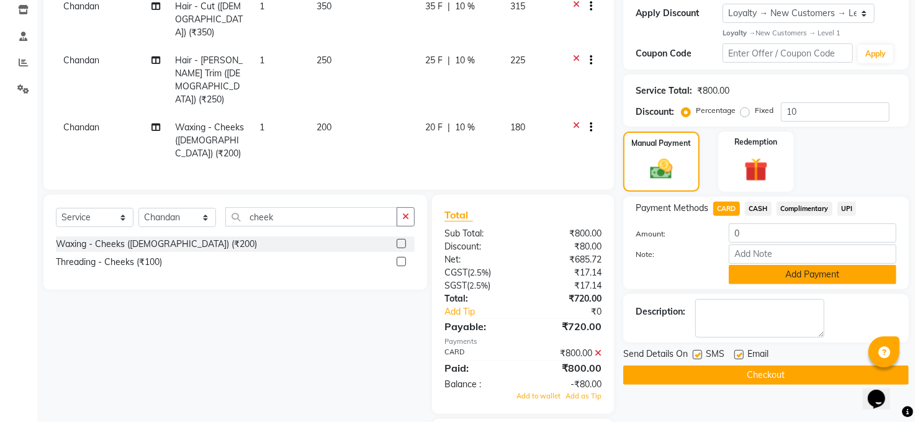
click at [786, 267] on button "Add Payment" at bounding box center [813, 274] width 168 height 19
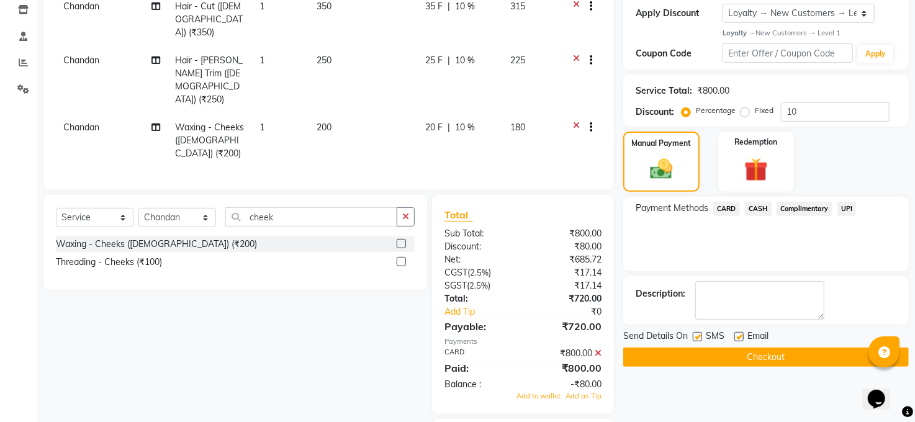
click at [782, 356] on button "Checkout" at bounding box center [766, 357] width 286 height 19
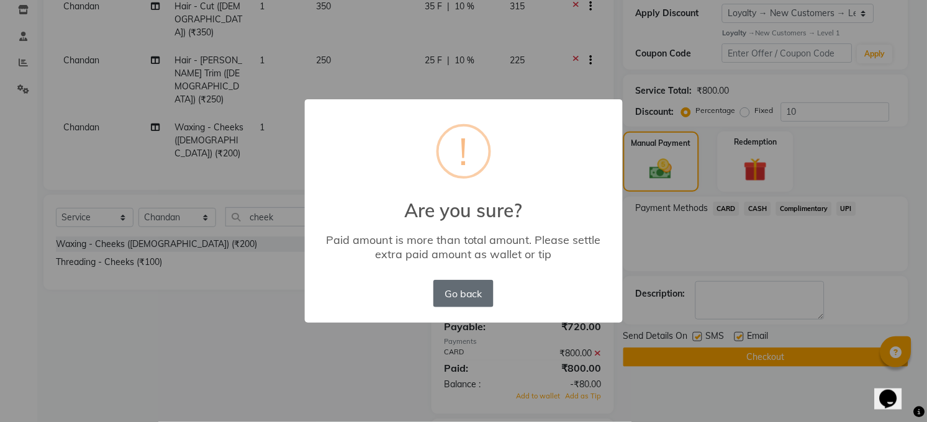
click at [463, 284] on button "Go back" at bounding box center [463, 293] width 60 height 27
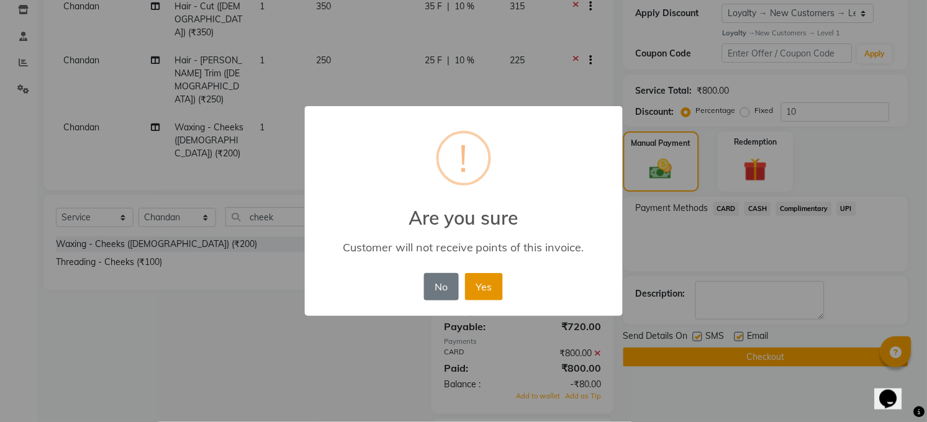
click at [481, 284] on button "Yes" at bounding box center [484, 286] width 38 height 27
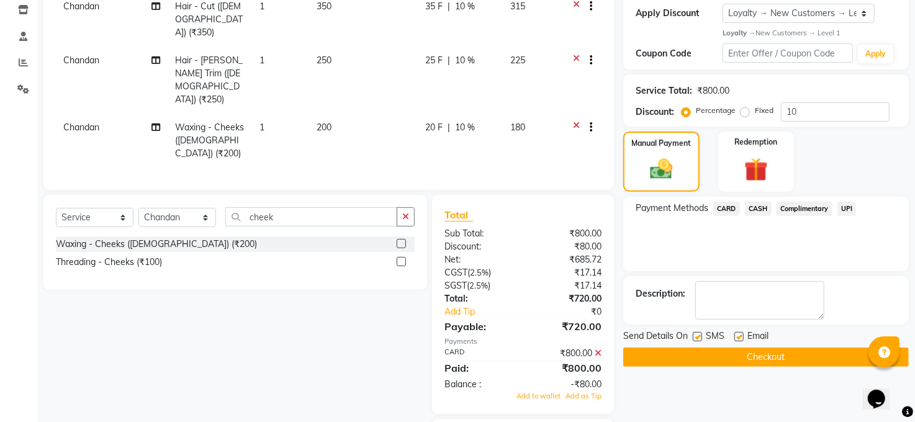
click at [750, 352] on button "Checkout" at bounding box center [766, 357] width 286 height 19
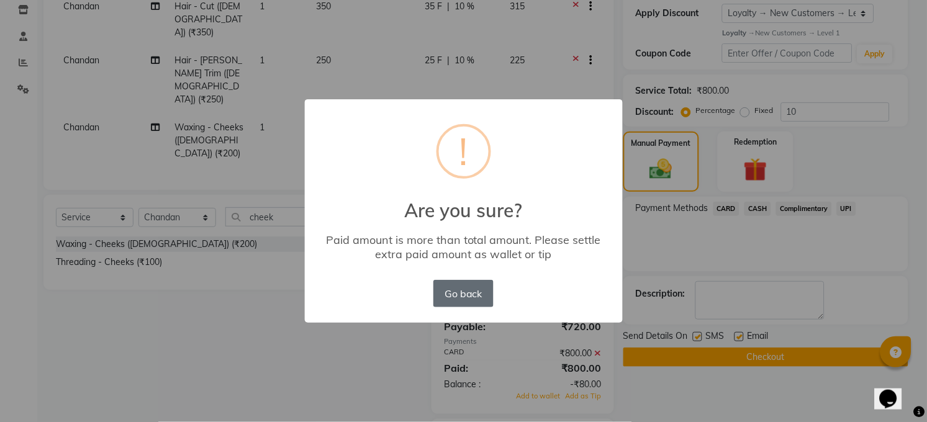
click at [477, 292] on button "Go back" at bounding box center [463, 293] width 60 height 27
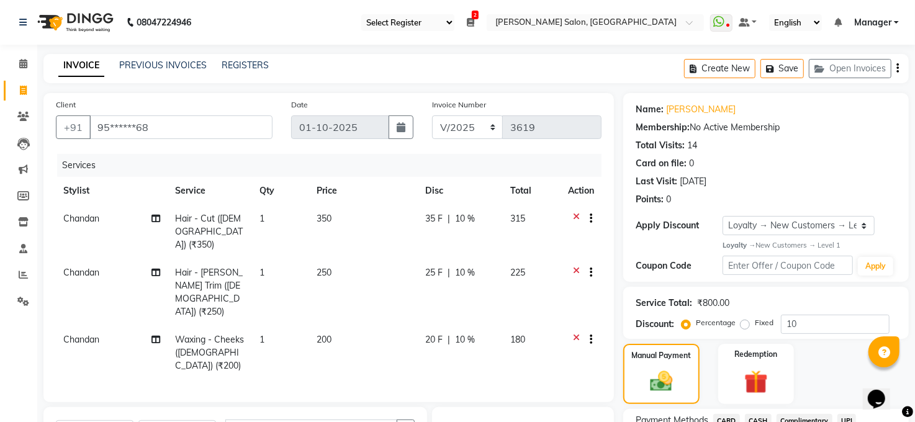
scroll to position [225, 0]
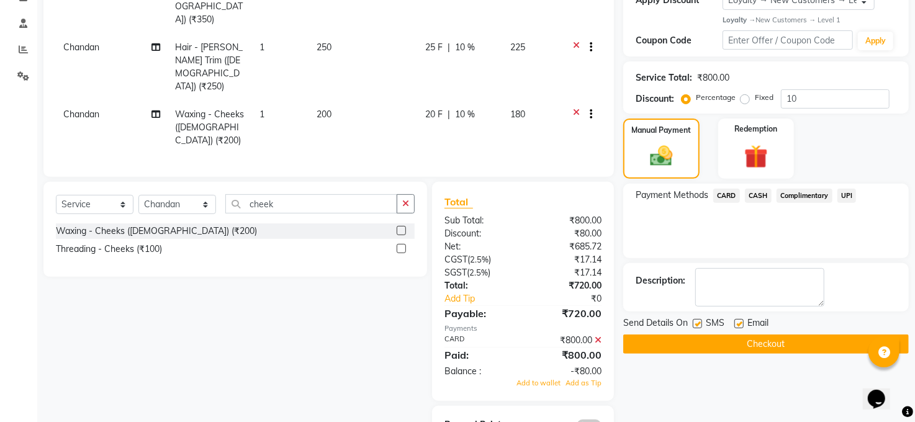
click at [596, 336] on icon at bounding box center [598, 340] width 7 height 9
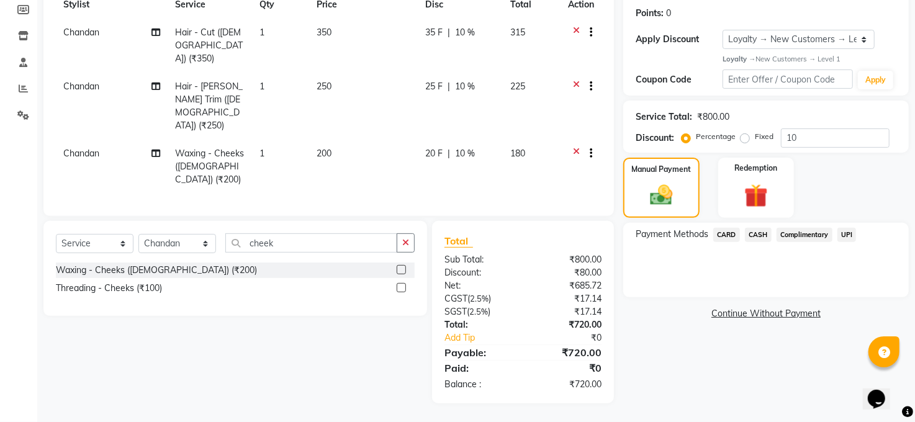
scroll to position [145, 0]
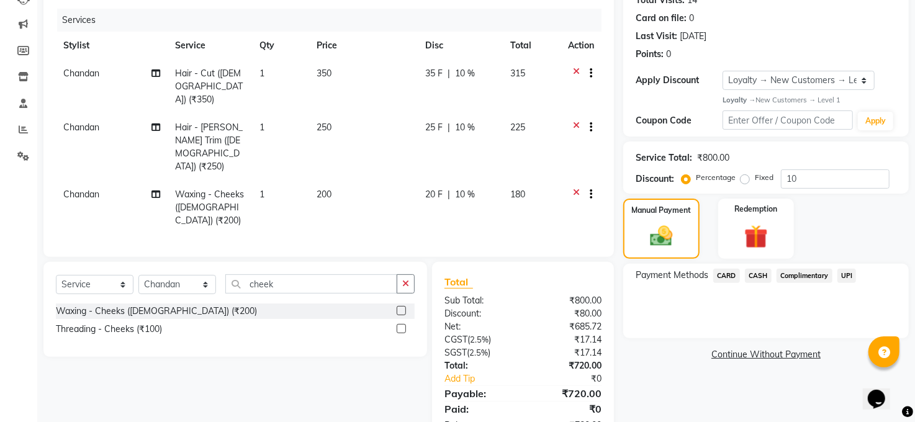
click at [754, 273] on span "CASH" at bounding box center [758, 276] width 27 height 14
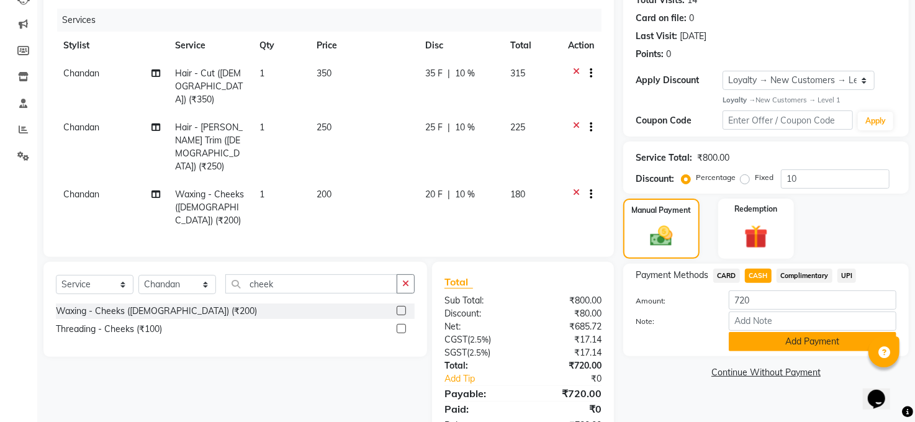
click at [767, 338] on button "Add Payment" at bounding box center [813, 341] width 168 height 19
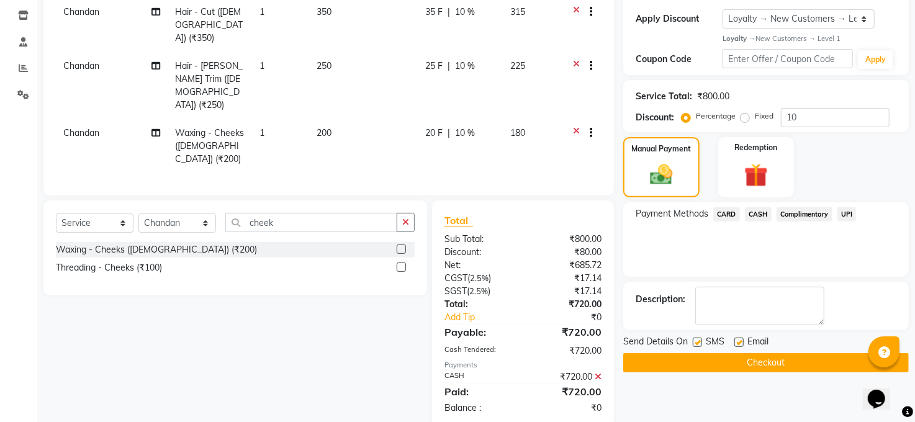
scroll to position [233, 0]
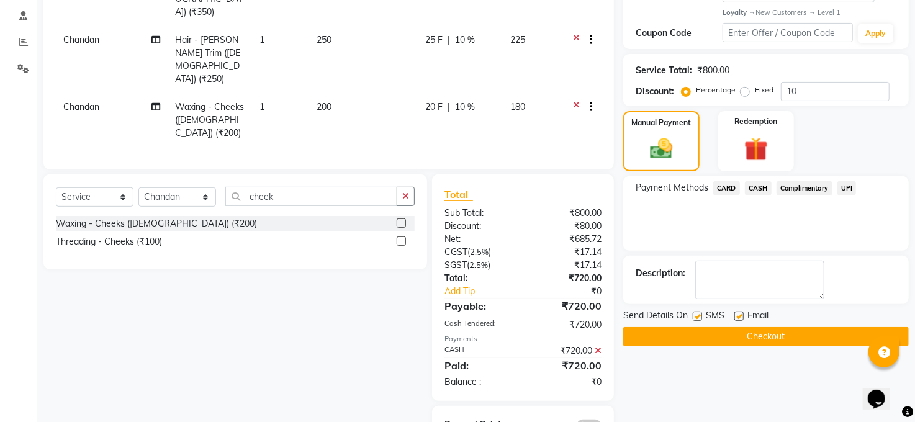
click at [671, 336] on button "Checkout" at bounding box center [766, 336] width 286 height 19
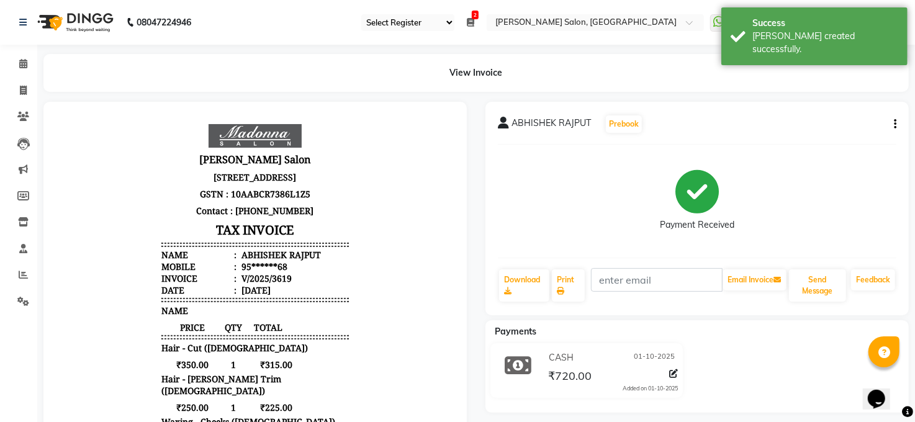
click at [563, 364] on div "CASH 01-10-2025" at bounding box center [612, 357] width 132 height 19
click at [892, 119] on button "button" at bounding box center [892, 124] width 7 height 13
drag, startPoint x: 512, startPoint y: 376, endPoint x: 572, endPoint y: 364, distance: 61.4
click at [536, 368] on div "CASH 01-10-2025 ₹720.00 Added on 01-10-2025" at bounding box center [586, 370] width 211 height 55
click at [677, 374] on icon at bounding box center [673, 373] width 9 height 9
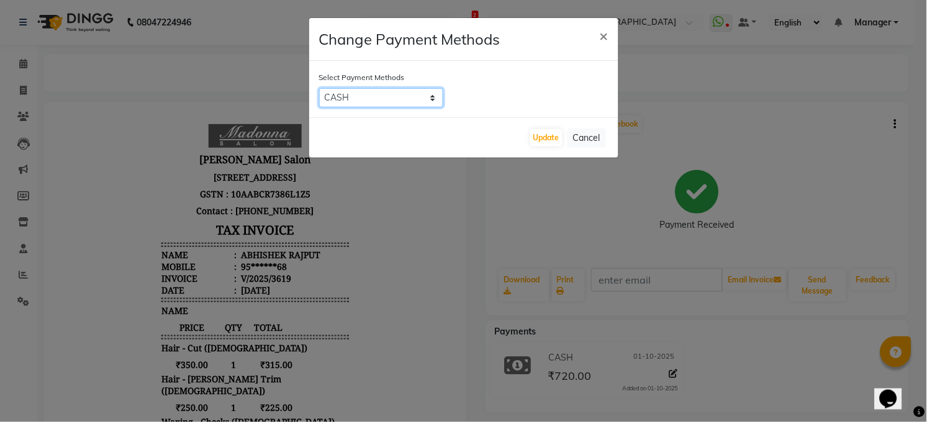
click at [427, 99] on select "CARD CASH Complimentary UPI" at bounding box center [381, 97] width 124 height 19
select select "2"
click at [319, 88] on select "CARD CASH Complimentary UPI" at bounding box center [381, 97] width 124 height 19
click at [536, 134] on button "Update" at bounding box center [546, 137] width 32 height 17
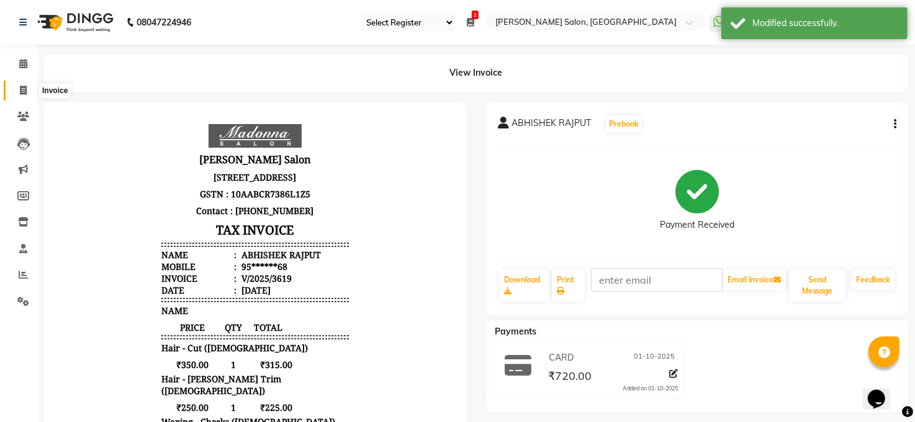
click at [14, 89] on span at bounding box center [23, 91] width 22 height 14
select select "service"
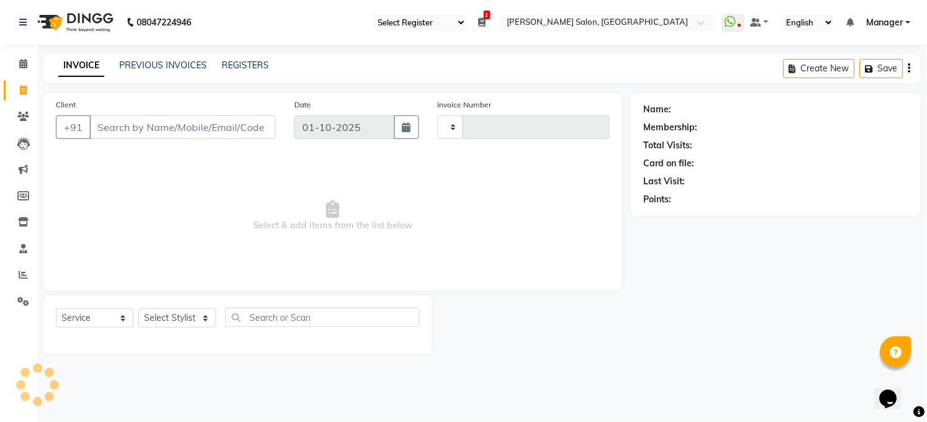
type input "3620"
select select "5748"
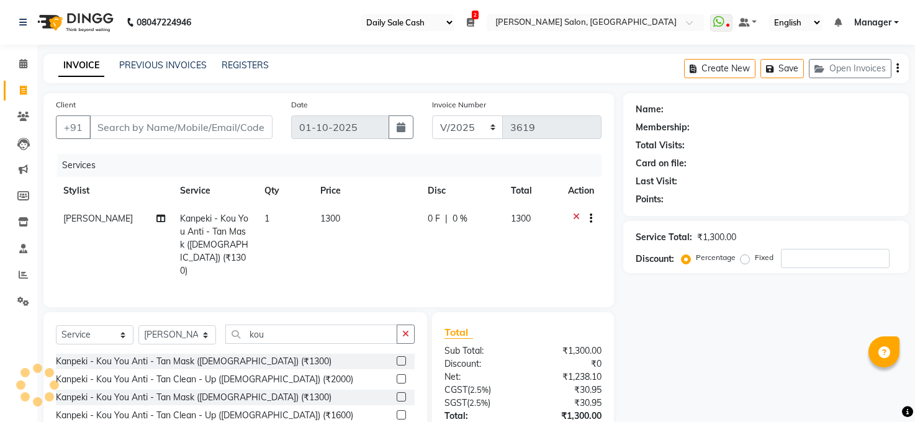
select select "35"
select select "5748"
select select "service"
select select "61426"
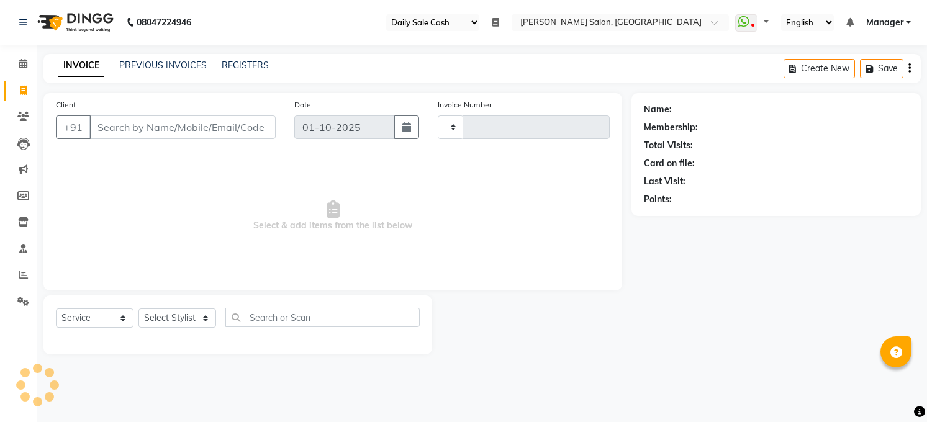
select select "35"
select select "service"
type input "3621"
select select "5748"
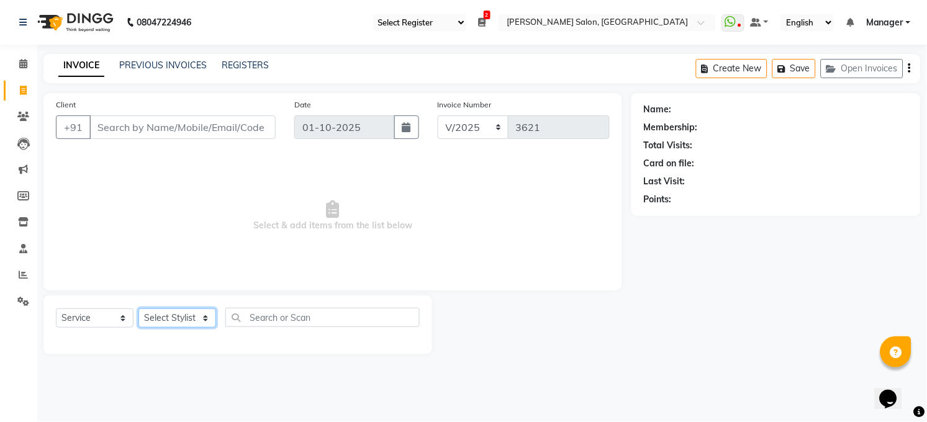
click at [184, 318] on select "Select Stylist [PERSON_NAME] [PERSON_NAME] [PERSON_NAME] COUNTER Manager [PERSO…" at bounding box center [177, 318] width 78 height 19
select select "40298"
click at [138, 309] on select "Select Stylist [PERSON_NAME] [PERSON_NAME] [PERSON_NAME] COUNTER Manager [PERSO…" at bounding box center [177, 318] width 78 height 19
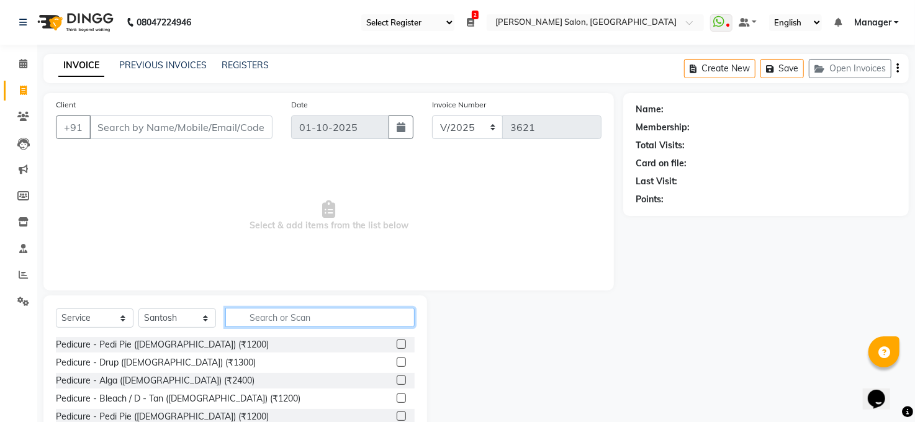
click at [331, 319] on input "text" at bounding box center [319, 317] width 189 height 19
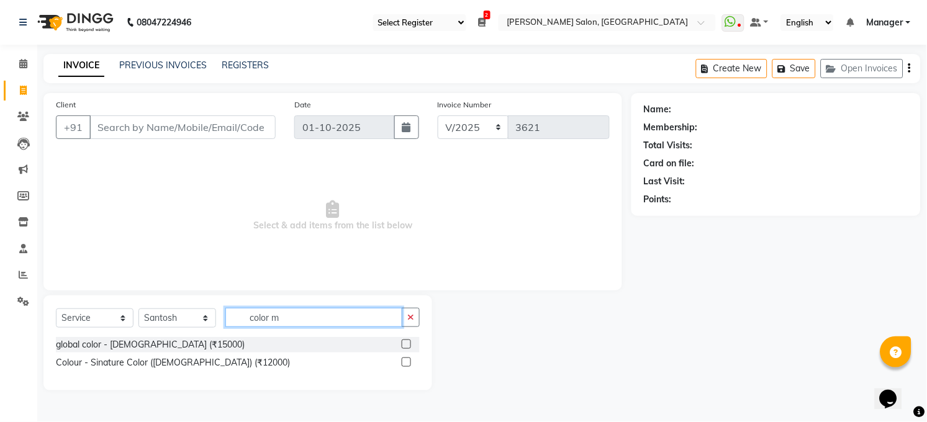
type input "color m"
click at [405, 341] on label at bounding box center [406, 344] width 9 height 9
click at [405, 341] on input "checkbox" at bounding box center [406, 345] width 8 height 8
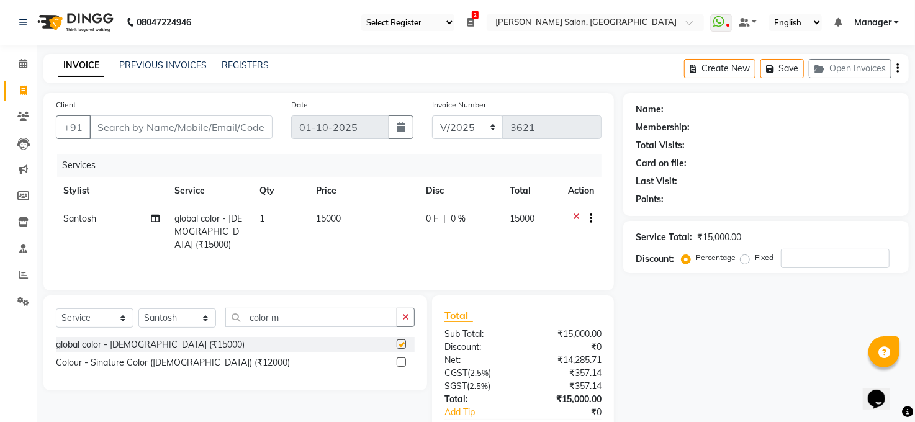
checkbox input "false"
click at [317, 319] on input "color m" at bounding box center [311, 317] width 172 height 19
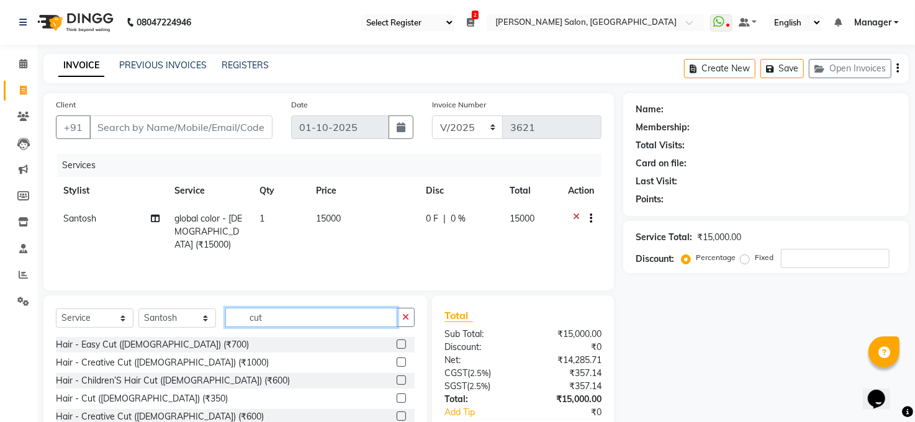
type input "cut"
click at [397, 394] on label at bounding box center [401, 398] width 9 height 9
click at [397, 395] on input "checkbox" at bounding box center [401, 399] width 8 height 8
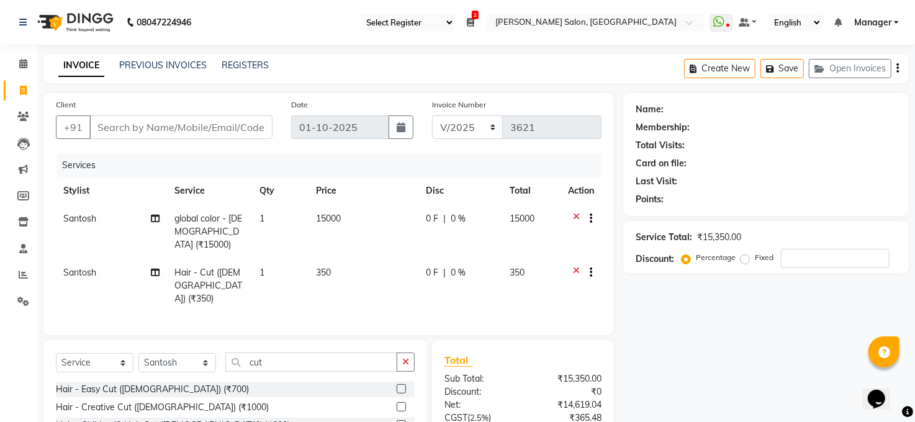
checkbox input "false"
click at [297, 353] on input "cut" at bounding box center [311, 362] width 172 height 19
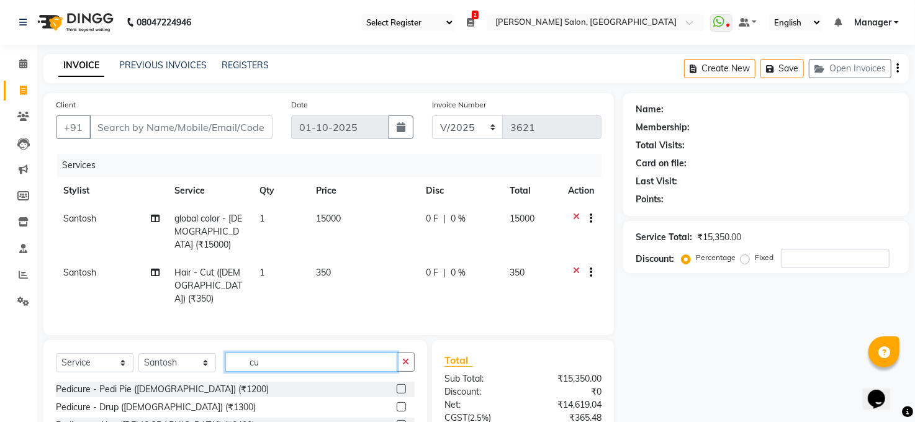
type input "c"
type input "beard"
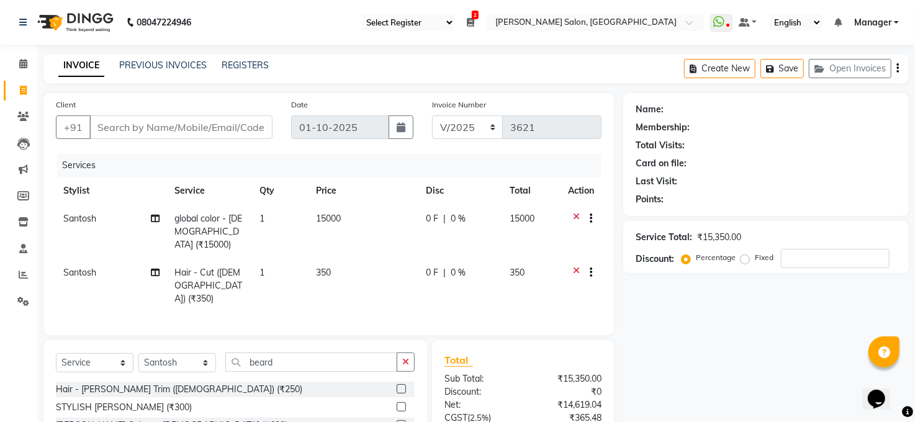
click at [400, 384] on label at bounding box center [401, 388] width 9 height 9
click at [400, 386] on input "checkbox" at bounding box center [401, 390] width 8 height 8
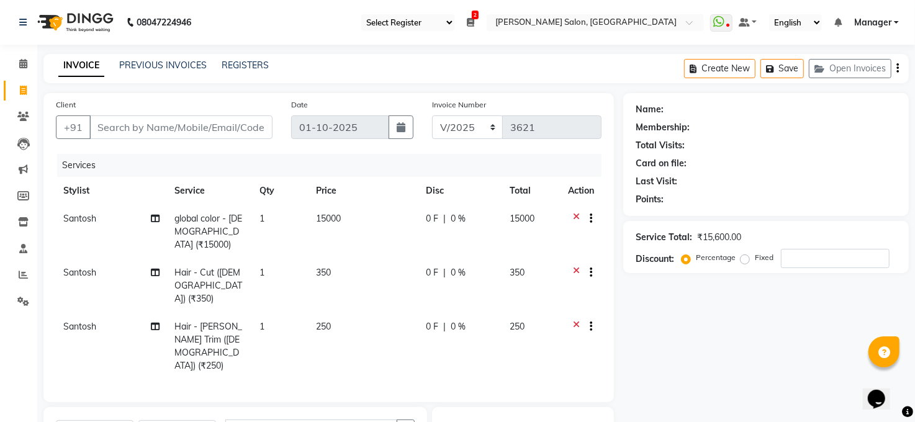
checkbox input "false"
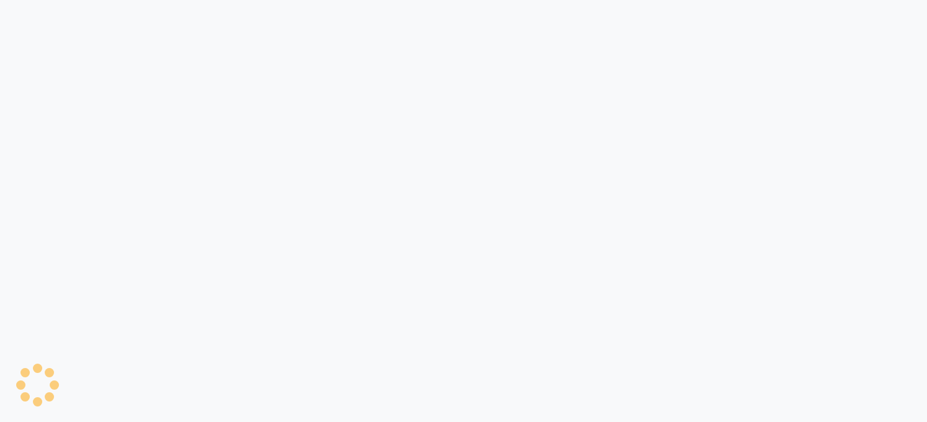
select select "35"
select select "5748"
select select "service"
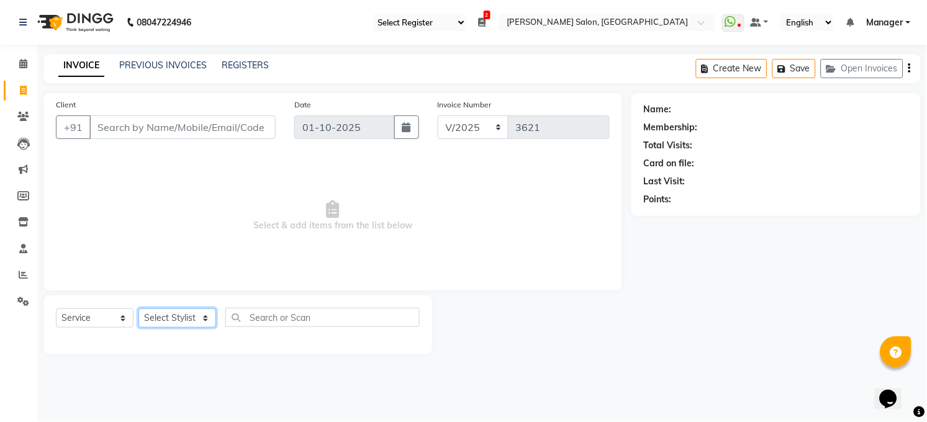
click at [193, 317] on select "Select Stylist [PERSON_NAME] [PERSON_NAME] [PERSON_NAME] COUNTER Manager [PERSO…" at bounding box center [177, 318] width 78 height 19
click at [310, 390] on div "08047224946 Select Register Daily Sale Cash 2 Daily Open Registers nothing to s…" at bounding box center [463, 211] width 927 height 422
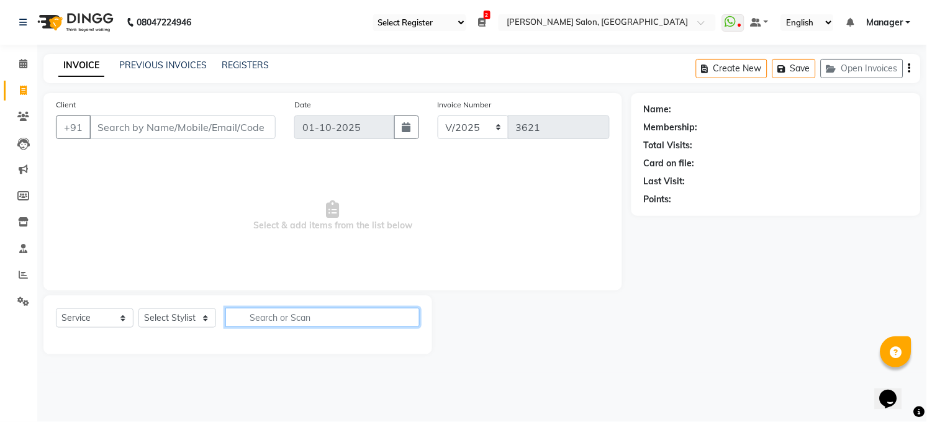
click at [274, 316] on input "text" at bounding box center [322, 317] width 194 height 19
type input "pedi"
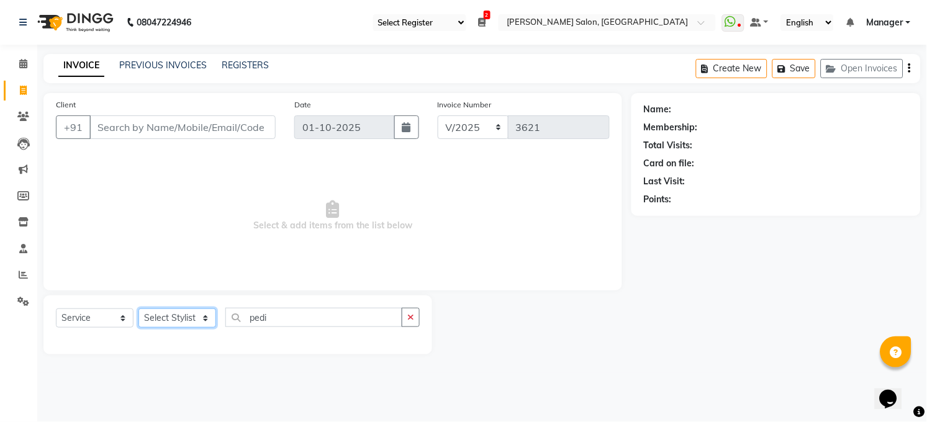
click at [172, 313] on select "Select Stylist [PERSON_NAME] [PERSON_NAME] [PERSON_NAME] COUNTER Manager [PERSO…" at bounding box center [177, 318] width 78 height 19
select select "41088"
click at [138, 309] on select "Select Stylist [PERSON_NAME] [PERSON_NAME] [PERSON_NAME] COUNTER Manager [PERSO…" at bounding box center [177, 318] width 78 height 19
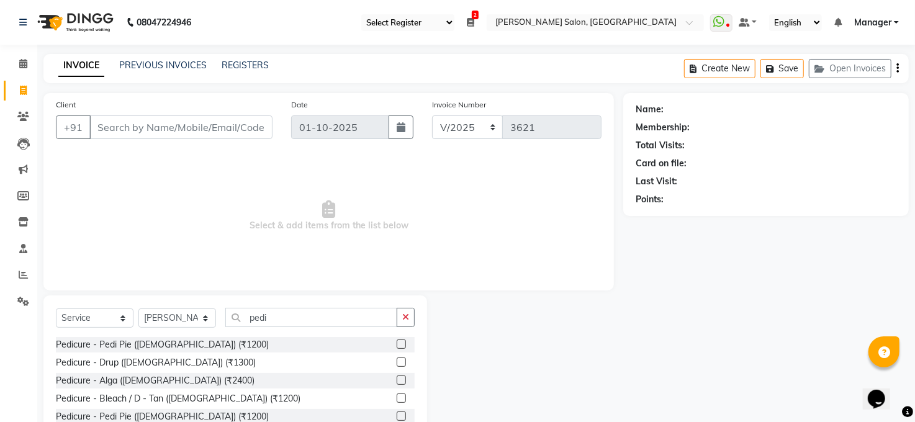
click at [397, 343] on label at bounding box center [401, 344] width 9 height 9
click at [397, 343] on input "checkbox" at bounding box center [401, 345] width 8 height 8
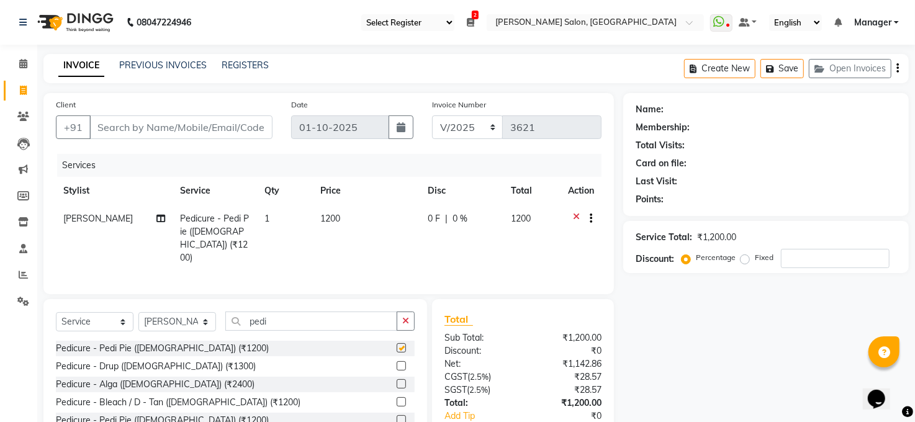
checkbox input "false"
click at [147, 119] on input "Client" at bounding box center [180, 127] width 183 height 24
type input "9"
type input "0"
type input "9334927131"
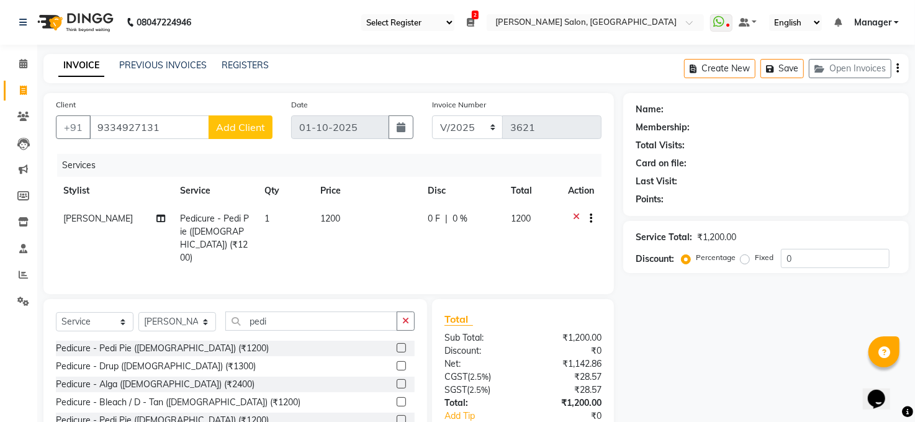
click at [251, 127] on span "Add Client" at bounding box center [240, 127] width 49 height 12
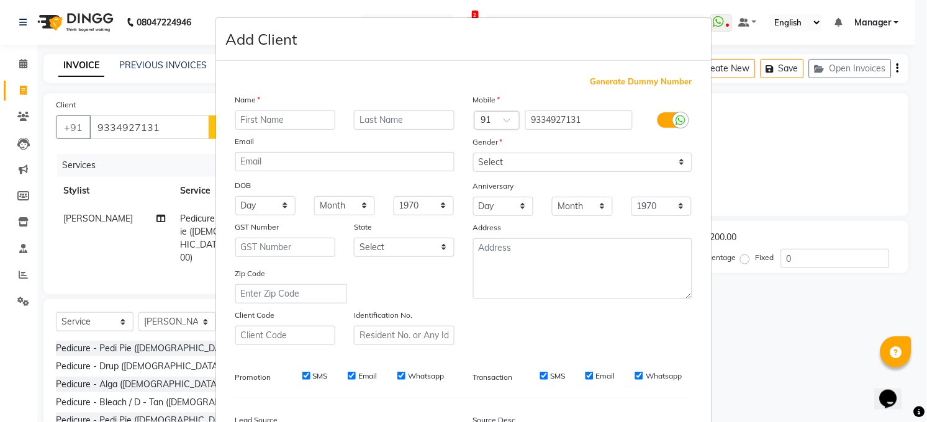
click at [156, 94] on ngb-modal-window "Add Client Generate Dummy Number Name Email DOB Day 01 02 03 04 05 06 07 08 09 …" at bounding box center [463, 211] width 927 height 422
click at [143, 141] on ngb-modal-window "Add Client Generate Dummy Number Name Email DOB Day 01 02 03 04 05 06 07 08 09 …" at bounding box center [463, 211] width 927 height 422
click at [812, 341] on ngb-modal-window "Add Client Generate Dummy Number Name Email DOB Day 01 02 03 04 05 06 07 08 09 …" at bounding box center [463, 211] width 927 height 422
click at [130, 121] on ngb-modal-window "Add Client Generate Dummy Number Name Email DOB Day 01 02 03 04 05 06 07 08 09 …" at bounding box center [463, 211] width 927 height 422
click at [255, 124] on input "text" at bounding box center [285, 120] width 101 height 19
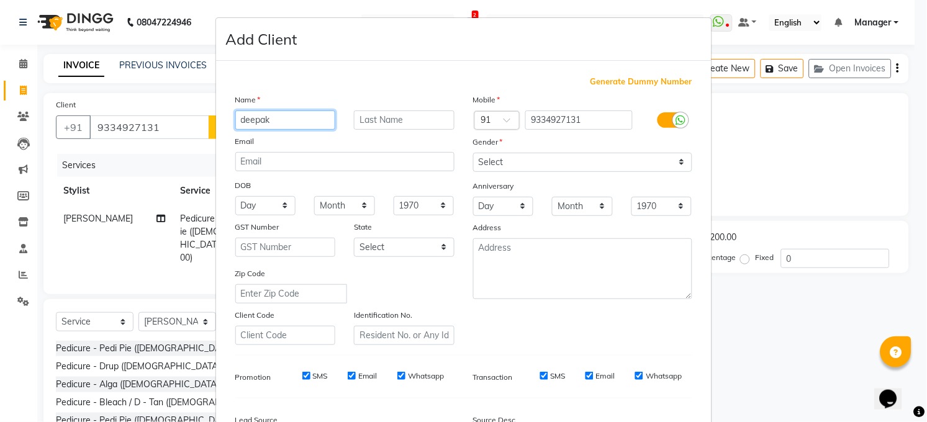
type input "deepak"
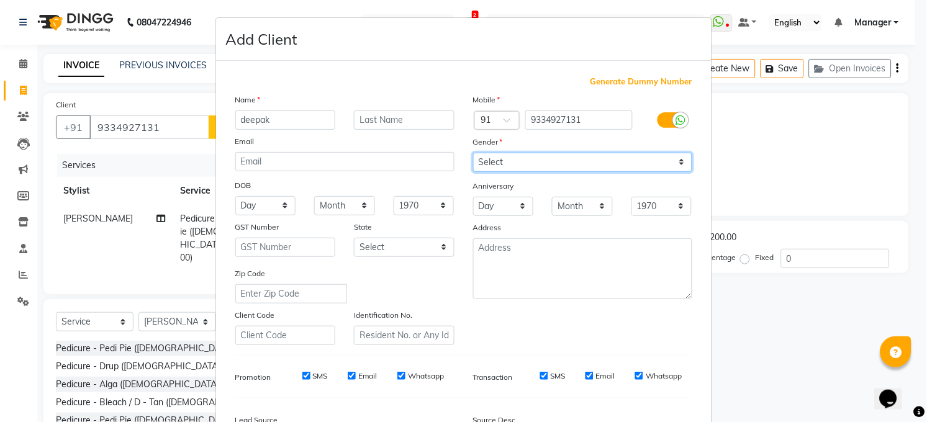
click at [522, 157] on select "Select Male Female Other Prefer Not To Say" at bounding box center [582, 162] width 219 height 19
select select "male"
click at [473, 153] on select "Select Male Female Other Prefer Not To Say" at bounding box center [582, 162] width 219 height 19
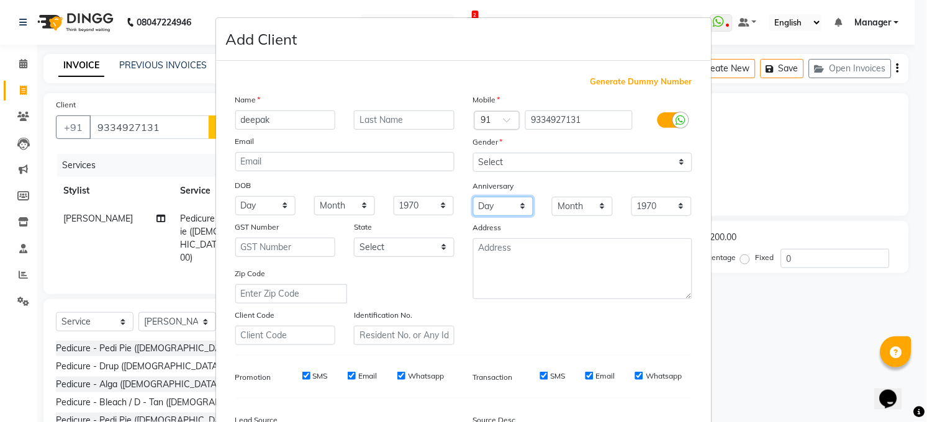
click at [505, 207] on select "Day 01 02 03 04 05 06 07 08 09 10 11 12 13 14 15 16 17 18 19 20 21 22 23 24 25 …" at bounding box center [503, 206] width 61 height 19
select select "01"
click at [473, 197] on select "Day 01 02 03 04 05 06 07 08 09 10 11 12 13 14 15 16 17 18 19 20 21 22 23 24 25 …" at bounding box center [503, 206] width 61 height 19
click at [595, 205] on select "Month January February March April May June July August September October Novem…" at bounding box center [582, 206] width 61 height 19
select select "10"
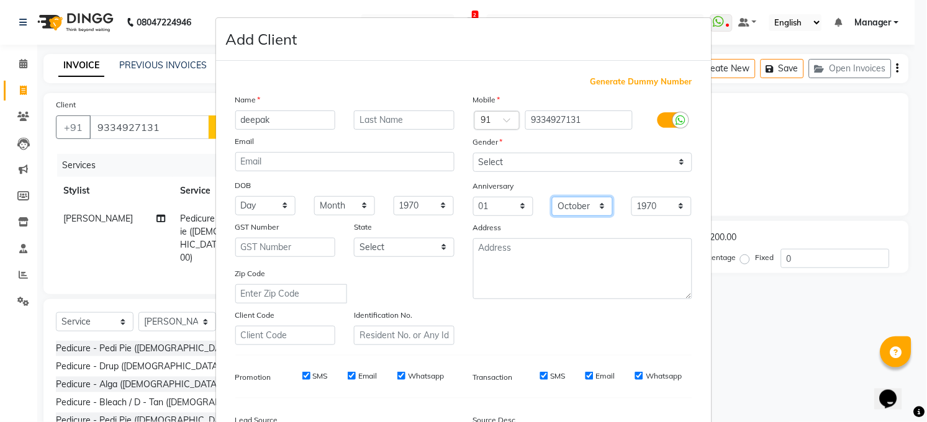
click at [552, 197] on select "Month January February March April May June July August September October Novem…" at bounding box center [582, 206] width 61 height 19
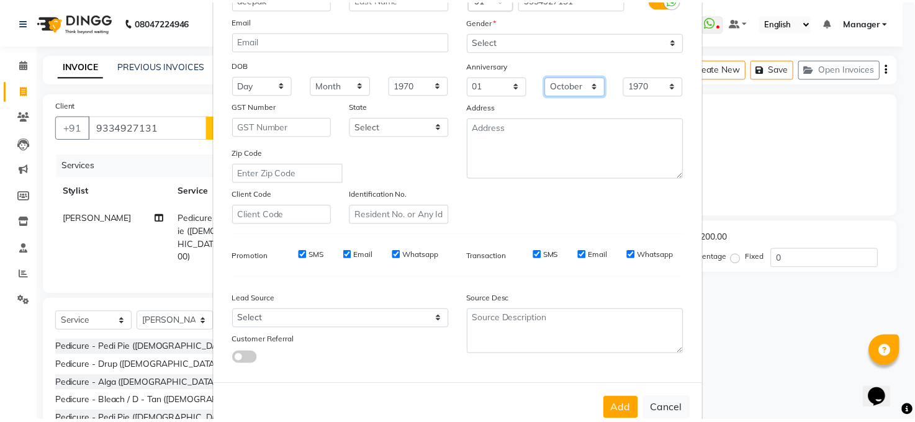
scroll to position [151, 0]
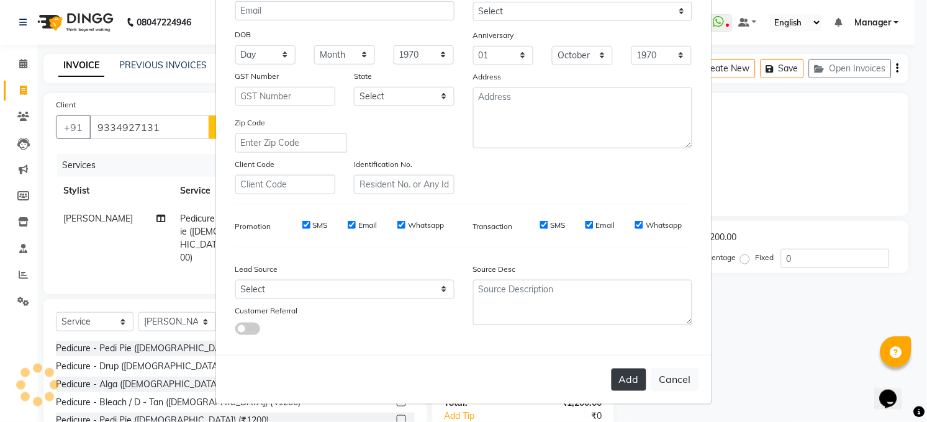
click at [622, 386] on button "Add" at bounding box center [629, 380] width 35 height 22
type input "93******31"
select select
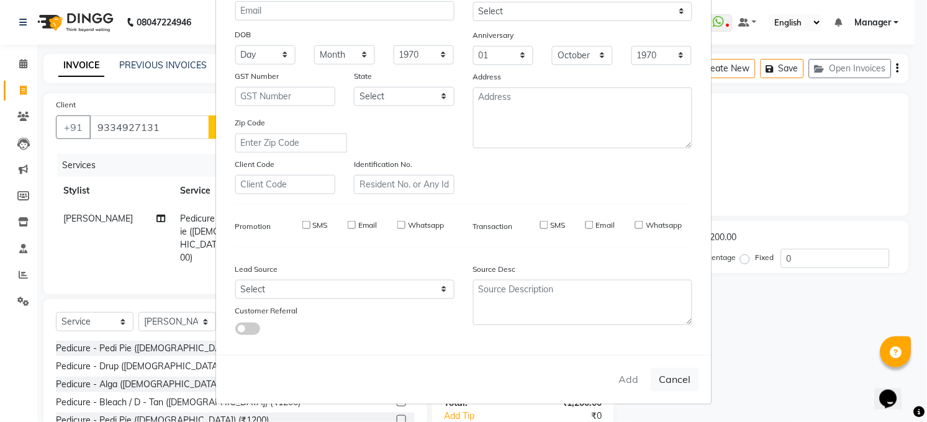
select select
checkbox input "false"
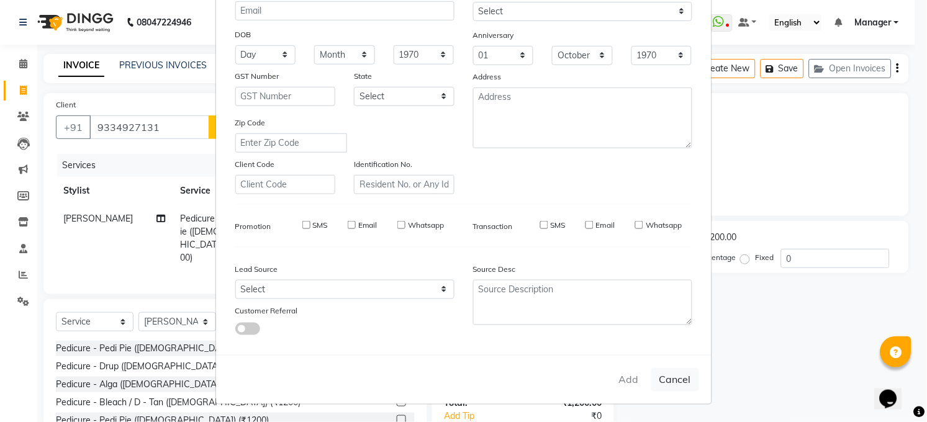
checkbox input "false"
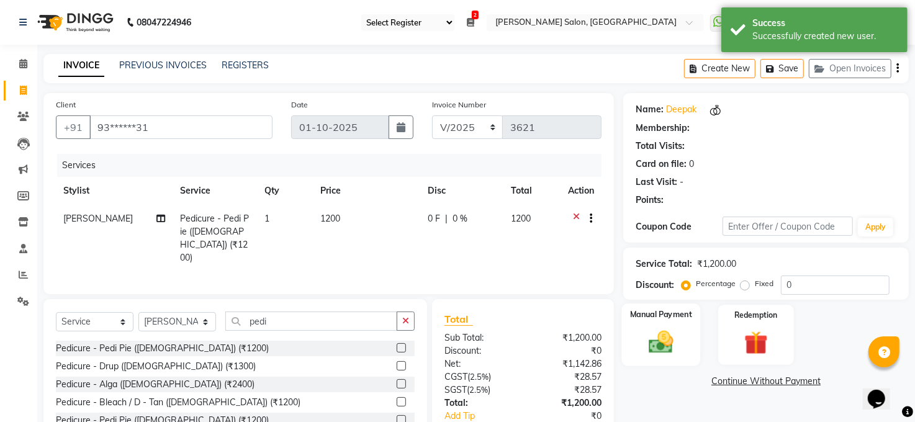
select select "1: Object"
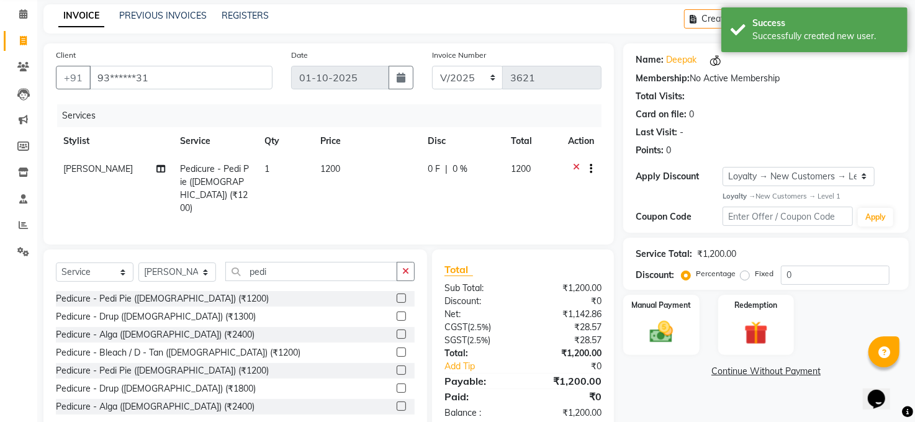
scroll to position [77, 0]
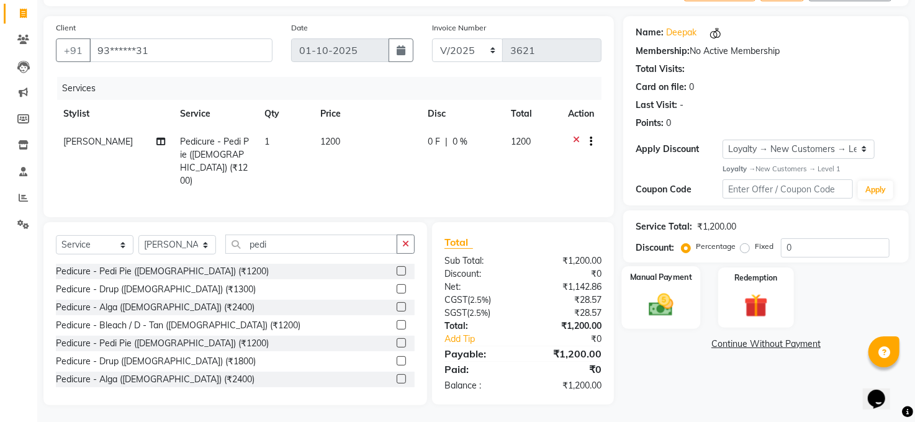
click at [660, 307] on img at bounding box center [661, 305] width 40 height 29
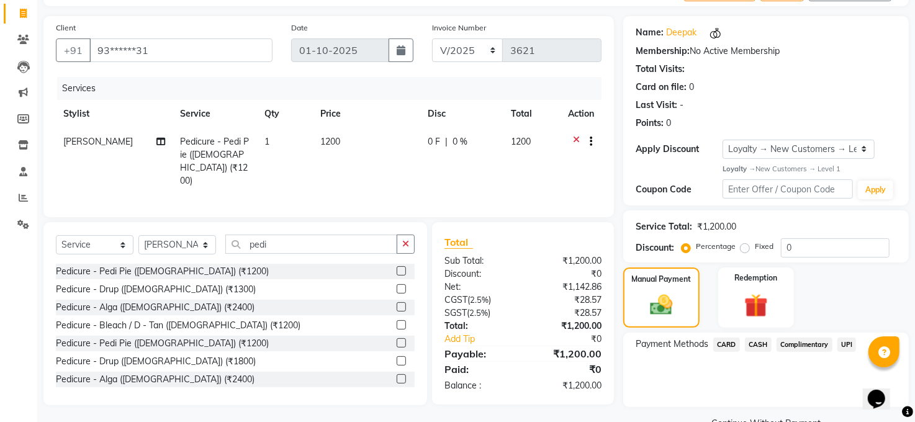
click at [762, 345] on span "CASH" at bounding box center [758, 345] width 27 height 14
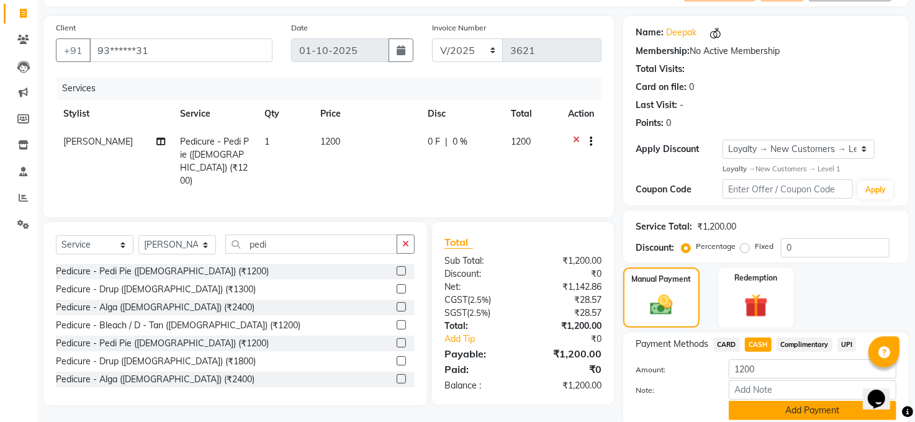
click at [795, 407] on button "Add Payment" at bounding box center [813, 410] width 168 height 19
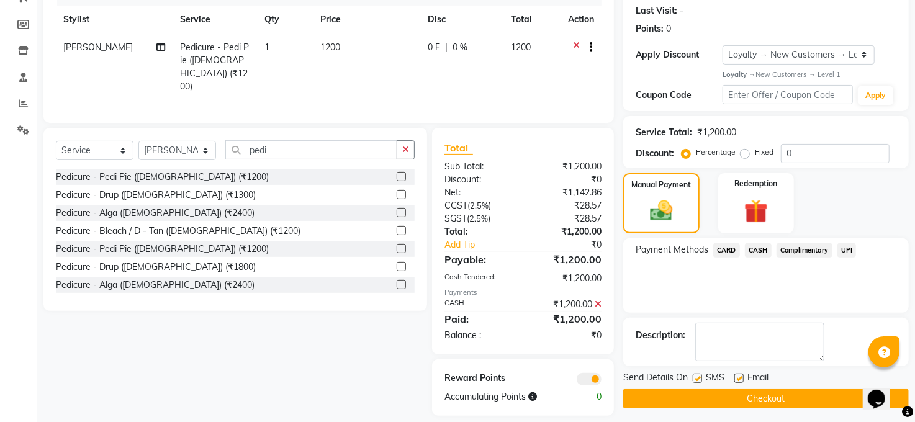
scroll to position [176, 0]
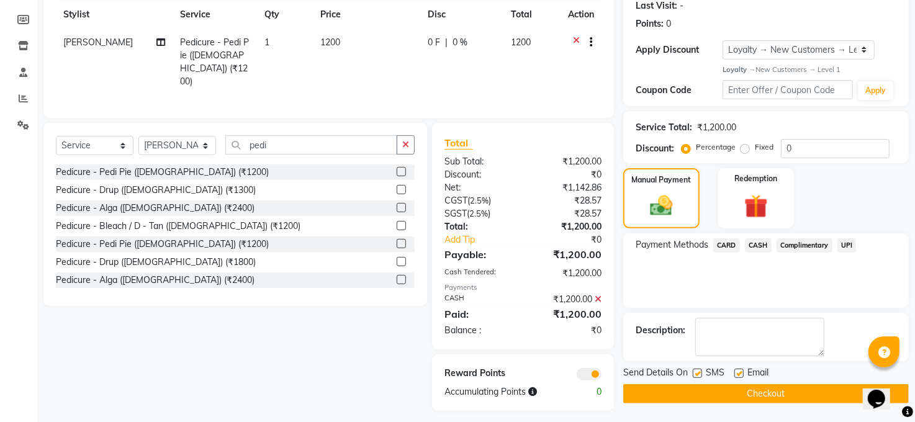
click at [756, 396] on button "Checkout" at bounding box center [766, 393] width 286 height 19
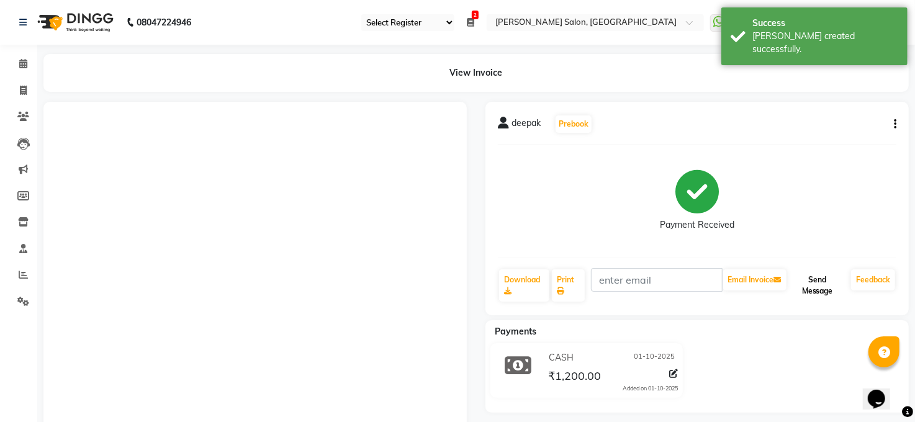
click at [811, 279] on button "Send Message" at bounding box center [817, 285] width 57 height 32
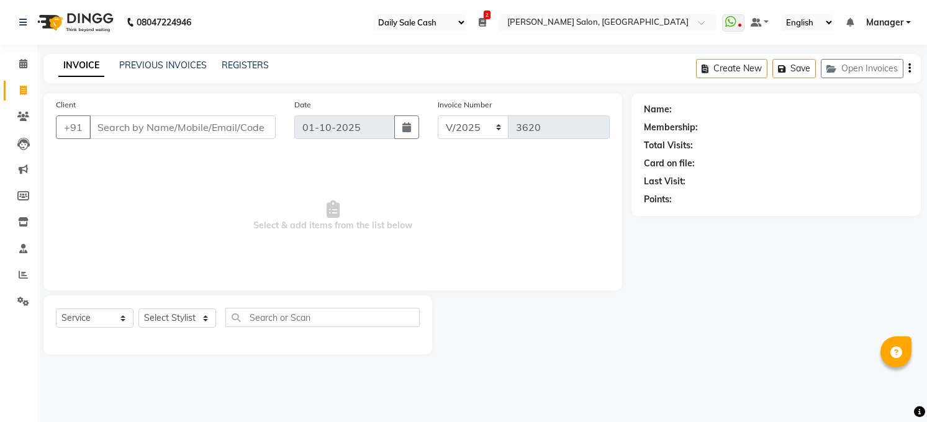
select select "35"
select select "5748"
select select "service"
click at [191, 314] on select "Select Stylist [PERSON_NAME] [PERSON_NAME] [PERSON_NAME] COUNTER Manager [PERSO…" at bounding box center [177, 318] width 78 height 19
select select "60523"
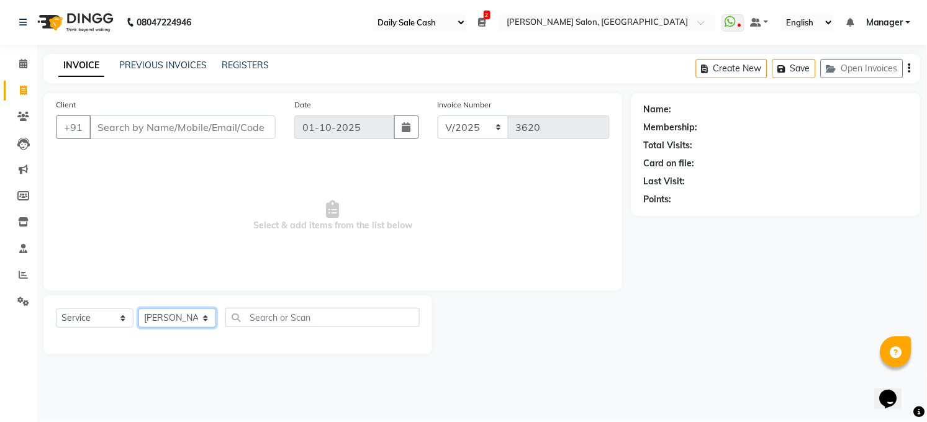
click at [138, 309] on select "Select Stylist [PERSON_NAME] [PERSON_NAME] [PERSON_NAME] COUNTER Manager [PERSO…" at bounding box center [177, 318] width 78 height 19
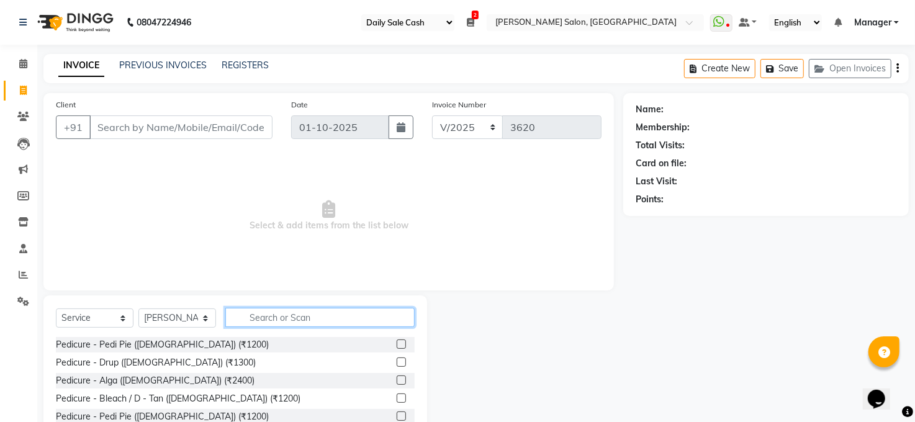
click at [338, 318] on input "text" at bounding box center [319, 317] width 189 height 19
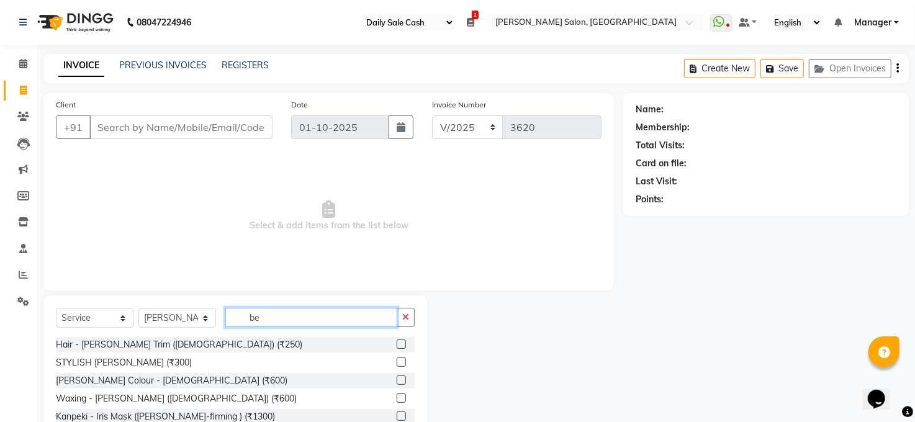
type input "be"
drag, startPoint x: 194, startPoint y: 223, endPoint x: 794, endPoint y: 355, distance: 614.1
click at [794, 355] on div "Name: Membership: Total Visits: Card on file: Last Visit: Points:" at bounding box center [770, 277] width 295 height 369
click at [402, 339] on div at bounding box center [406, 345] width 18 height 16
click at [400, 346] on label at bounding box center [401, 344] width 9 height 9
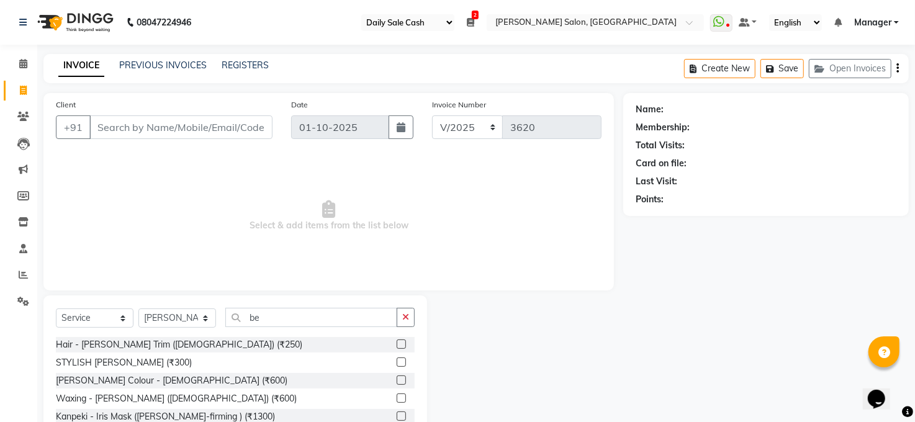
click at [400, 346] on input "checkbox" at bounding box center [401, 345] width 8 height 8
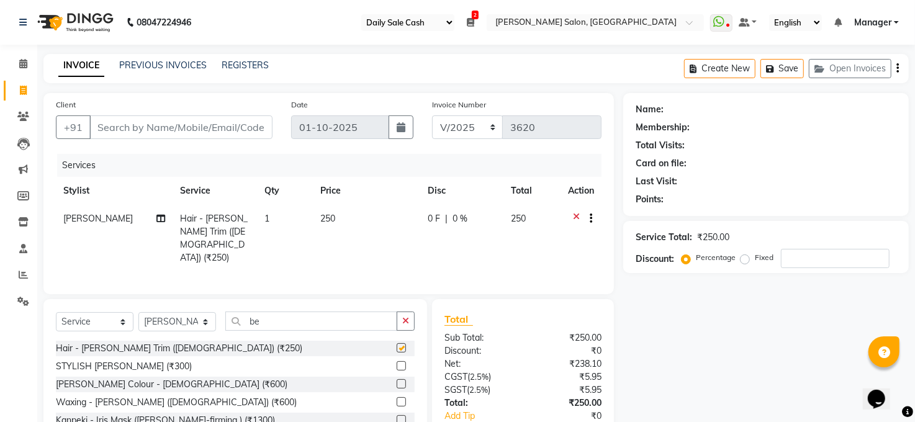
checkbox input "false"
click at [290, 318] on input "be" at bounding box center [311, 321] width 172 height 19
click at [413, 320] on button "button" at bounding box center [406, 321] width 18 height 19
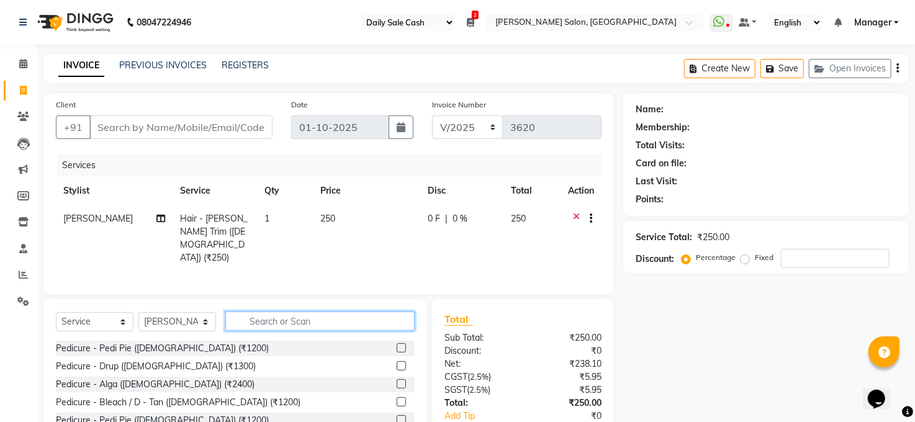
click at [333, 323] on input "text" at bounding box center [319, 321] width 189 height 19
click at [296, 318] on input "text" at bounding box center [319, 321] width 189 height 19
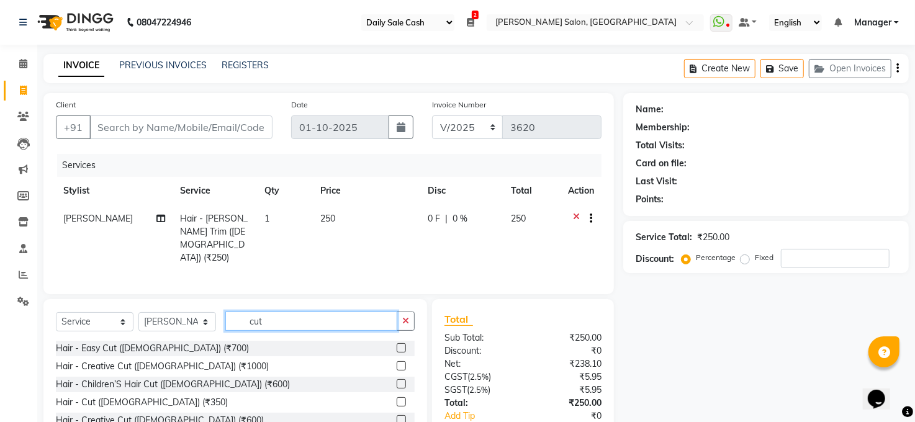
type input "cut"
click at [397, 397] on label at bounding box center [401, 401] width 9 height 9
click at [397, 399] on input "checkbox" at bounding box center [401, 403] width 8 height 8
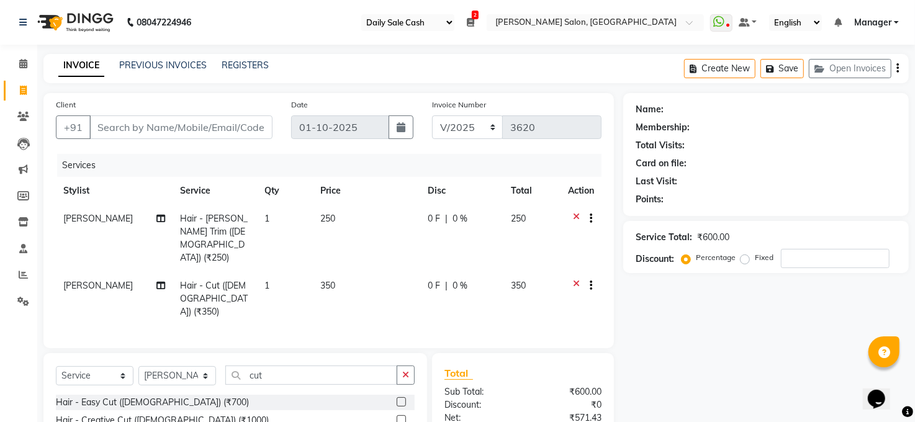
checkbox input "false"
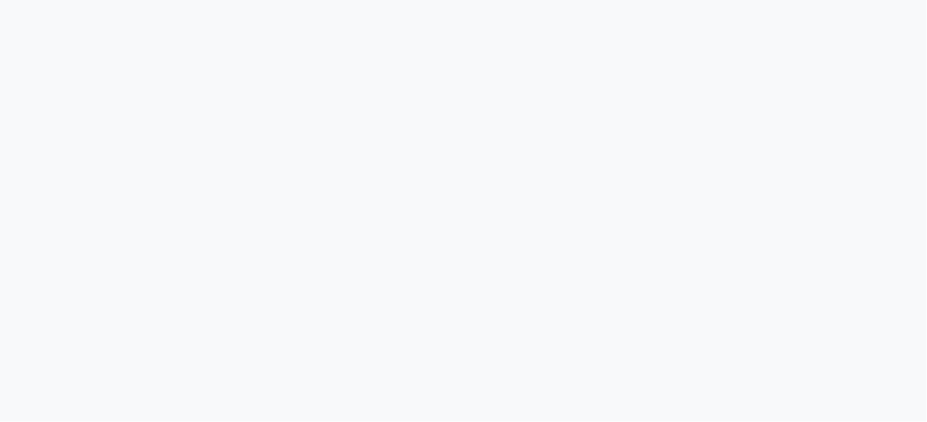
select select "35"
select select "service"
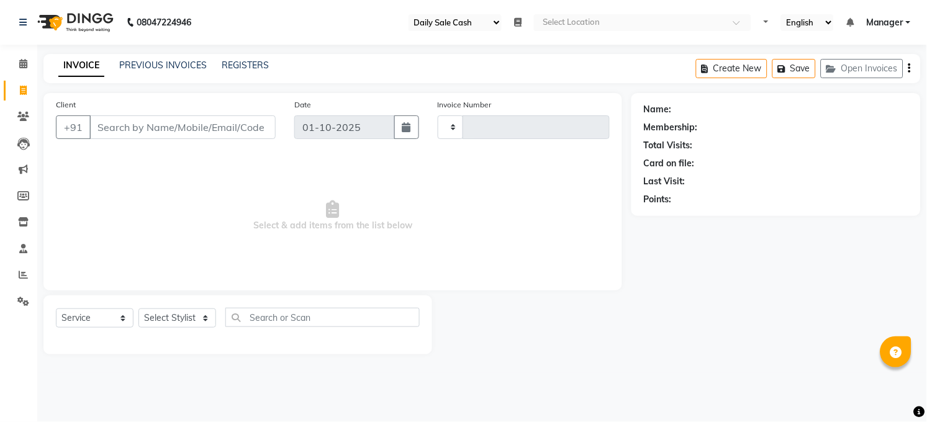
type input "3622"
select select "5748"
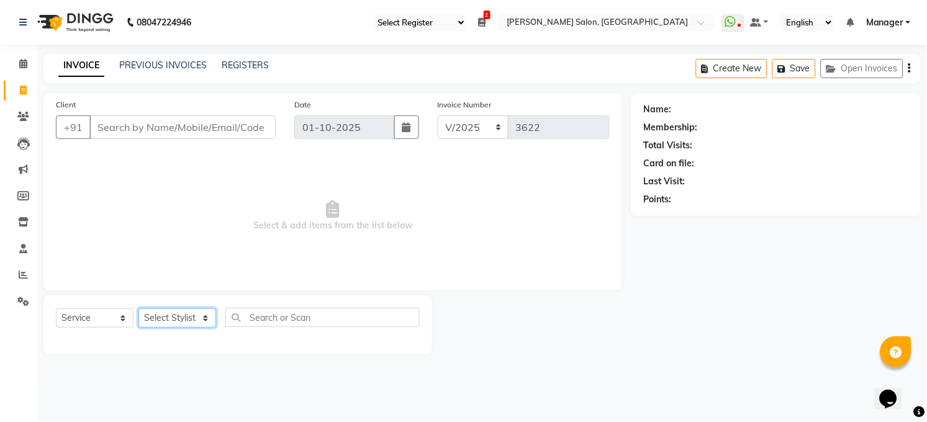
click at [186, 313] on select "Select Stylist [PERSON_NAME] [PERSON_NAME] [PERSON_NAME] COUNTER Manager [PERSO…" at bounding box center [177, 318] width 78 height 19
select select "40299"
click at [138, 309] on select "Select Stylist [PERSON_NAME] [PERSON_NAME] [PERSON_NAME] COUNTER Manager [PERSO…" at bounding box center [177, 318] width 78 height 19
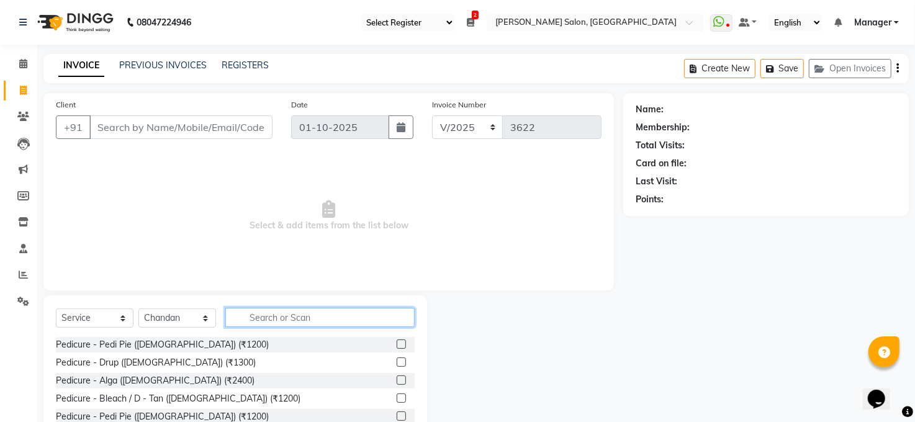
click at [256, 311] on input "text" at bounding box center [319, 317] width 189 height 19
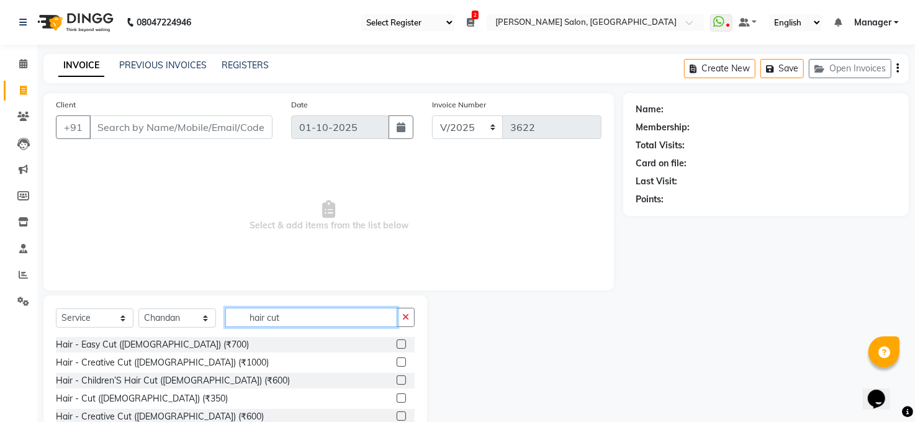
type input "hair cut"
click at [397, 397] on label at bounding box center [401, 398] width 9 height 9
click at [397, 397] on input "checkbox" at bounding box center [401, 399] width 8 height 8
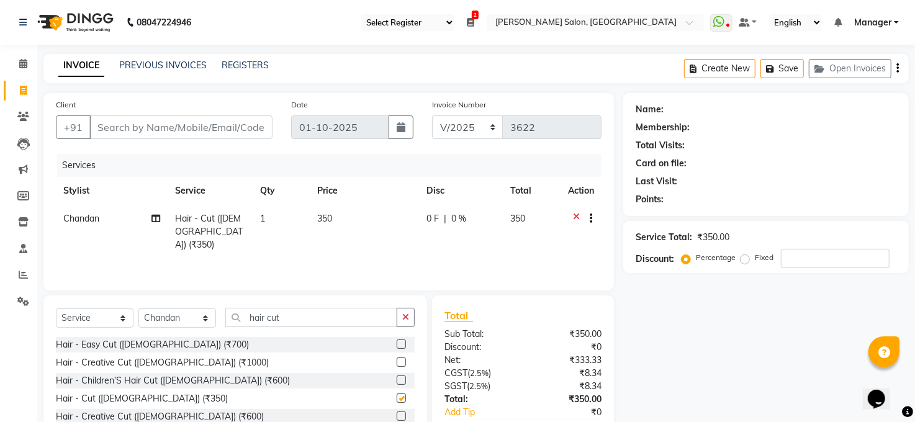
checkbox input "false"
click at [317, 312] on input "hair cut" at bounding box center [311, 317] width 172 height 19
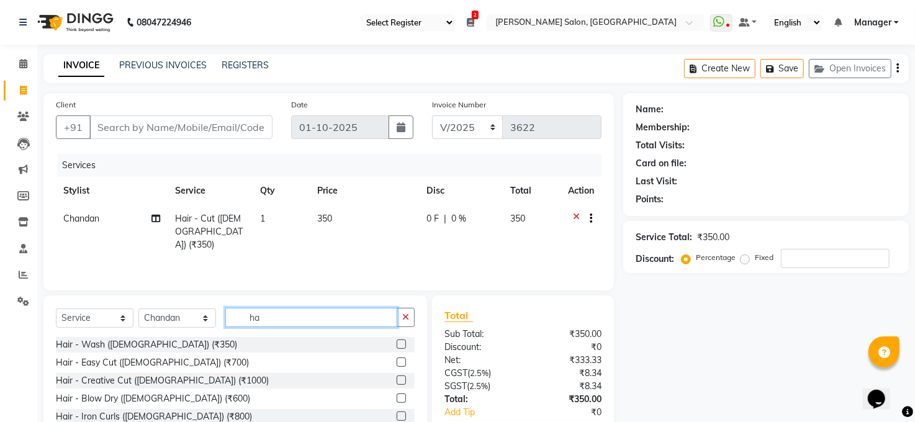
type input "h"
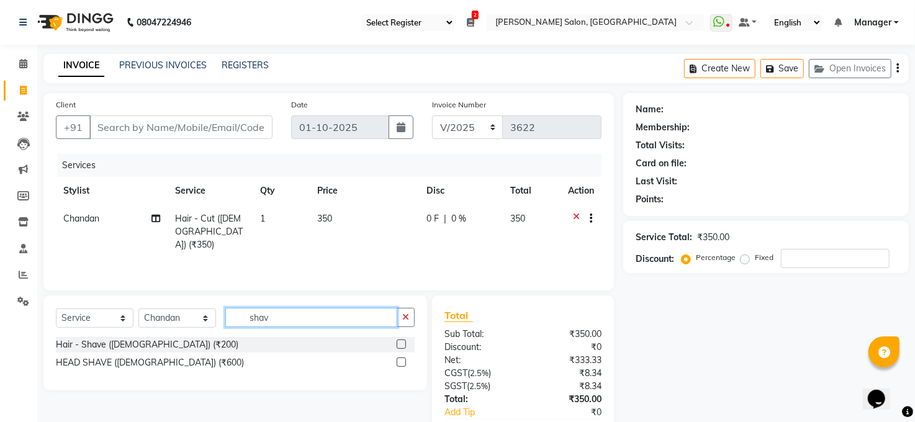
type input "shav"
click at [400, 341] on label at bounding box center [401, 344] width 9 height 9
click at [400, 341] on input "checkbox" at bounding box center [401, 345] width 8 height 8
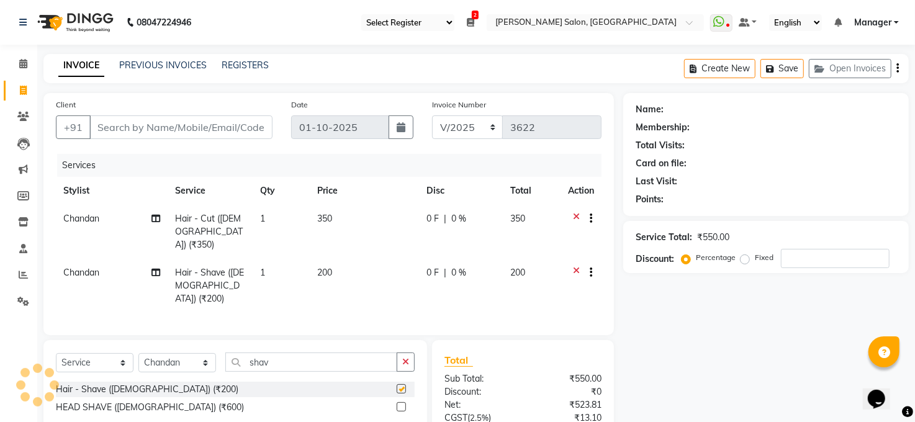
checkbox input "false"
click at [235, 131] on input "Client" at bounding box center [180, 127] width 183 height 24
type input "9"
type input "0"
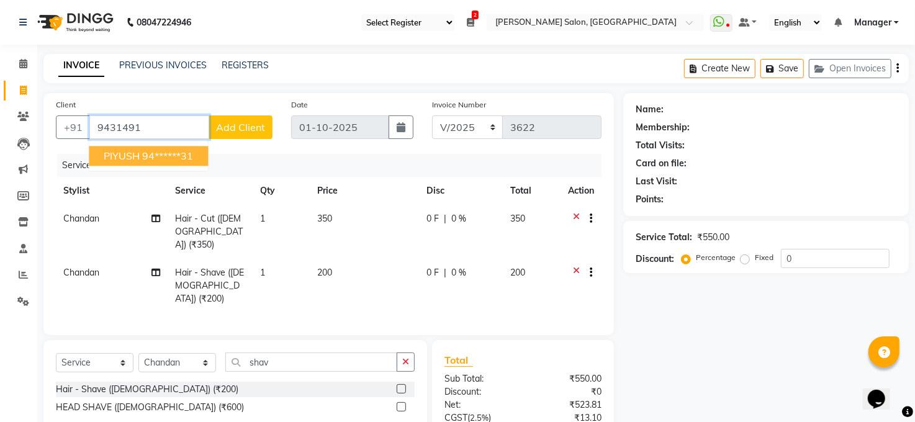
click at [132, 158] on span "PIYUSH" at bounding box center [122, 156] width 36 height 12
type input "94******31"
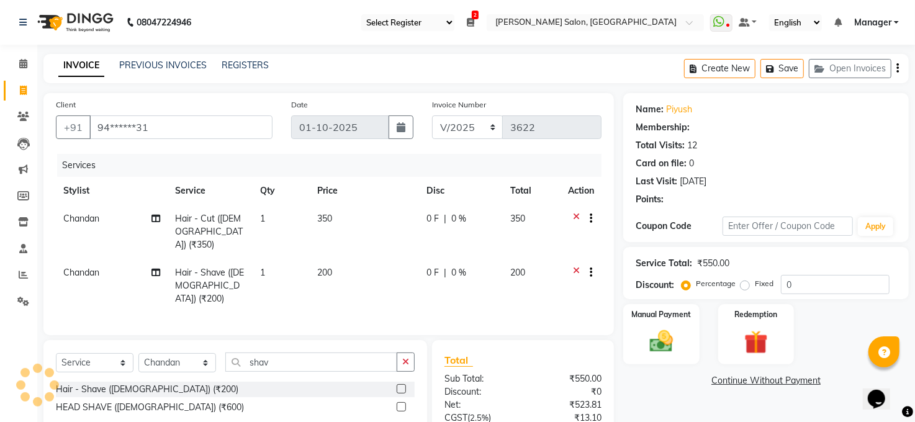
select select "2: Object"
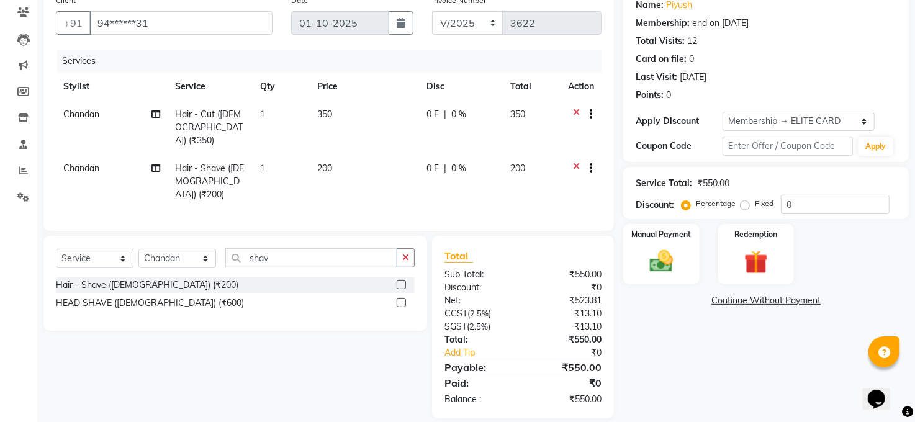
scroll to position [105, 0]
click at [755, 202] on label "Fixed" at bounding box center [764, 202] width 19 height 11
click at [743, 202] on input "Fixed" at bounding box center [747, 203] width 9 height 9
radio input "true"
click at [814, 207] on input "0" at bounding box center [835, 203] width 109 height 19
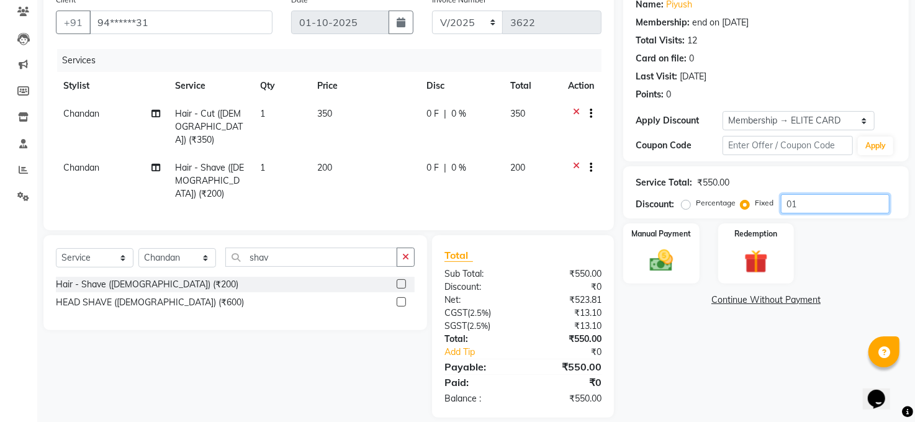
type input "0"
click at [744, 250] on img at bounding box center [756, 262] width 40 height 30
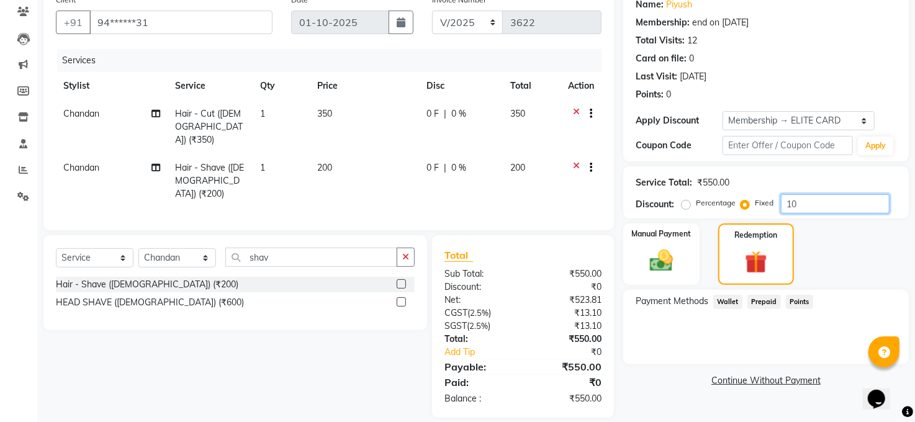
click at [808, 204] on input "10" at bounding box center [835, 203] width 109 height 19
type input "1"
type input "20"
click at [765, 251] on img at bounding box center [756, 262] width 38 height 29
click at [760, 299] on span "Prepaid" at bounding box center [765, 302] width 34 height 14
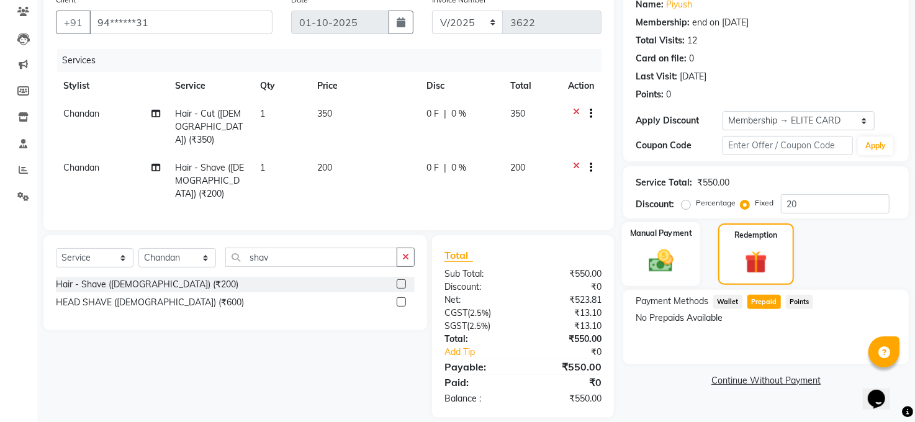
click at [653, 251] on img at bounding box center [661, 261] width 40 height 29
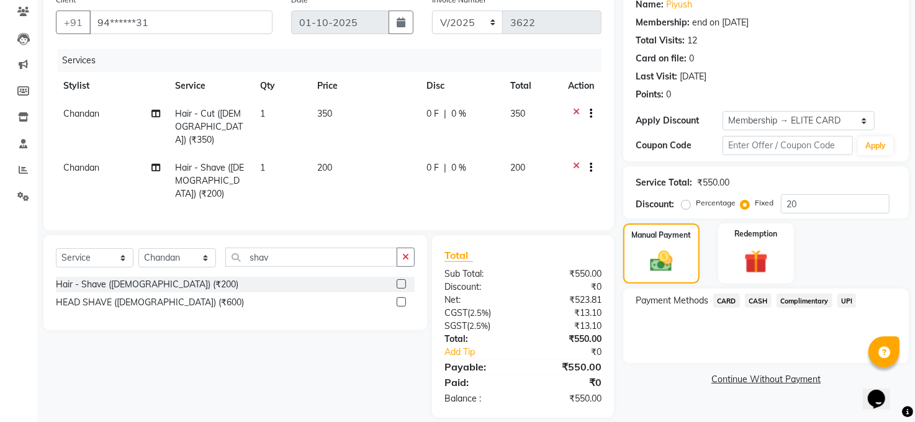
click at [757, 296] on span "CASH" at bounding box center [758, 301] width 27 height 14
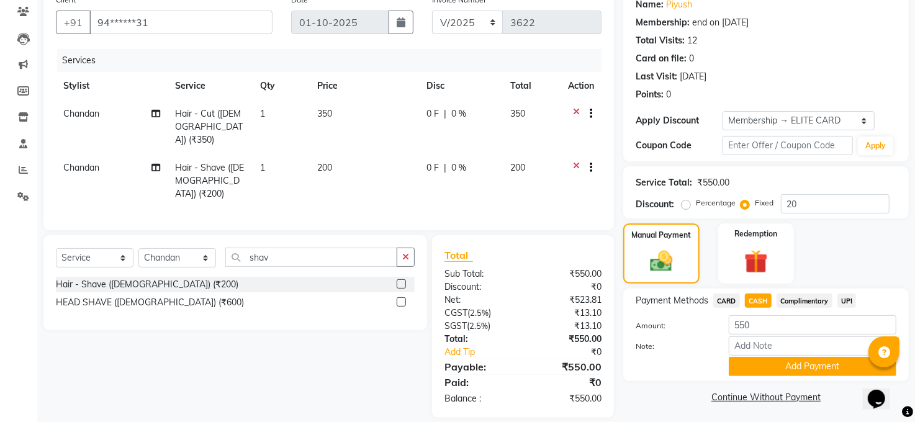
click at [429, 109] on span "0 F" at bounding box center [433, 113] width 12 height 13
select select "40299"
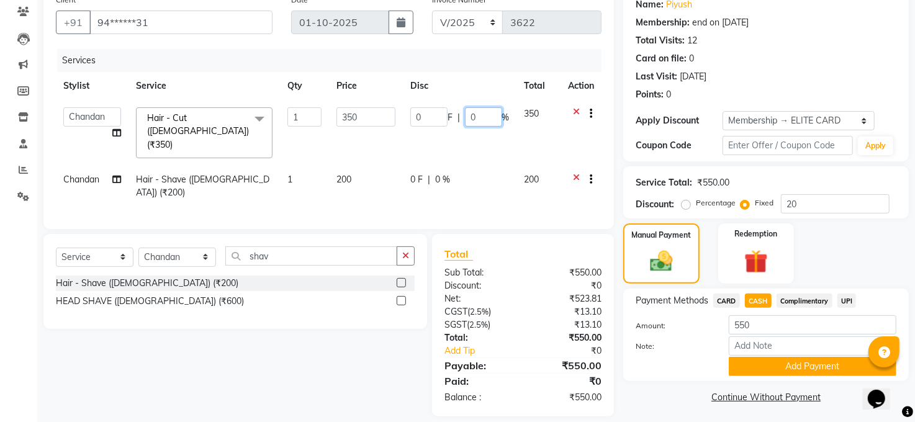
click at [476, 120] on input "0" at bounding box center [483, 116] width 37 height 19
type input "0"
type input "20"
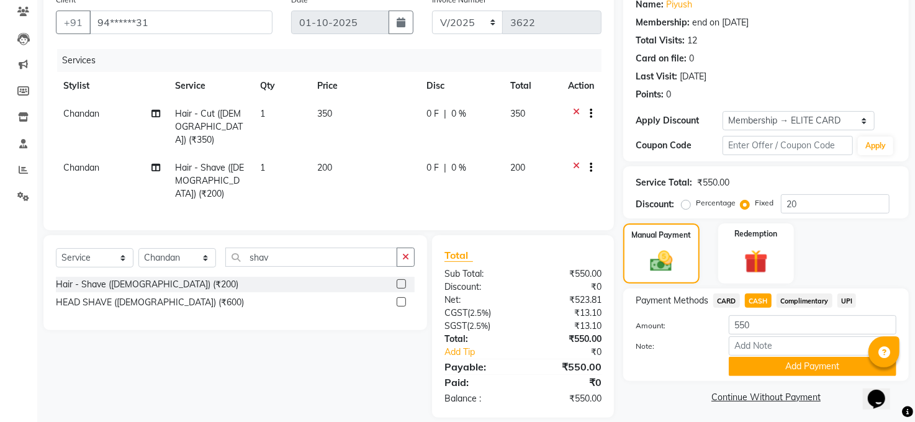
click at [438, 164] on td "0 F | 0 %" at bounding box center [461, 181] width 84 height 54
select select "40299"
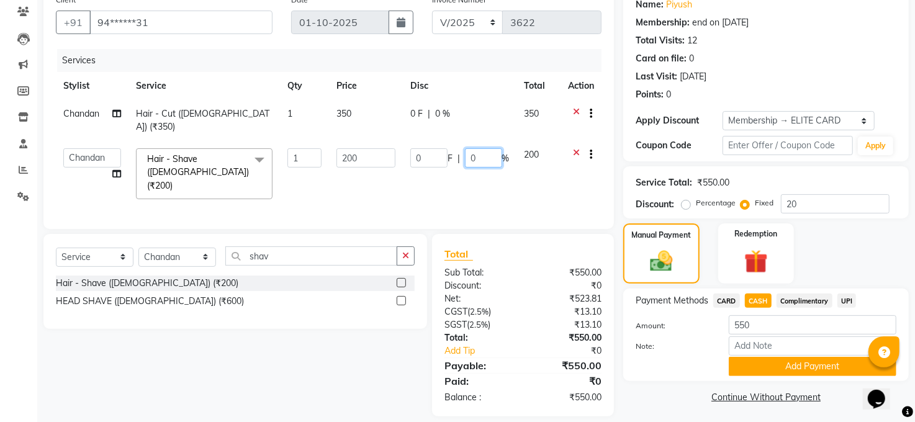
click at [493, 151] on input "0" at bounding box center [483, 157] width 37 height 19
type input "0"
type input "20"
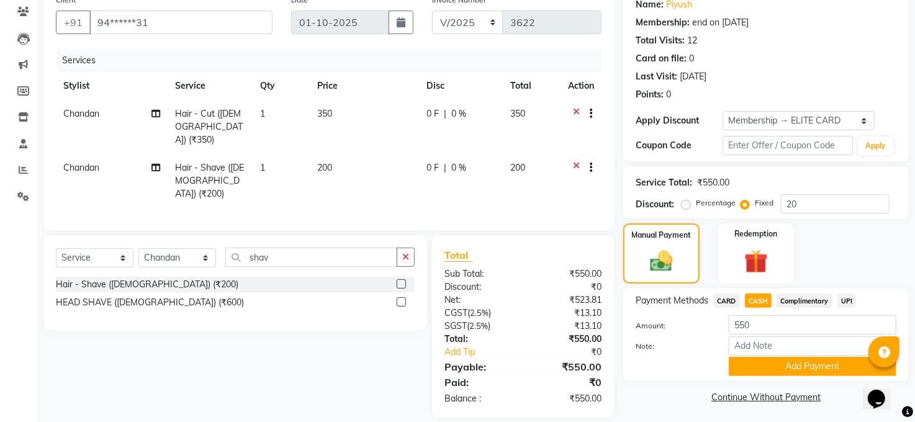
click at [767, 202] on label "Fixed" at bounding box center [764, 202] width 19 height 11
click at [752, 202] on input "Fixed" at bounding box center [747, 203] width 9 height 9
click at [820, 197] on input "20" at bounding box center [835, 203] width 109 height 19
click at [446, 105] on td "0 F | 0 %" at bounding box center [461, 127] width 84 height 54
select select "40299"
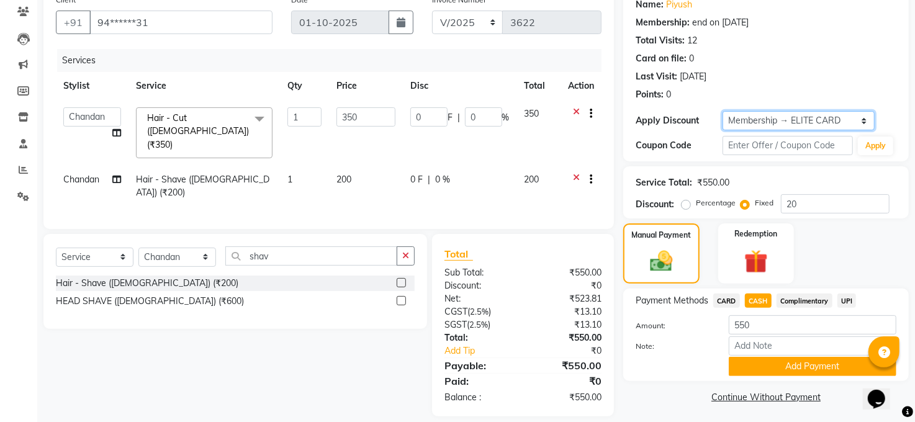
click at [861, 120] on select "Select Membership → ELITE CARD Loyalty → New Customers → Level 1" at bounding box center [799, 120] width 152 height 19
select select "1: Object"
click at [723, 111] on select "Select Membership → ELITE CARD Loyalty → New Customers → Level 1" at bounding box center [799, 120] width 152 height 19
radio input "true"
type input "0"
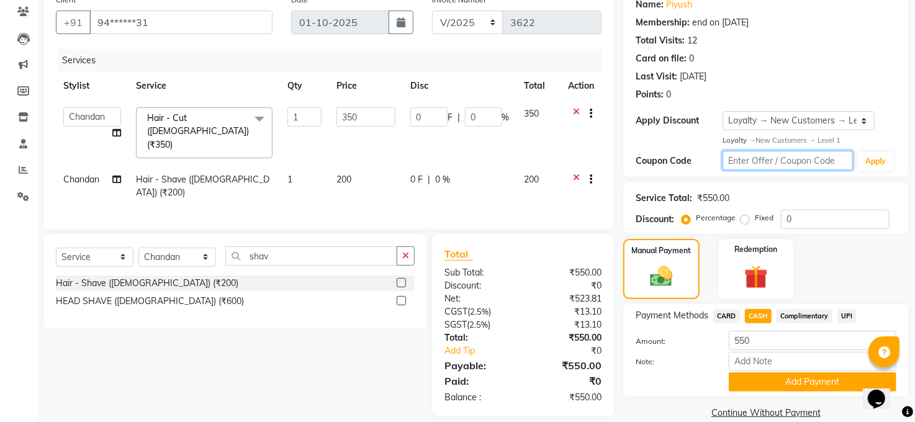
click at [803, 161] on input "text" at bounding box center [788, 160] width 130 height 19
click at [823, 225] on input "0" at bounding box center [835, 219] width 109 height 19
type input "2"
type input "7"
type input "2"
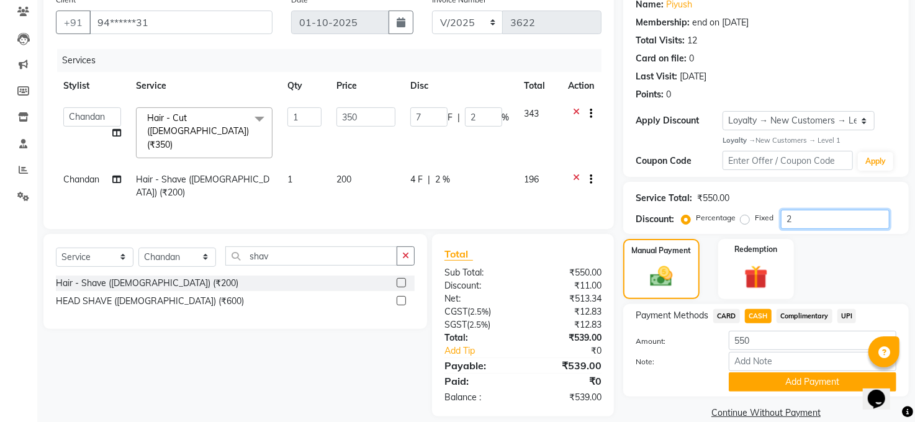
type input "20"
type input "70"
type input "20"
click at [516, 234] on div "Total Sub Total: ₹550.00 Discount: ₹110.00 Net: ₹419.05 CGST ( 2.5% ) ₹10.47 SG…" at bounding box center [523, 325] width 182 height 183
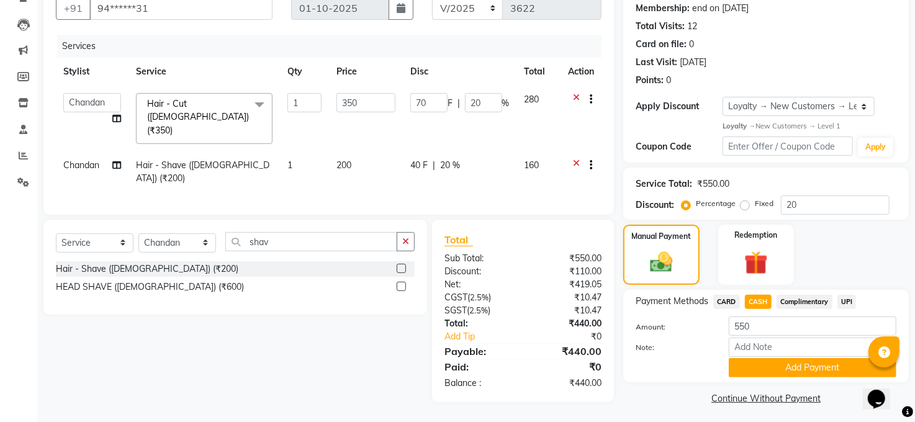
scroll to position [123, 0]
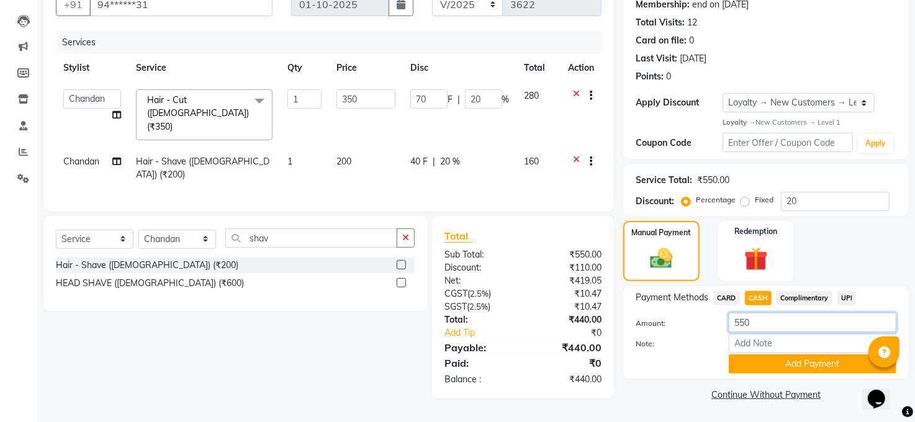
click at [764, 323] on input "550" at bounding box center [813, 322] width 168 height 19
type input "5"
type input "440"
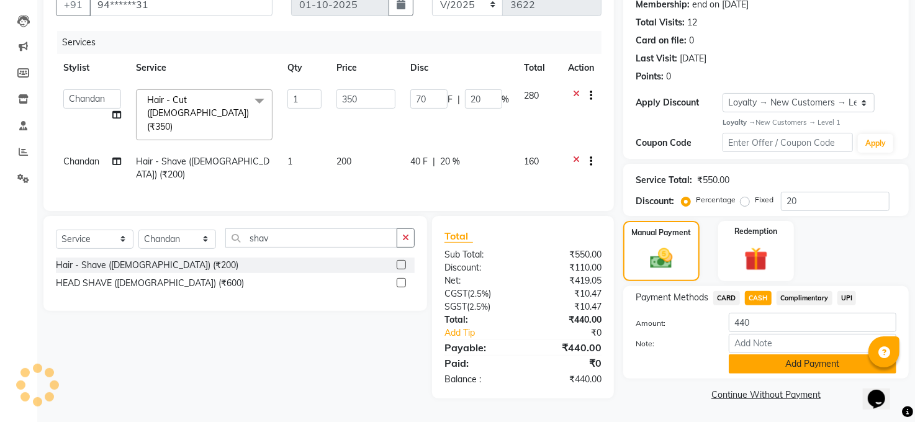
click at [775, 361] on button "Add Payment" at bounding box center [813, 364] width 168 height 19
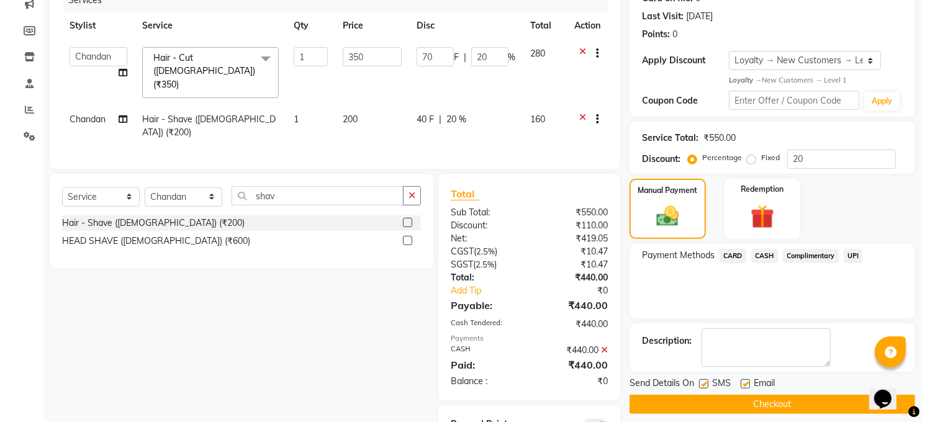
scroll to position [206, 0]
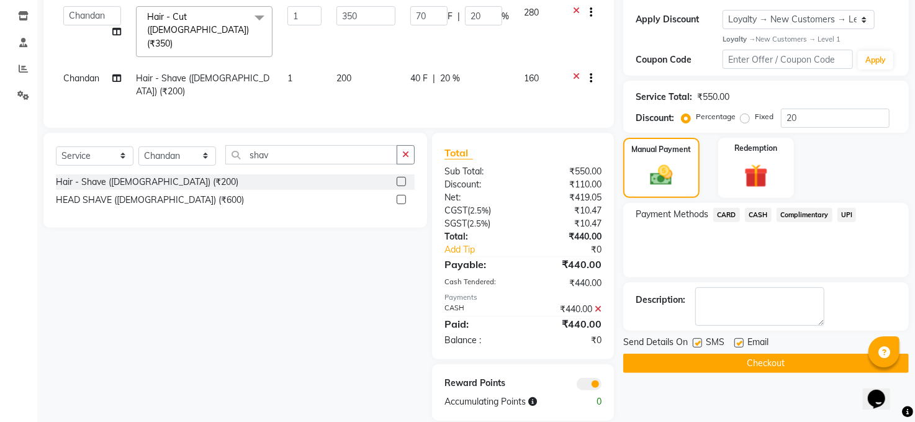
click at [592, 378] on span at bounding box center [589, 384] width 25 height 12
click at [602, 386] on input "checkbox" at bounding box center [602, 386] width 0 height 0
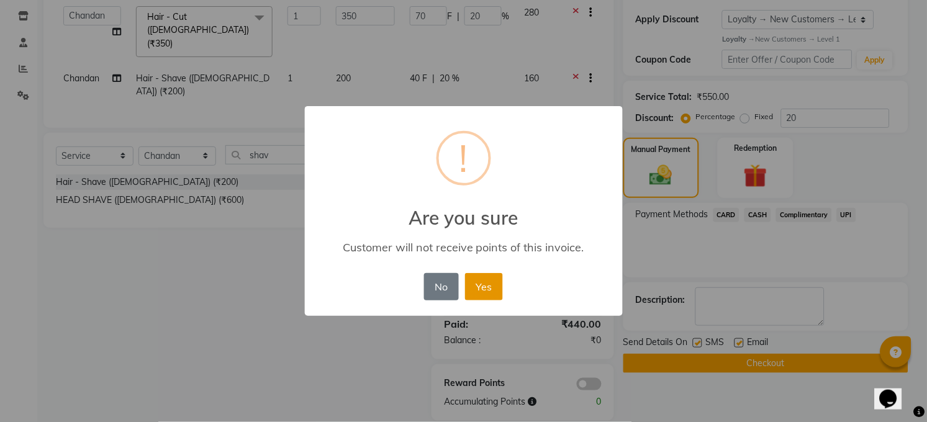
click at [469, 283] on button "Yes" at bounding box center [484, 286] width 38 height 27
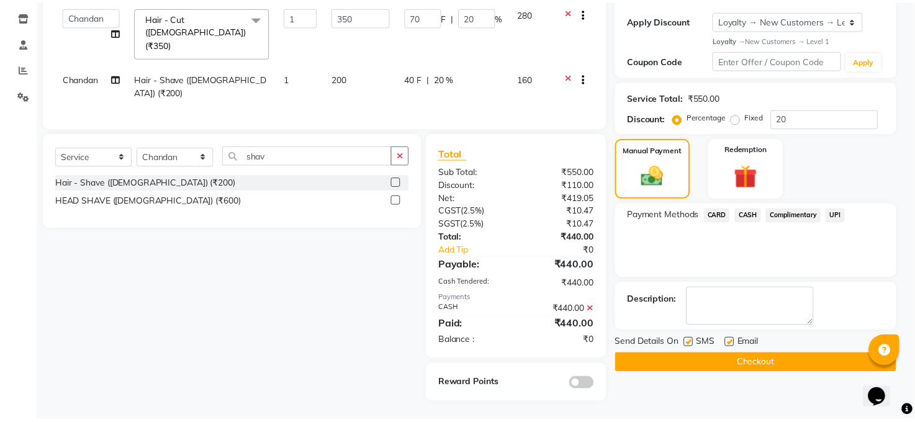
scroll to position [188, 0]
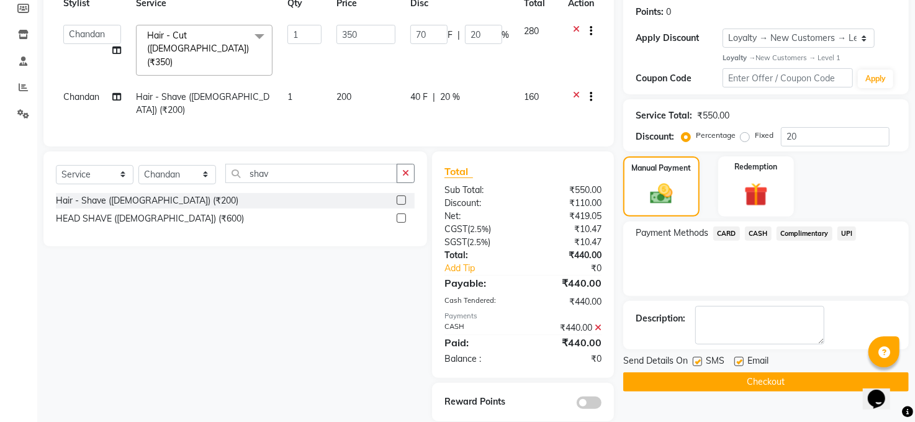
click at [777, 378] on button "Checkout" at bounding box center [766, 382] width 286 height 19
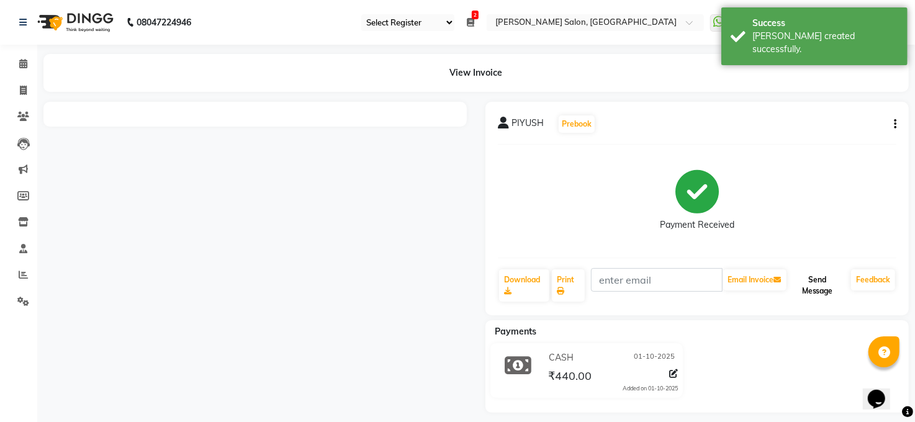
click at [821, 285] on button "Send Message" at bounding box center [817, 285] width 57 height 32
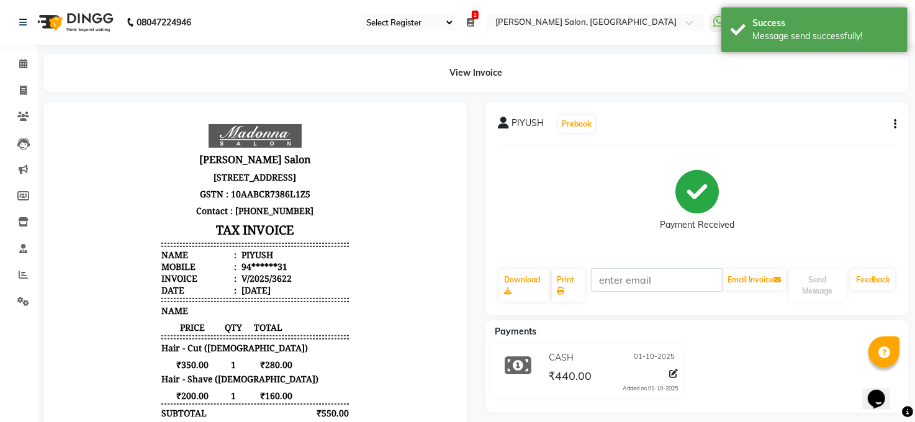
select select "service"
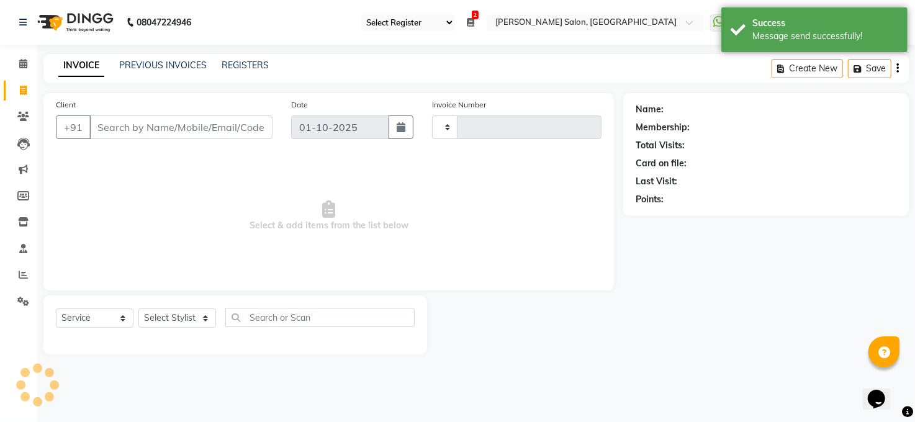
type input "3623"
select select "5748"
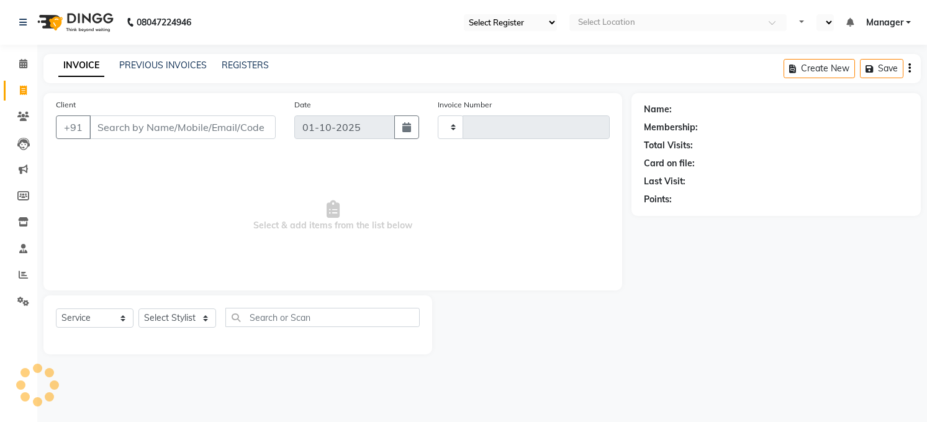
select select "service"
type input "3623"
select select "35"
select select "en"
select select "5748"
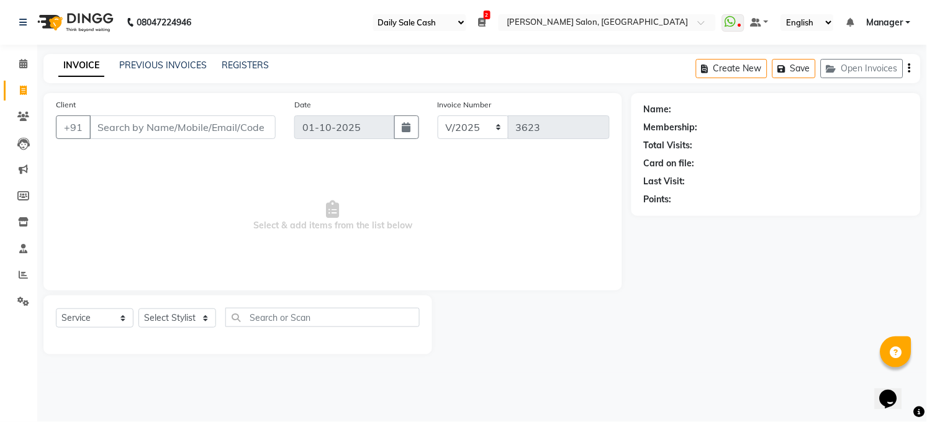
click at [545, 197] on span "Select & add items from the list below" at bounding box center [333, 216] width 554 height 124
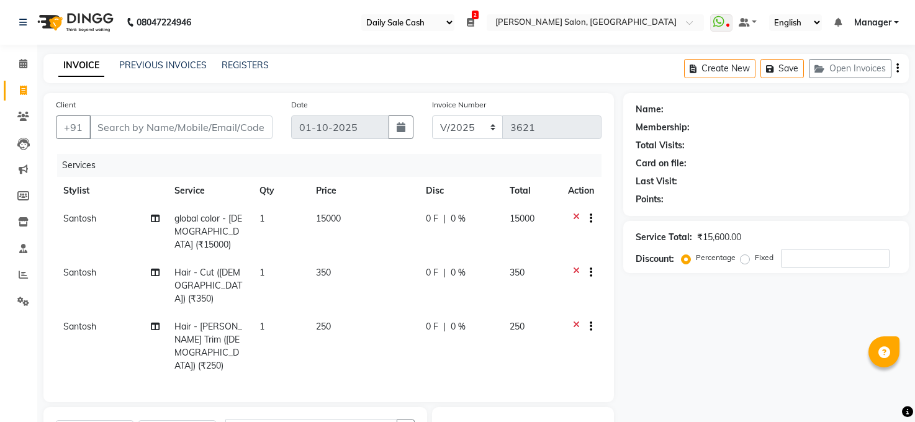
select select "35"
select select "5748"
select select "service"
select select "40298"
click at [169, 123] on input "Client" at bounding box center [180, 127] width 183 height 24
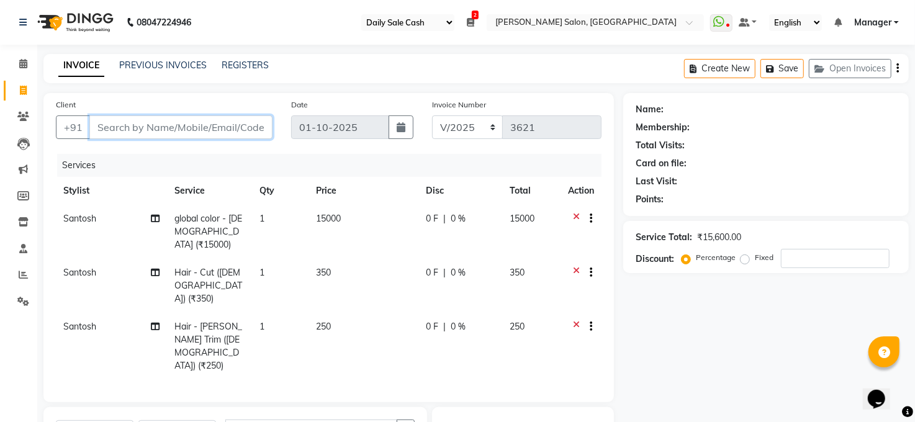
type input "8"
type input "0"
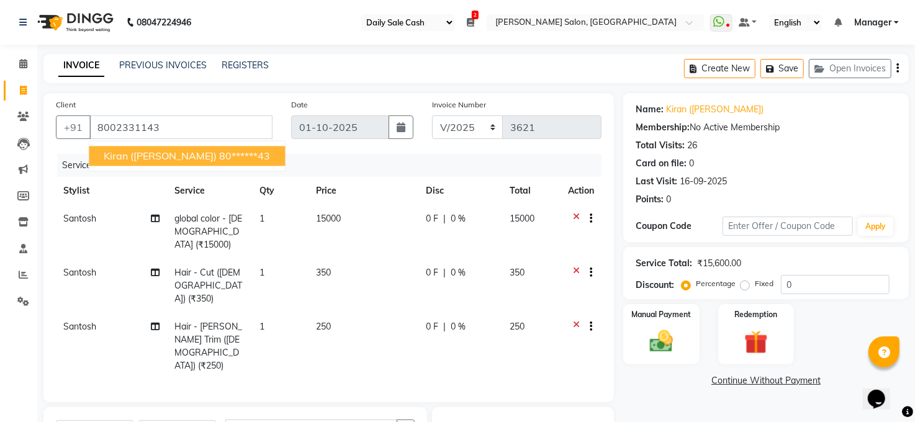
click at [147, 158] on span "Kiran (Mukesh Jee)" at bounding box center [160, 156] width 113 height 12
type input "80******43"
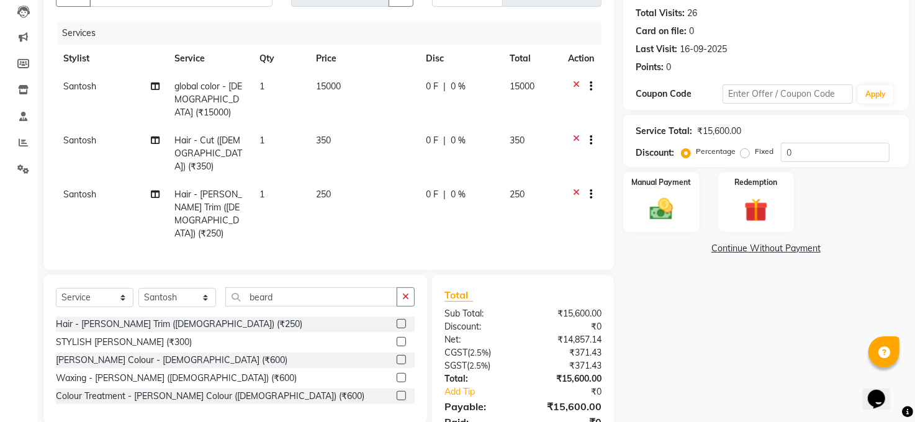
scroll to position [145, 0]
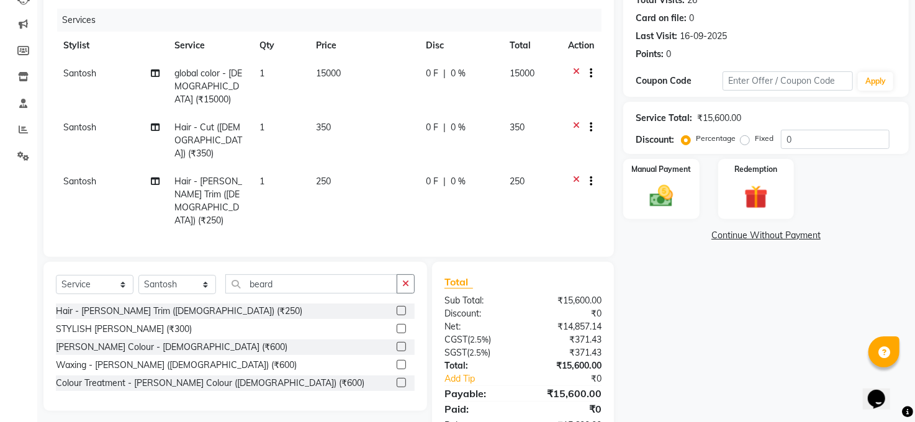
click at [755, 136] on label "Fixed" at bounding box center [764, 138] width 19 height 11
click at [743, 136] on input "Fixed" at bounding box center [747, 138] width 9 height 9
radio input "true"
click at [810, 136] on input "0" at bounding box center [835, 139] width 109 height 19
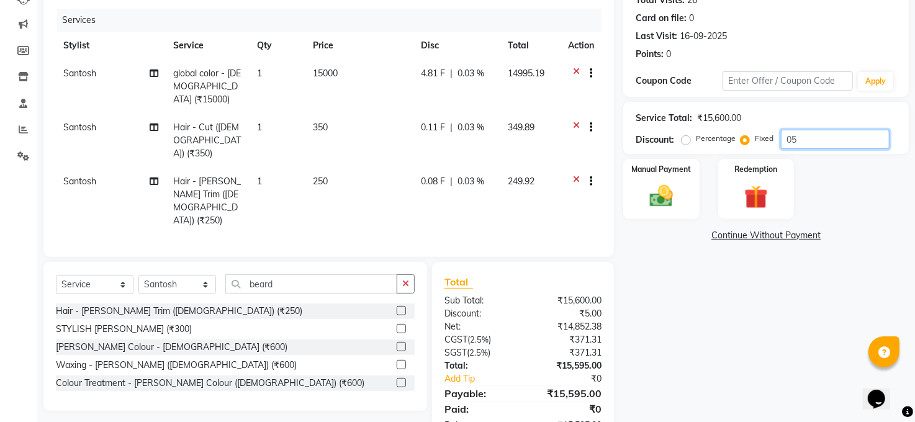
type input "0"
type input "50"
click at [682, 199] on div "Manual Payment" at bounding box center [661, 189] width 79 height 63
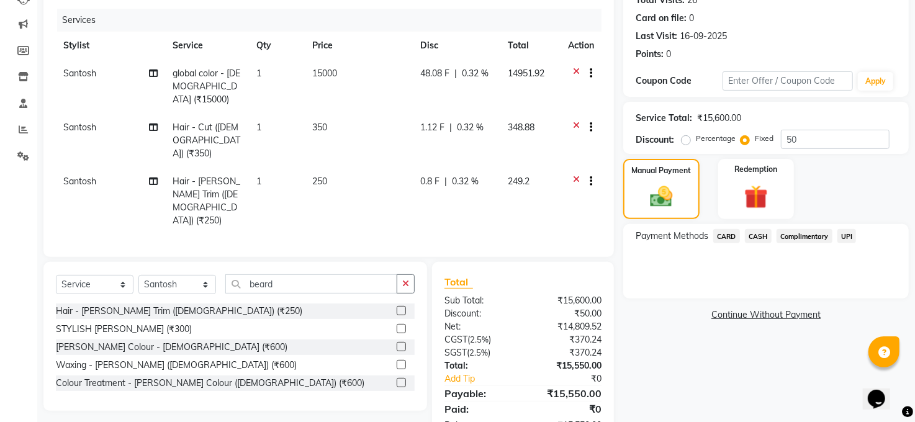
click at [334, 70] on span "15000" at bounding box center [324, 73] width 25 height 11
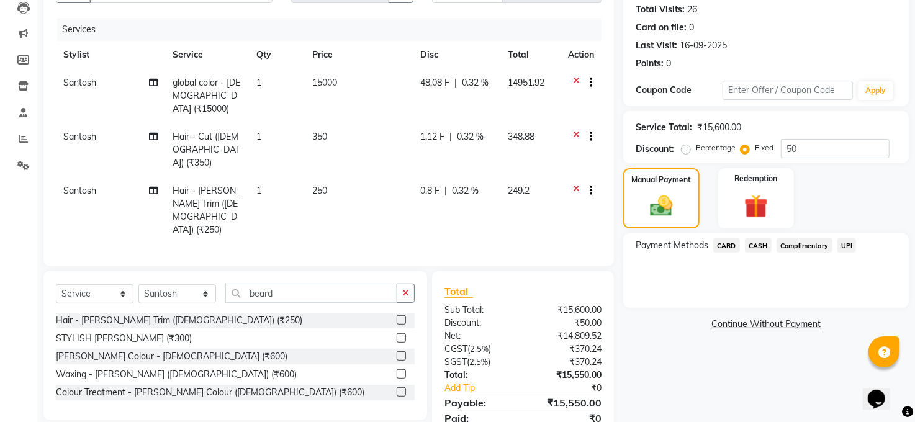
select select "40298"
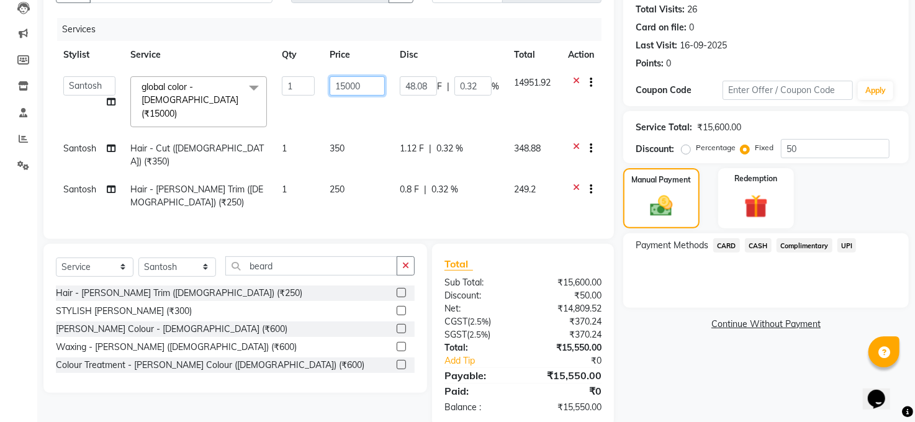
click at [364, 85] on input "15000" at bounding box center [357, 85] width 55 height 19
type input "1500"
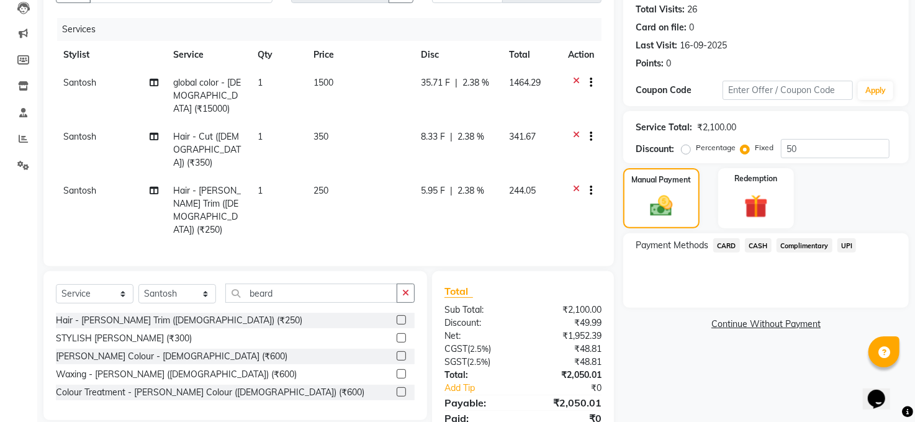
click at [598, 387] on div "Total Sub Total: ₹2,100.00 Discount: ₹49.99 Net: ₹1,952.39 CGST ( 2.5% ) ₹48.81…" at bounding box center [523, 363] width 157 height 158
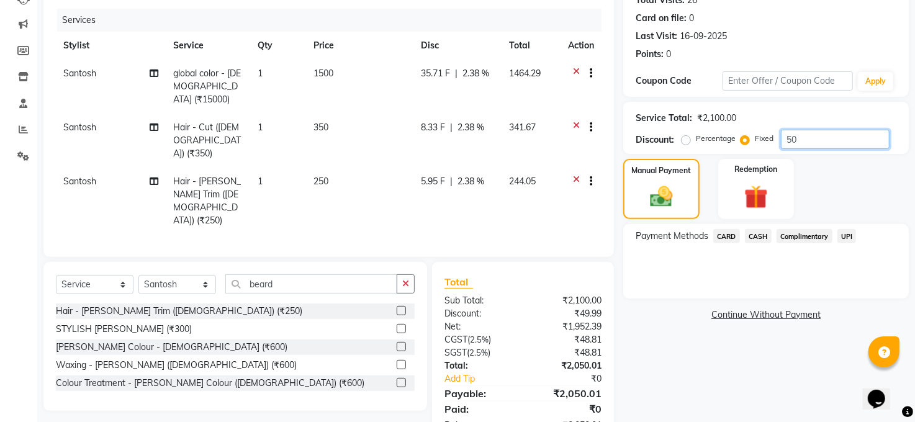
click at [852, 136] on input "50" at bounding box center [835, 139] width 109 height 19
click at [828, 141] on input "50" at bounding box center [835, 139] width 109 height 19
click at [696, 140] on label "Percentage" at bounding box center [716, 138] width 40 height 11
click at [684, 140] on input "Percentage" at bounding box center [688, 138] width 9 height 9
radio input "true"
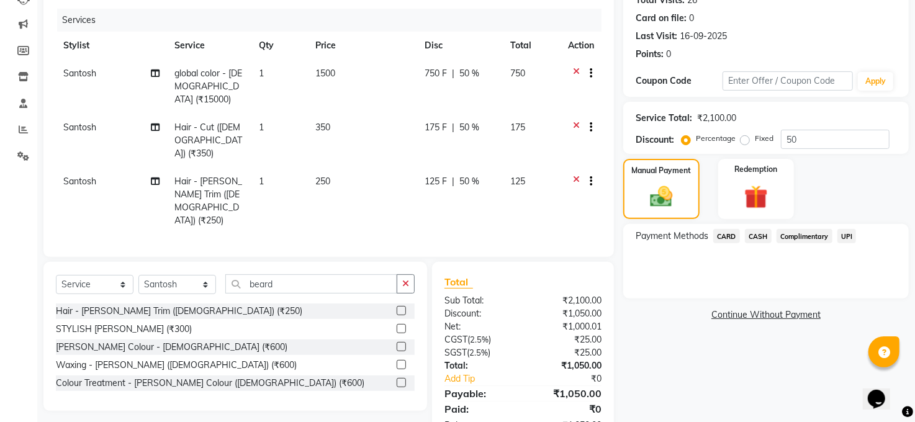
click at [755, 138] on label "Fixed" at bounding box center [764, 138] width 19 height 11
click at [746, 138] on input "Fixed" at bounding box center [747, 138] width 9 height 9
radio input "true"
click at [696, 138] on label "Percentage" at bounding box center [716, 138] width 40 height 11
click at [687, 138] on input "Percentage" at bounding box center [688, 138] width 9 height 9
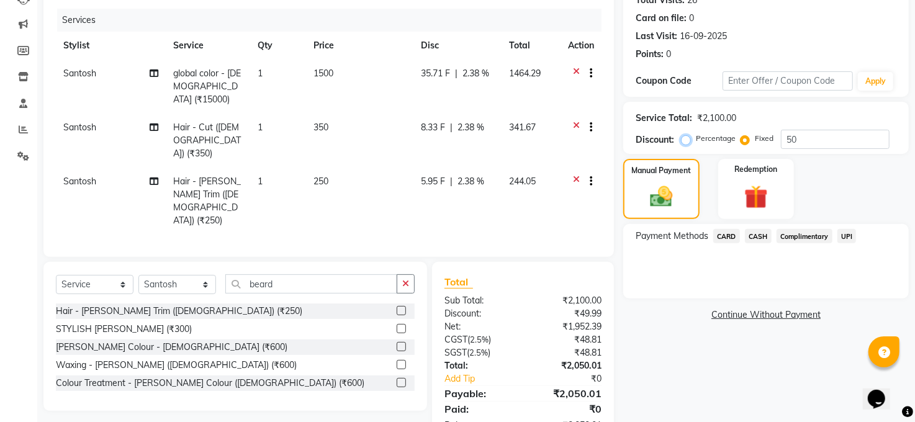
radio input "true"
click at [846, 233] on span "UPI" at bounding box center [847, 236] width 19 height 14
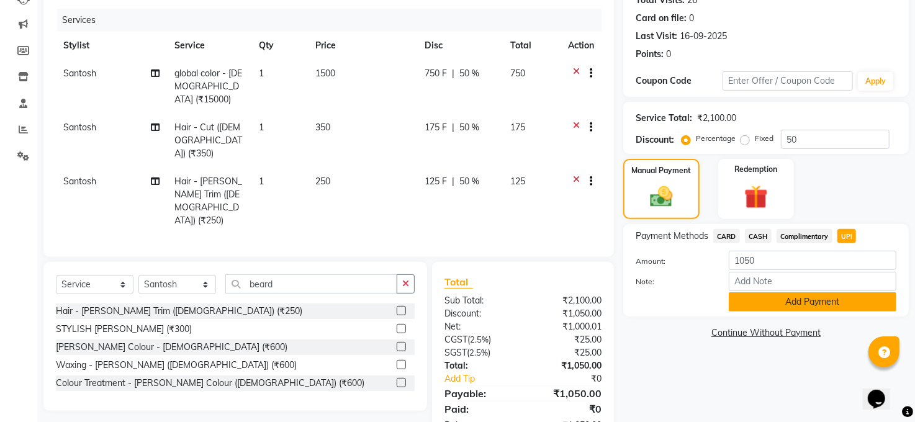
click at [834, 302] on button "Add Payment" at bounding box center [813, 301] width 168 height 19
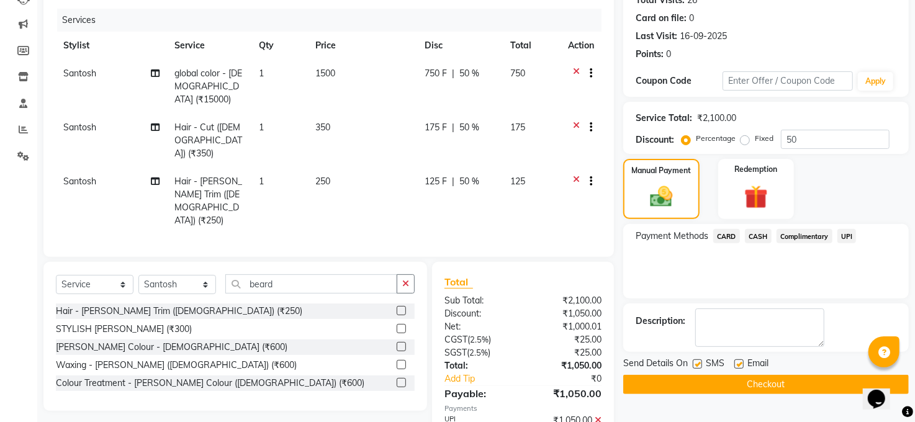
click at [765, 380] on button "Checkout" at bounding box center [766, 384] width 286 height 19
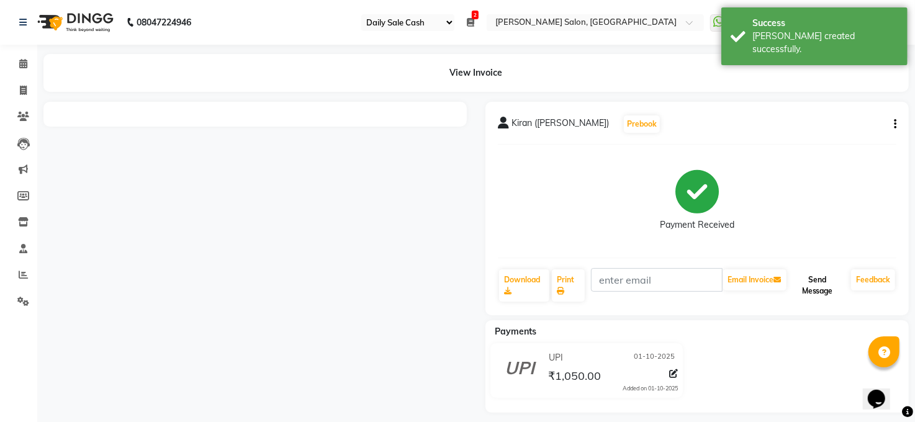
click at [810, 274] on button "Send Message" at bounding box center [817, 285] width 57 height 32
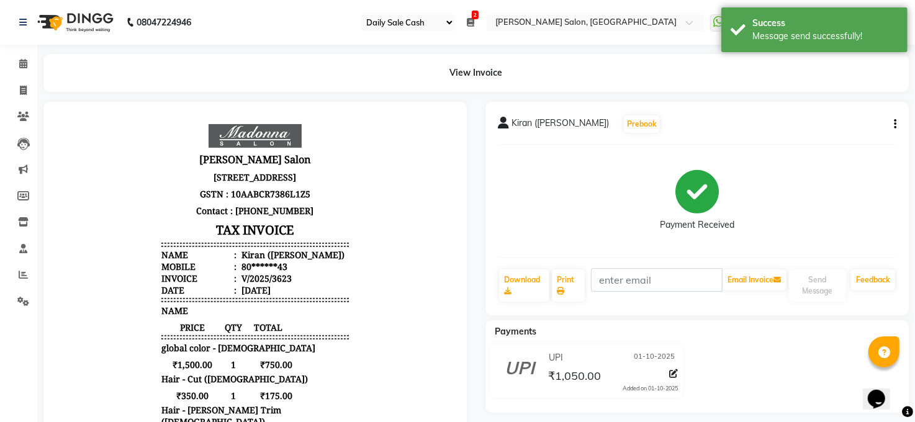
select select "service"
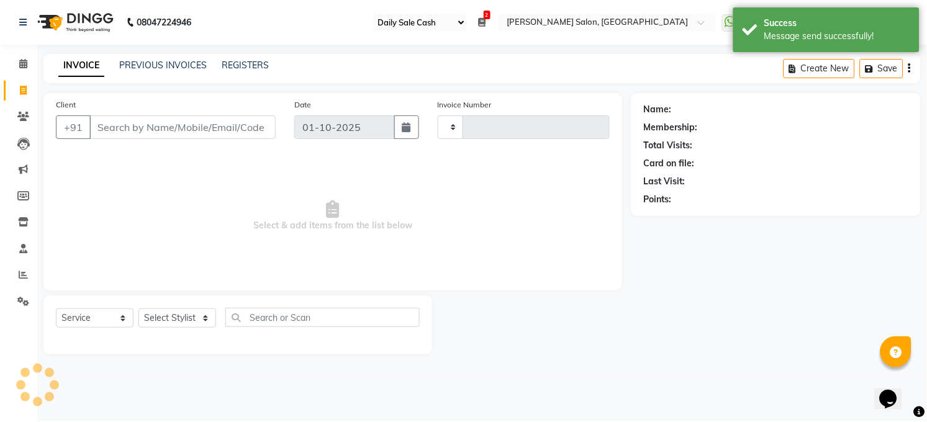
type input "3624"
select select "5748"
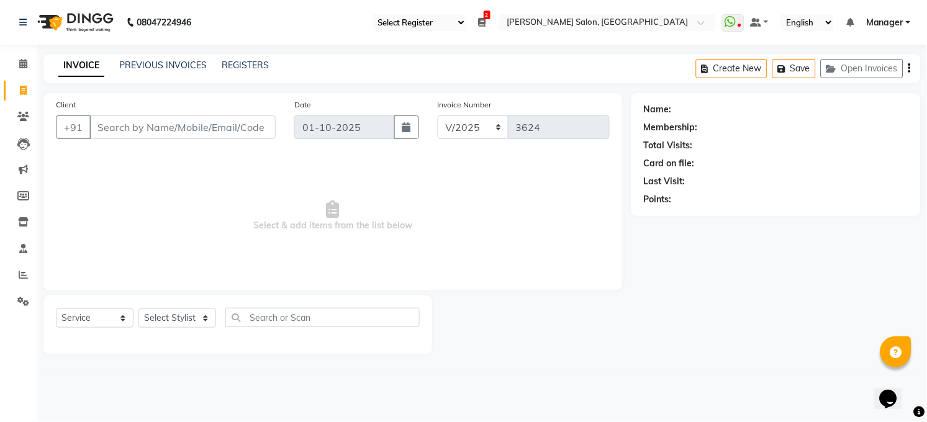
click at [132, 129] on input "Client" at bounding box center [182, 127] width 186 height 24
click at [177, 321] on select "Select Stylist [PERSON_NAME] [PERSON_NAME] [PERSON_NAME] COUNTER Manager [PERSO…" at bounding box center [177, 318] width 78 height 19
select select "40299"
click at [138, 309] on select "Select Stylist [PERSON_NAME] [PERSON_NAME] [PERSON_NAME] COUNTER Manager [PERSO…" at bounding box center [177, 318] width 78 height 19
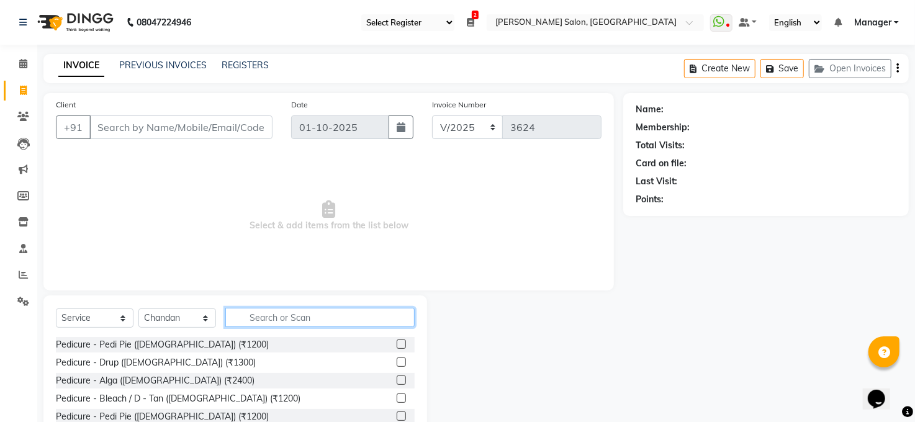
click at [299, 321] on input "text" at bounding box center [319, 317] width 189 height 19
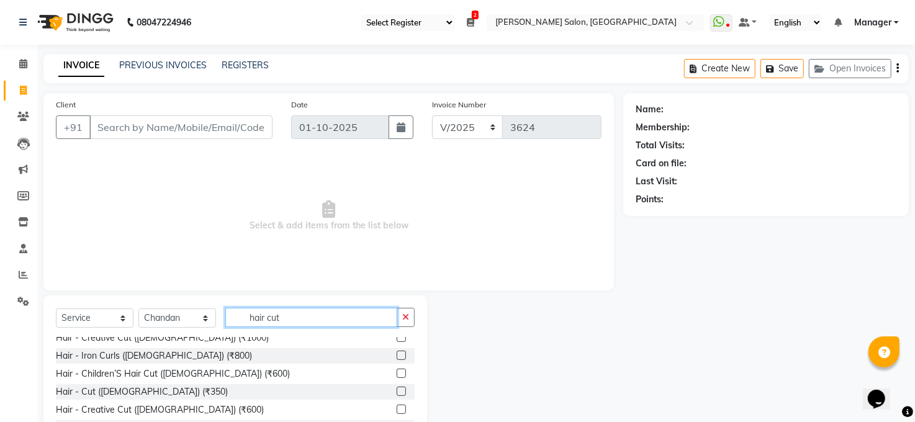
scroll to position [12, 0]
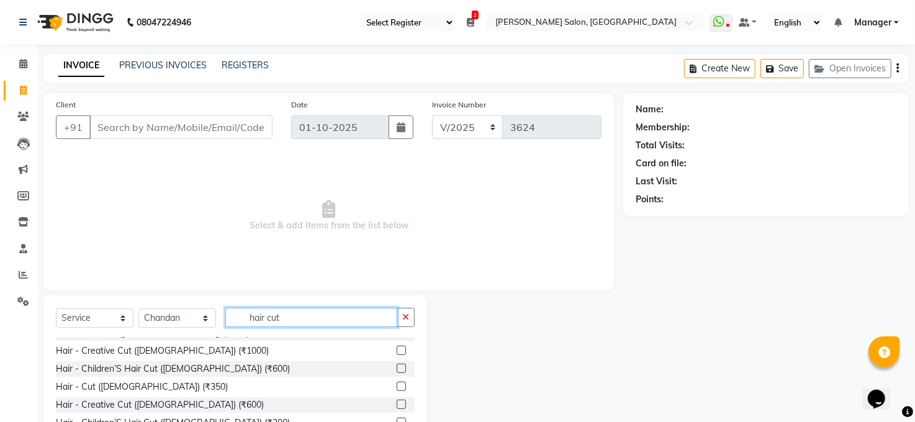
type input "hair cut"
click at [397, 382] on label at bounding box center [401, 386] width 9 height 9
click at [397, 383] on input "checkbox" at bounding box center [401, 387] width 8 height 8
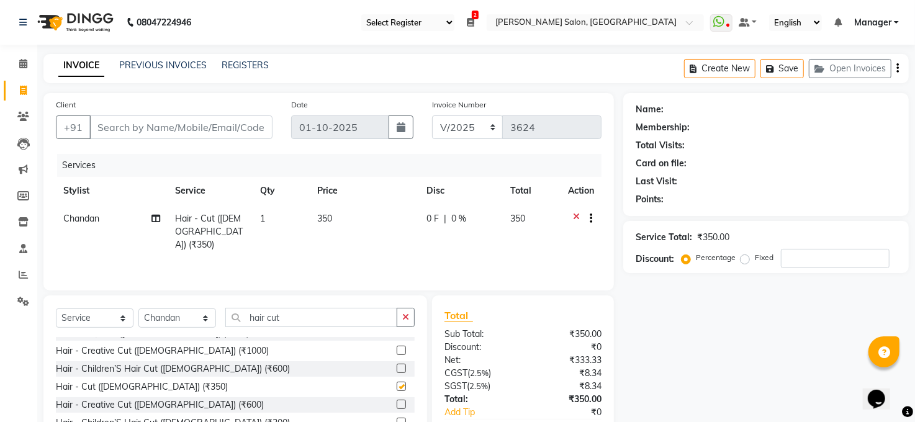
checkbox input "false"
click at [132, 124] on input "Client" at bounding box center [180, 127] width 183 height 24
type input "8"
type input "0"
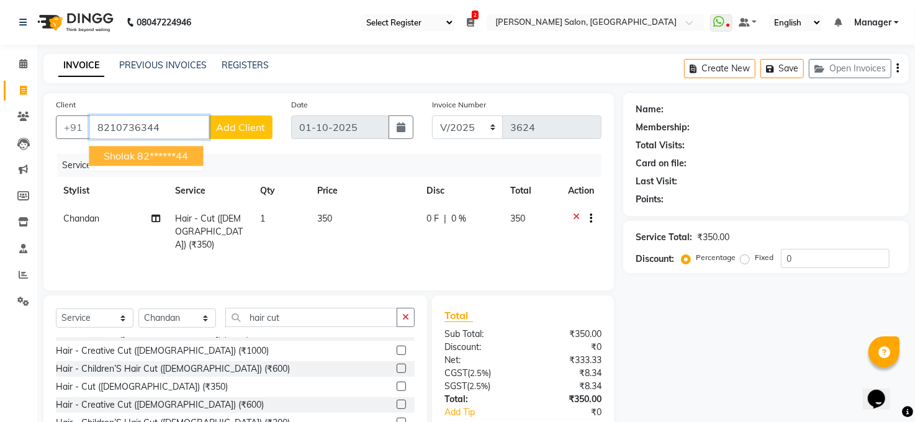
type input "8210736344"
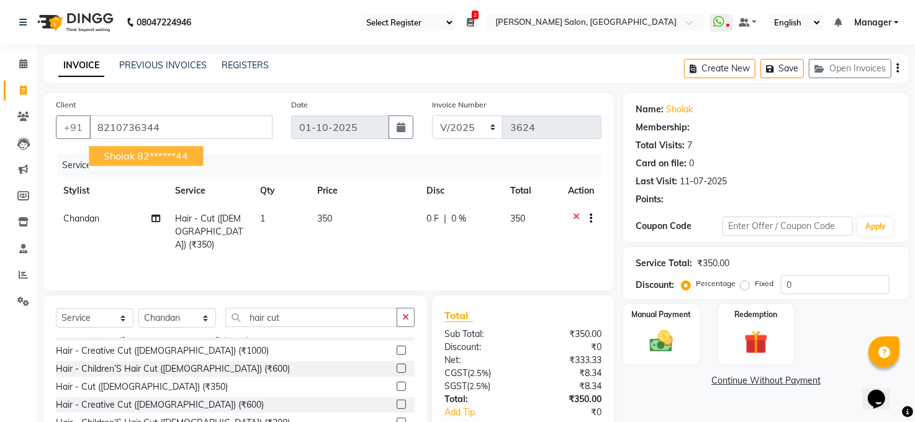
select select "1: Object"
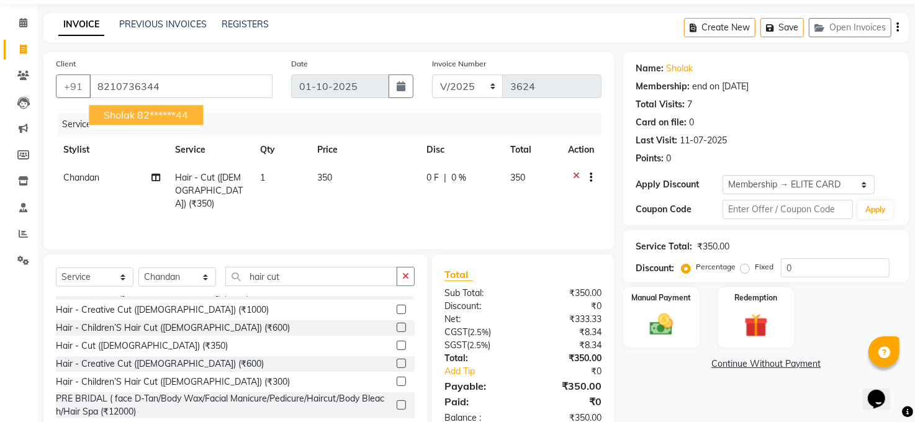
scroll to position [75, 0]
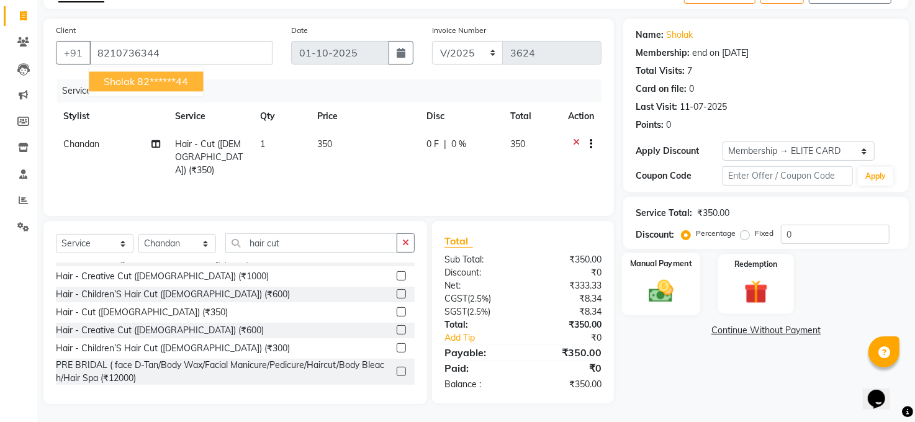
click at [648, 289] on img at bounding box center [661, 292] width 40 height 29
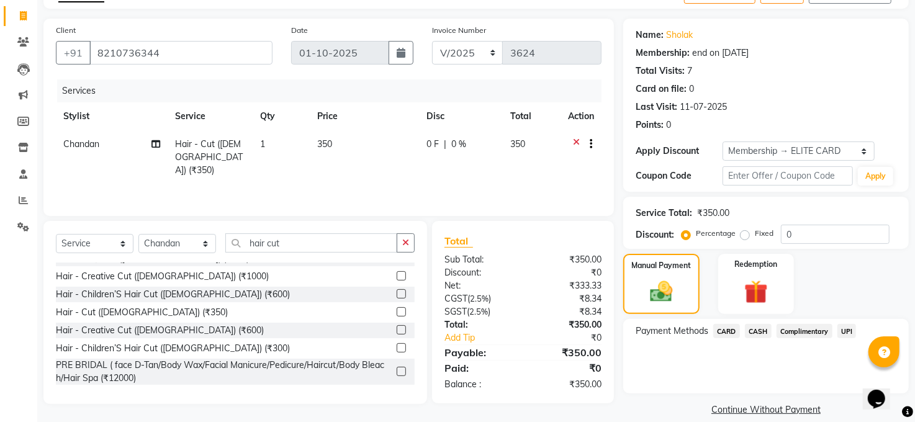
click at [759, 326] on span "CASH" at bounding box center [758, 331] width 27 height 14
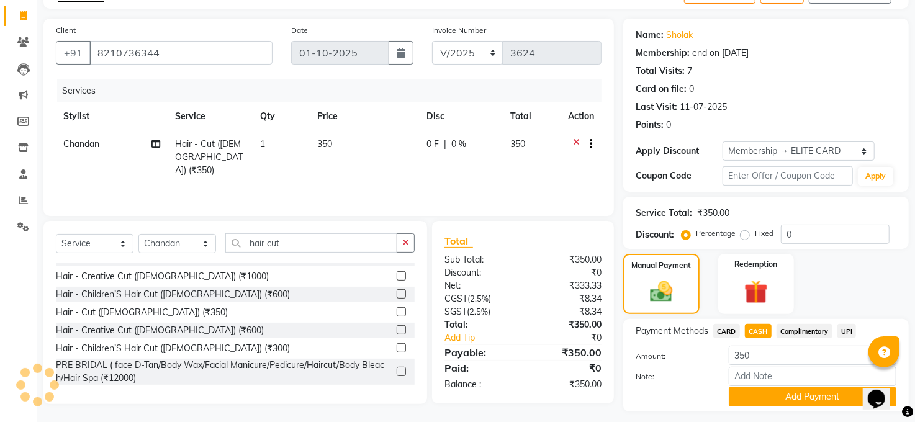
click at [849, 328] on span "UPI" at bounding box center [847, 331] width 19 height 14
click at [829, 394] on button "Add Payment" at bounding box center [813, 396] width 168 height 19
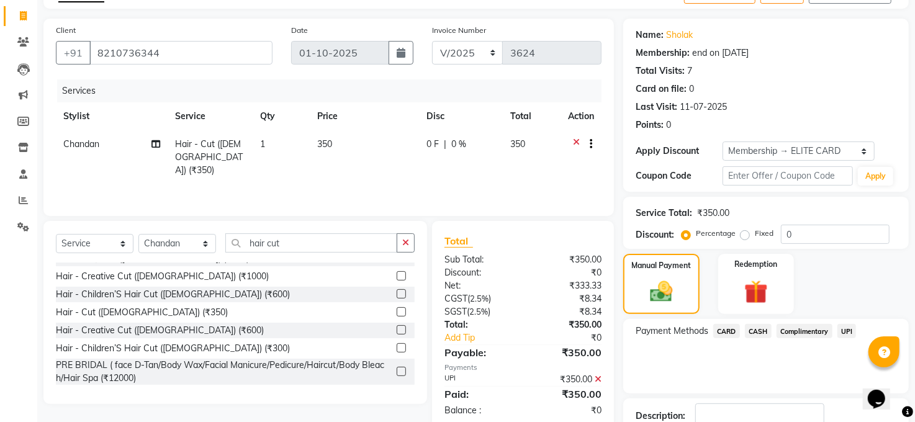
click at [846, 327] on span "UPI" at bounding box center [847, 331] width 19 height 14
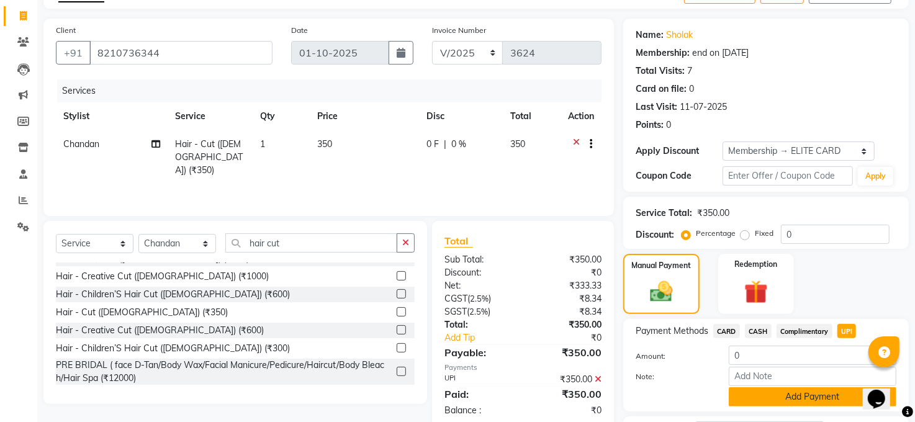
click at [780, 394] on button "Add Payment" at bounding box center [813, 396] width 168 height 19
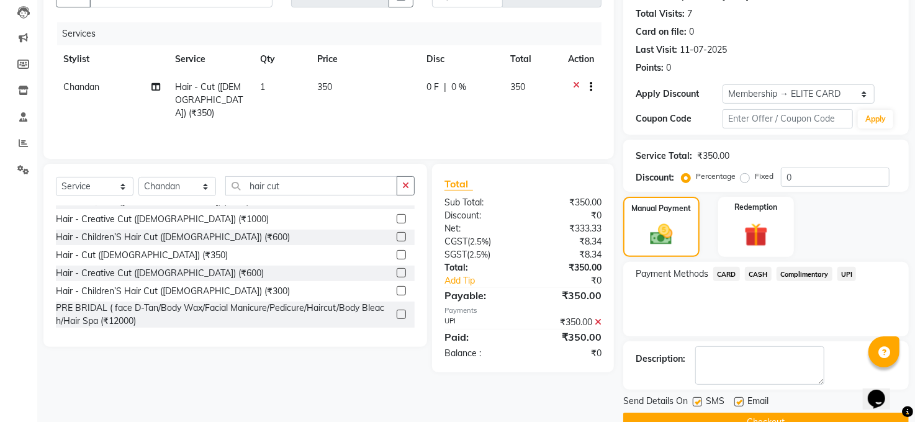
scroll to position [160, 0]
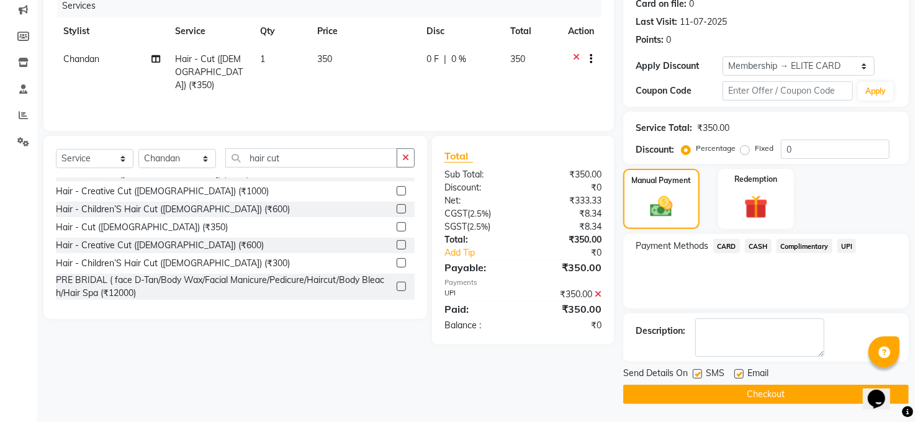
click at [776, 392] on button "Checkout" at bounding box center [766, 394] width 286 height 19
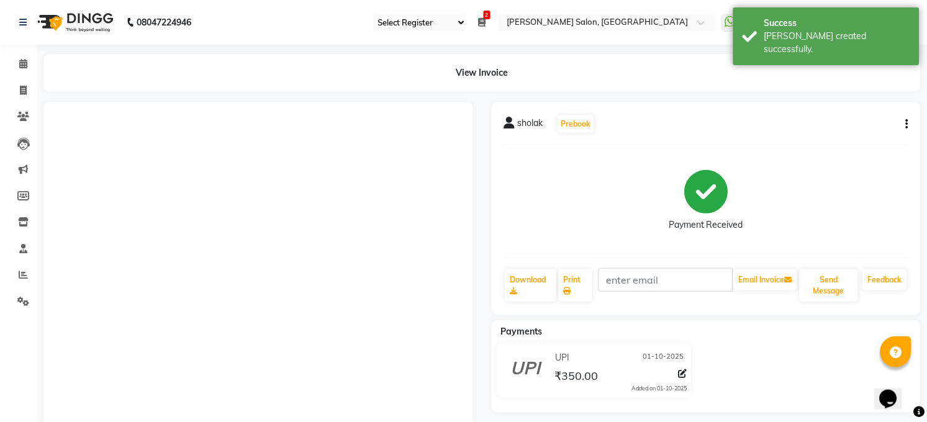
select select "service"
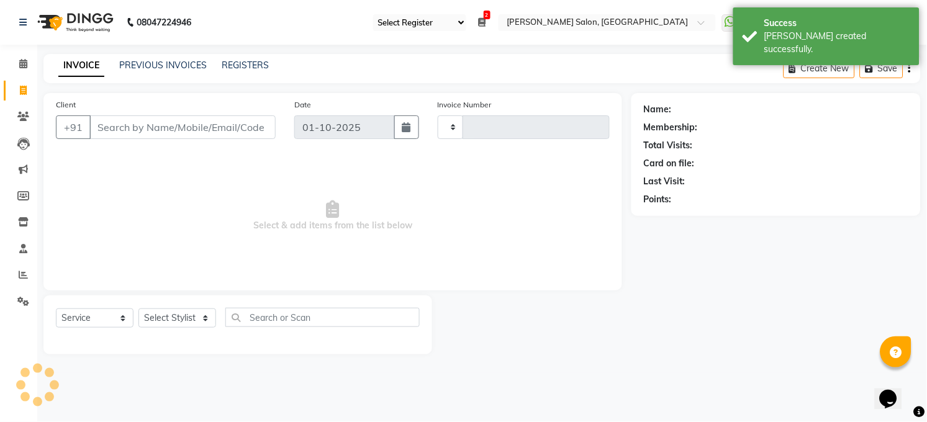
type input "3627"
select select "5748"
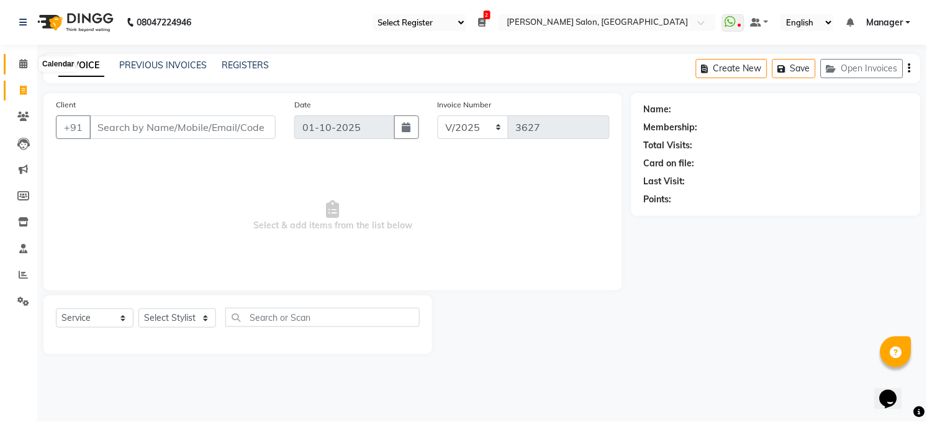
click at [22, 61] on icon at bounding box center [23, 63] width 8 height 9
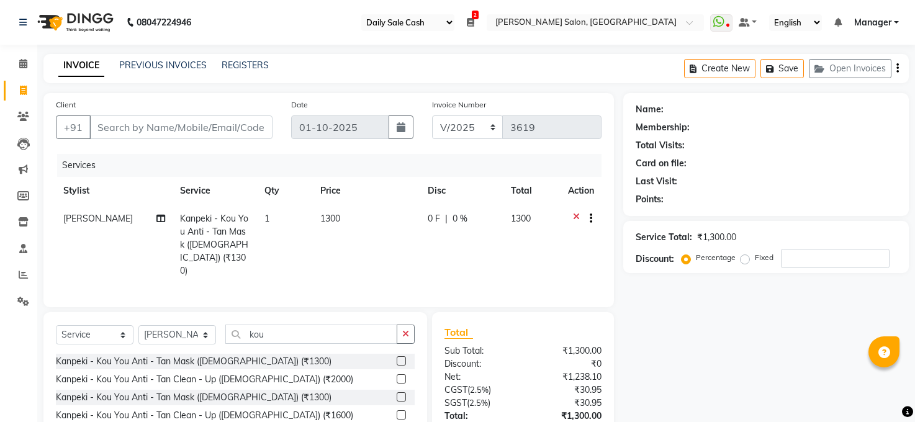
select select "35"
select select "5748"
select select "service"
select select "61426"
click at [328, 327] on input "kou" at bounding box center [311, 334] width 172 height 19
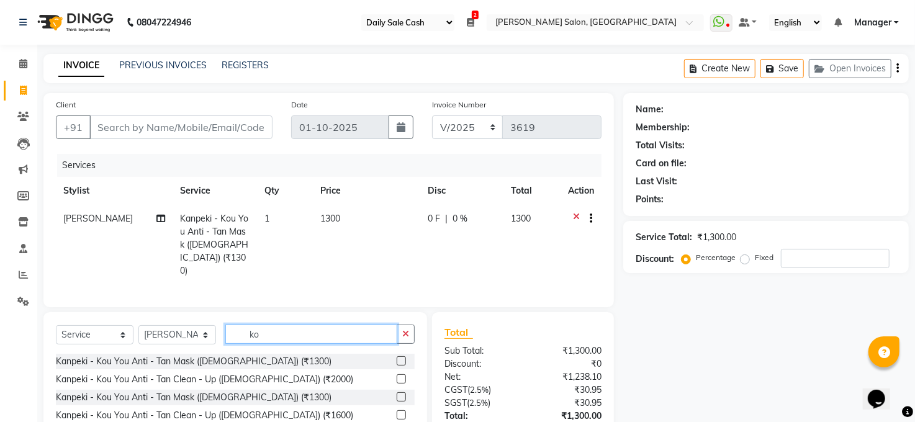
type input "k"
click at [349, 332] on input "d tan" at bounding box center [311, 334] width 172 height 19
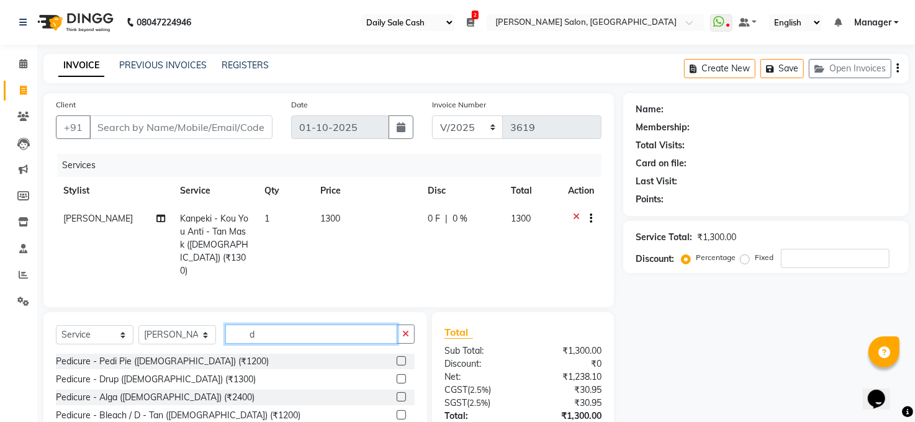
type input "d"
type input "eye"
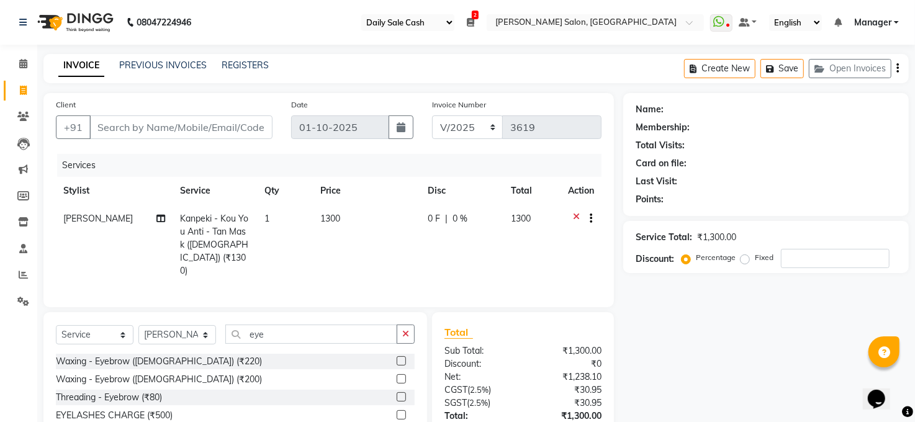
click at [401, 397] on label at bounding box center [401, 396] width 9 height 9
click at [401, 397] on input "checkbox" at bounding box center [401, 398] width 8 height 8
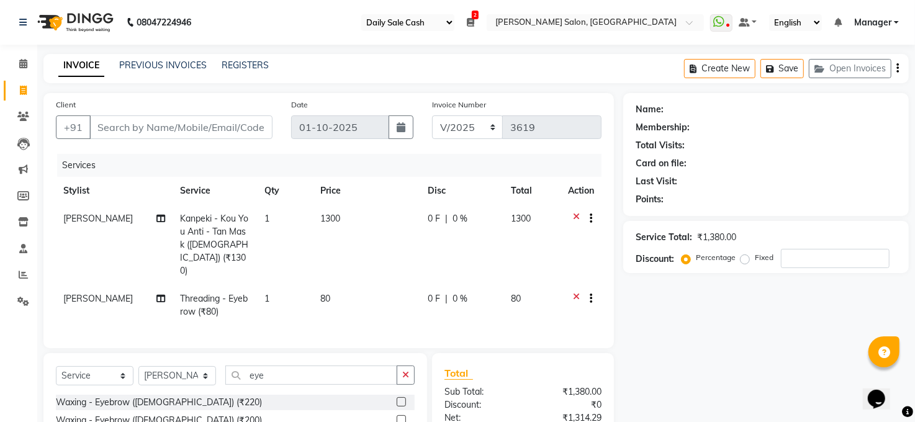
checkbox input "false"
click at [353, 374] on input "eye" at bounding box center [311, 375] width 172 height 19
type input "e"
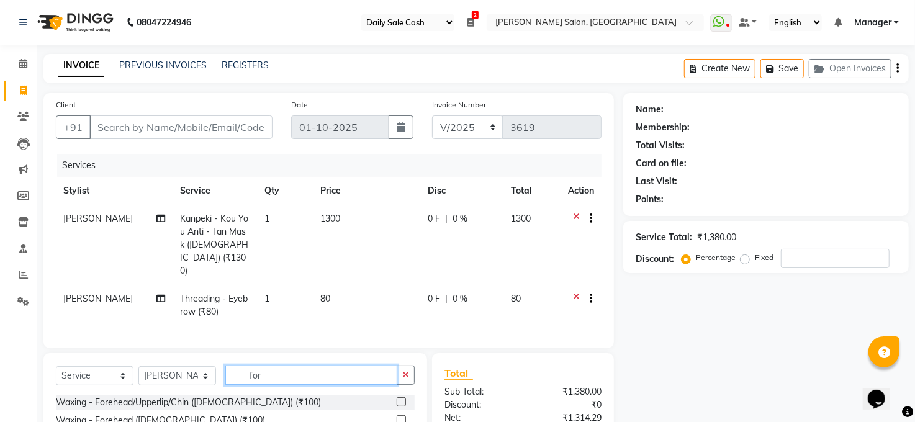
scroll to position [130, 0]
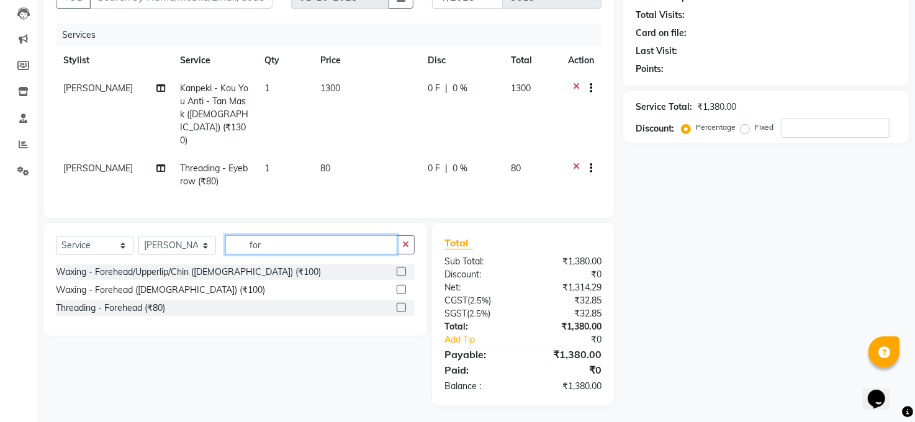
type input "for"
click at [404, 303] on label at bounding box center [401, 307] width 9 height 9
click at [404, 304] on input "checkbox" at bounding box center [401, 308] width 8 height 8
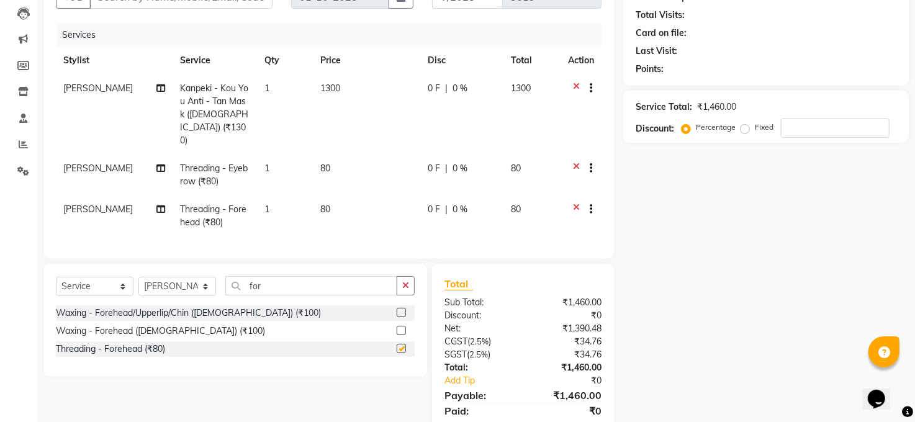
checkbox input "false"
click at [361, 287] on input "for" at bounding box center [311, 285] width 172 height 19
type input "f"
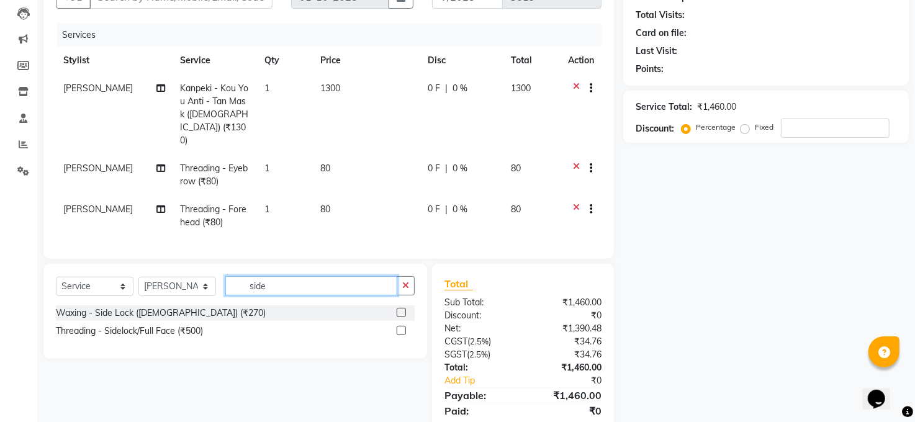
type input "side"
click at [401, 327] on label at bounding box center [401, 330] width 9 height 9
click at [401, 327] on input "checkbox" at bounding box center [401, 331] width 8 height 8
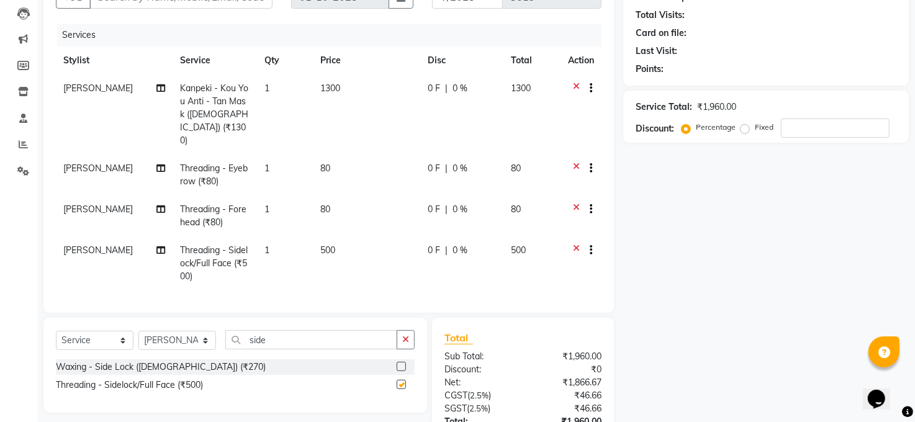
checkbox input "false"
click at [401, 364] on label at bounding box center [401, 366] width 9 height 9
click at [401, 364] on input "checkbox" at bounding box center [401, 367] width 8 height 8
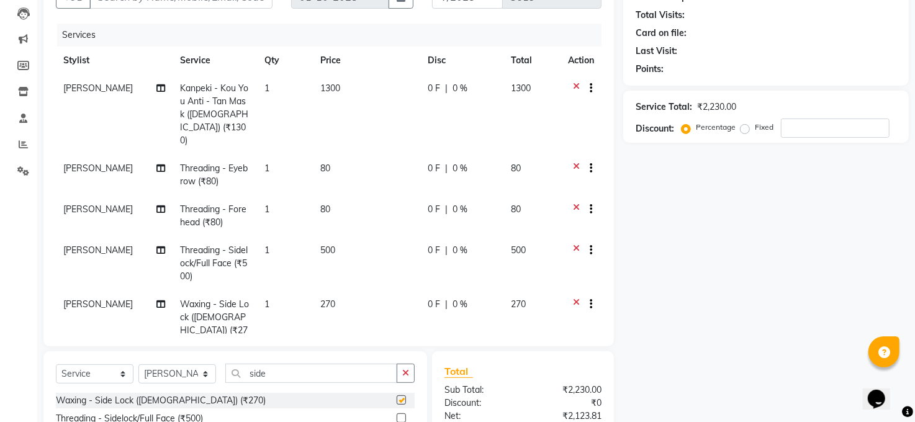
checkbox input "false"
click at [580, 244] on div at bounding box center [586, 252] width 12 height 16
click at [573, 244] on icon at bounding box center [576, 252] width 7 height 16
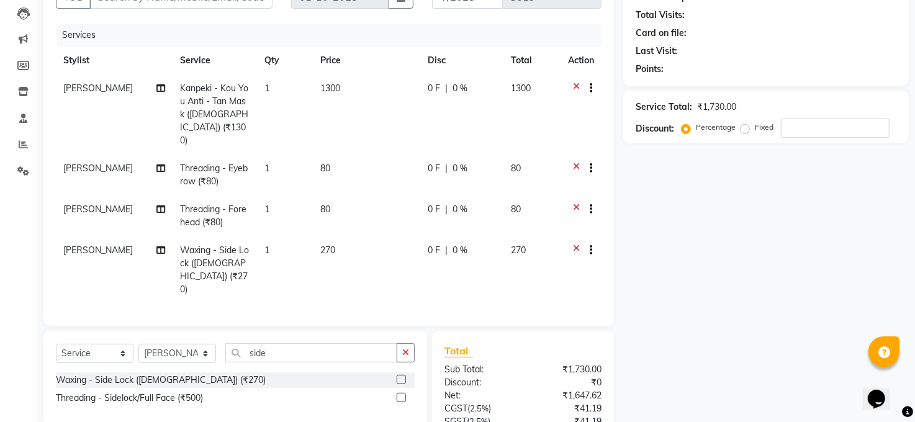
click at [517, 245] on span "270" at bounding box center [518, 250] width 15 height 11
select select "61426"
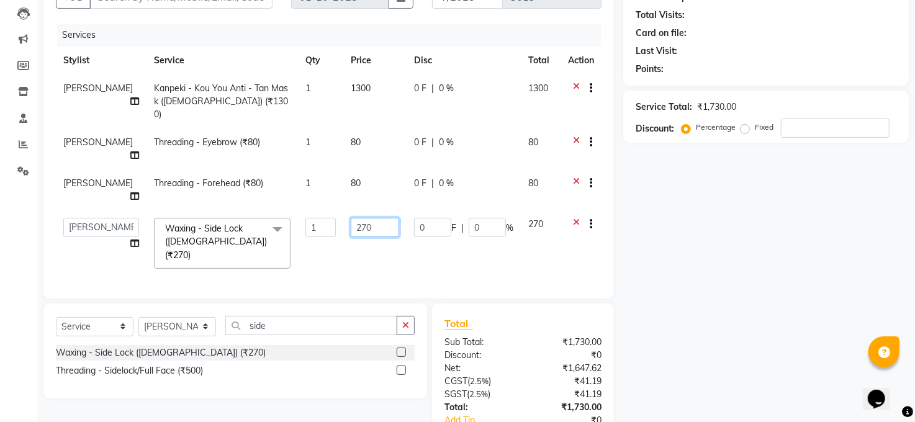
click at [364, 218] on input "270" at bounding box center [375, 227] width 48 height 19
type input "2"
type input "100"
click at [353, 291] on div "Client +91 Date [DATE] Invoice Number MAN/25 MEMB/25 V/2025 3619 Services Styli…" at bounding box center [328, 224] width 589 height 523
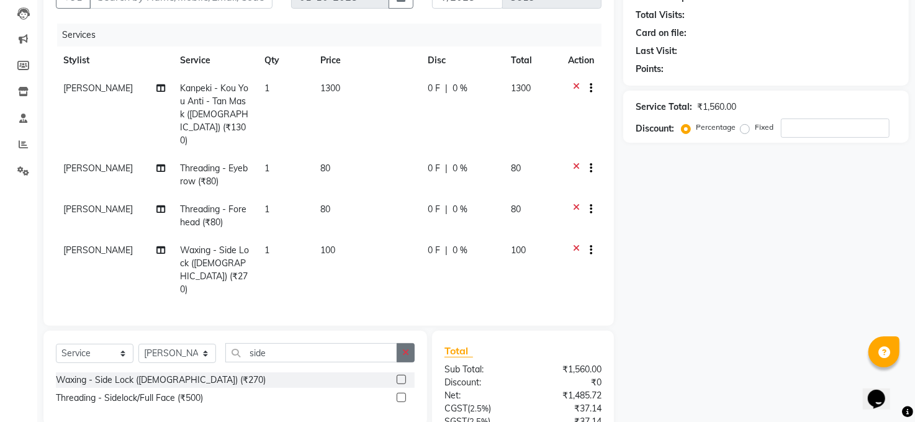
click at [409, 343] on button "button" at bounding box center [406, 352] width 18 height 19
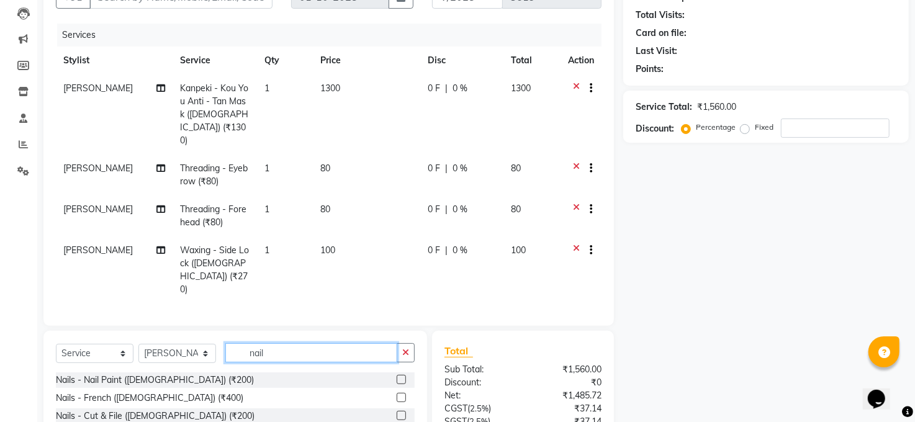
type input "nail"
click at [397, 375] on label at bounding box center [401, 379] width 9 height 9
click at [397, 376] on input "checkbox" at bounding box center [401, 380] width 8 height 8
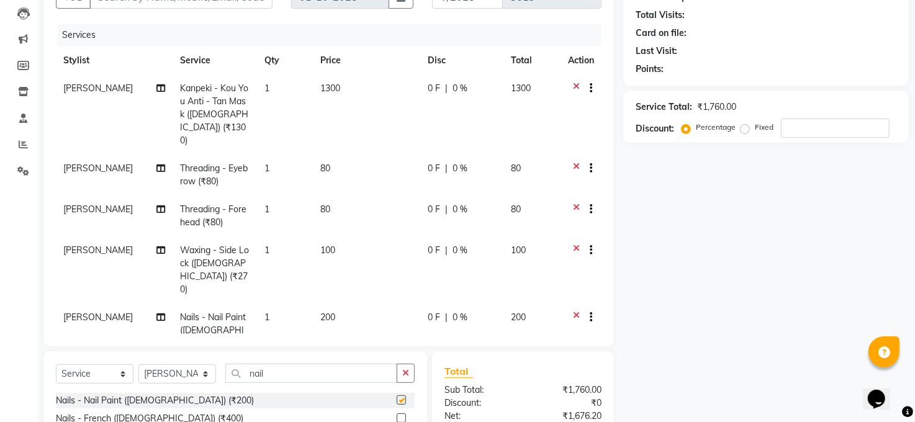
checkbox input "false"
click at [156, 313] on icon at bounding box center [160, 317] width 9 height 9
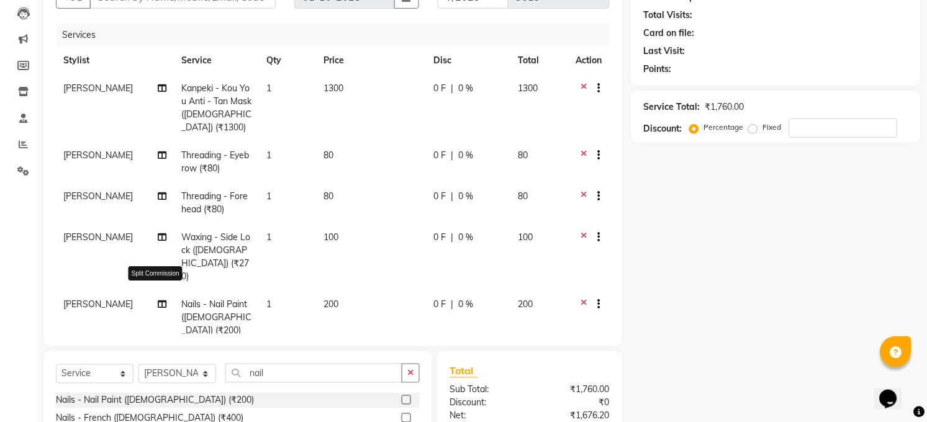
select select "61426"
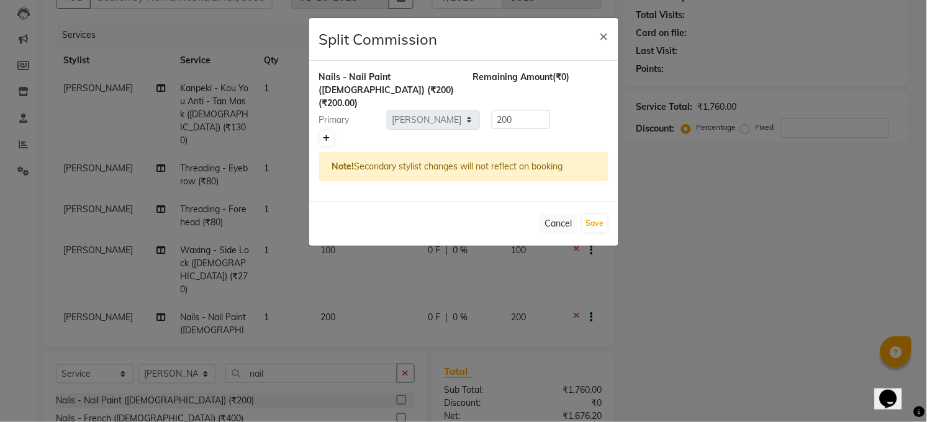
click at [323, 135] on icon at bounding box center [326, 138] width 7 height 7
type input "100"
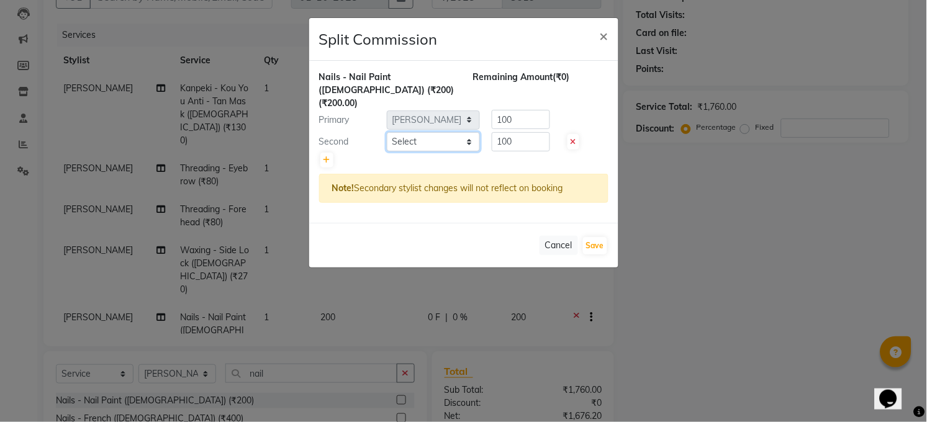
click at [421, 132] on select "Select [PERSON_NAME] [PERSON_NAME] [PERSON_NAME] COUNTER Manager [PERSON_NAME] …" at bounding box center [433, 141] width 93 height 19
select select "41088"
click at [387, 132] on select "Select [PERSON_NAME] [PERSON_NAME] [PERSON_NAME] COUNTER Manager [PERSON_NAME] …" at bounding box center [433, 141] width 93 height 19
click at [604, 237] on button "Save" at bounding box center [595, 245] width 24 height 17
select select "Select"
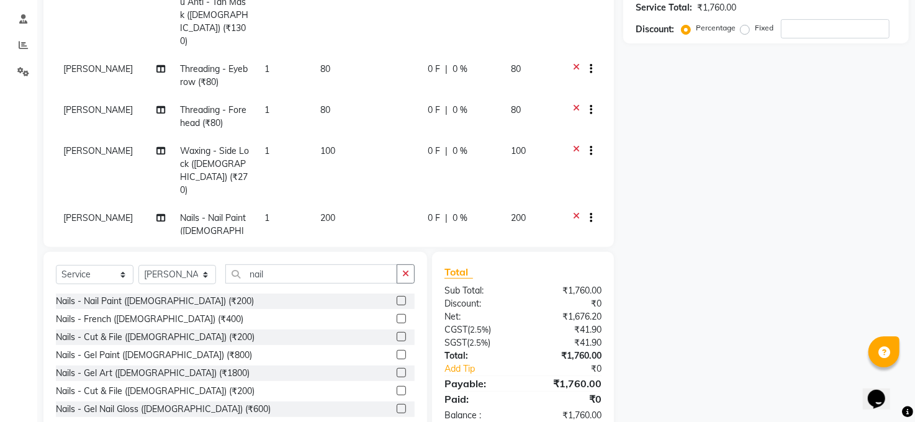
scroll to position [261, 0]
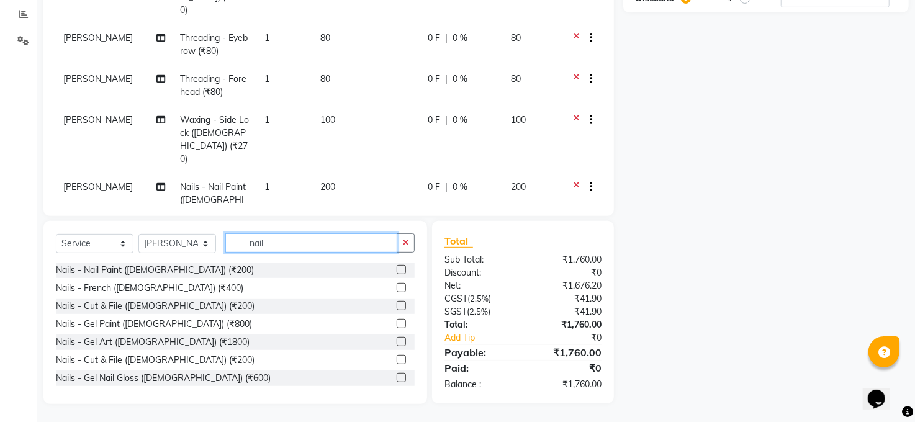
click at [275, 241] on input "nail" at bounding box center [311, 242] width 172 height 19
type input "n"
type input "hair"
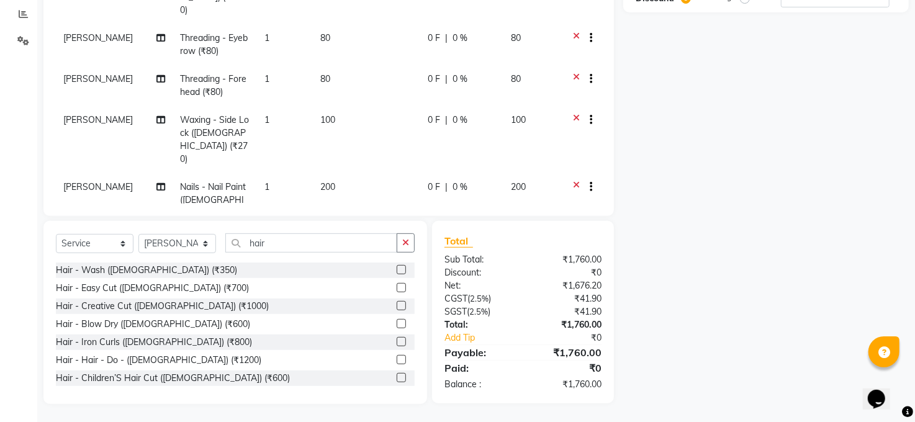
click at [397, 269] on label at bounding box center [401, 269] width 9 height 9
click at [397, 269] on input "checkbox" at bounding box center [401, 270] width 8 height 8
checkbox input "false"
click at [397, 321] on label at bounding box center [401, 323] width 9 height 9
click at [397, 321] on input "checkbox" at bounding box center [401, 324] width 8 height 8
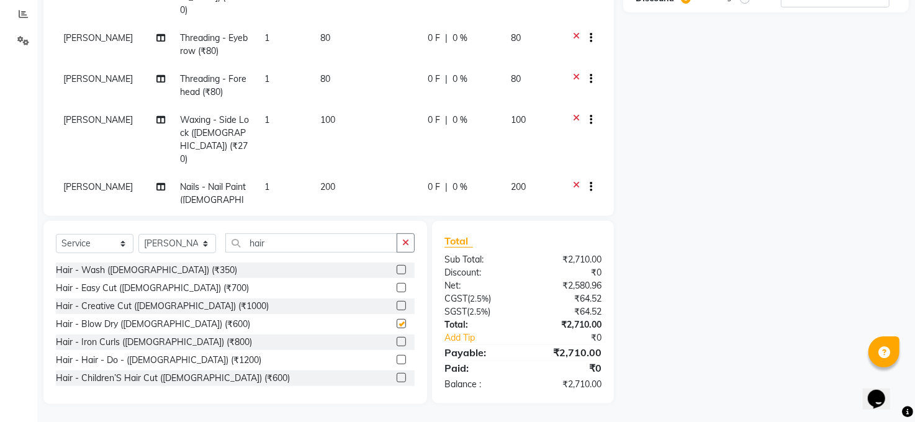
checkbox input "false"
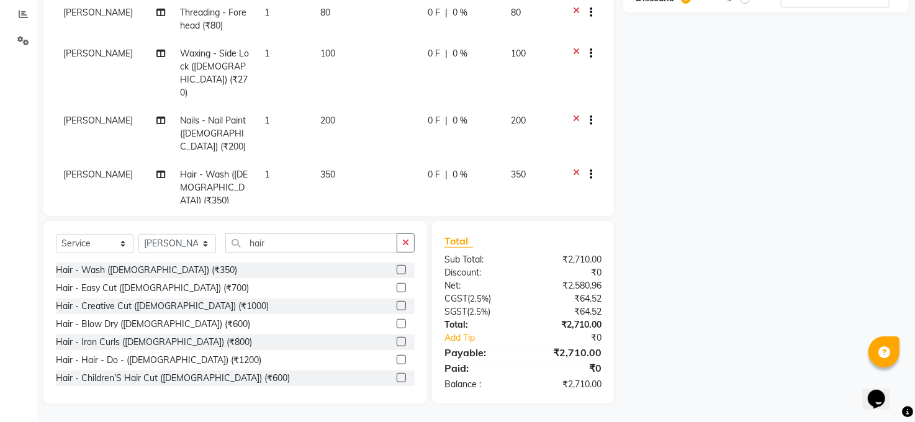
scroll to position [88, 0]
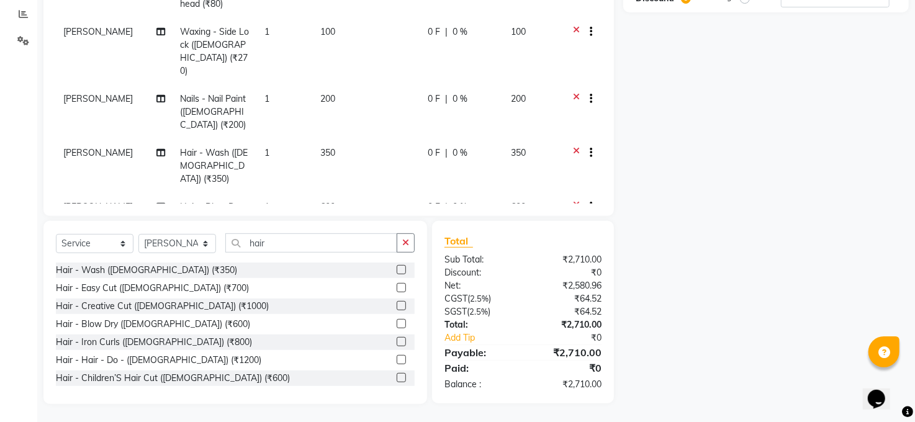
click at [76, 147] on span "[PERSON_NAME]" at bounding box center [98, 152] width 70 height 11
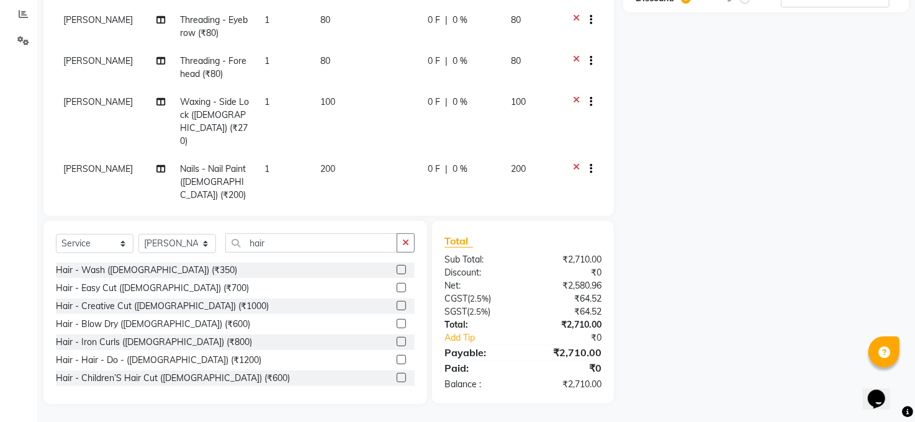
select select "61426"
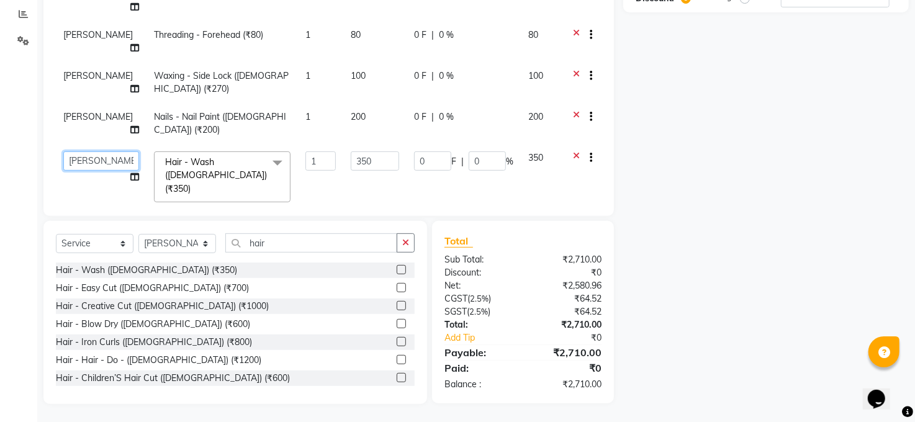
click at [76, 151] on select "Abhay kumar ADITI ALTAF ANKITA Chandan COUNTER Manager Manish Kumar Neetu Mam p…" at bounding box center [101, 160] width 76 height 19
select select "77686"
click at [78, 151] on select "Abhay kumar ADITI ALTAF ANKITA Chandan COUNTER Manager Manish Kumar Neetu Mam p…" at bounding box center [101, 160] width 76 height 19
select select "45734"
click at [86, 218] on span "[PERSON_NAME]" at bounding box center [98, 223] width 70 height 11
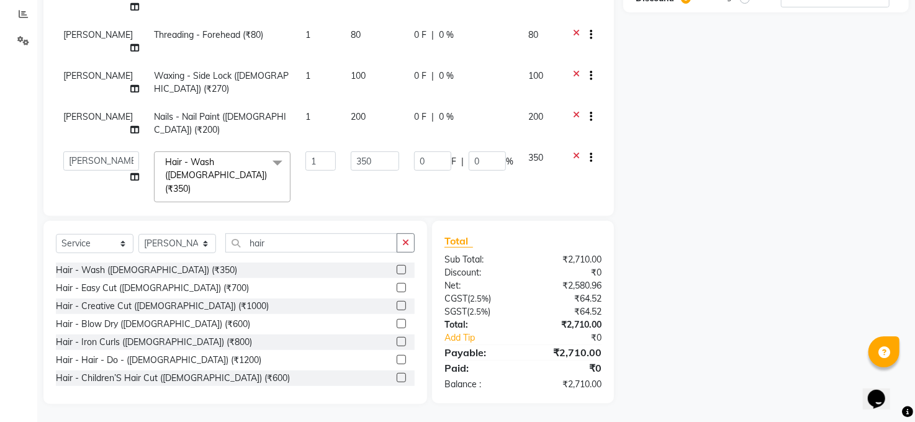
select select "61426"
click at [86, 217] on select "Abhay kumar ADITI ALTAF ANKITA Chandan COUNTER Manager Manish Kumar Neetu Mam p…" at bounding box center [101, 226] width 76 height 19
select select "45734"
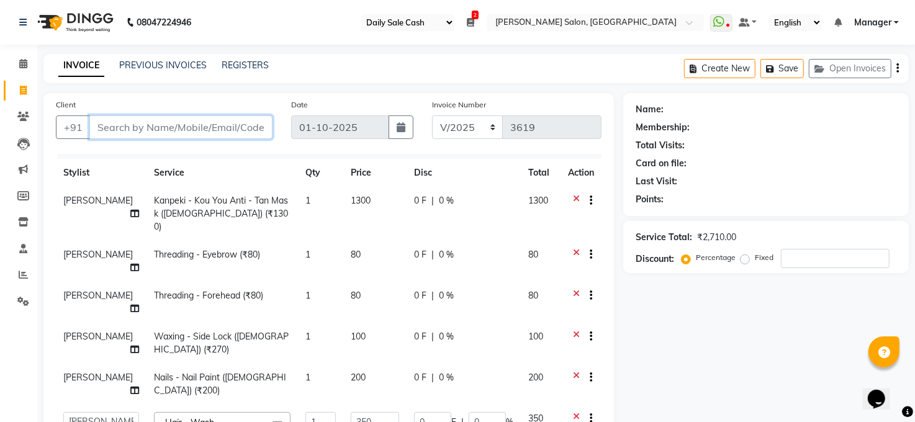
click at [219, 133] on input "Client" at bounding box center [180, 127] width 183 height 24
type input "9"
type input "0"
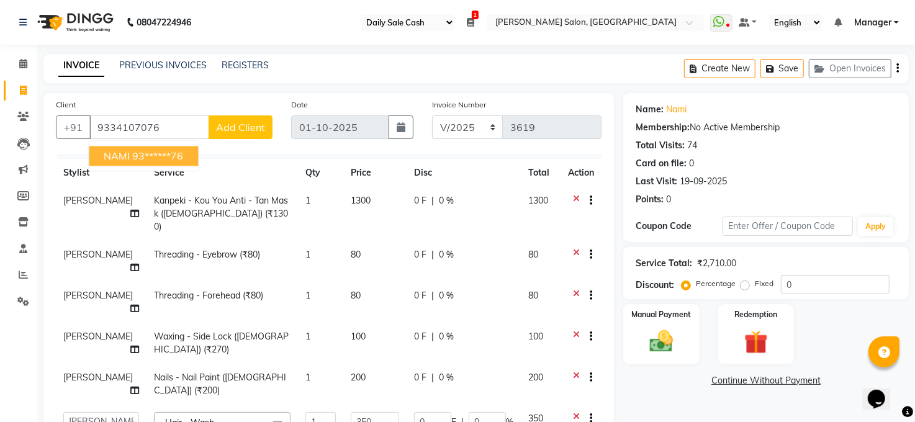
click at [147, 153] on ngb-highlight "93******76" at bounding box center [157, 156] width 51 height 12
type input "93******76"
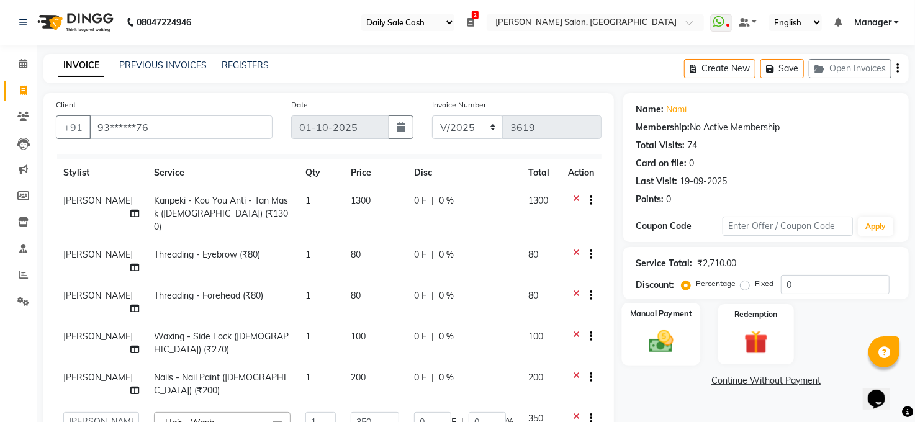
click at [654, 335] on img at bounding box center [661, 342] width 40 height 29
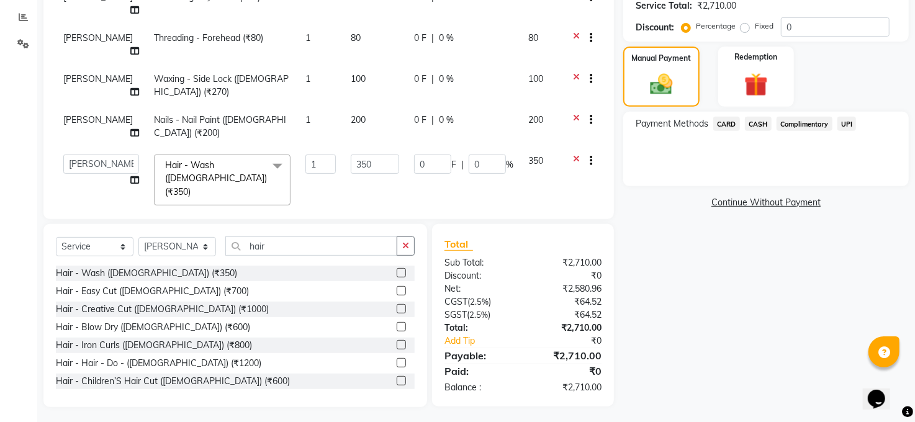
scroll to position [261, 0]
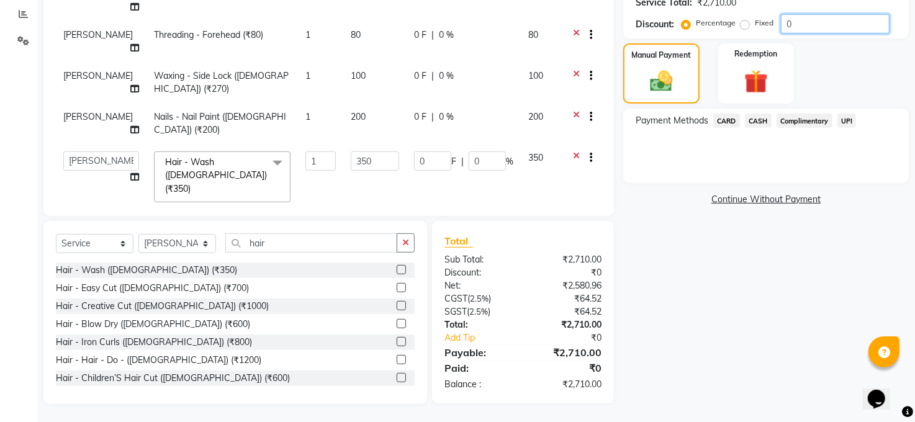
click at [823, 21] on input "0" at bounding box center [835, 23] width 109 height 19
type input "1"
type input "3.5"
type input "1"
type input "6"
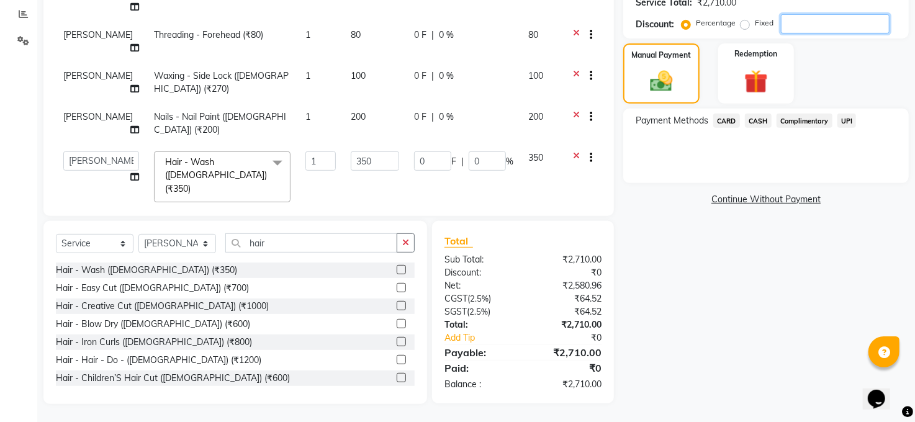
type input "1"
type input "10"
type input "35"
type input "10"
type input "60"
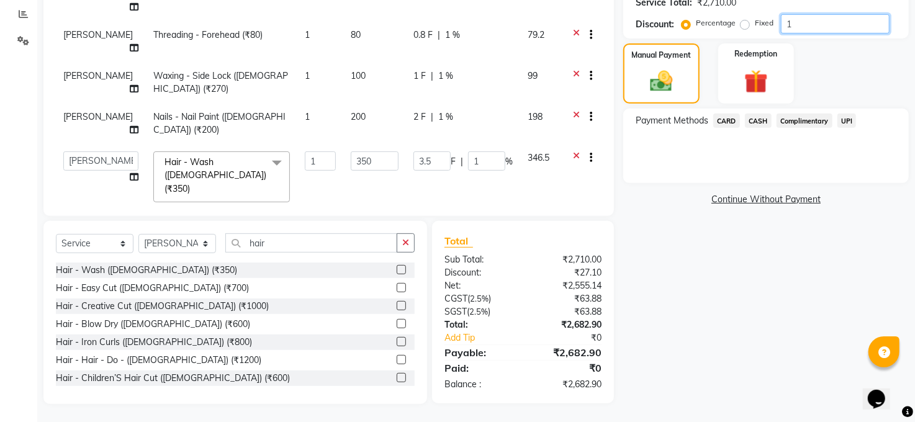
type input "10"
click at [849, 120] on span "UPI" at bounding box center [847, 121] width 19 height 14
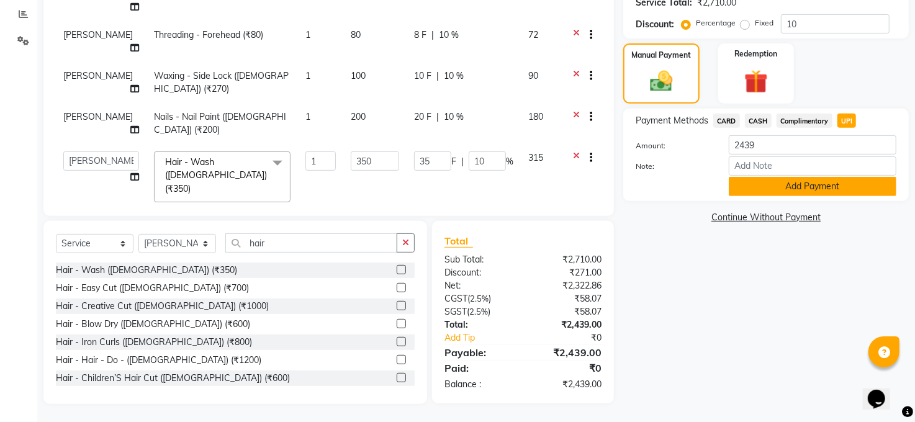
click at [834, 186] on button "Add Payment" at bounding box center [813, 186] width 168 height 19
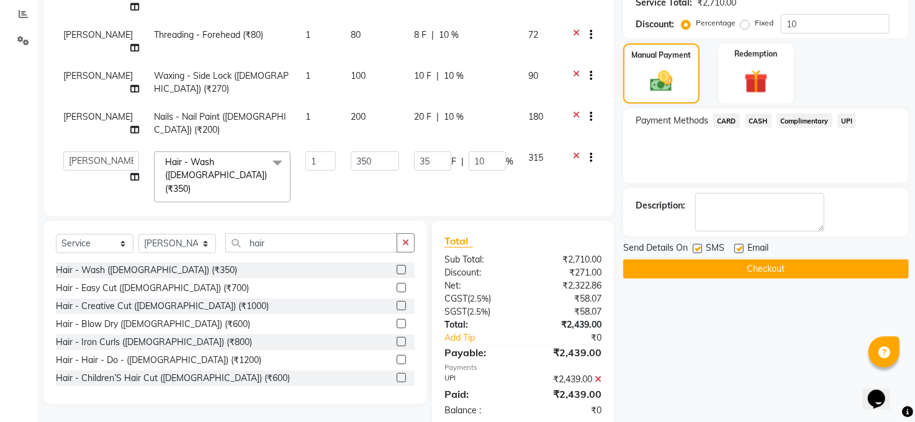
click at [792, 267] on button "Checkout" at bounding box center [766, 269] width 286 height 19
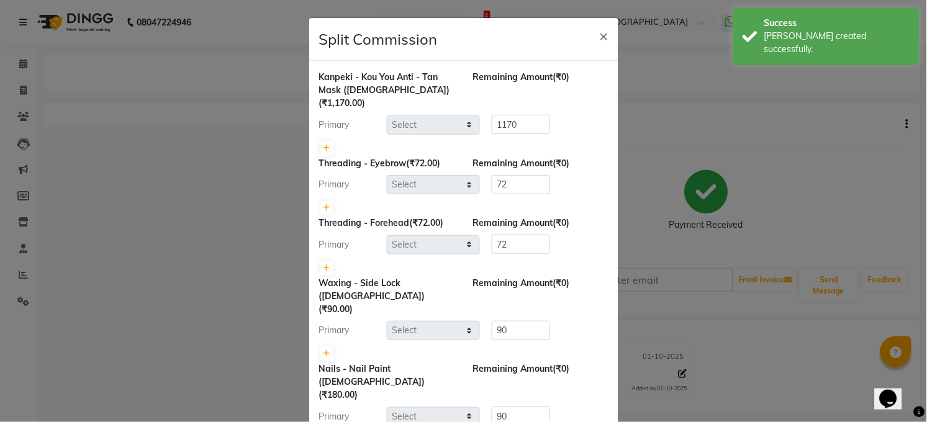
click at [841, 173] on ngb-modal-window "Split Commission × Kanpeki - Kou You Anti - Tan Mask (Female) (₹1,170.00) Remai…" at bounding box center [463, 211] width 927 height 422
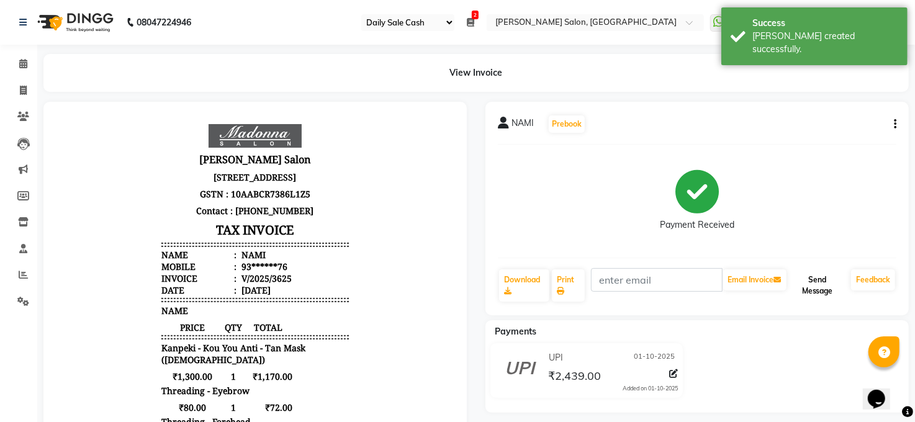
click at [830, 287] on button "Send Message" at bounding box center [817, 285] width 57 height 32
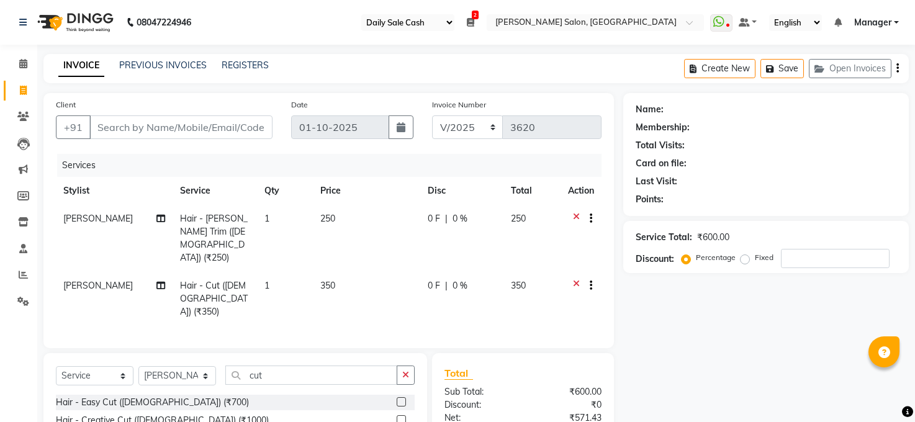
select select "35"
select select "5748"
select select "service"
select select "60523"
click at [574, 279] on icon at bounding box center [576, 287] width 7 height 16
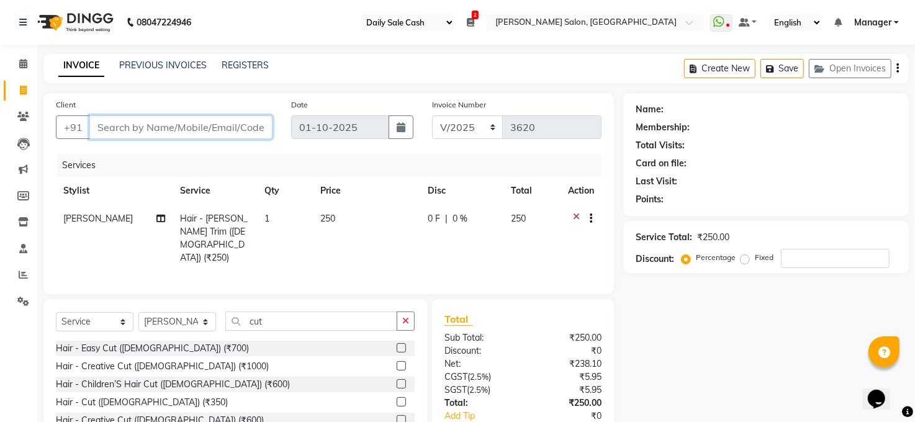
click at [189, 129] on input "Client" at bounding box center [180, 127] width 183 height 24
type input "8"
type input "0"
type input "8252025599"
click at [237, 128] on span "Add Client" at bounding box center [240, 127] width 49 height 12
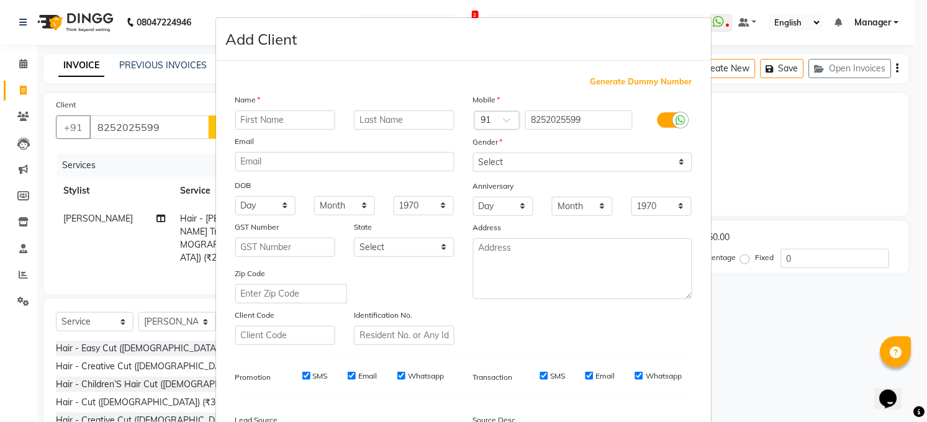
click at [278, 124] on input "text" at bounding box center [285, 120] width 101 height 19
type input "vivek"
click at [410, 143] on div "Email" at bounding box center [345, 143] width 238 height 17
click at [677, 163] on select "Select [DEMOGRAPHIC_DATA] [DEMOGRAPHIC_DATA] Other Prefer Not To Say" at bounding box center [582, 162] width 219 height 19
select select "[DEMOGRAPHIC_DATA]"
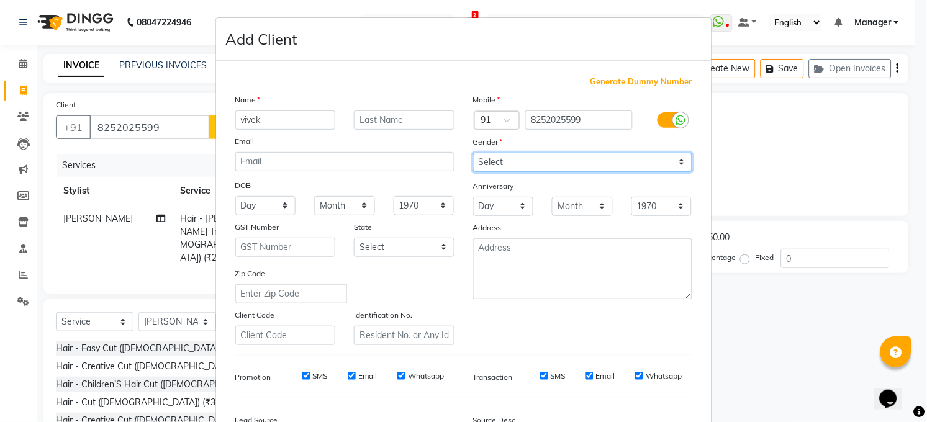
click at [473, 153] on select "Select [DEMOGRAPHIC_DATA] [DEMOGRAPHIC_DATA] Other Prefer Not To Say" at bounding box center [582, 162] width 219 height 19
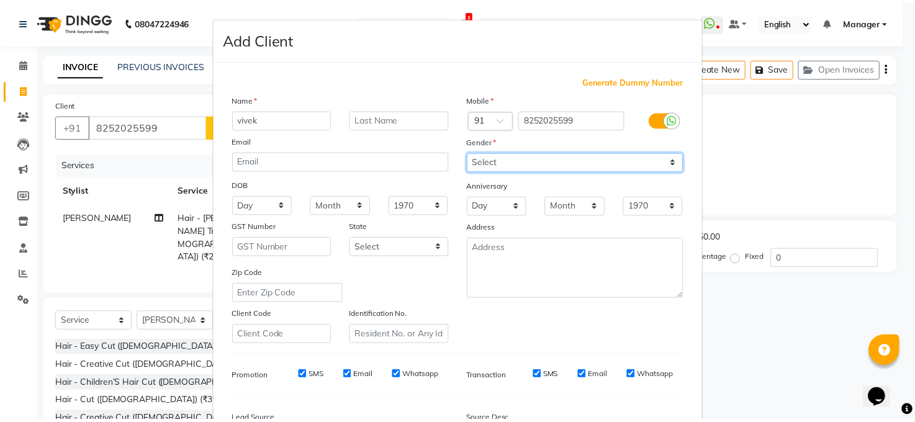
scroll to position [151, 0]
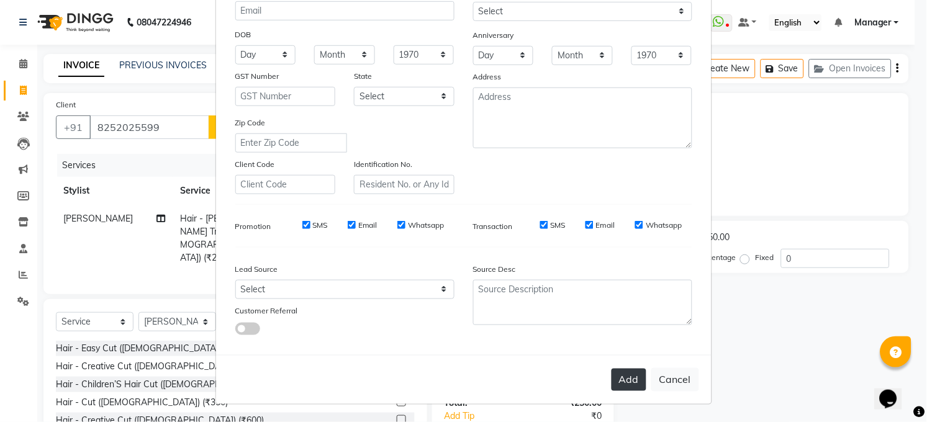
click at [616, 381] on button "Add" at bounding box center [629, 380] width 35 height 22
type input "82******99"
select select
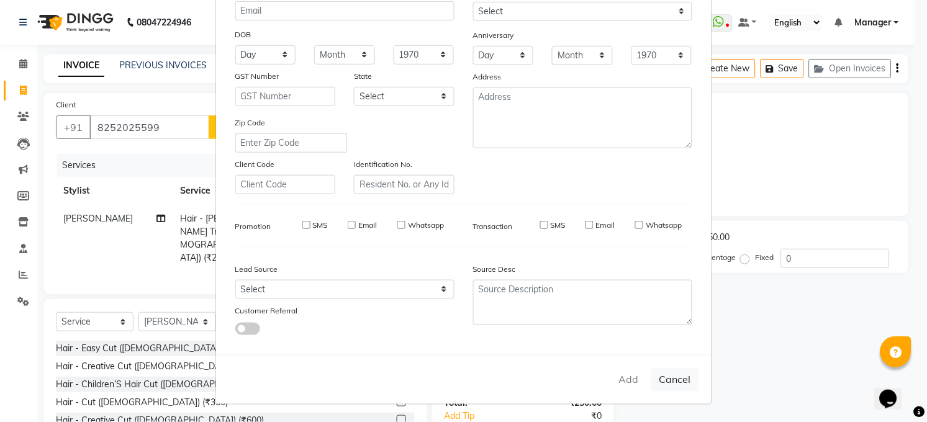
select select
checkbox input "false"
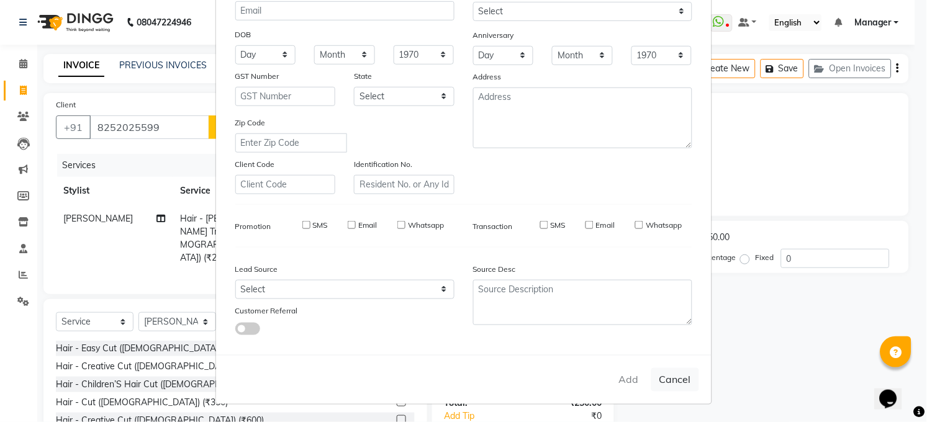
checkbox input "false"
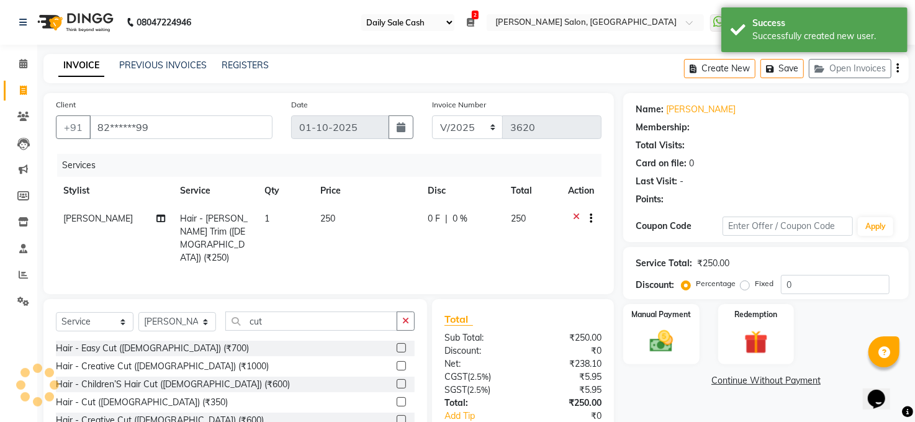
select select "1: Object"
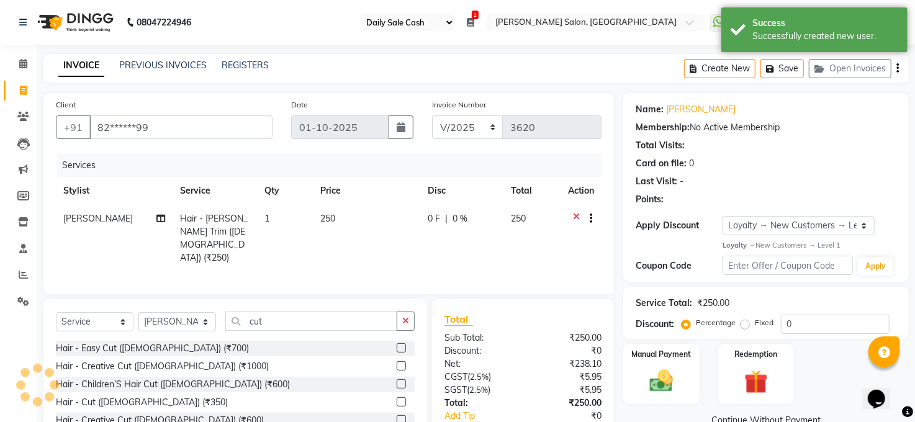
scroll to position [75, 0]
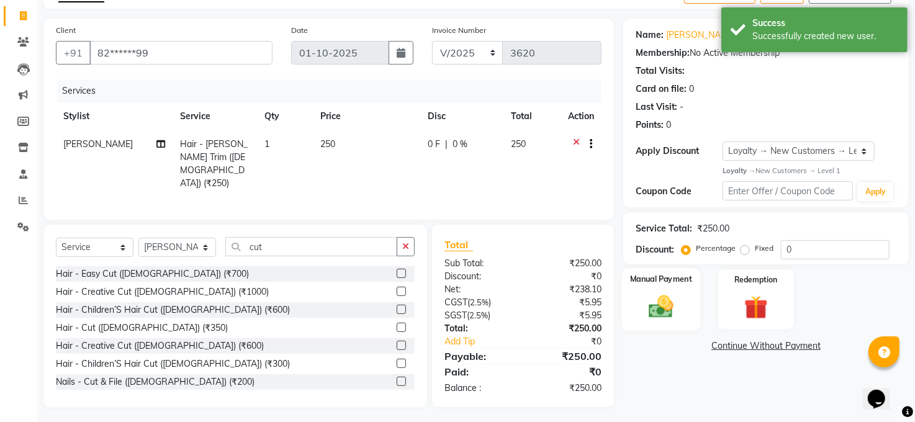
click at [676, 291] on div "Manual Payment" at bounding box center [661, 299] width 79 height 63
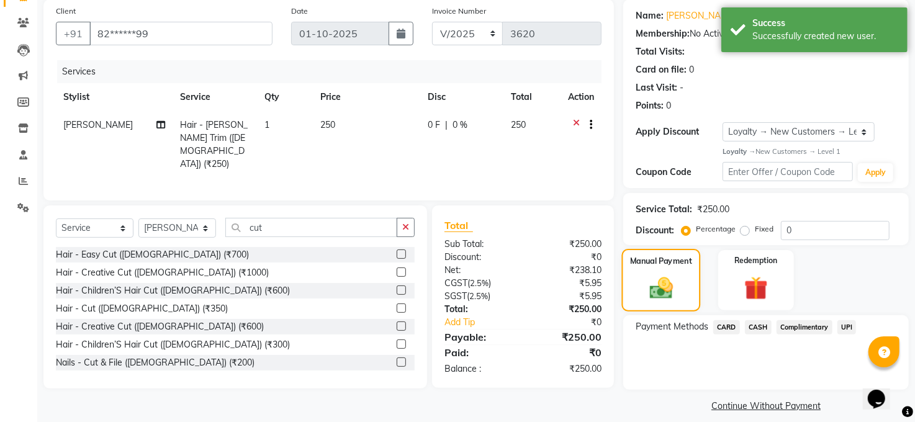
scroll to position [105, 0]
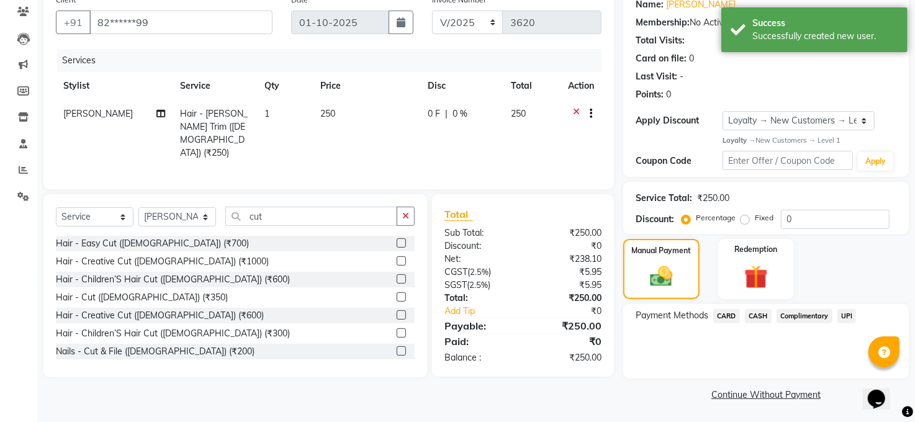
click at [846, 311] on span "UPI" at bounding box center [847, 316] width 19 height 14
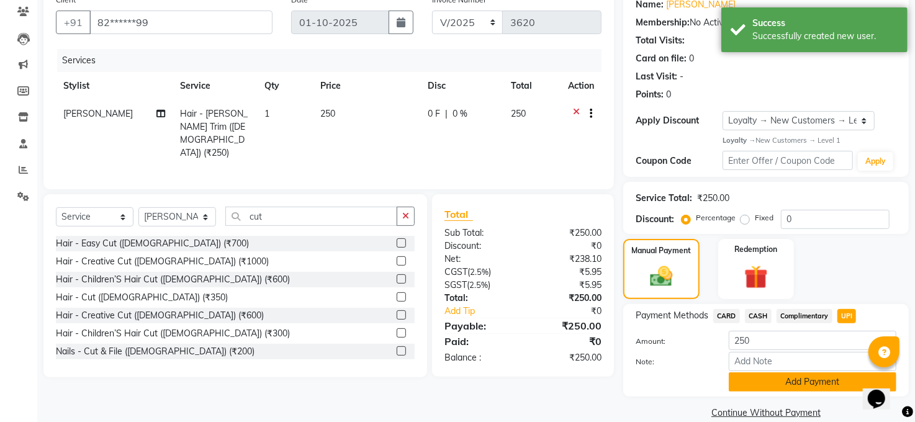
click at [780, 381] on button "Add Payment" at bounding box center [813, 382] width 168 height 19
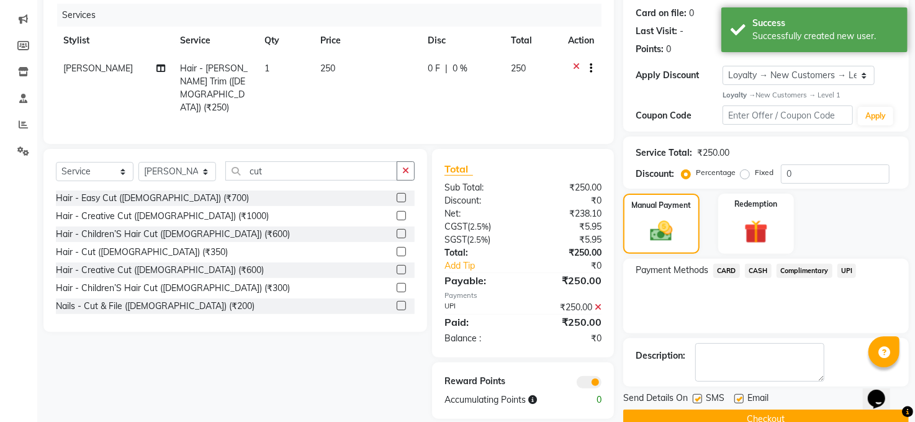
scroll to position [174, 0]
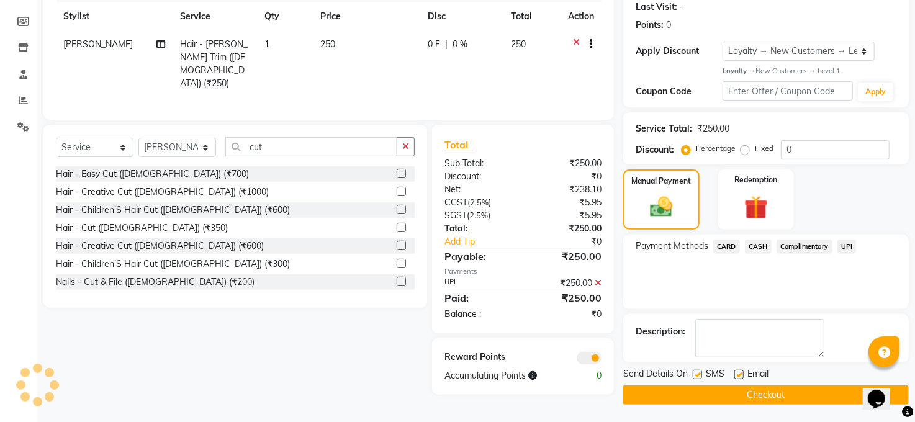
click at [590, 352] on span at bounding box center [589, 358] width 25 height 12
click at [602, 360] on input "checkbox" at bounding box center [602, 360] width 0 height 0
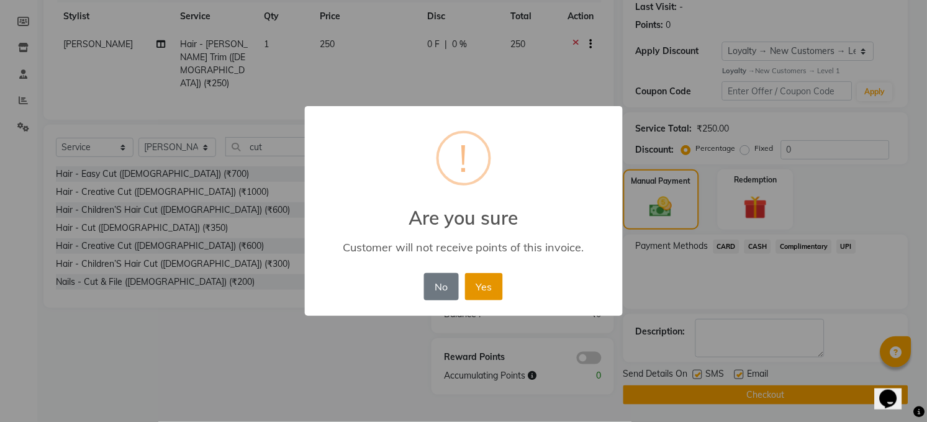
click at [483, 287] on button "Yes" at bounding box center [484, 286] width 38 height 27
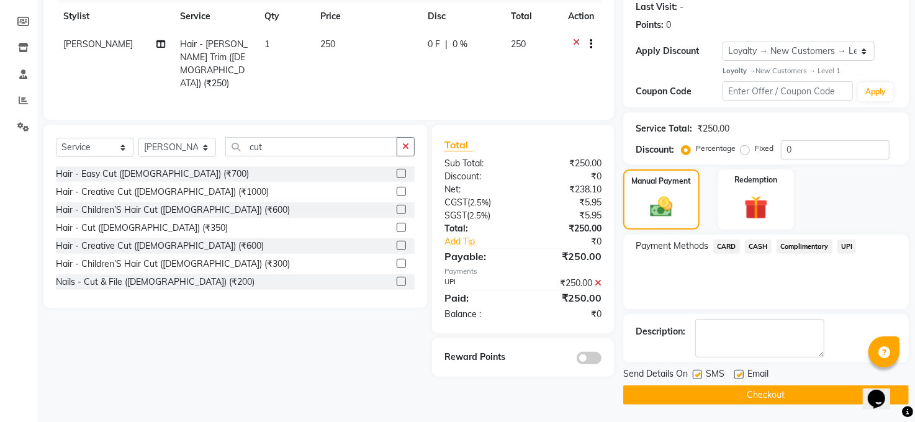
click at [762, 390] on button "Checkout" at bounding box center [766, 395] width 286 height 19
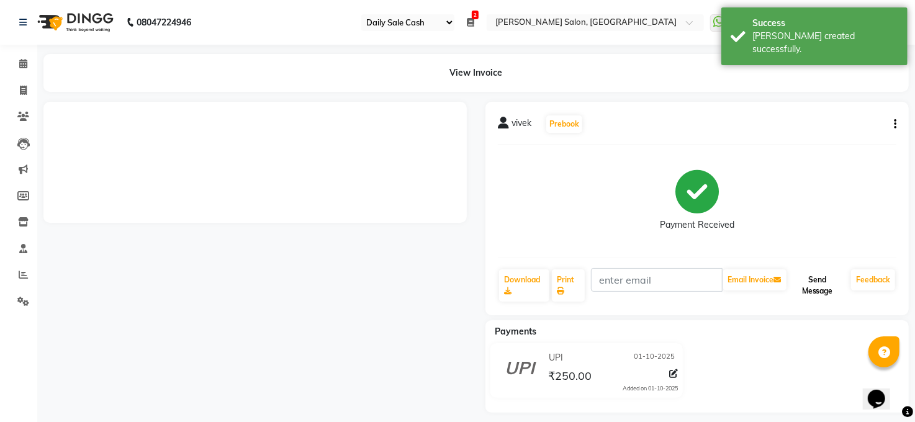
click at [820, 278] on button "Send Message" at bounding box center [817, 285] width 57 height 32
click at [19, 60] on icon at bounding box center [23, 63] width 8 height 9
click at [18, 87] on span at bounding box center [23, 91] width 22 height 14
select select "service"
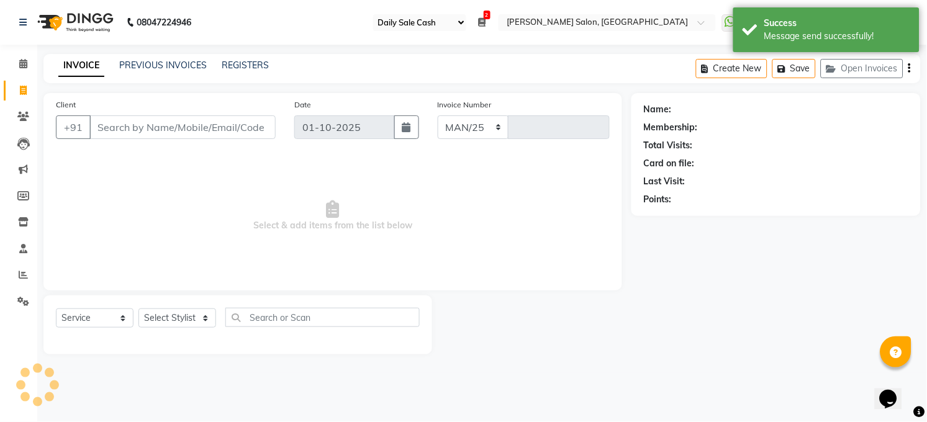
select select "5748"
type input "3625"
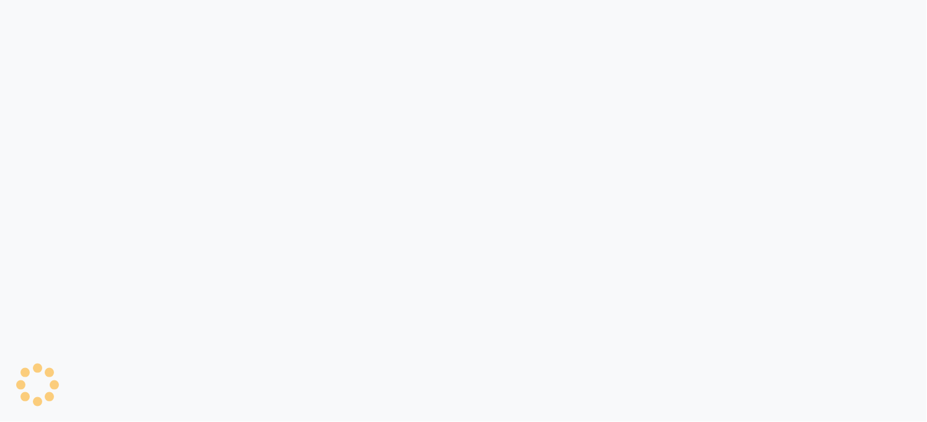
select select "35"
select select "service"
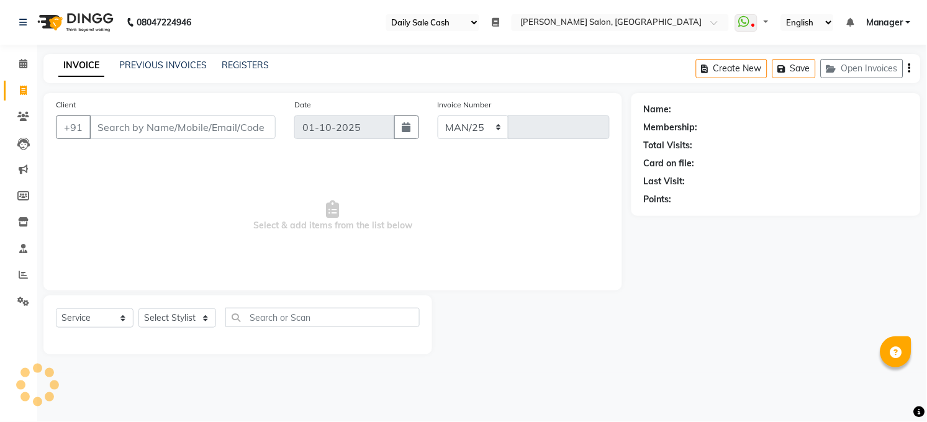
select select "5748"
type input "3627"
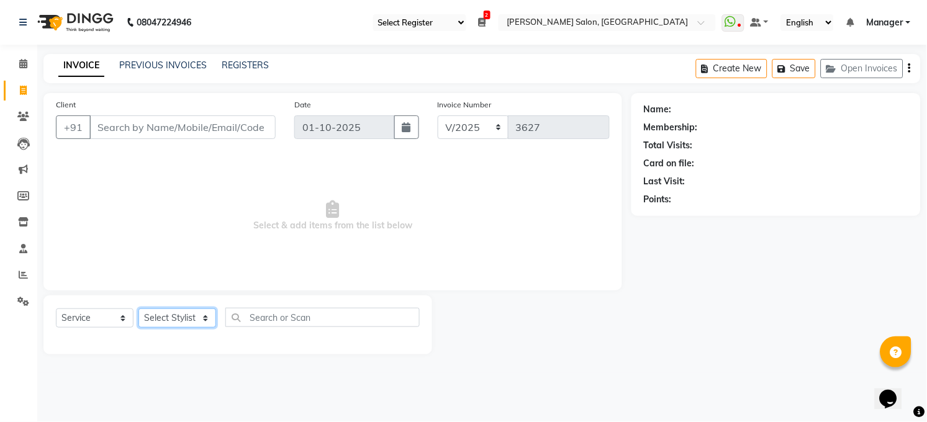
click at [190, 314] on select "Select Stylist [PERSON_NAME] [PERSON_NAME] [PERSON_NAME] COUNTER Manager [PERSO…" at bounding box center [177, 318] width 78 height 19
select select "41088"
click at [138, 309] on select "Select Stylist [PERSON_NAME] [PERSON_NAME] [PERSON_NAME] COUNTER Manager [PERSO…" at bounding box center [177, 318] width 78 height 19
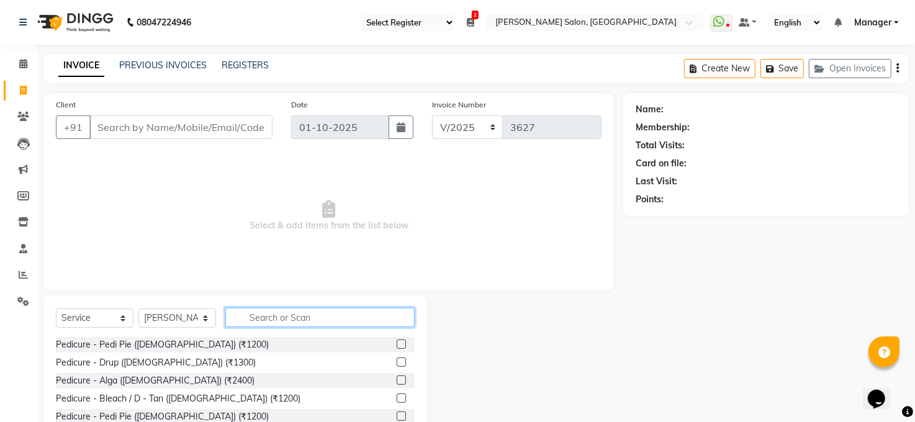
click at [276, 318] on input "text" at bounding box center [319, 317] width 189 height 19
click at [397, 340] on label at bounding box center [401, 344] width 9 height 9
click at [397, 341] on input "checkbox" at bounding box center [401, 345] width 8 height 8
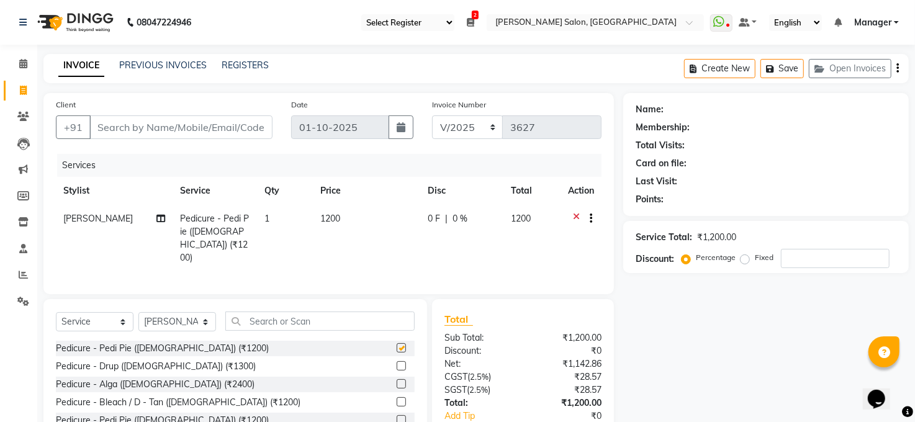
checkbox input "false"
click at [333, 317] on input "text" at bounding box center [319, 321] width 189 height 19
click at [173, 320] on select "Select Stylist [PERSON_NAME] [PERSON_NAME] [PERSON_NAME] COUNTER Manager [PERSO…" at bounding box center [177, 321] width 78 height 19
select select "45734"
click at [138, 312] on select "Select Stylist [PERSON_NAME] [PERSON_NAME] [PERSON_NAME] COUNTER Manager [PERSO…" at bounding box center [177, 321] width 78 height 19
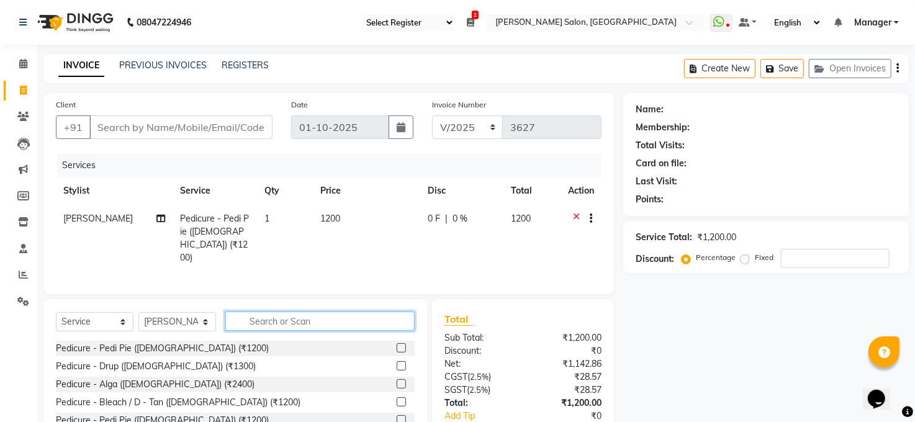
click at [276, 325] on input "text" at bounding box center [319, 321] width 189 height 19
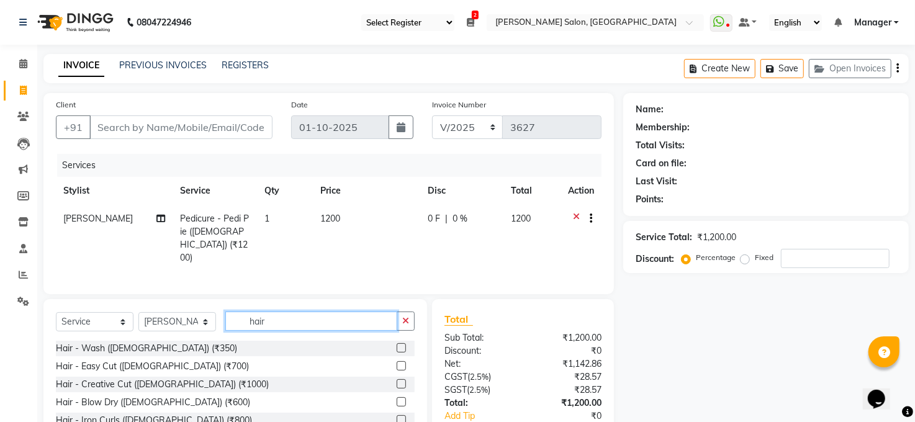
type input "hair"
click at [397, 364] on label at bounding box center [401, 365] width 9 height 9
click at [397, 364] on input "checkbox" at bounding box center [401, 367] width 8 height 8
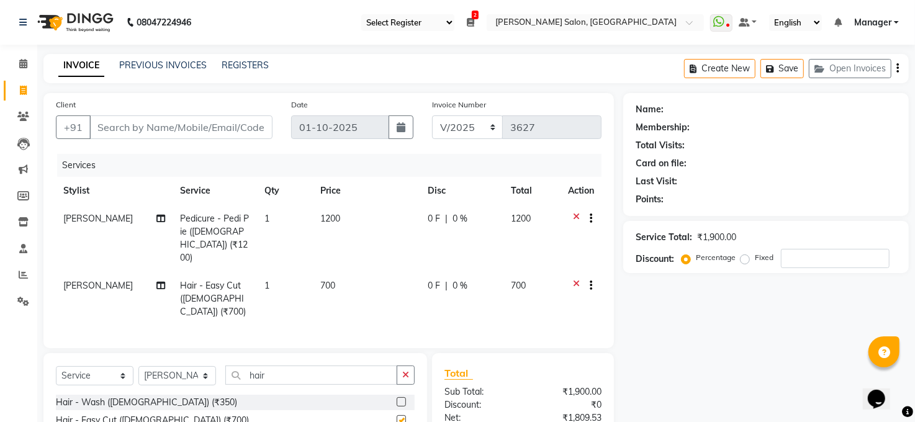
checkbox input "false"
click at [297, 367] on input "hair" at bounding box center [311, 375] width 172 height 19
click at [397, 397] on label at bounding box center [401, 401] width 9 height 9
click at [397, 399] on input "checkbox" at bounding box center [401, 403] width 8 height 8
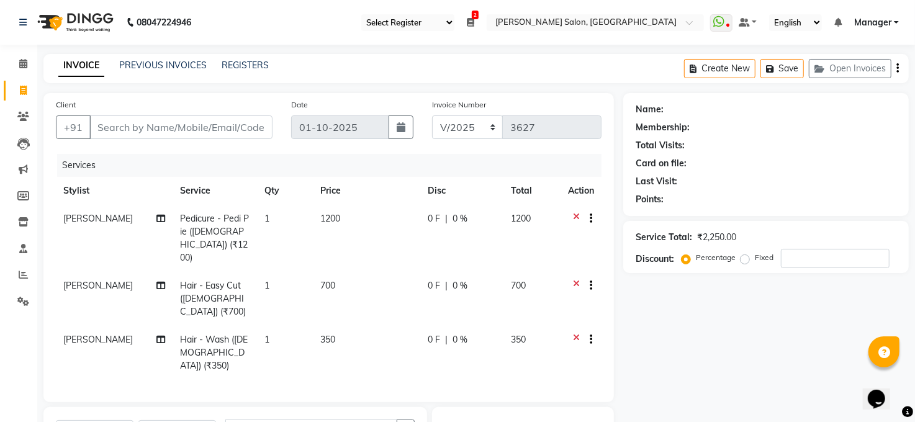
checkbox input "false"
click at [285, 420] on input "hair" at bounding box center [311, 429] width 172 height 19
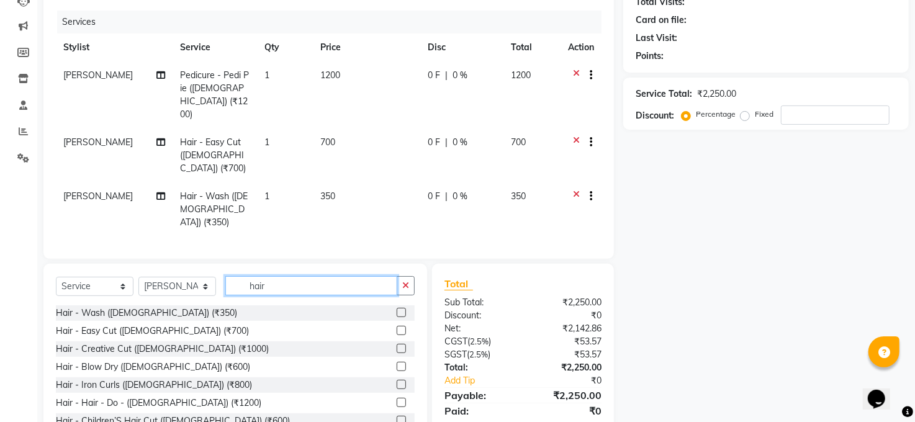
scroll to position [159, 0]
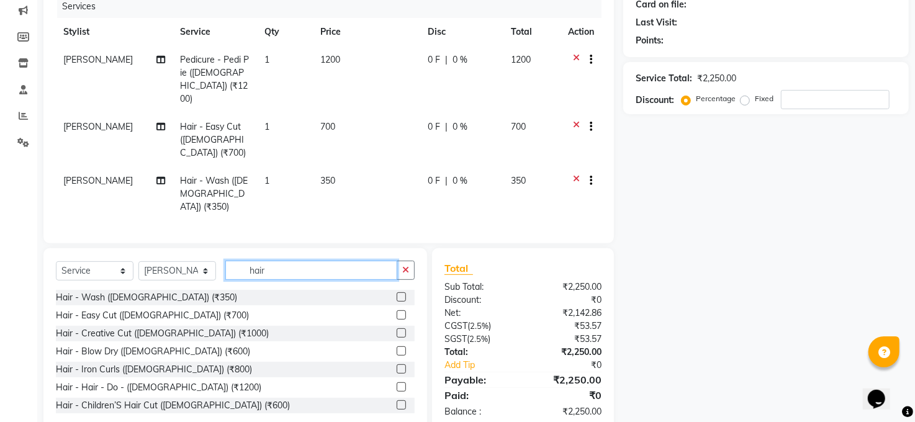
click at [295, 261] on input "hair" at bounding box center [311, 270] width 172 height 19
type input "h"
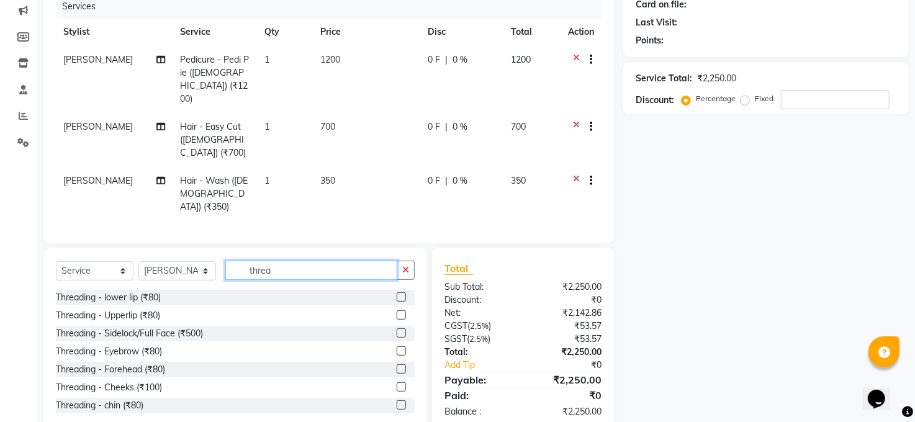
type input "threa"
click at [397, 346] on label at bounding box center [401, 350] width 9 height 9
click at [397, 348] on input "checkbox" at bounding box center [401, 352] width 8 height 8
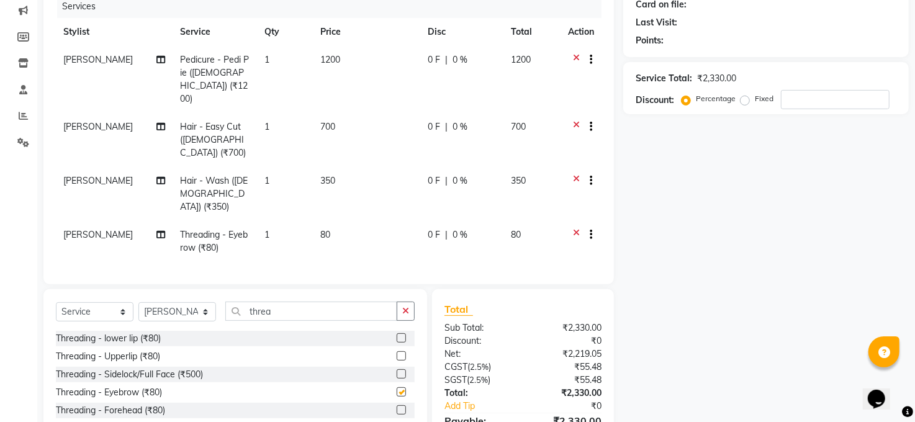
checkbox input "false"
click at [76, 229] on span "[PERSON_NAME]" at bounding box center [98, 234] width 70 height 11
select select "45734"
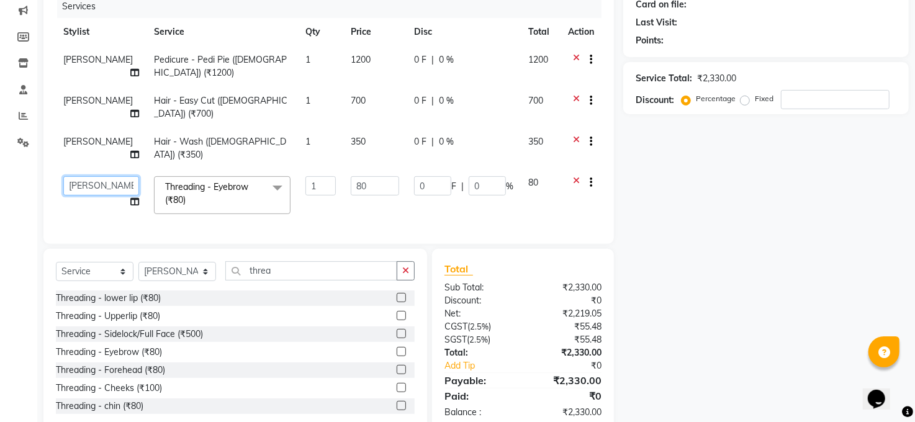
click at [84, 184] on select "[PERSON_NAME] [PERSON_NAME] [PERSON_NAME] COUNTER Manager [PERSON_NAME] [PERSON…" at bounding box center [101, 185] width 76 height 19
select select "61426"
click at [63, 176] on select "[PERSON_NAME] [PERSON_NAME] [PERSON_NAME] COUNTER Manager [PERSON_NAME] [PERSON…" at bounding box center [101, 185] width 76 height 19
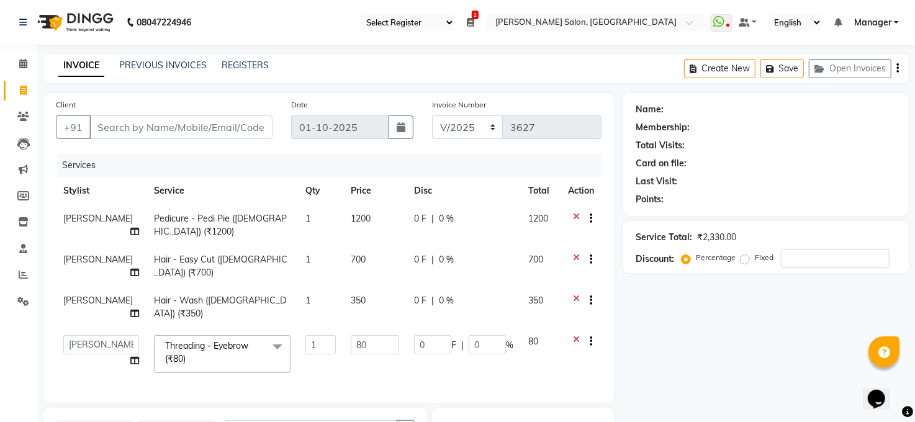
scroll to position [199, 0]
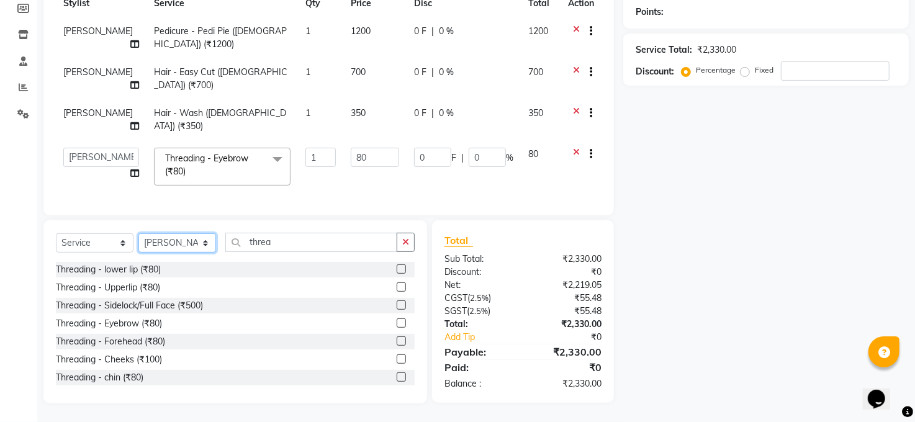
click at [192, 246] on select "Select Stylist [PERSON_NAME] [PERSON_NAME] [PERSON_NAME] COUNTER Manager [PERSO…" at bounding box center [177, 242] width 78 height 19
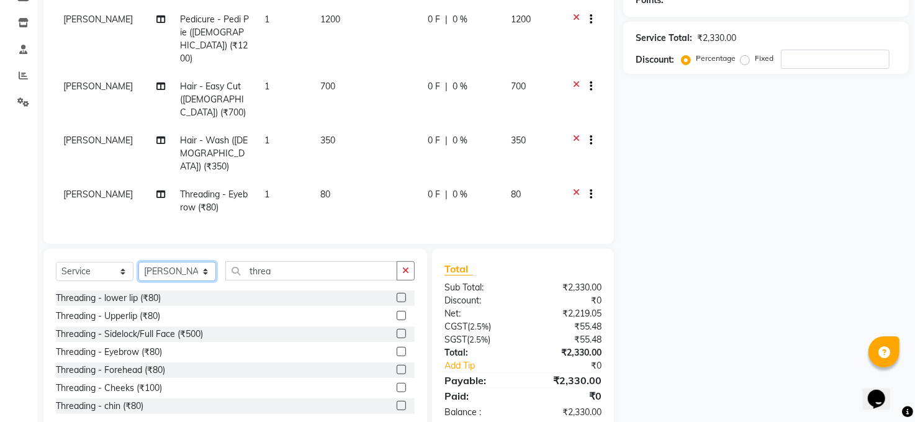
select select "61426"
click at [138, 262] on select "Select Stylist [PERSON_NAME] [PERSON_NAME] [PERSON_NAME] COUNTER Manager [PERSO…" at bounding box center [177, 271] width 78 height 19
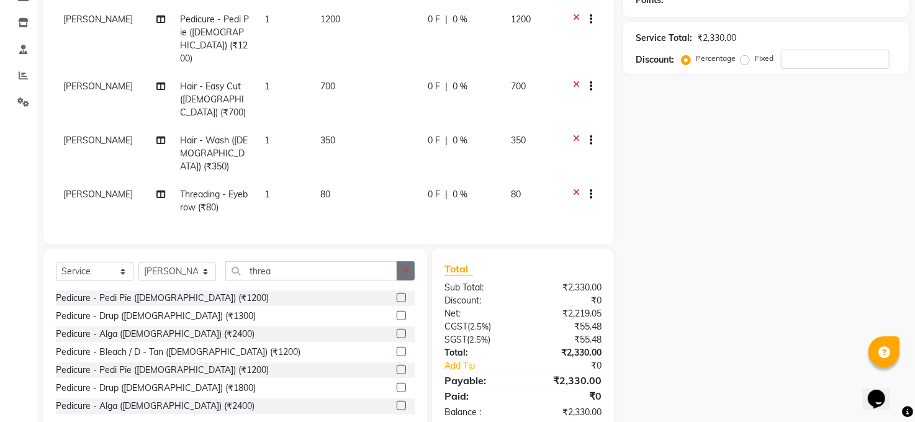
click at [410, 261] on button "button" at bounding box center [406, 270] width 18 height 19
click at [286, 261] on input "text" at bounding box center [319, 270] width 189 height 19
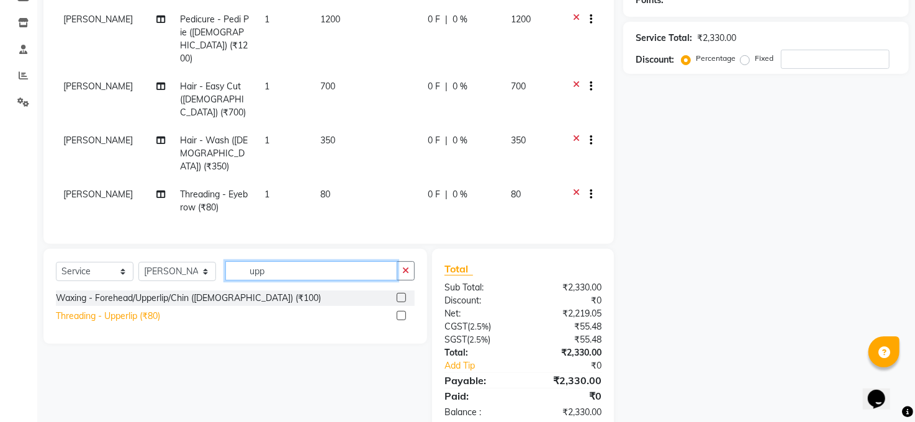
type input "upp"
click at [137, 310] on div "Threading - Upperlip (₹80)" at bounding box center [108, 316] width 104 height 13
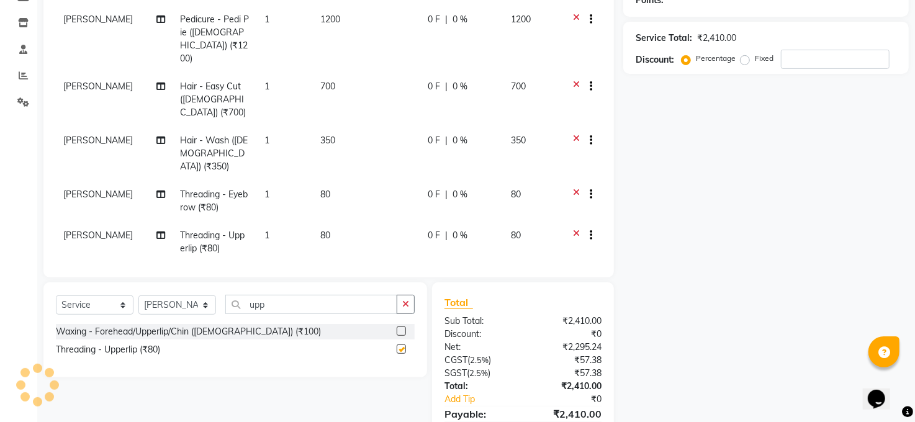
checkbox input "false"
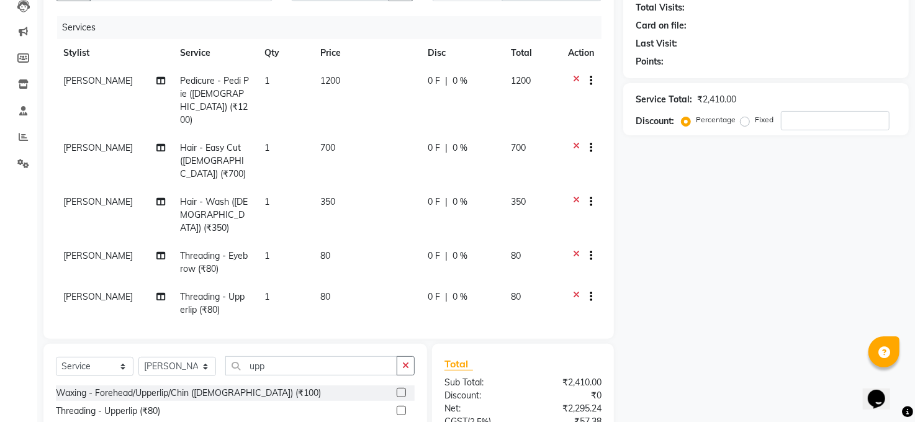
scroll to position [165, 0]
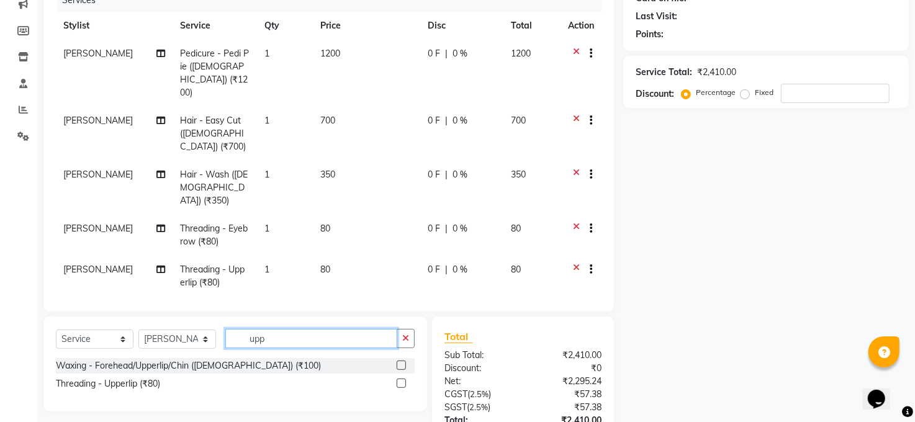
click at [298, 329] on input "upp" at bounding box center [311, 338] width 172 height 19
type input "u"
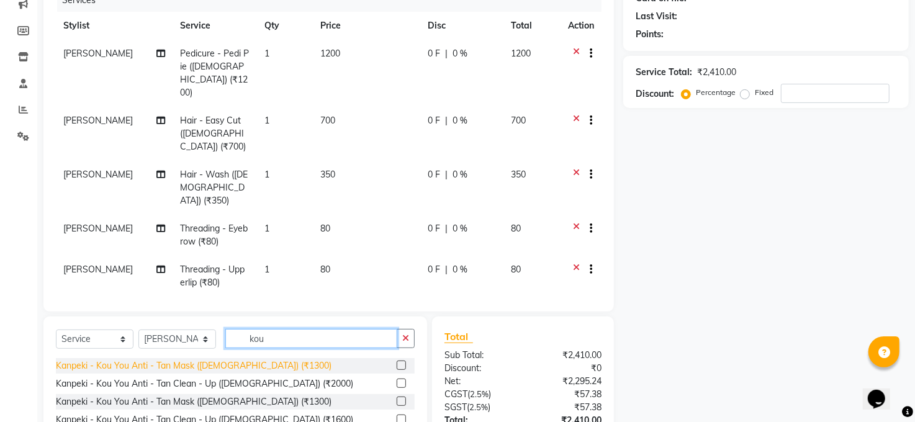
type input "kou"
click at [217, 359] on div "Kanpeki - Kou You Anti - Tan Mask ([DEMOGRAPHIC_DATA]) (₹1300)" at bounding box center [194, 365] width 276 height 13
checkbox input "false"
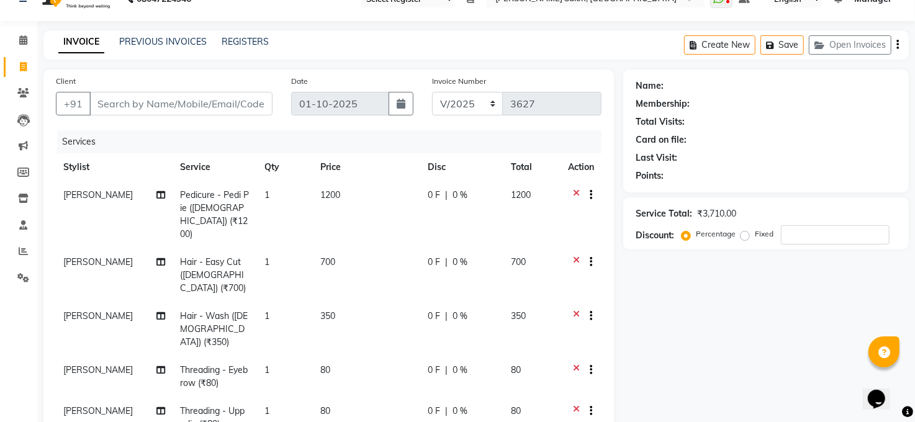
scroll to position [0, 0]
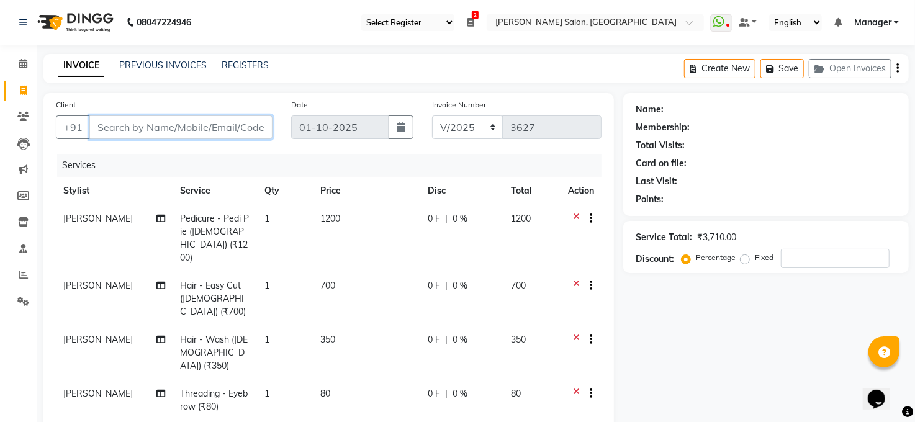
click at [157, 127] on input "Client" at bounding box center [180, 127] width 183 height 24
type input "9"
type input "0"
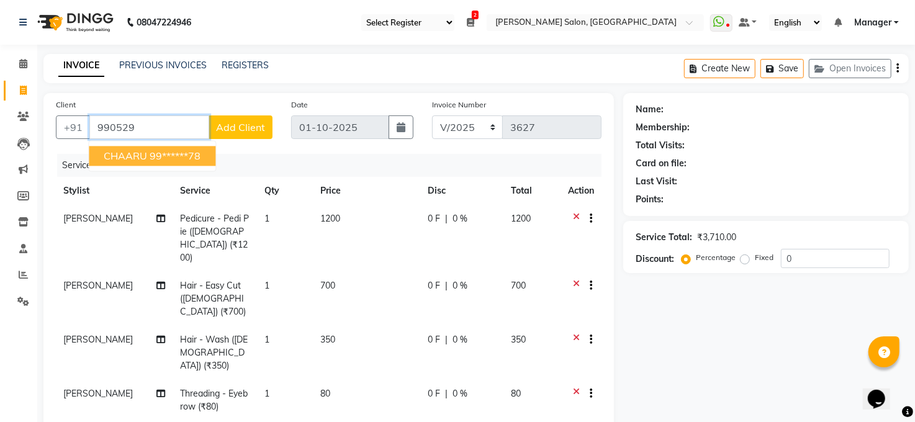
click at [142, 160] on span "CHAARU" at bounding box center [125, 156] width 43 height 12
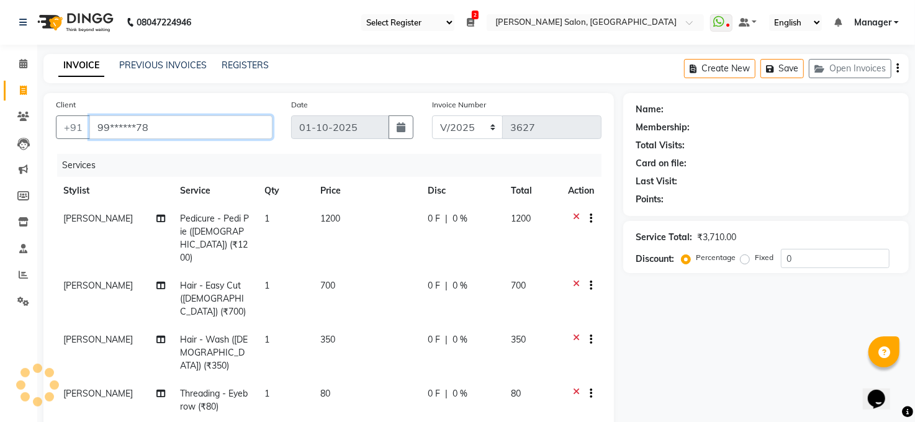
type input "99******78"
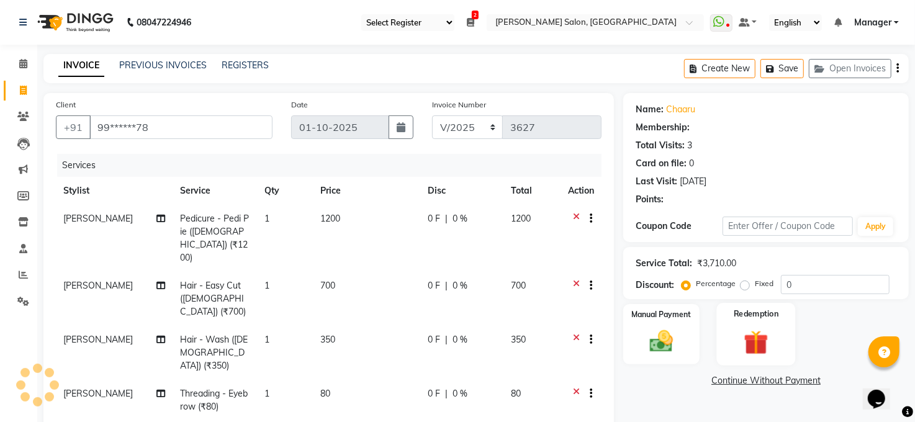
select select "1: Object"
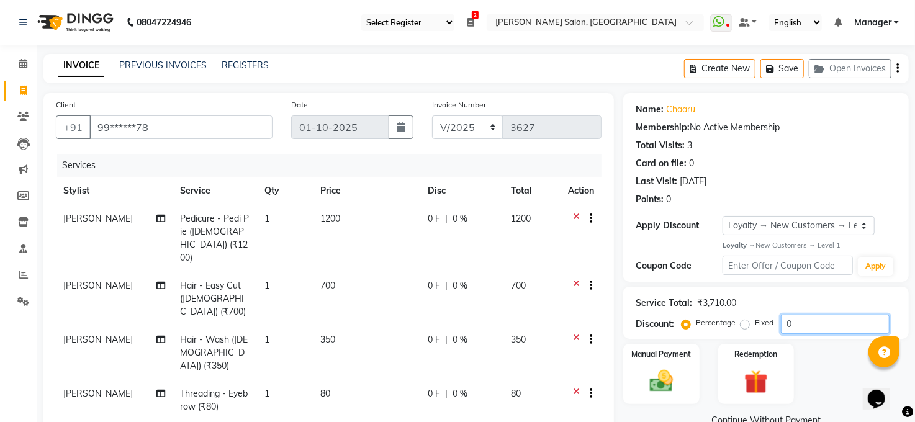
click at [792, 318] on input "0" at bounding box center [835, 324] width 109 height 19
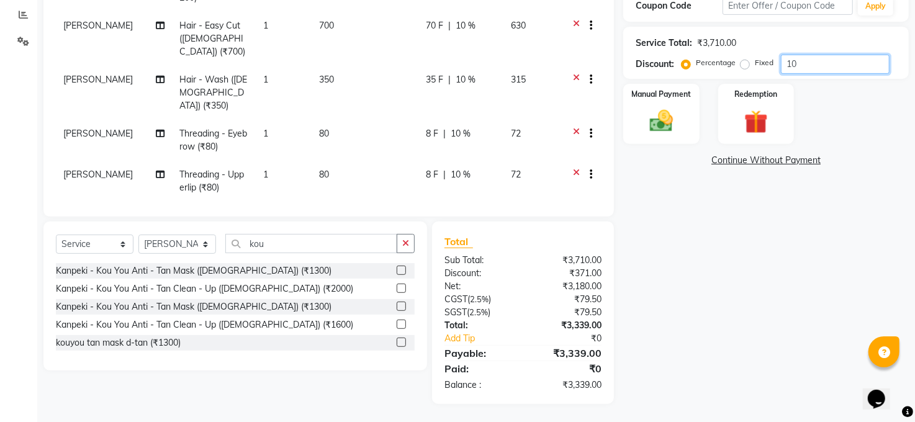
type input "10"
click at [743, 274] on div "Name: Chaaru Membership: No Active Membership Total Visits: 3 Card on file: 0 L…" at bounding box center [770, 118] width 295 height 571
click at [656, 99] on div "Manual Payment" at bounding box center [661, 114] width 79 height 63
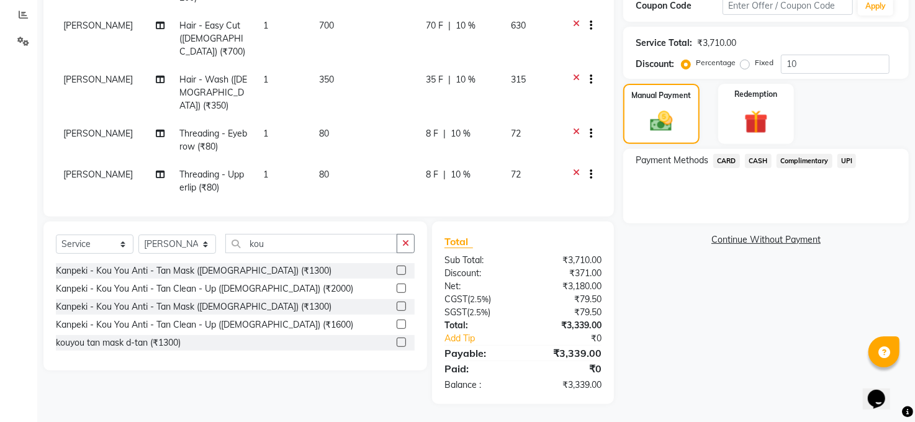
click at [764, 163] on span "CASH" at bounding box center [758, 161] width 27 height 14
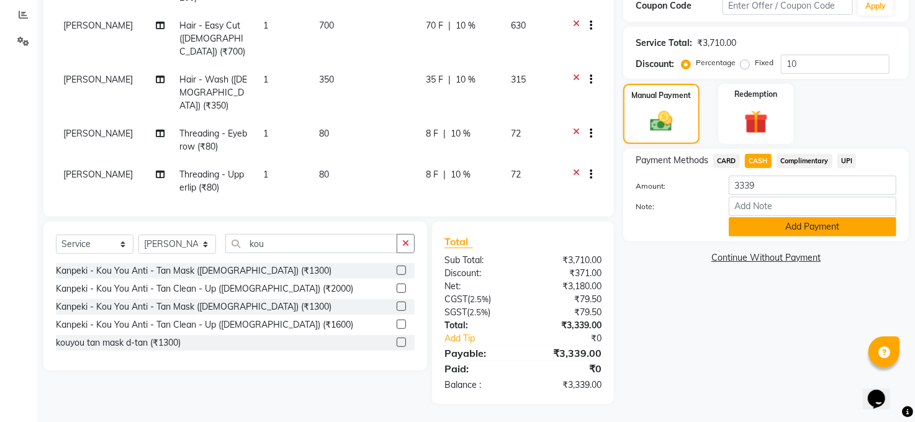
click at [776, 226] on button "Add Payment" at bounding box center [813, 226] width 168 height 19
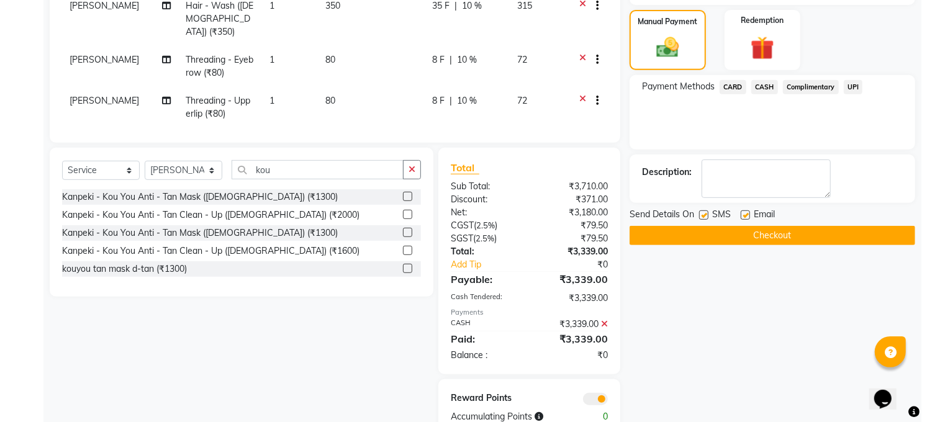
scroll to position [366, 0]
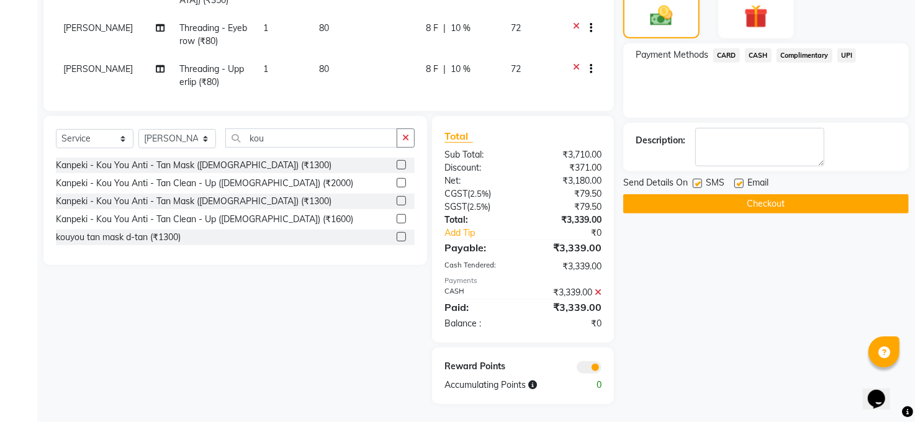
click at [581, 367] on span at bounding box center [589, 367] width 25 height 12
click at [602, 369] on input "checkbox" at bounding box center [602, 369] width 0 height 0
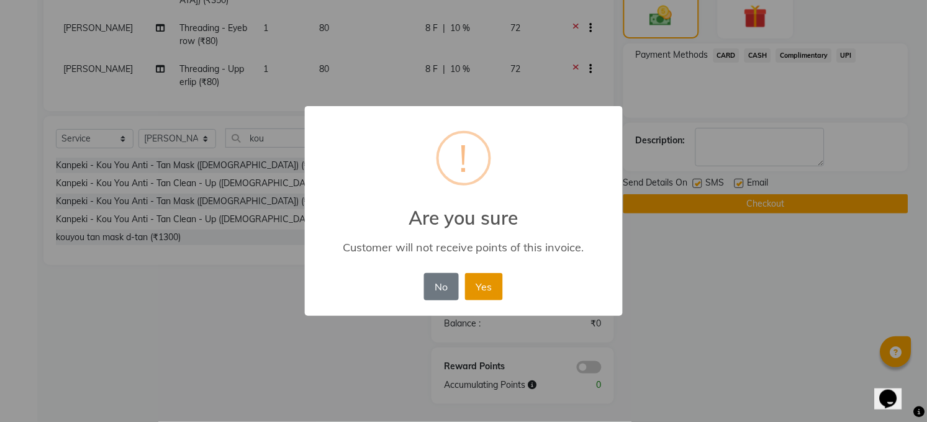
click at [495, 281] on button "Yes" at bounding box center [484, 286] width 38 height 27
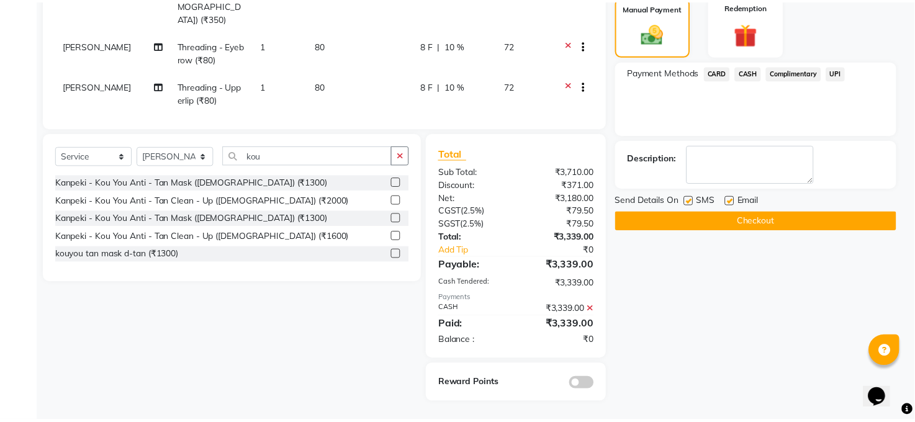
scroll to position [348, 0]
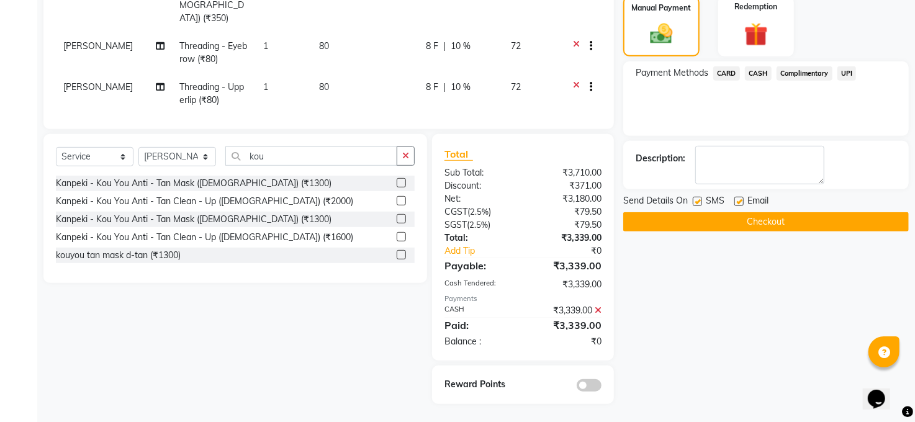
click at [653, 224] on button "Checkout" at bounding box center [766, 221] width 286 height 19
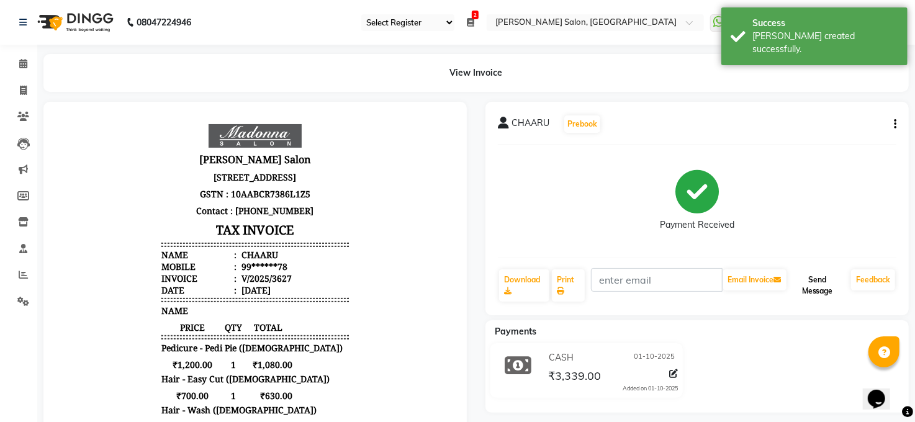
click at [813, 289] on button "Send Message" at bounding box center [817, 285] width 57 height 32
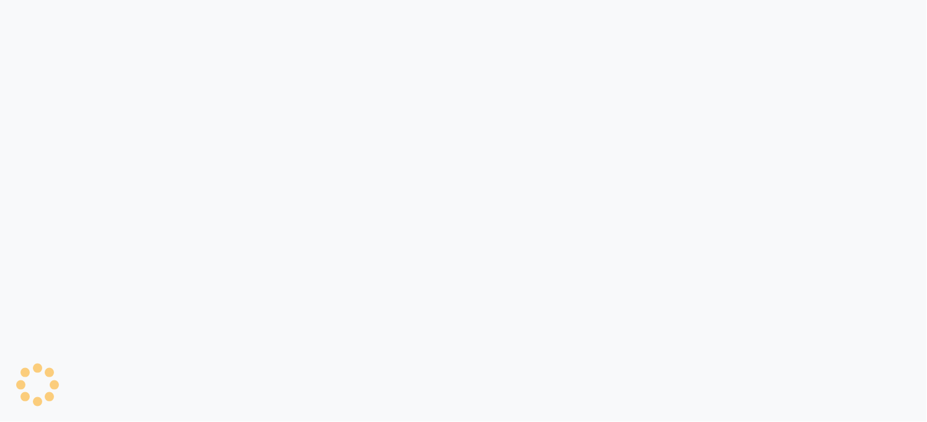
select select "35"
select select "service"
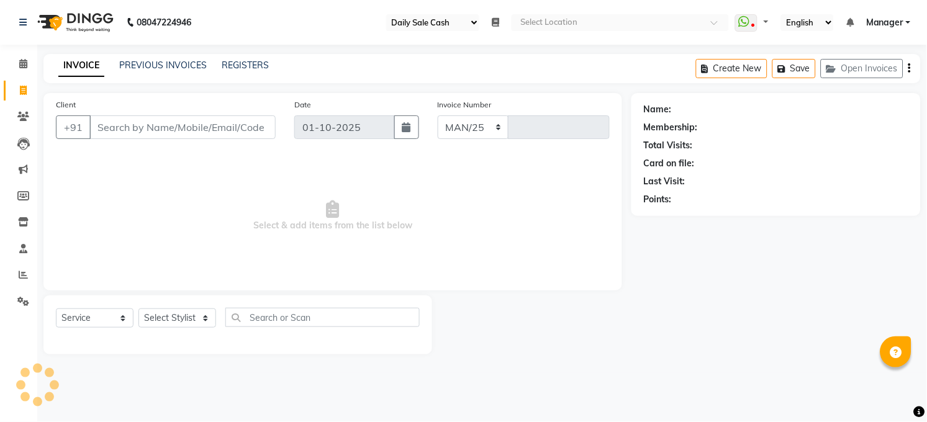
select select "5748"
type input "3628"
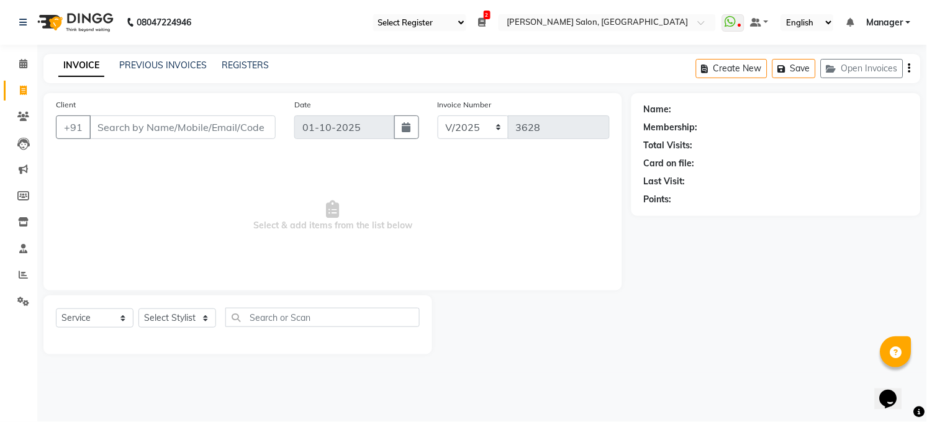
click at [217, 127] on input "Client" at bounding box center [182, 127] width 186 height 24
click at [217, 128] on input "Client" at bounding box center [182, 127] width 186 height 24
click at [116, 315] on select "Select Service Product Membership Package Voucher Prepaid Gift Card" at bounding box center [95, 318] width 78 height 19
click at [181, 316] on select "Select Stylist [PERSON_NAME] [PERSON_NAME] [PERSON_NAME] COUNTER Manager [PERSO…" at bounding box center [177, 318] width 78 height 19
select select "40297"
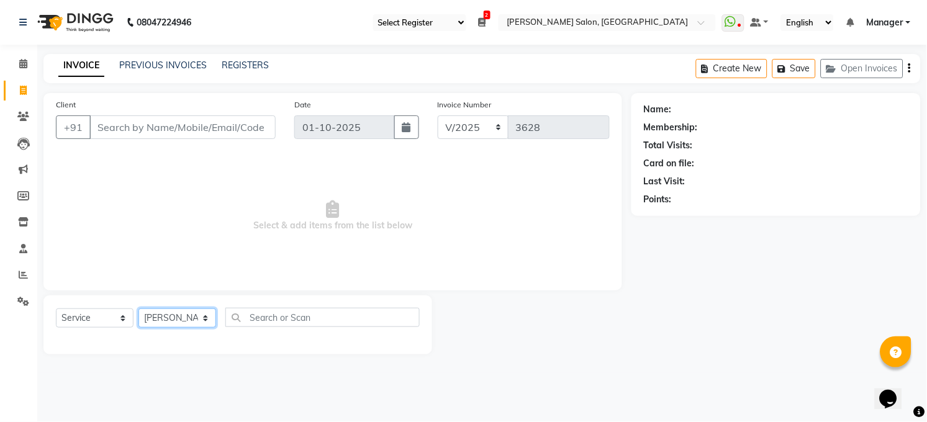
click at [138, 309] on select "Select Stylist [PERSON_NAME] [PERSON_NAME] [PERSON_NAME] COUNTER Manager [PERSO…" at bounding box center [177, 318] width 78 height 19
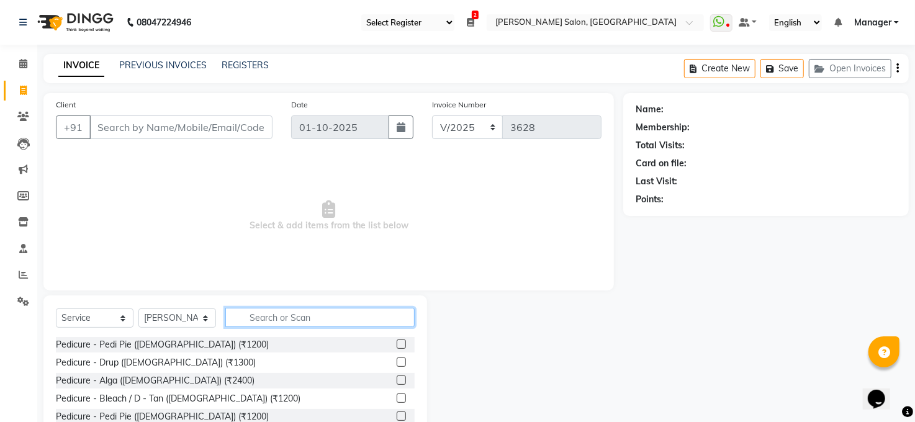
click at [317, 323] on input "text" at bounding box center [319, 317] width 189 height 19
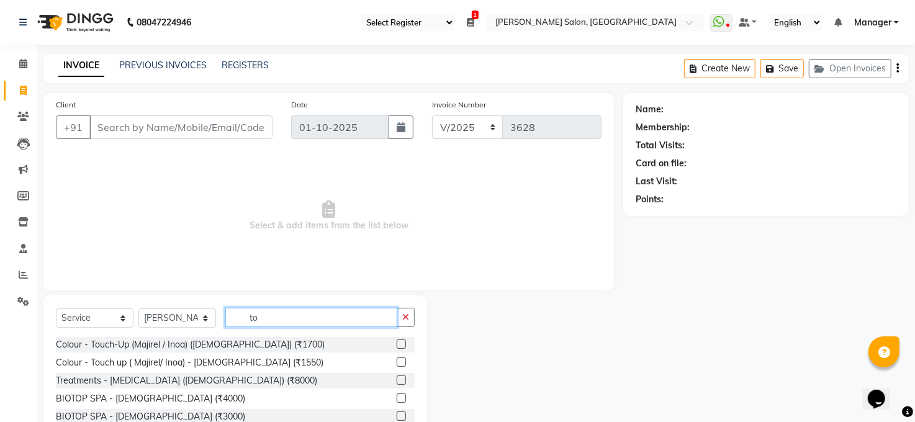
type input "to"
click at [399, 343] on label at bounding box center [401, 344] width 9 height 9
click at [399, 343] on input "checkbox" at bounding box center [401, 345] width 8 height 8
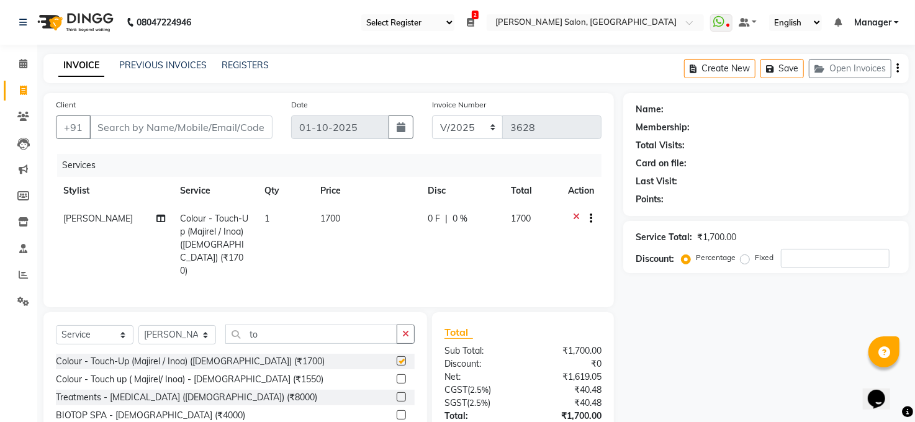
checkbox input "false"
click at [314, 325] on input "to" at bounding box center [311, 334] width 172 height 19
type input "t"
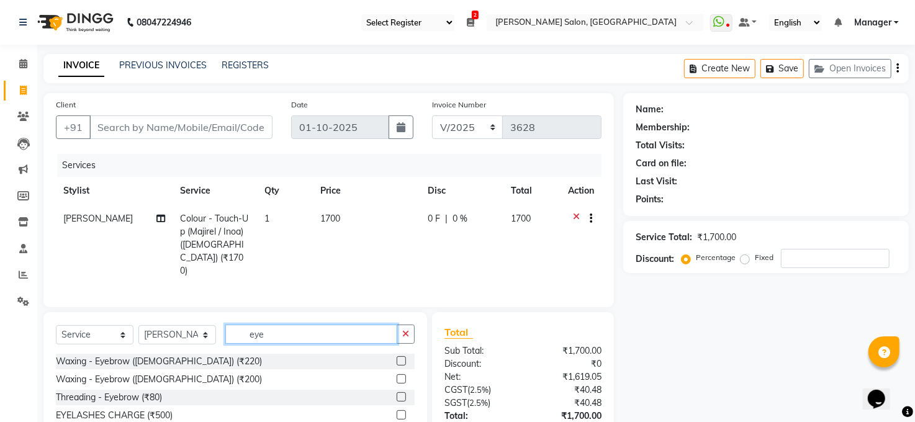
type input "eye"
click at [403, 392] on label at bounding box center [401, 396] width 9 height 9
click at [403, 394] on input "checkbox" at bounding box center [401, 398] width 8 height 8
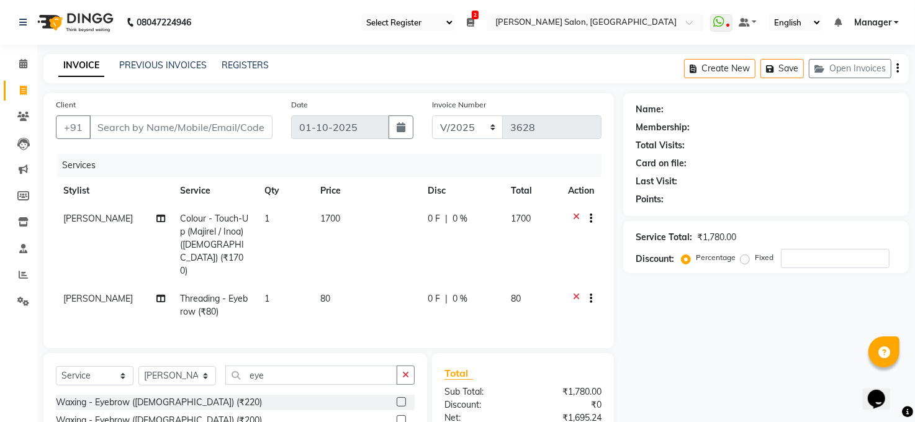
checkbox input "false"
click at [306, 366] on input "eye" at bounding box center [311, 375] width 172 height 19
type input "e"
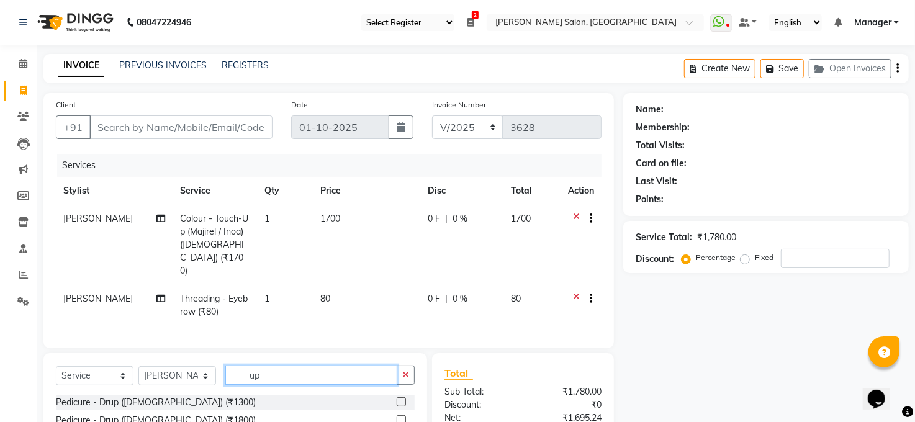
scroll to position [119, 0]
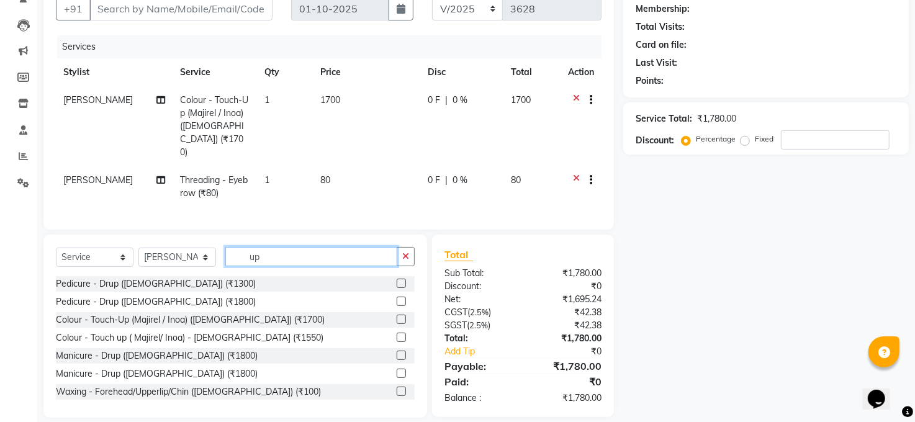
type input "up"
click at [397, 387] on label at bounding box center [401, 391] width 9 height 9
click at [397, 388] on input "checkbox" at bounding box center [401, 392] width 8 height 8
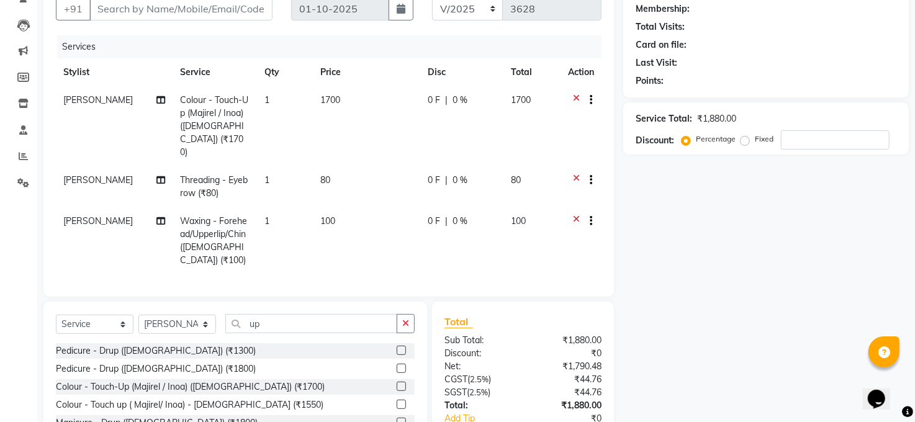
checkbox input "false"
click at [893, 243] on div "Name: Membership: Total Visits: Card on file: Last Visit: Points: Service Total…" at bounding box center [770, 230] width 295 height 510
click at [313, 166] on td "80" at bounding box center [366, 186] width 107 height 41
select select "40297"
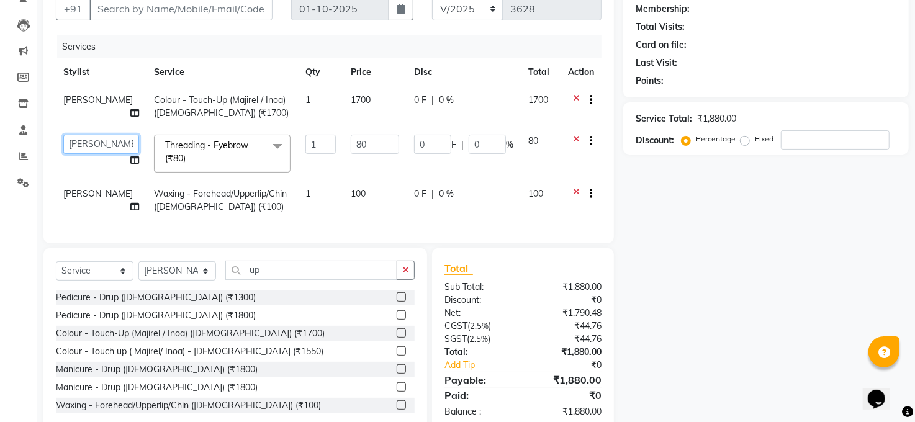
click at [104, 136] on select "[PERSON_NAME] [PERSON_NAME] [PERSON_NAME] COUNTER Manager [PERSON_NAME] [PERSON…" at bounding box center [101, 144] width 76 height 19
select select "61426"
click at [83, 199] on td "[PERSON_NAME]" at bounding box center [101, 200] width 91 height 41
select select "40297"
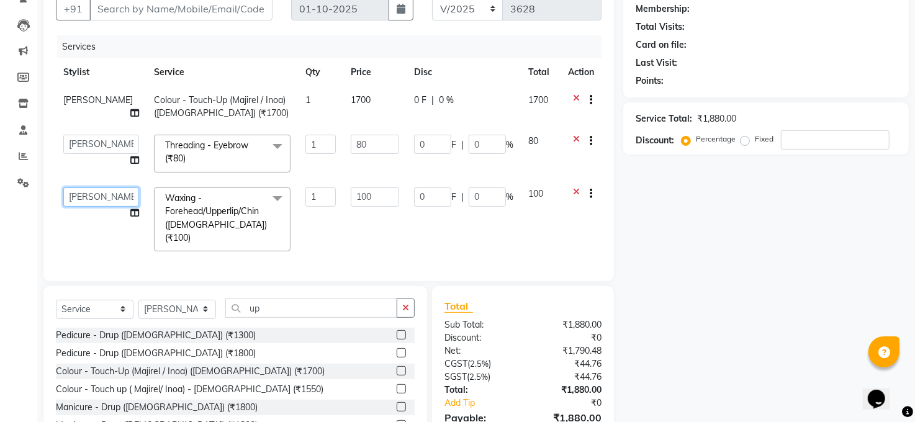
click at [83, 199] on select "[PERSON_NAME] [PERSON_NAME] [PERSON_NAME] COUNTER Manager [PERSON_NAME] [PERSON…" at bounding box center [101, 197] width 76 height 19
select select "61426"
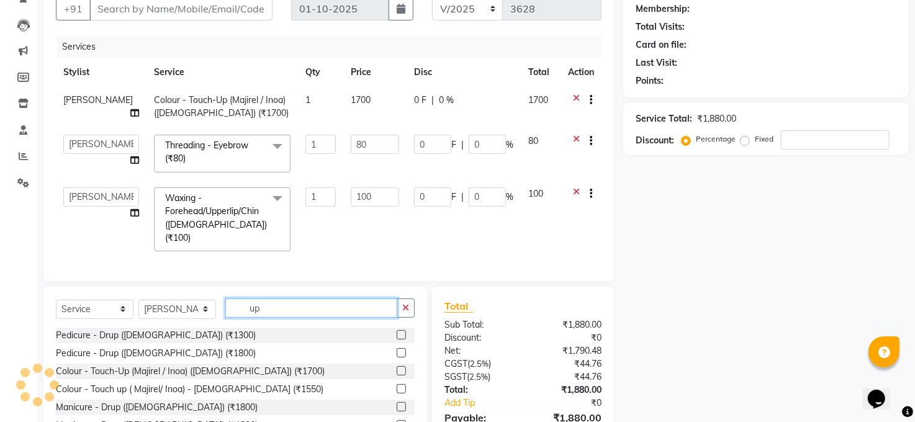
click at [284, 310] on input "up" at bounding box center [311, 308] width 172 height 19
type input "u"
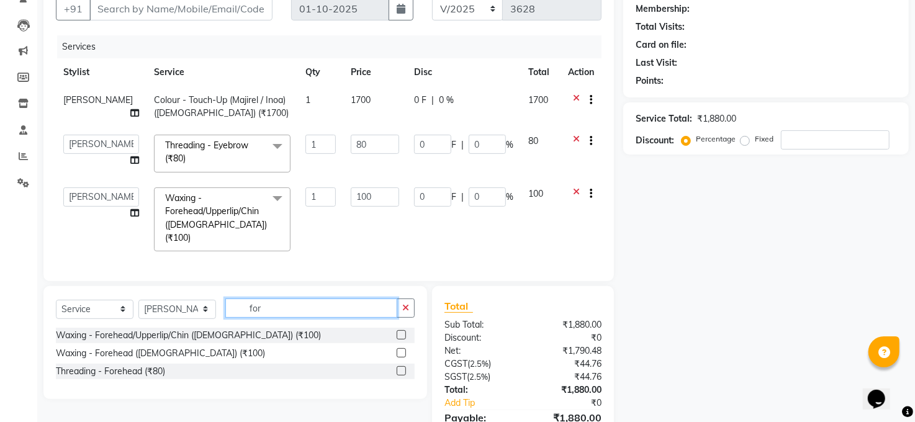
type input "for"
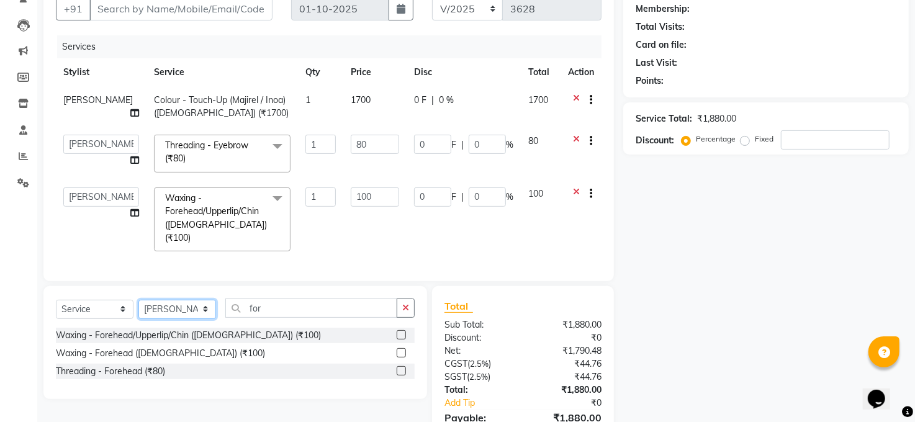
click at [197, 314] on select "Select Stylist [PERSON_NAME] [PERSON_NAME] [PERSON_NAME] COUNTER Manager [PERSO…" at bounding box center [177, 309] width 78 height 19
select select "61426"
click at [138, 300] on select "Select Stylist [PERSON_NAME] [PERSON_NAME] [PERSON_NAME] COUNTER Manager [PERSO…" at bounding box center [177, 309] width 78 height 19
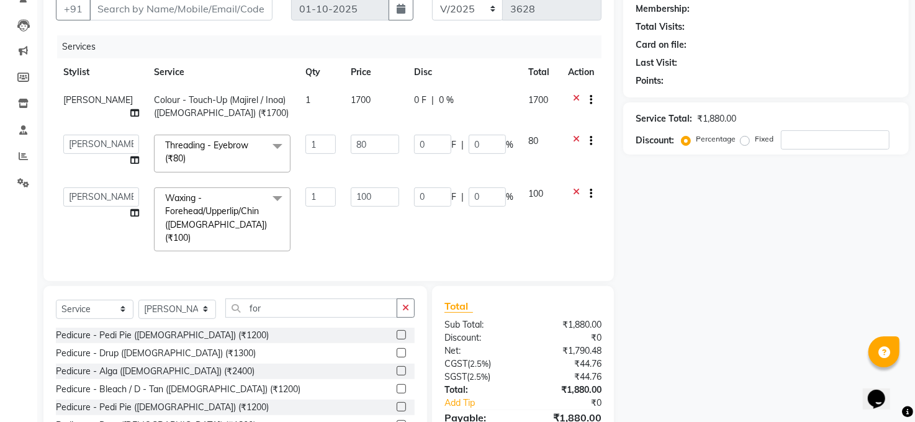
click at [294, 325] on div "Select Service Product Membership Package Voucher Prepaid Gift Card Select Styl…" at bounding box center [235, 313] width 359 height 29
click at [302, 303] on input "for" at bounding box center [311, 308] width 172 height 19
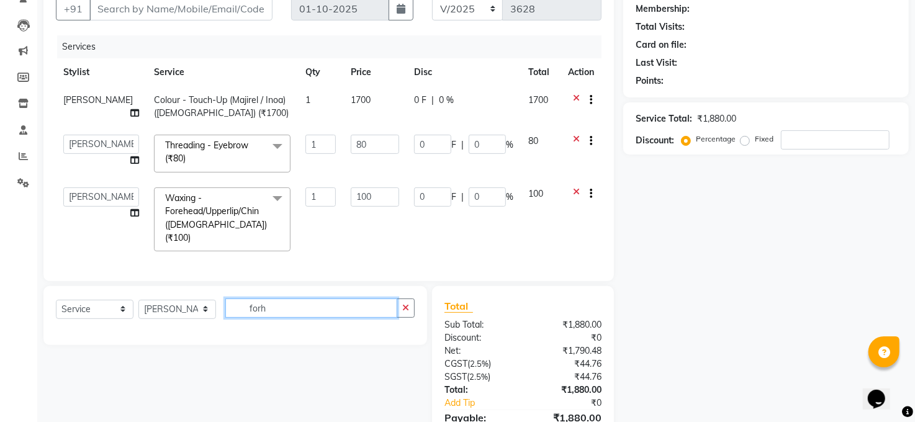
type input "for"
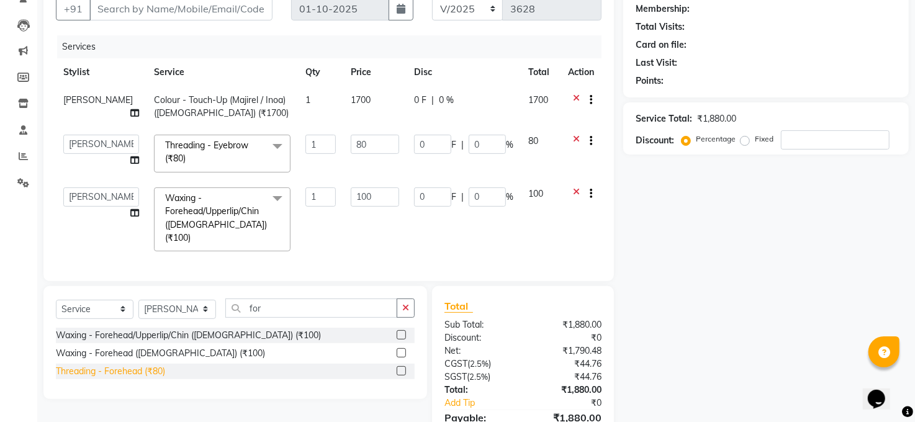
click at [77, 365] on div "Threading - Forehead (₹80)" at bounding box center [110, 371] width 109 height 13
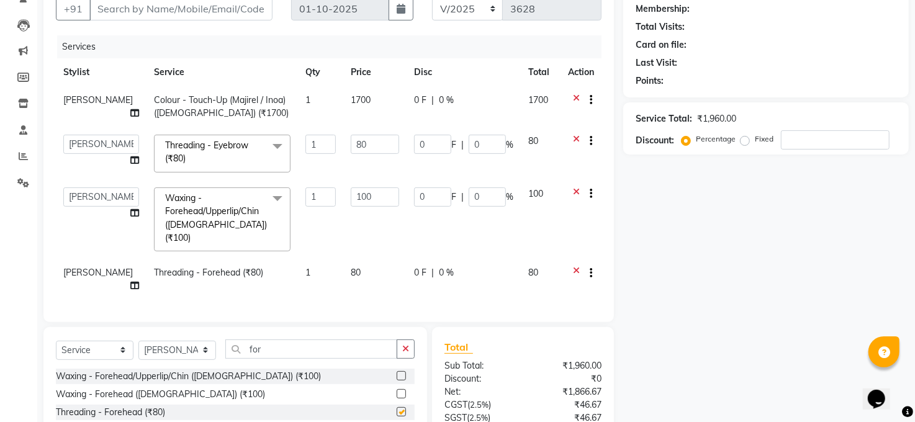
checkbox input "false"
click at [813, 328] on div "Name: Membership: Total Visits: Card on file: Last Visit: Points: Service Total…" at bounding box center [770, 242] width 295 height 535
click at [237, 3] on input "Client" at bounding box center [180, 9] width 183 height 24
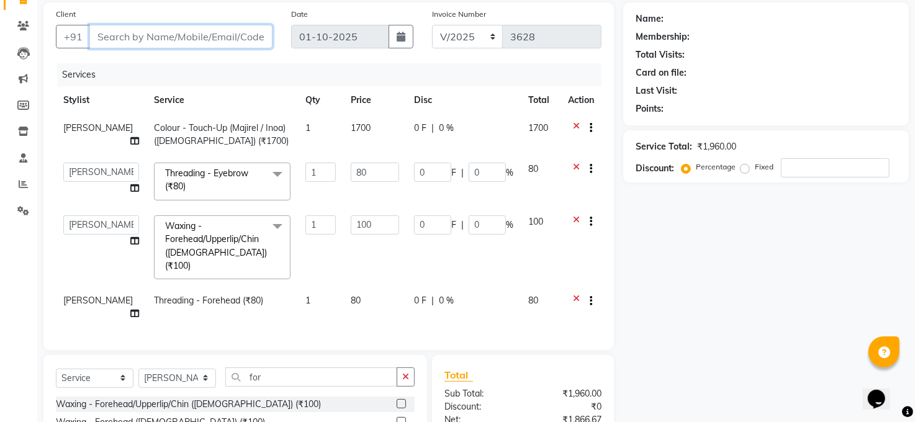
scroll to position [0, 0]
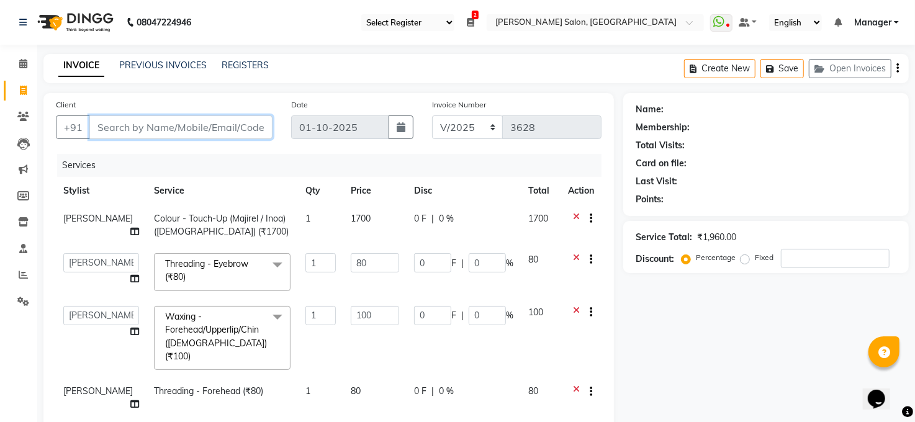
type input "9"
type input "0"
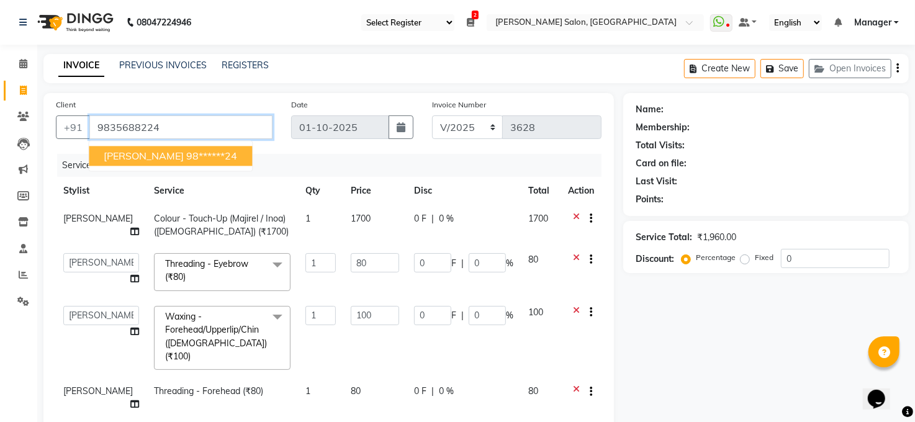
type input "9835688224"
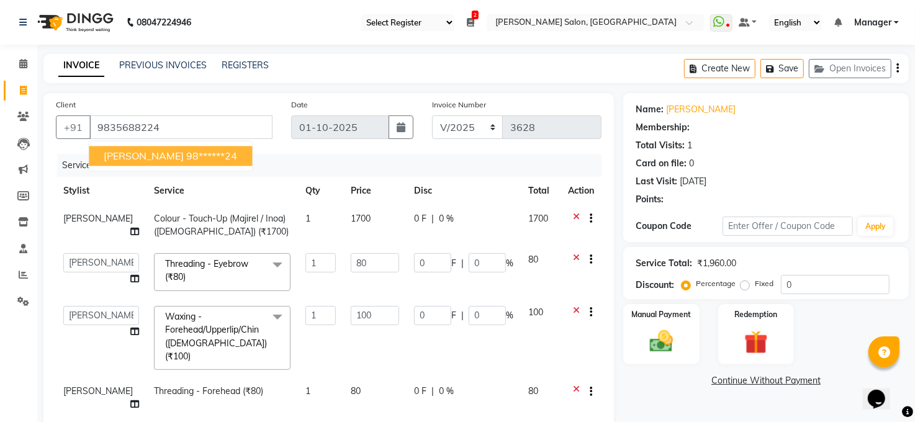
select select "1: Object"
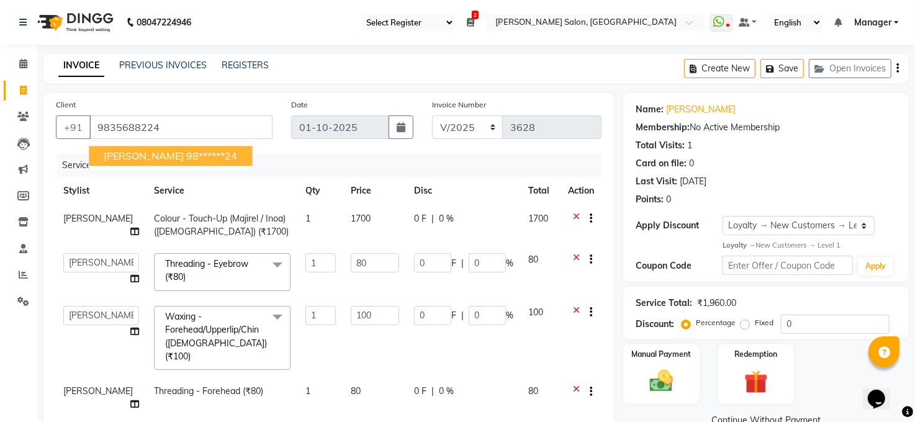
click at [140, 148] on button "PREMLATA 98******24" at bounding box center [170, 156] width 163 height 20
type input "98******24"
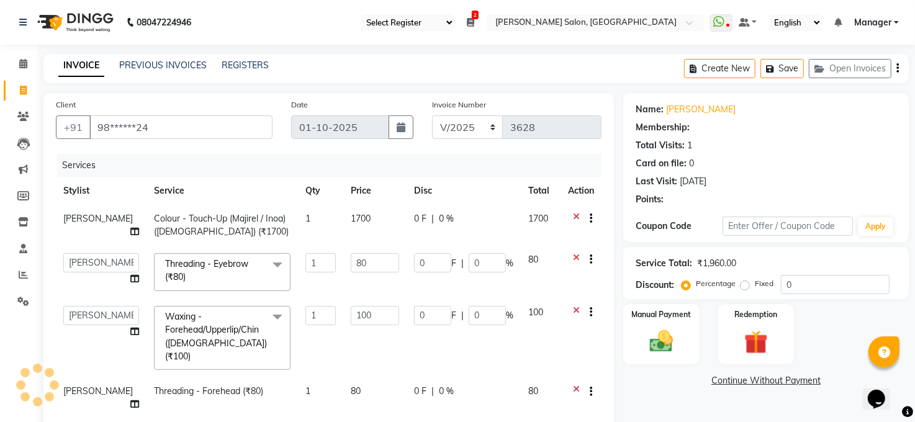
select select "1: Object"
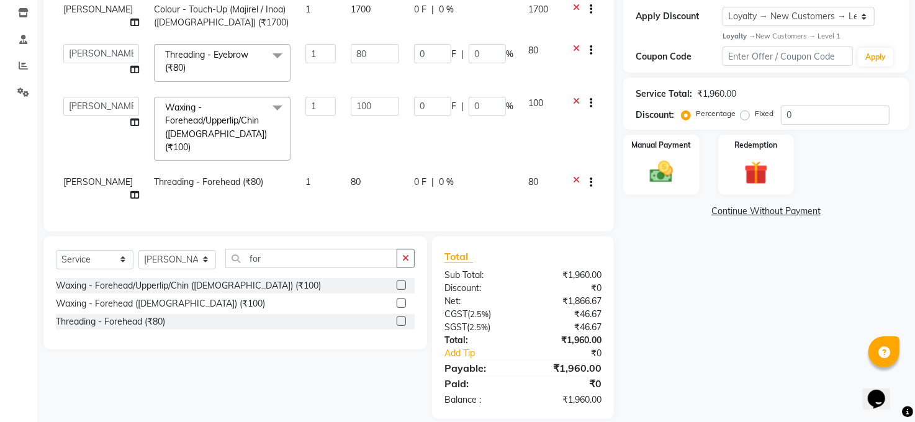
scroll to position [213, 0]
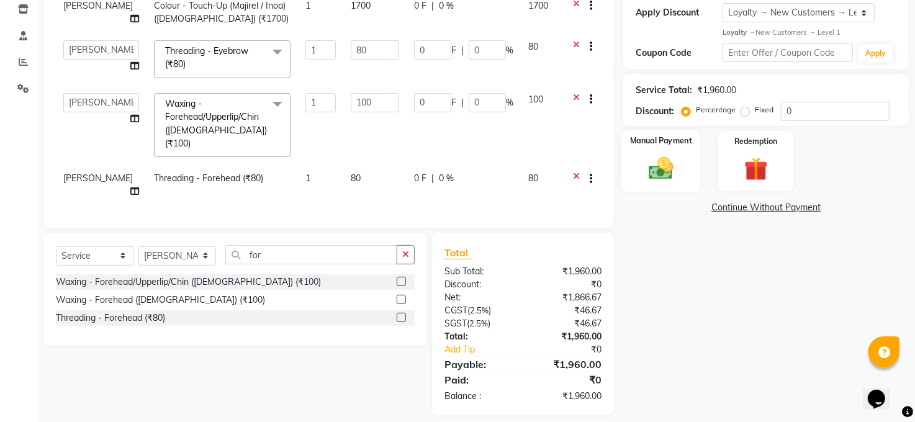
click at [675, 168] on img at bounding box center [661, 168] width 40 height 29
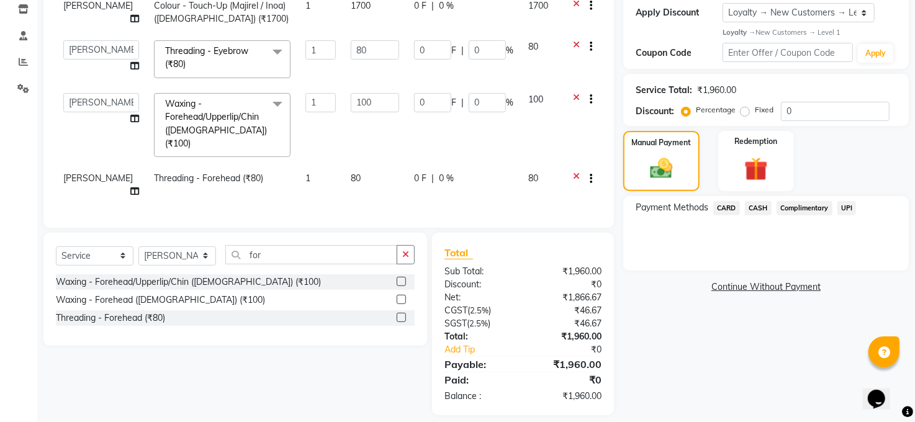
click at [756, 209] on span "CASH" at bounding box center [758, 208] width 27 height 14
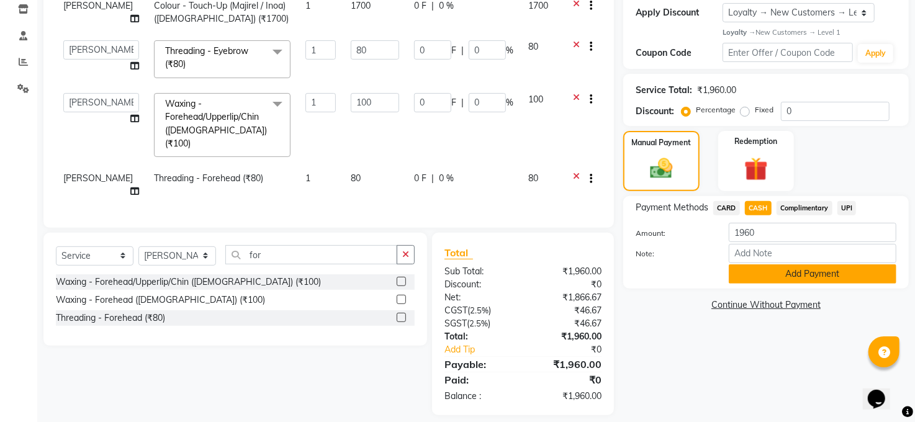
click at [800, 274] on button "Add Payment" at bounding box center [813, 274] width 168 height 19
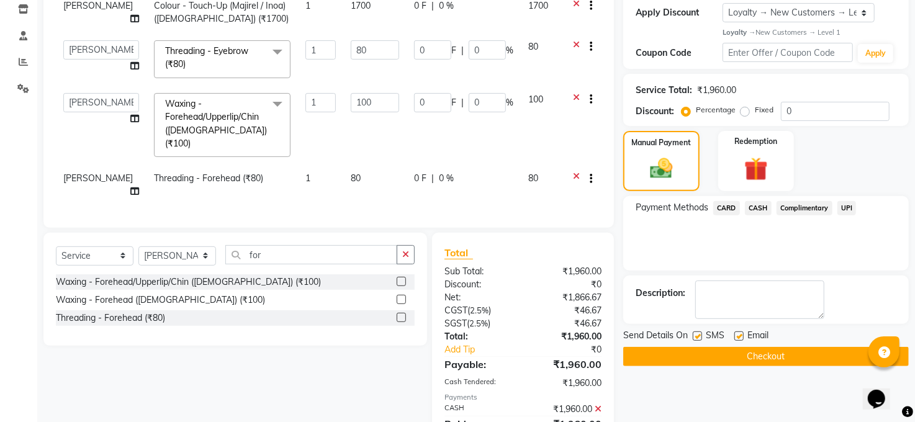
click at [786, 353] on button "Checkout" at bounding box center [766, 356] width 286 height 19
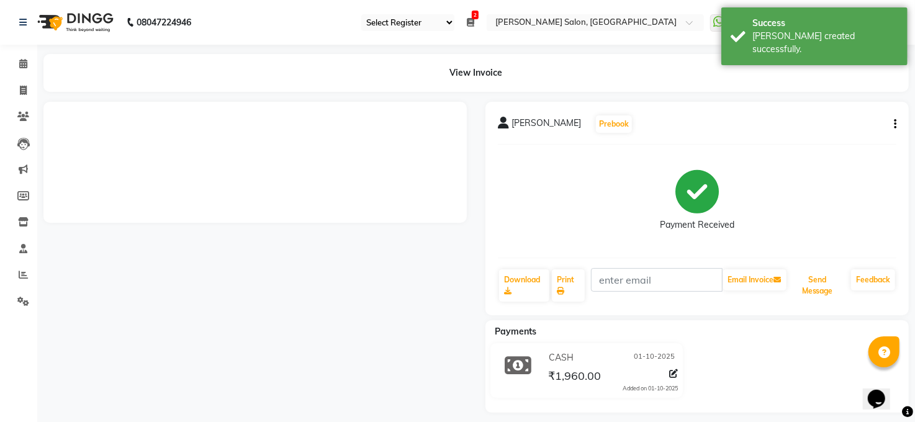
click at [810, 284] on button "Send Message" at bounding box center [817, 285] width 57 height 32
click at [812, 281] on button "Send Message" at bounding box center [817, 285] width 57 height 32
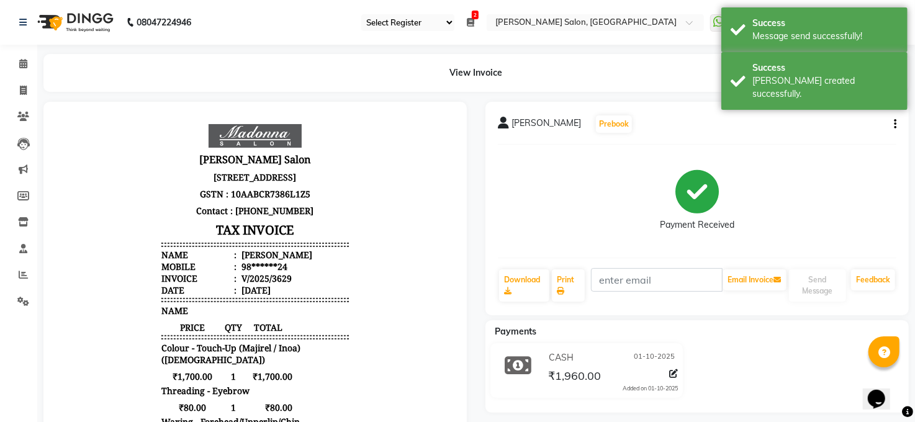
select select "service"
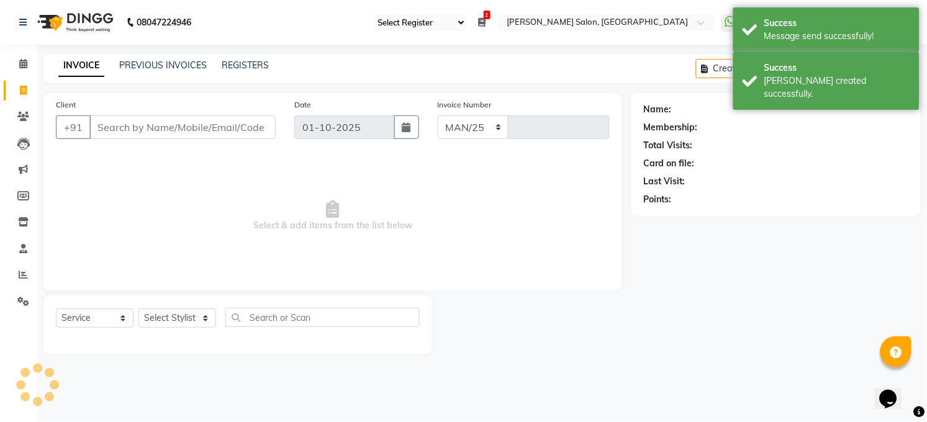
select select "5748"
type input "3630"
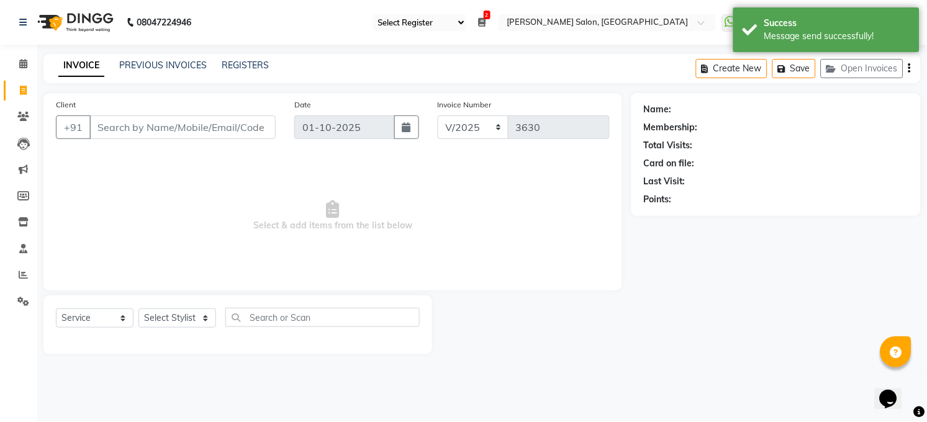
click at [127, 126] on input "Client" at bounding box center [182, 127] width 186 height 24
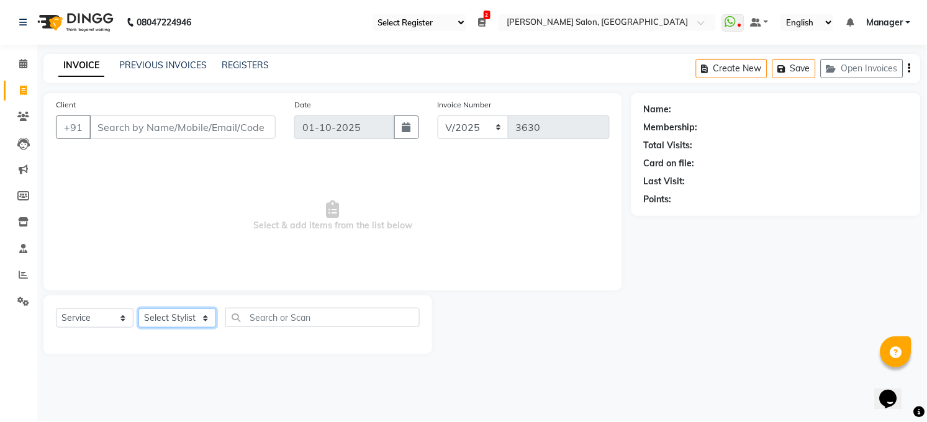
click at [158, 313] on select "Select Stylist [PERSON_NAME] [PERSON_NAME] [PERSON_NAME] COUNTER Manager [PERSO…" at bounding box center [177, 318] width 78 height 19
select select "40298"
click at [138, 309] on select "Select Stylist [PERSON_NAME] [PERSON_NAME] [PERSON_NAME] COUNTER Manager [PERSO…" at bounding box center [177, 318] width 78 height 19
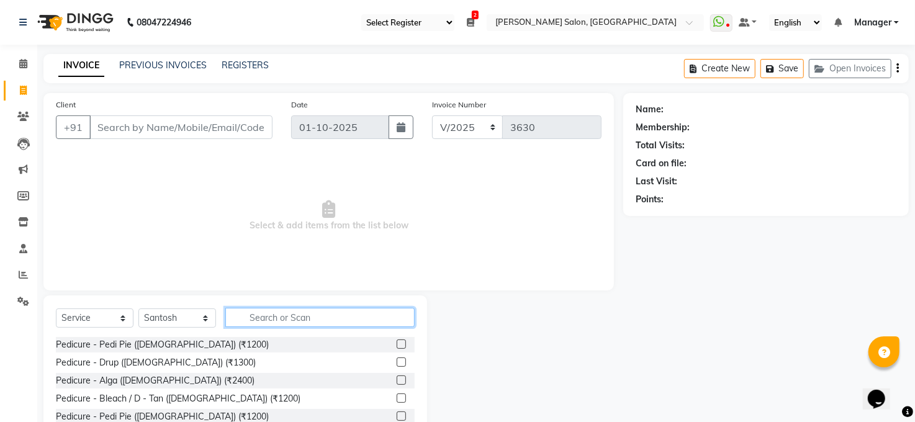
click at [288, 321] on input "text" at bounding box center [319, 317] width 189 height 19
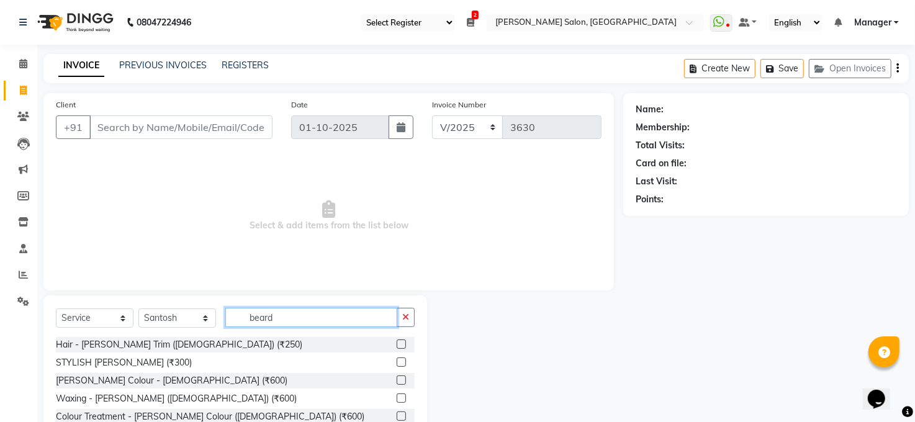
type input "beard"
click at [399, 343] on label at bounding box center [401, 344] width 9 height 9
click at [399, 343] on input "checkbox" at bounding box center [401, 345] width 8 height 8
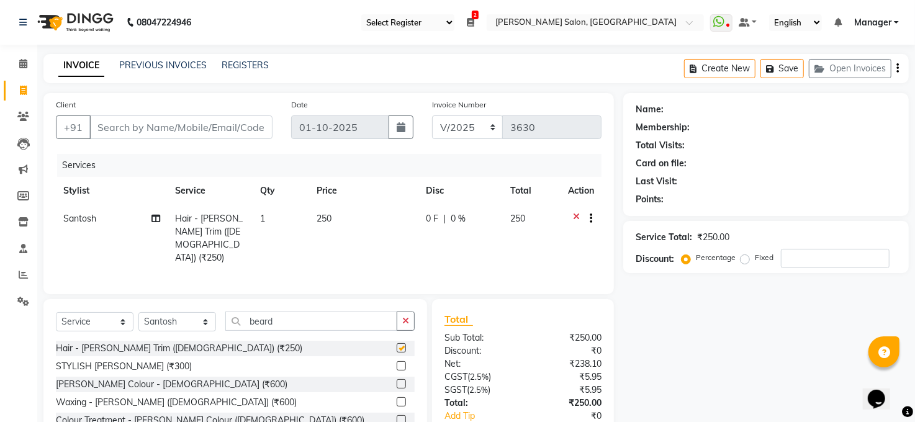
checkbox input "false"
click at [265, 219] on td "1" at bounding box center [281, 238] width 57 height 67
select select "40298"
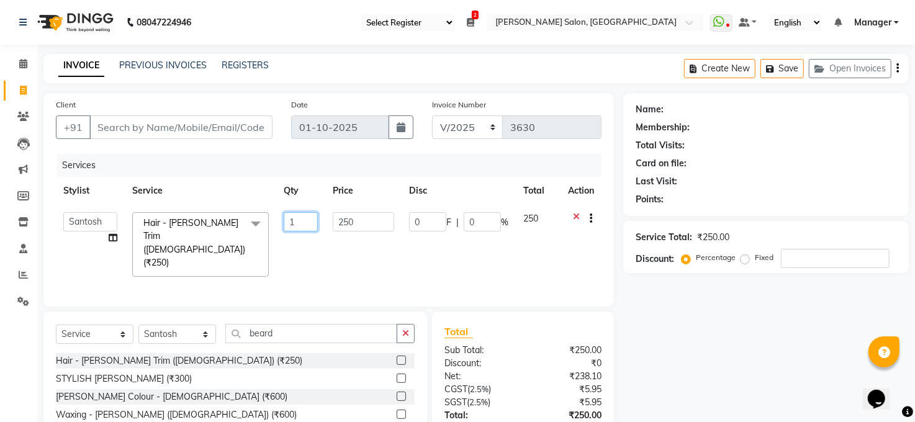
click at [309, 225] on input "1" at bounding box center [301, 221] width 34 height 19
type input "3"
click at [109, 235] on td "Abhay kumar ADITI ALTAF ANKITA Chandan COUNTER Manager Manish Kumar Neetu Mam p…" at bounding box center [90, 244] width 69 height 79
select select "40298"
click at [257, 222] on span at bounding box center [255, 224] width 25 height 24
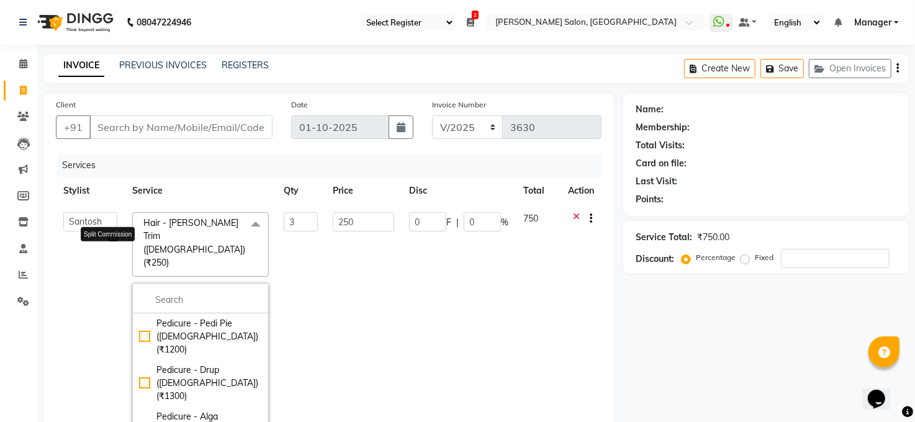
click at [109, 237] on icon at bounding box center [113, 237] width 9 height 9
select select "40298"
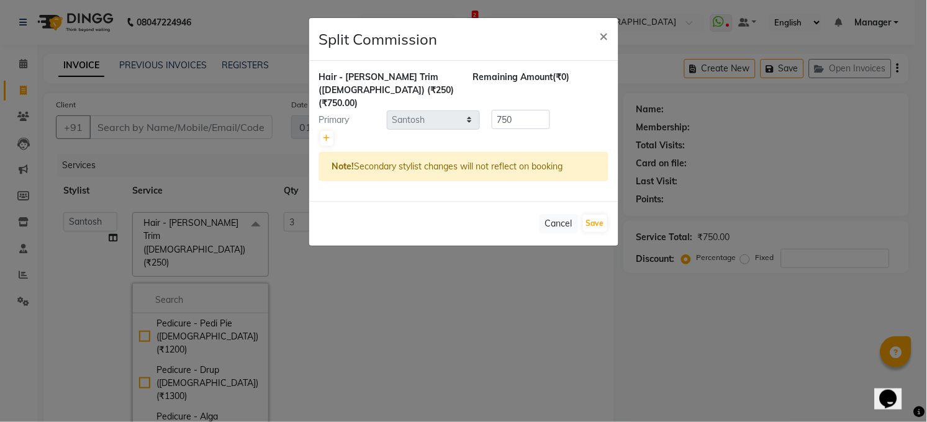
click at [453, 158] on div "Note! Secondary stylist changes will not reflect on booking" at bounding box center [463, 166] width 289 height 29
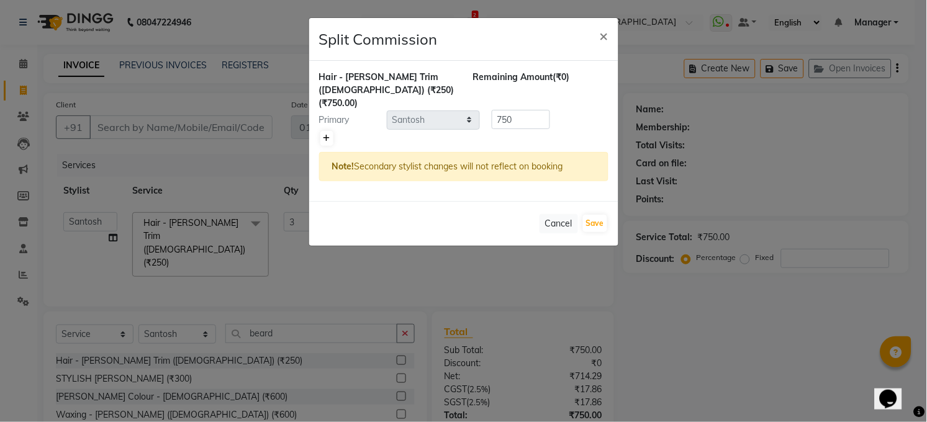
click at [323, 135] on icon at bounding box center [326, 138] width 7 height 7
type input "375"
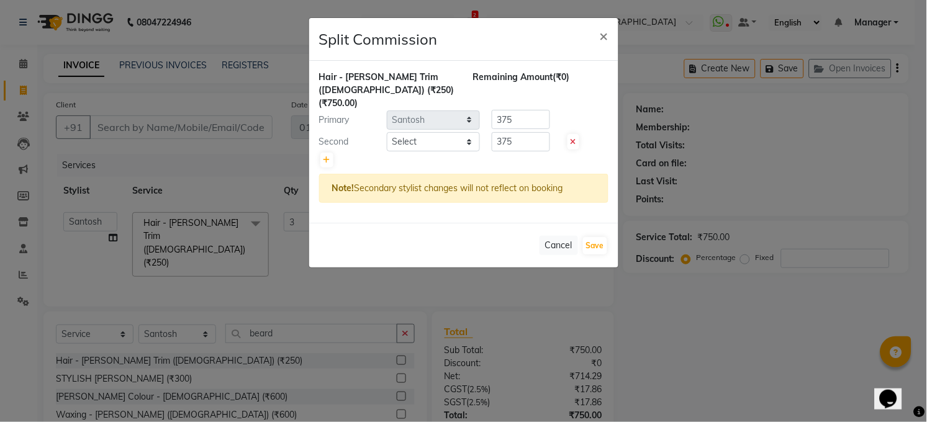
click at [436, 116] on div "Hair - Beard Trim (Male) (₹250) (₹750.00) Remaining Amount (₹0) Primary Select …" at bounding box center [463, 142] width 309 height 162
click at [436, 132] on select "Select Abhay kumar ADITI ALTAF ANKITA Chandan COUNTER Manager Manish Kumar Neet…" at bounding box center [433, 141] width 93 height 19
select select "60523"
click at [387, 132] on select "Select Abhay kumar ADITI ALTAF ANKITA Chandan COUNTER Manager Manish Kumar Neet…" at bounding box center [433, 141] width 93 height 19
click at [597, 237] on button "Save" at bounding box center [595, 245] width 24 height 17
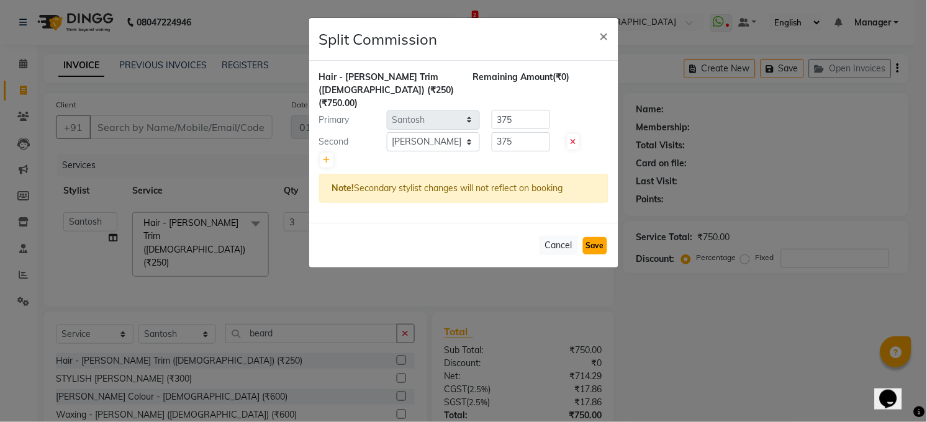
select select "Select"
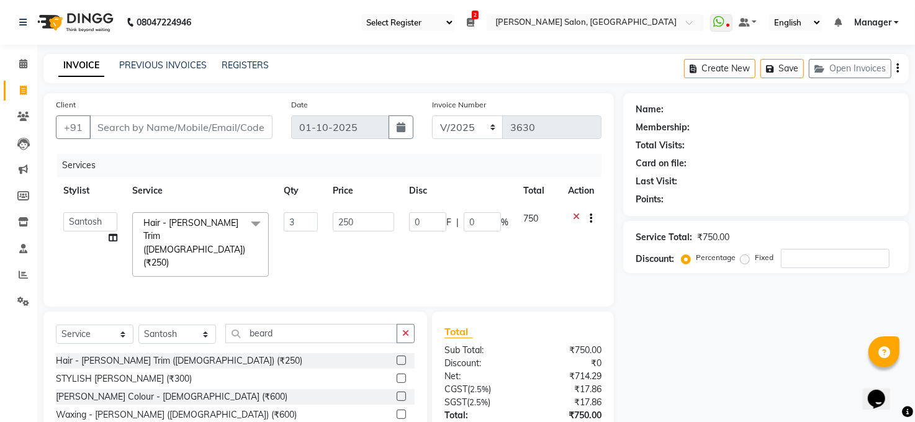
scroll to position [76, 0]
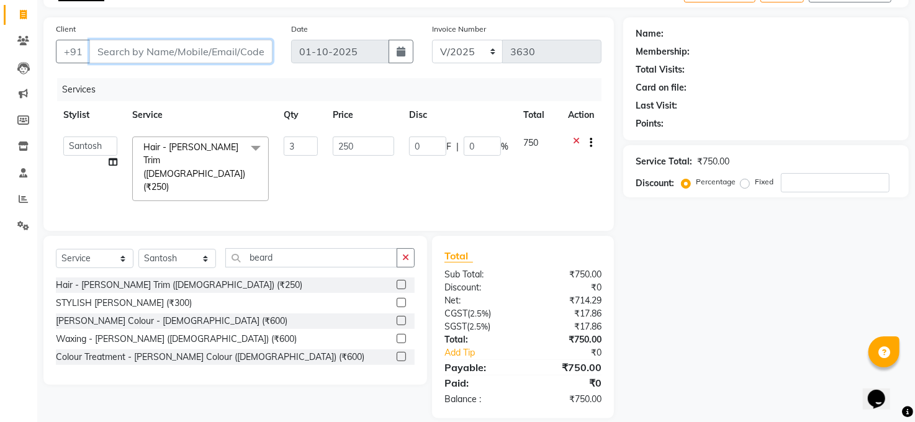
click at [216, 49] on input "Client" at bounding box center [180, 52] width 183 height 24
click at [217, 48] on input "Client" at bounding box center [180, 52] width 183 height 24
type input "9"
type input "0"
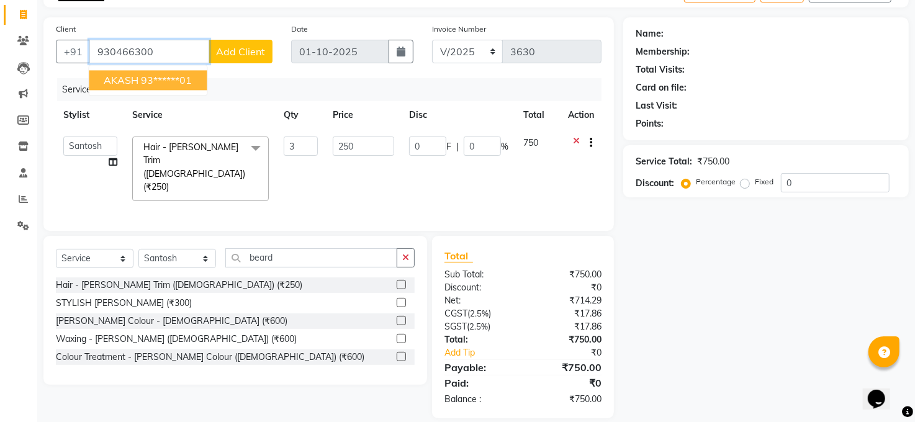
click at [140, 75] on button "AKASH 93******01" at bounding box center [148, 80] width 118 height 20
type input "93******01"
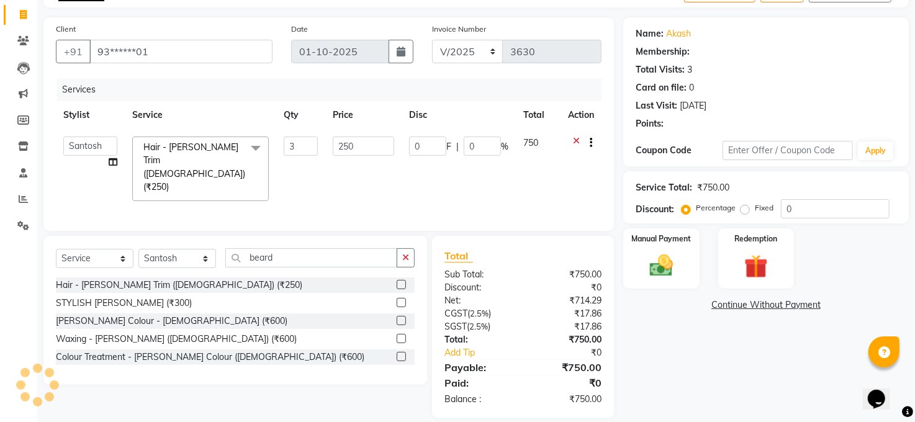
select select "1: Object"
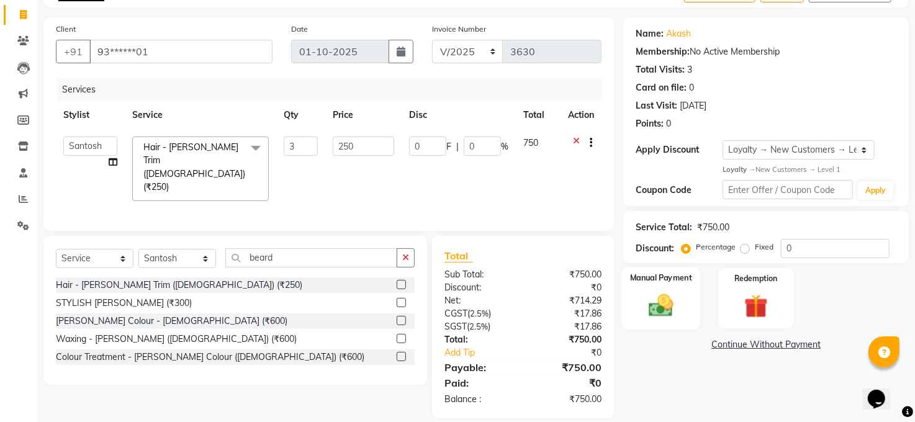
click at [662, 309] on img at bounding box center [661, 305] width 40 height 29
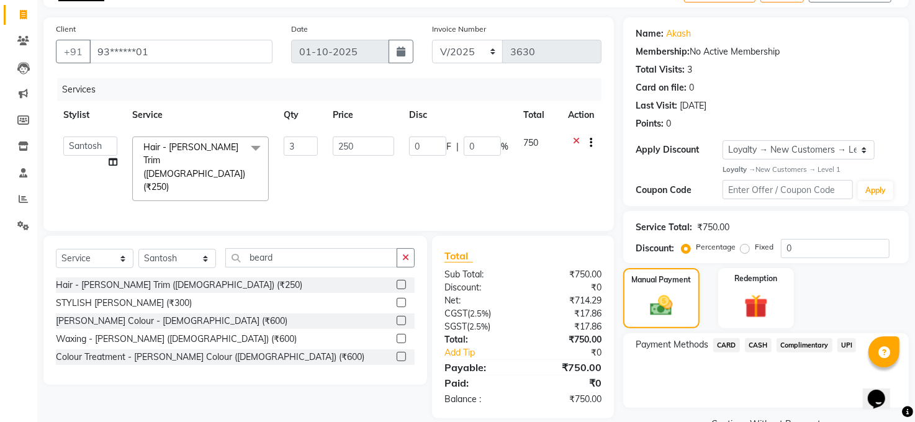
click at [851, 341] on span "UPI" at bounding box center [847, 345] width 19 height 14
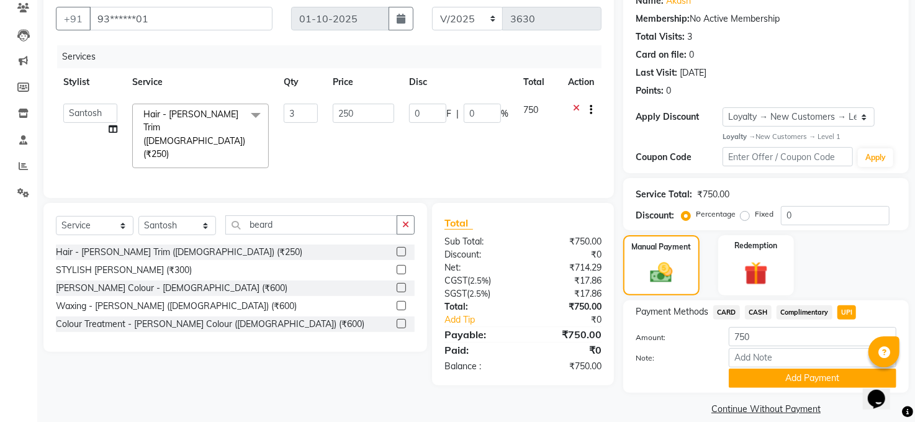
scroll to position [123, 0]
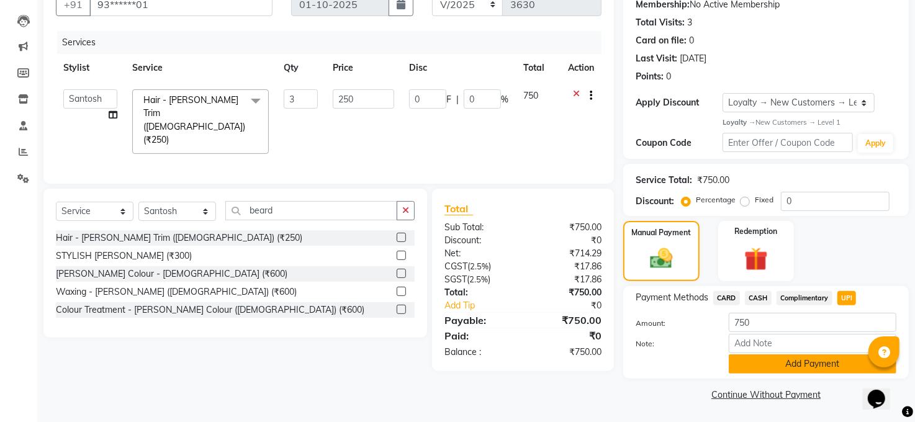
click at [820, 363] on button "Add Payment" at bounding box center [813, 364] width 168 height 19
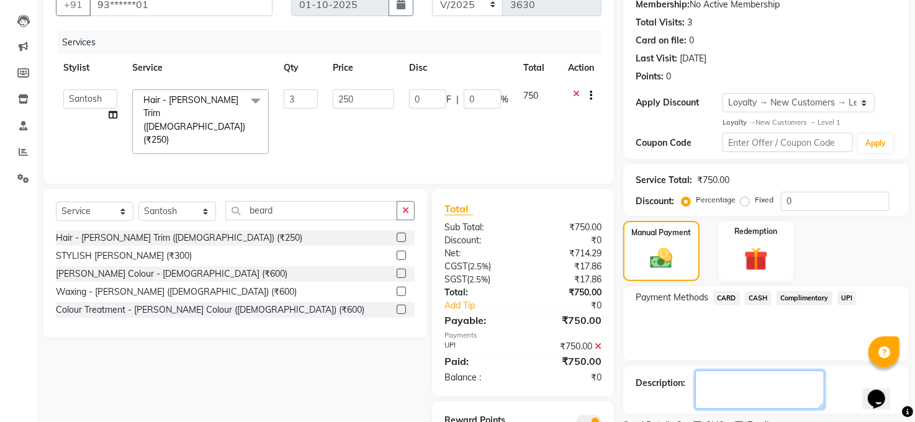
click at [816, 382] on textarea at bounding box center [759, 390] width 129 height 38
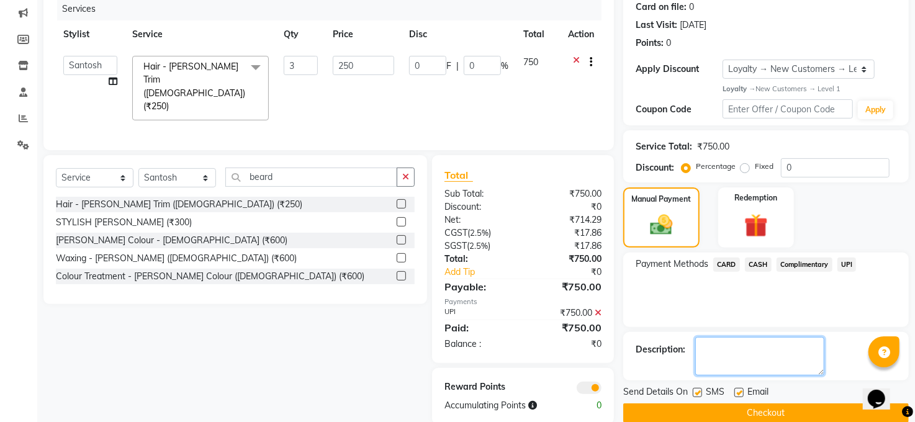
scroll to position [174, 0]
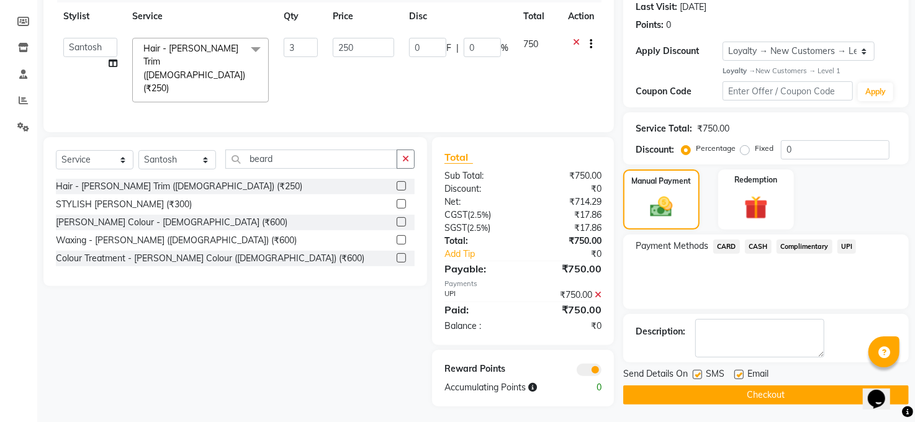
click at [759, 392] on button "Checkout" at bounding box center [766, 395] width 286 height 19
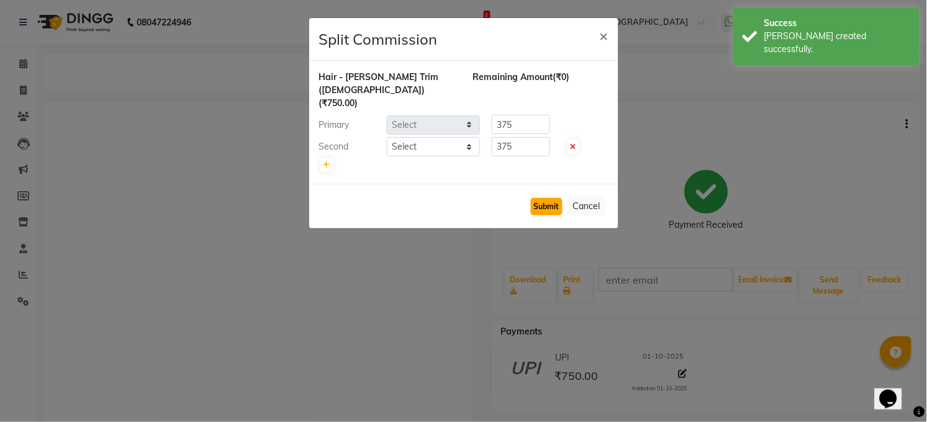
select select "40298"
select select "60523"
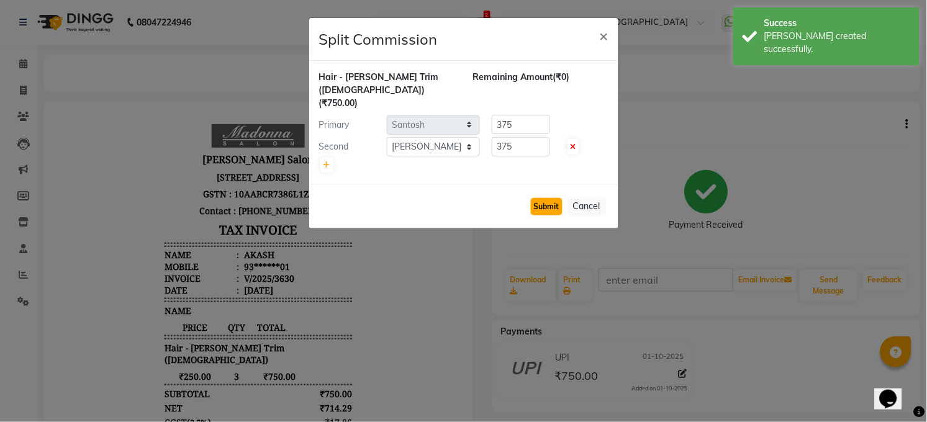
click at [553, 198] on button "Submit" at bounding box center [547, 206] width 32 height 17
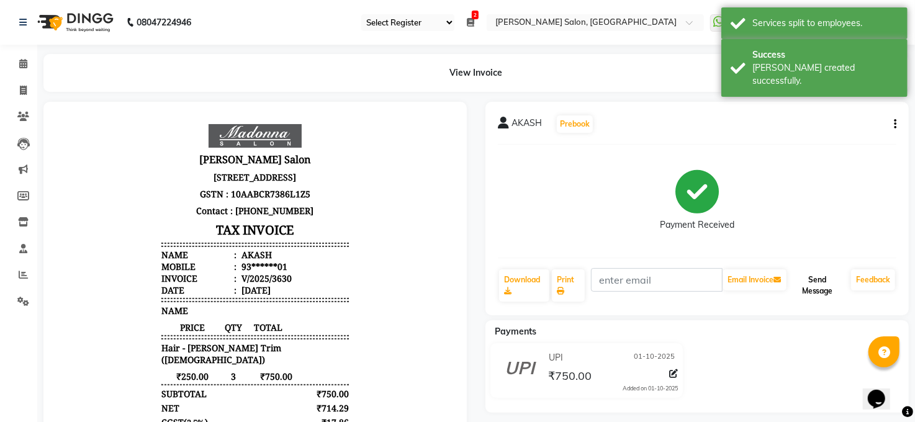
click at [819, 284] on button "Send Message" at bounding box center [817, 285] width 57 height 32
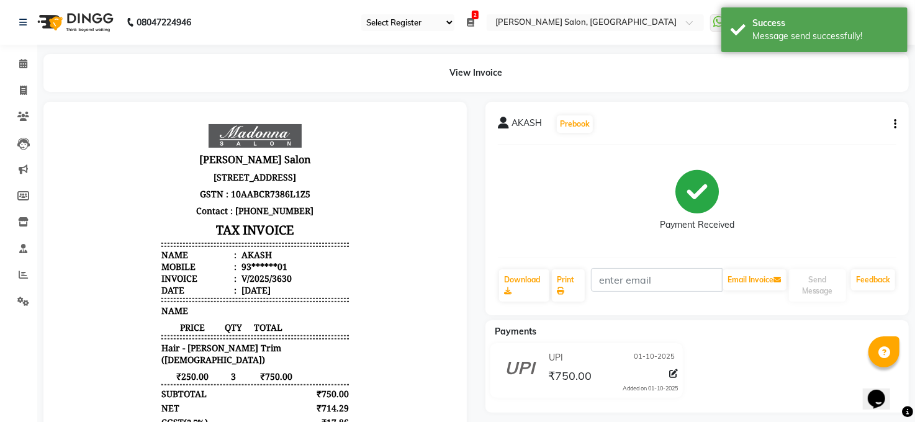
select select "service"
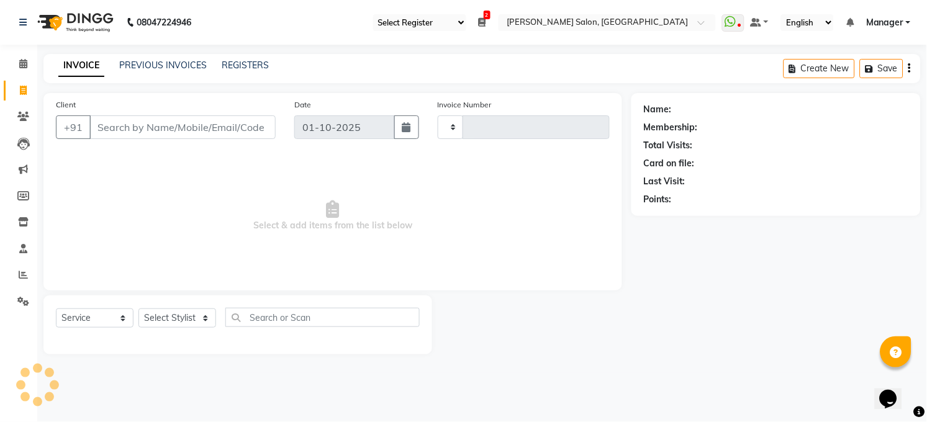
type input "3631"
select select "5748"
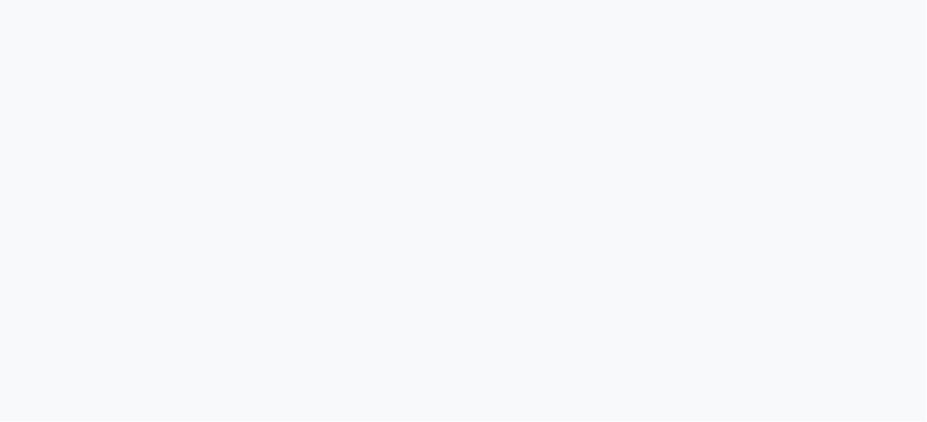
select select "35"
select select "5748"
select select "service"
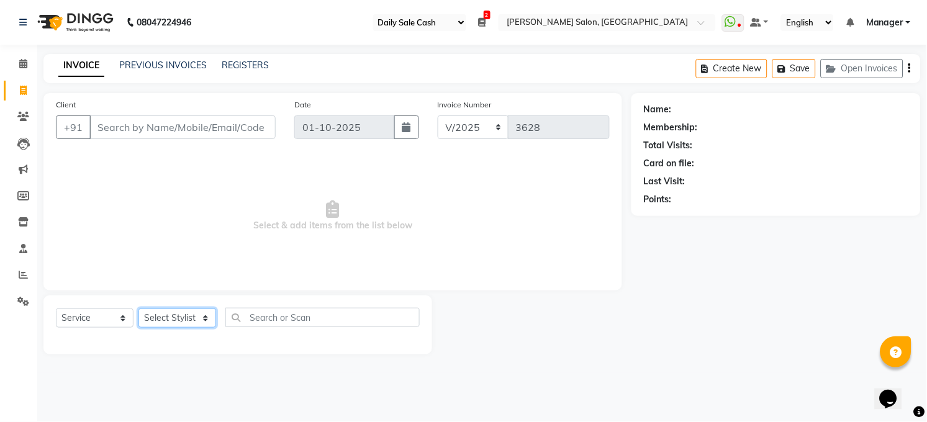
click at [171, 316] on select "Select Stylist [PERSON_NAME] [PERSON_NAME] [PERSON_NAME] COUNTER Manager [PERSO…" at bounding box center [177, 318] width 78 height 19
click at [176, 312] on select "Select Stylist [PERSON_NAME] [PERSON_NAME] [PERSON_NAME] COUNTER Manager [PERSO…" at bounding box center [177, 318] width 78 height 19
select select "40298"
click at [138, 309] on select "Select Stylist [PERSON_NAME] [PERSON_NAME] [PERSON_NAME] COUNTER Manager [PERSO…" at bounding box center [177, 318] width 78 height 19
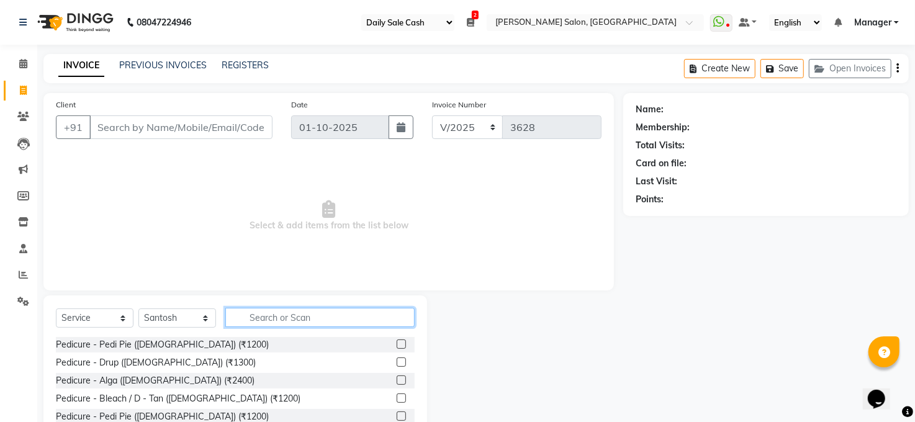
click at [301, 319] on input "text" at bounding box center [319, 317] width 189 height 19
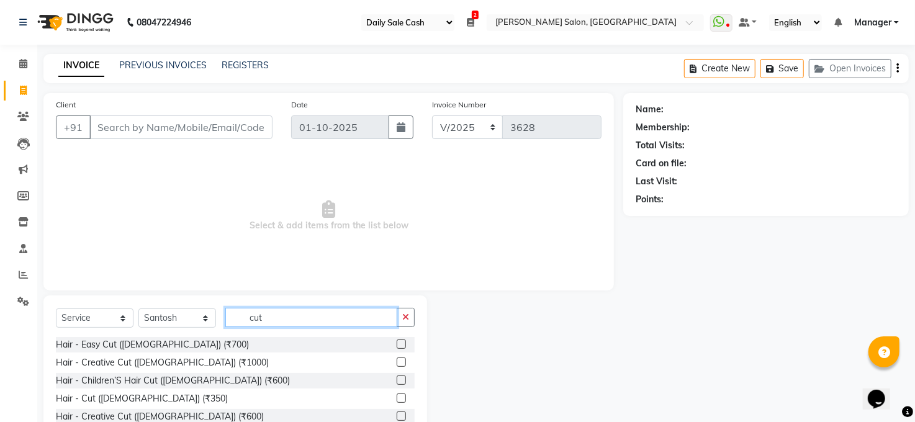
type input "cut"
click at [397, 396] on label at bounding box center [401, 398] width 9 height 9
click at [397, 396] on input "checkbox" at bounding box center [401, 399] width 8 height 8
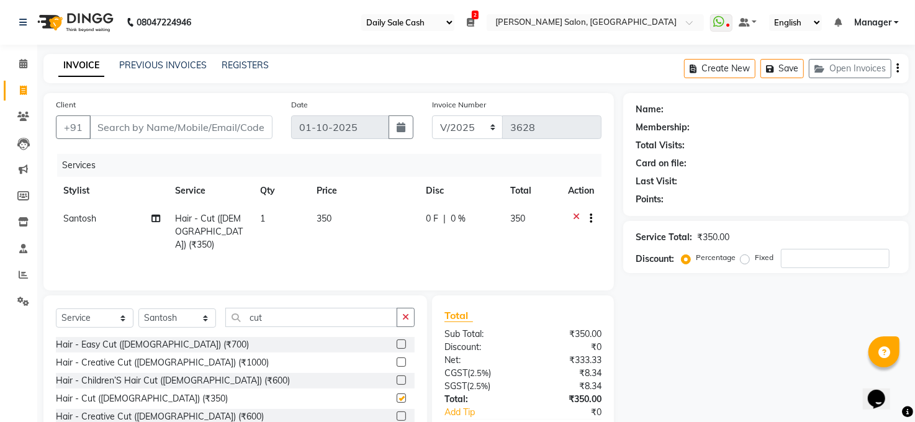
checkbox input "false"
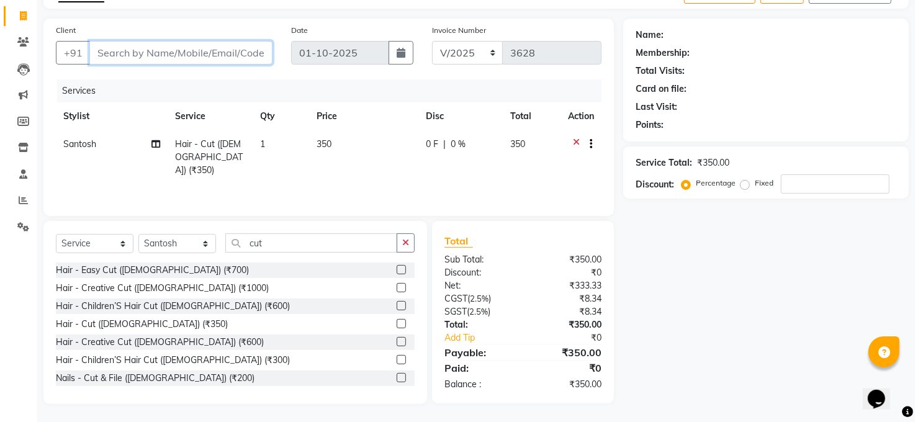
click at [155, 58] on input "Client" at bounding box center [180, 53] width 183 height 24
type input "6"
type input "0"
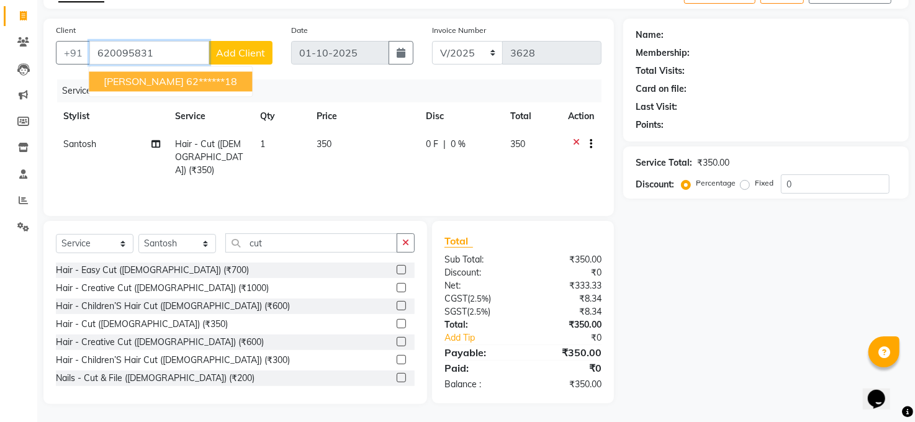
click at [156, 80] on span "[PERSON_NAME]" at bounding box center [144, 81] width 80 height 12
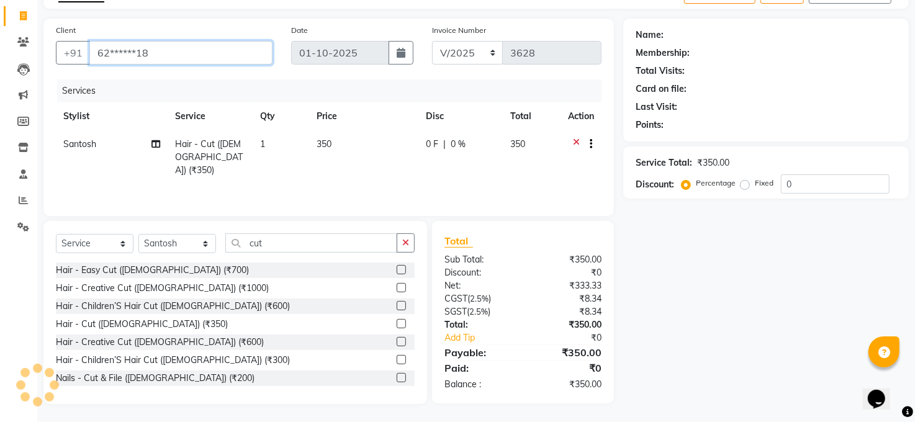
type input "62******18"
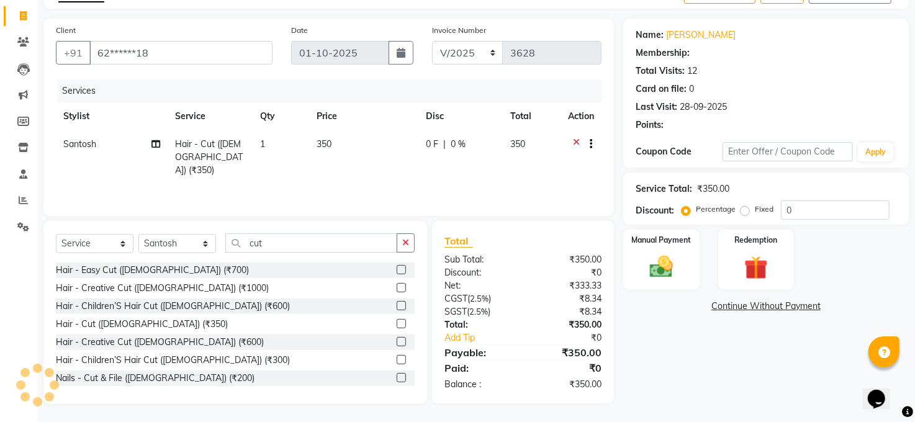
select select "1: Object"
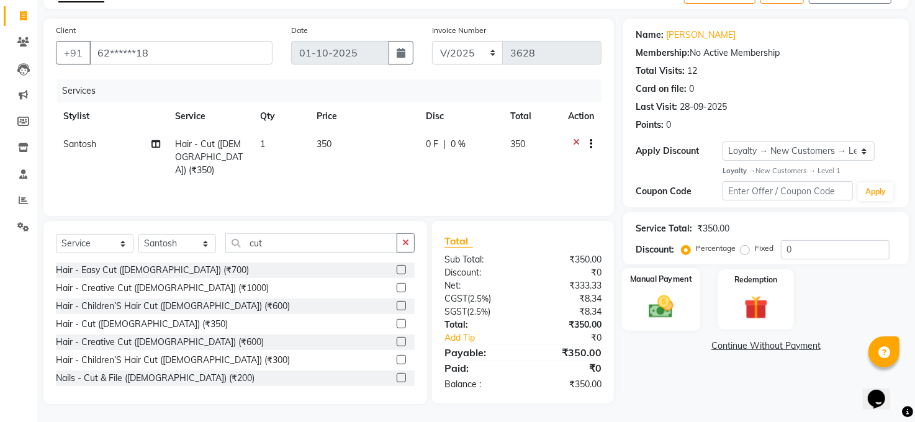
click at [664, 307] on img at bounding box center [661, 306] width 40 height 29
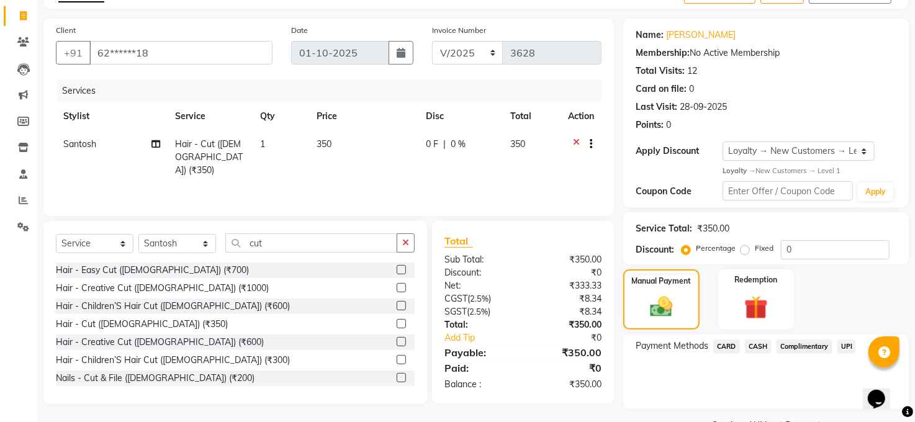
click at [761, 343] on span "CASH" at bounding box center [758, 347] width 27 height 14
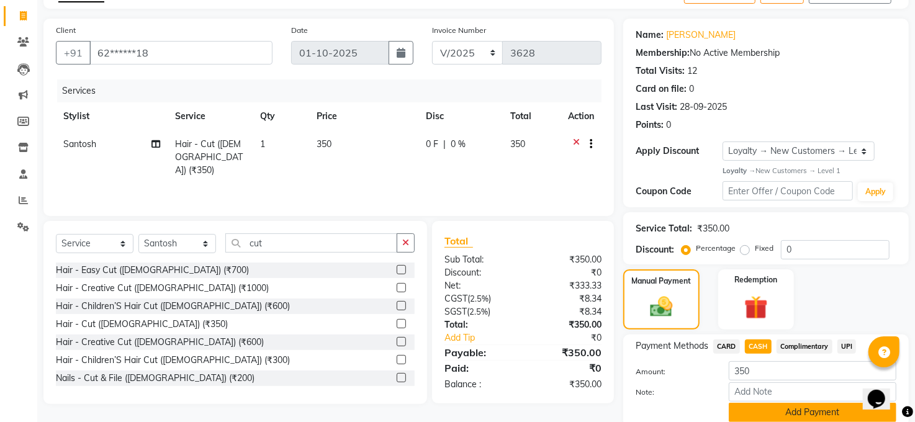
click at [800, 414] on button "Add Payment" at bounding box center [813, 412] width 168 height 19
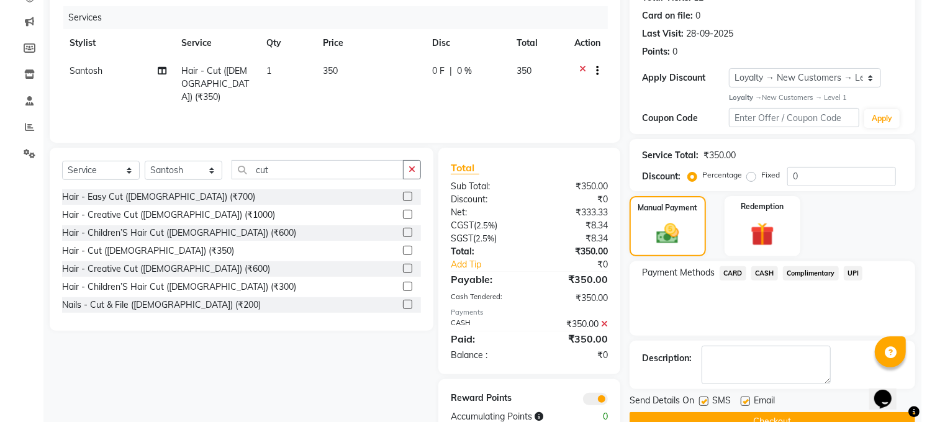
scroll to position [179, 0]
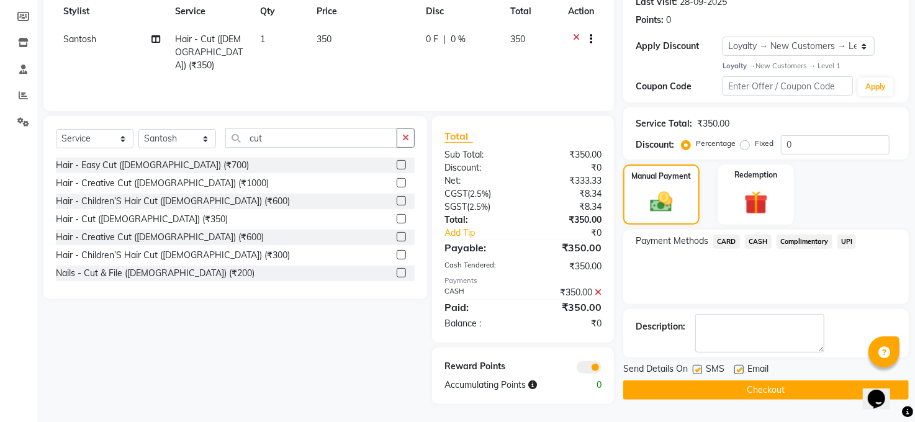
click at [596, 369] on span at bounding box center [589, 367] width 25 height 12
click at [602, 369] on input "checkbox" at bounding box center [602, 369] width 0 height 0
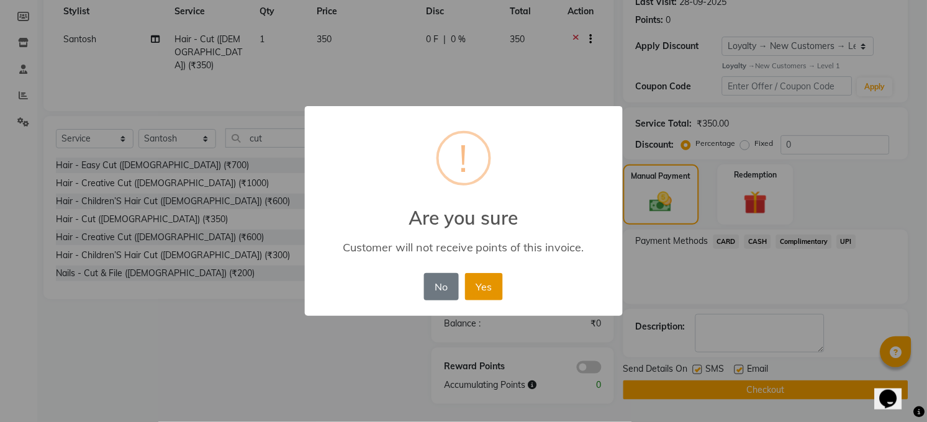
click at [490, 277] on button "Yes" at bounding box center [484, 286] width 38 height 27
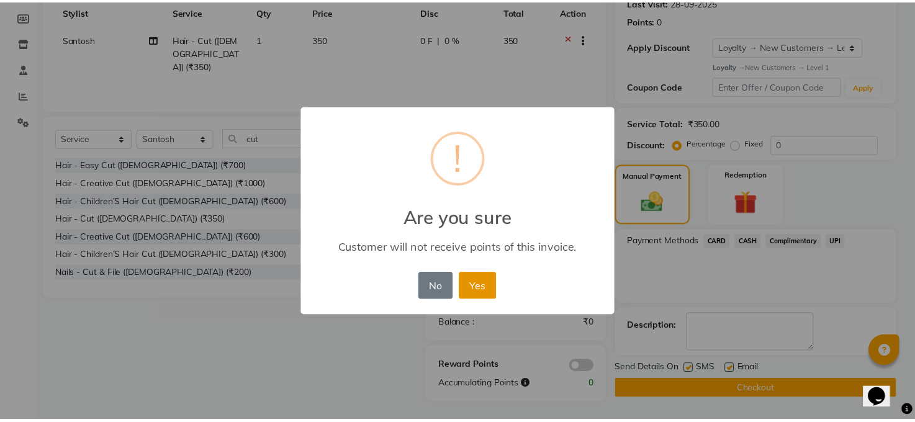
scroll to position [174, 0]
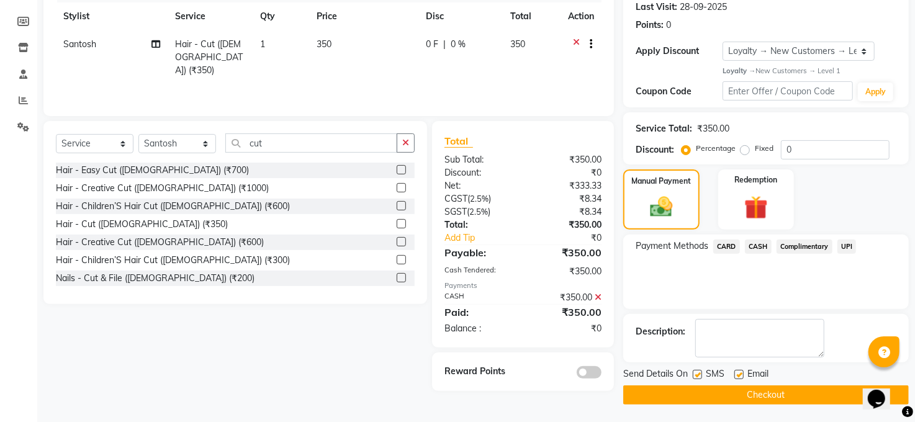
click at [785, 394] on button "Checkout" at bounding box center [766, 395] width 286 height 19
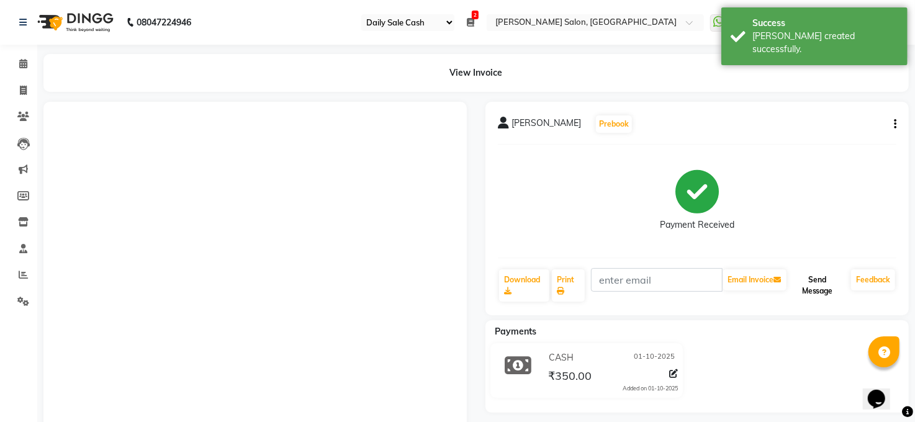
click at [824, 287] on button "Send Message" at bounding box center [817, 285] width 57 height 32
